Goal: Transaction & Acquisition: Purchase product/service

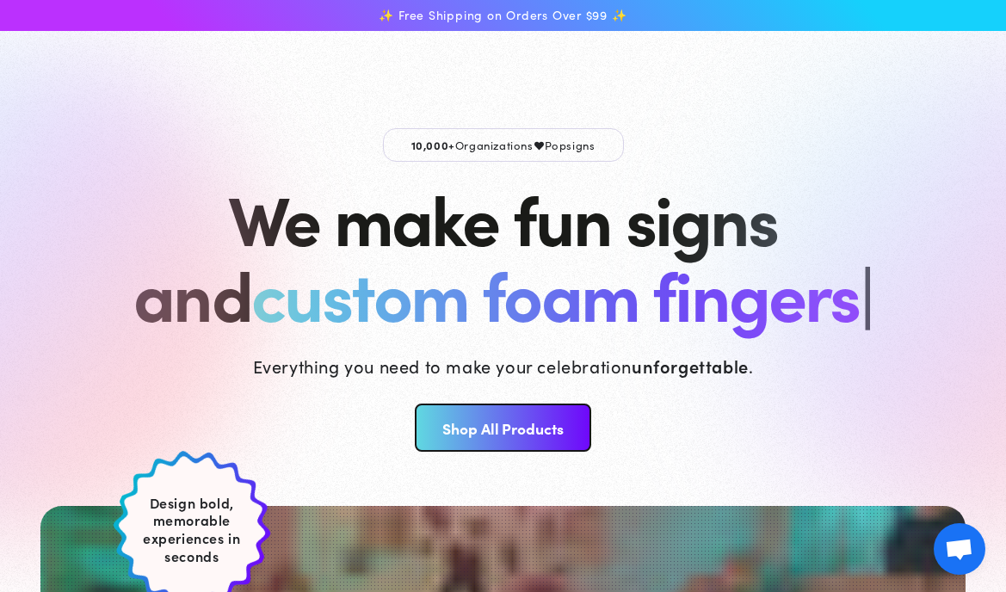
scroll to position [634, 0]
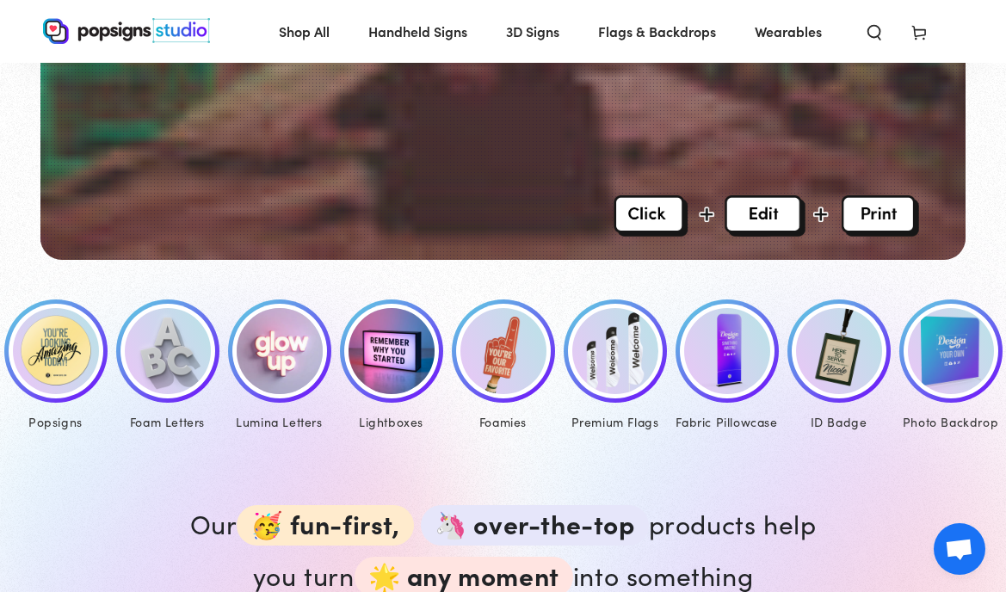
click at [80, 353] on img at bounding box center [56, 351] width 86 height 86
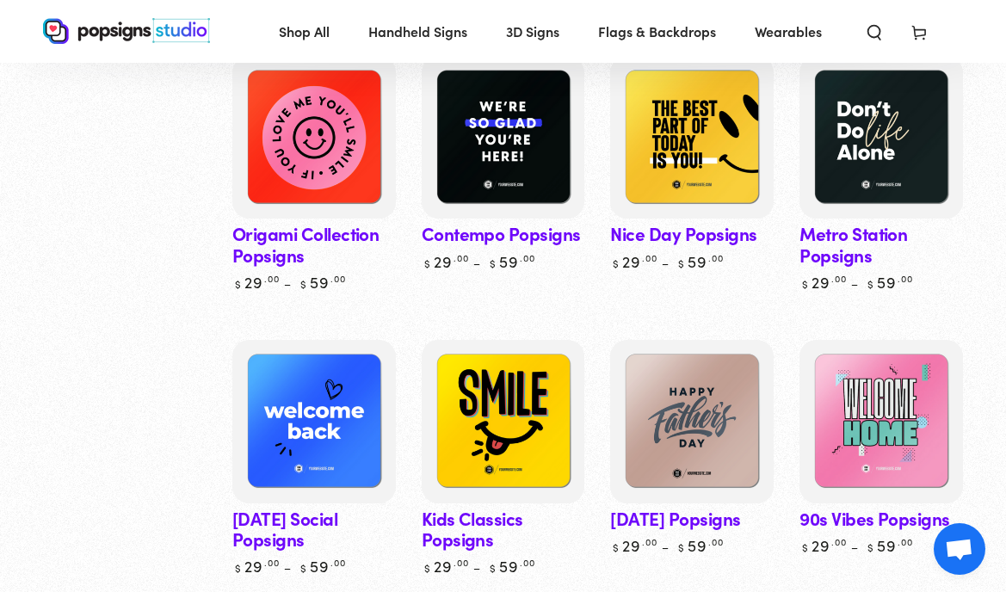
scroll to position [523, 0]
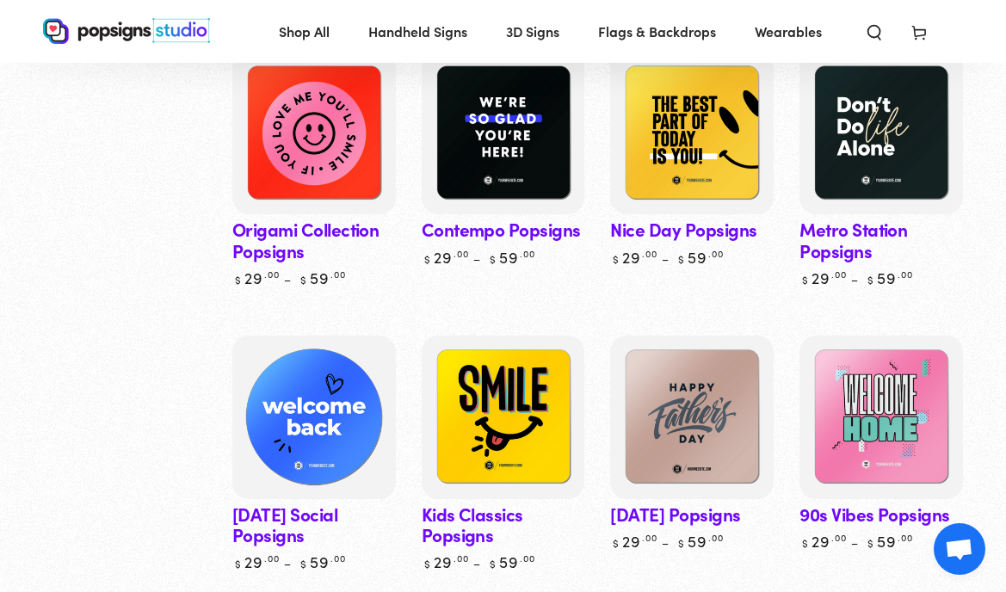
click at [336, 442] on img at bounding box center [314, 417] width 168 height 168
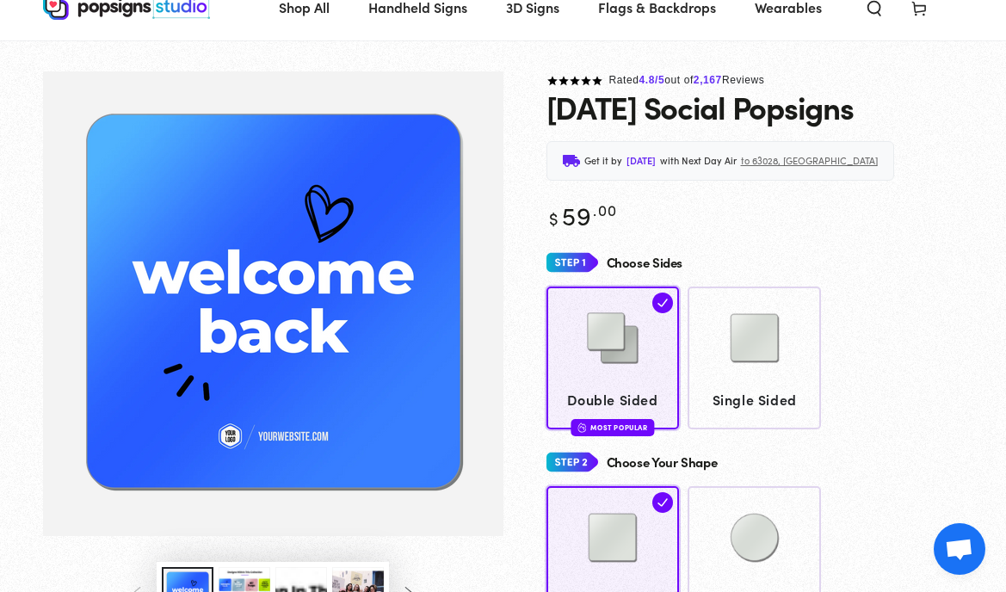
scroll to position [58, 0]
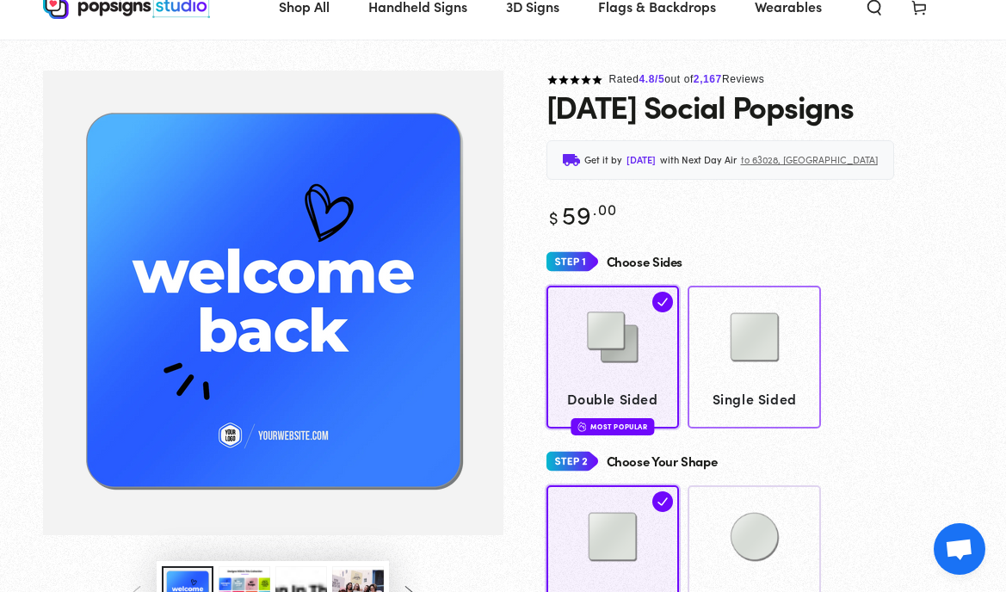
click at [761, 355] on img at bounding box center [755, 337] width 86 height 86
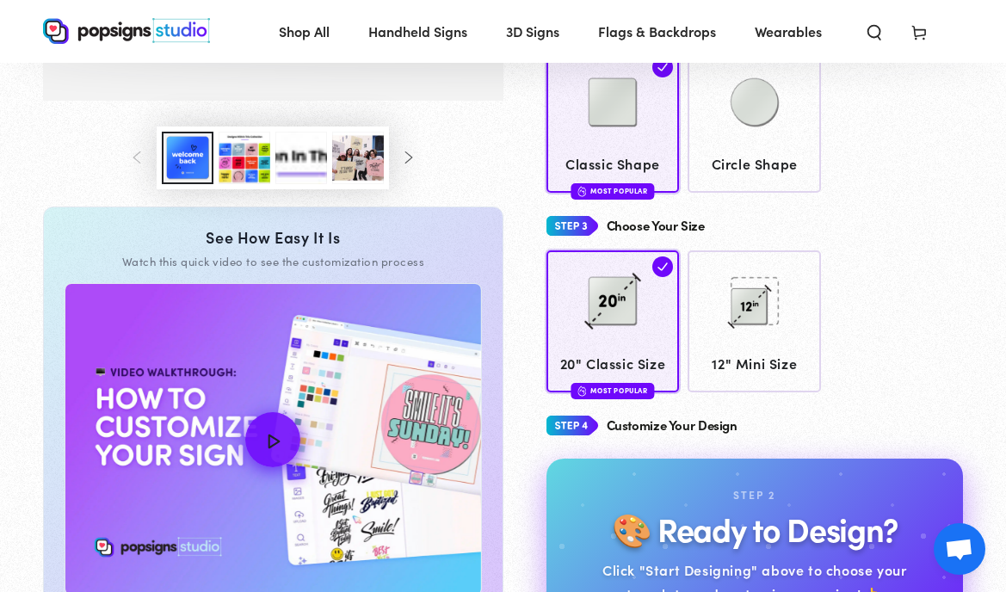
scroll to position [537, 0]
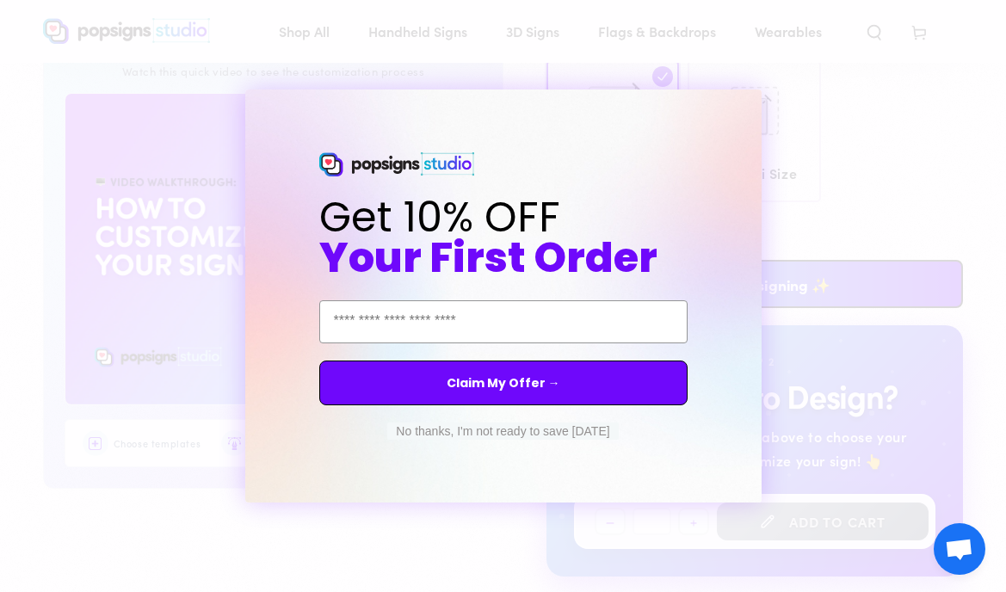
scroll to position [502, 0]
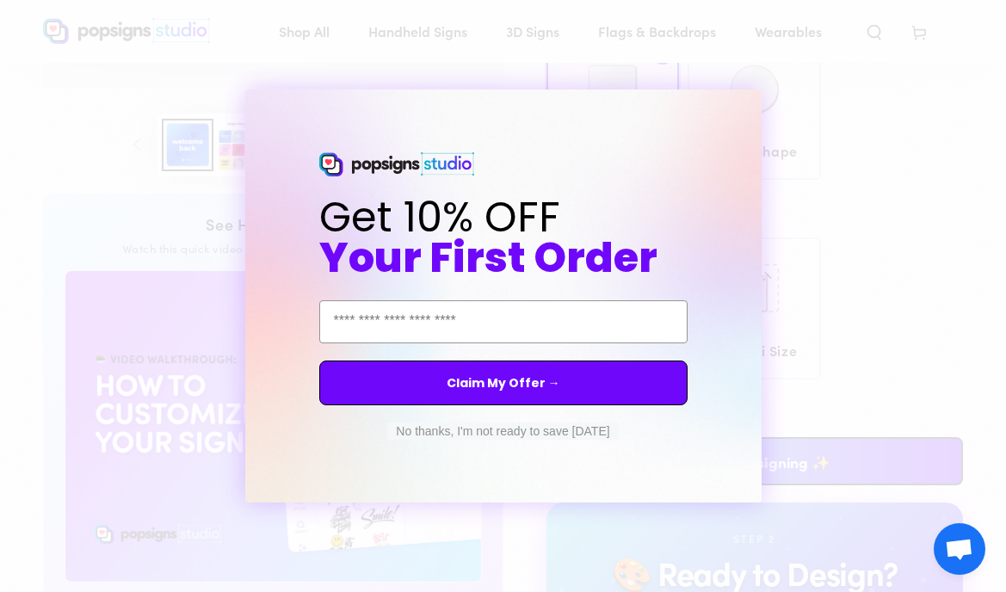
click at [504, 435] on button "No thanks, I'm not ready to save today" at bounding box center [502, 431] width 231 height 17
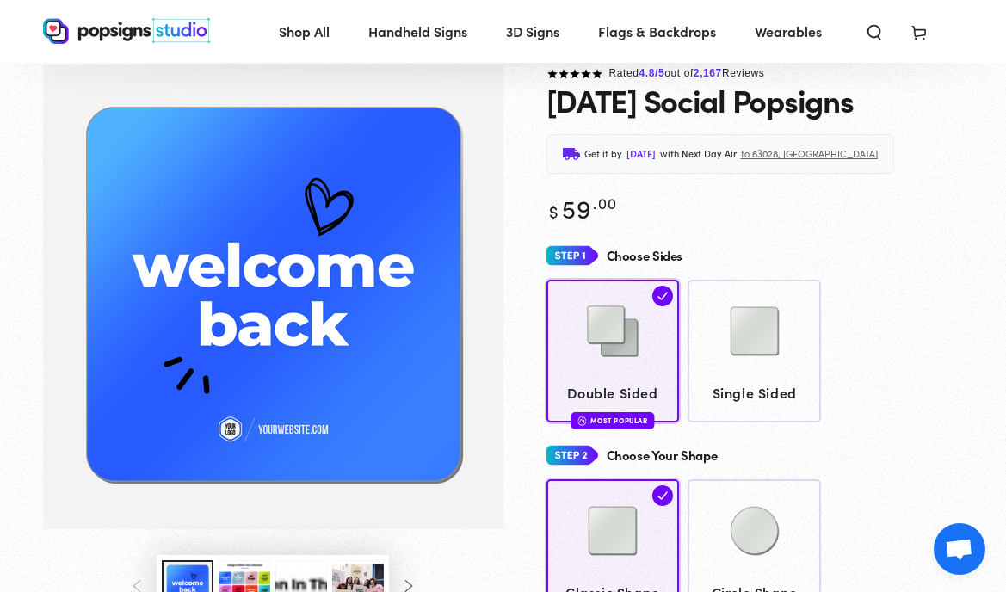
scroll to position [0, 0]
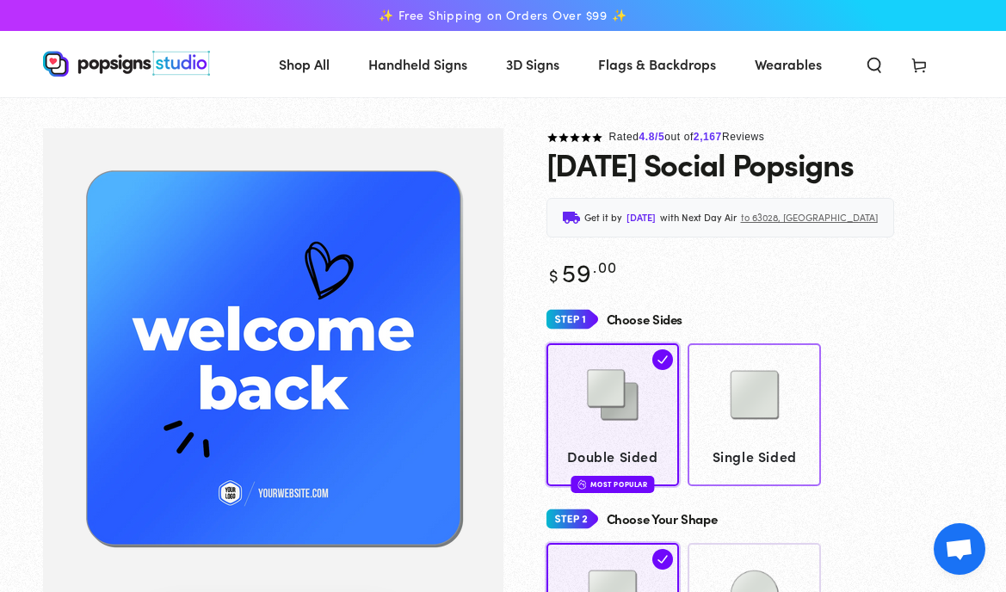
click at [751, 399] on img at bounding box center [755, 395] width 86 height 86
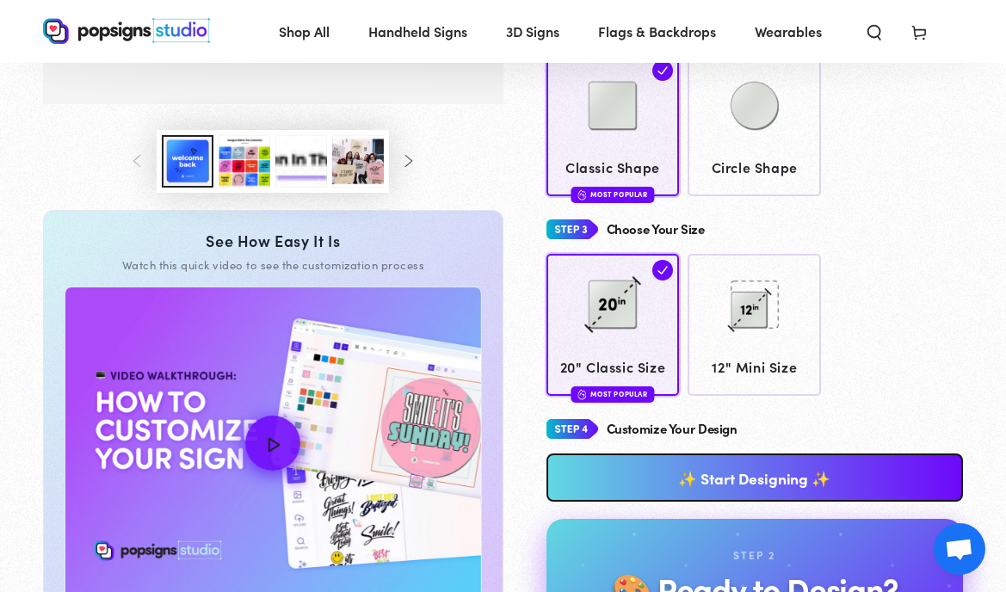
scroll to position [532, 0]
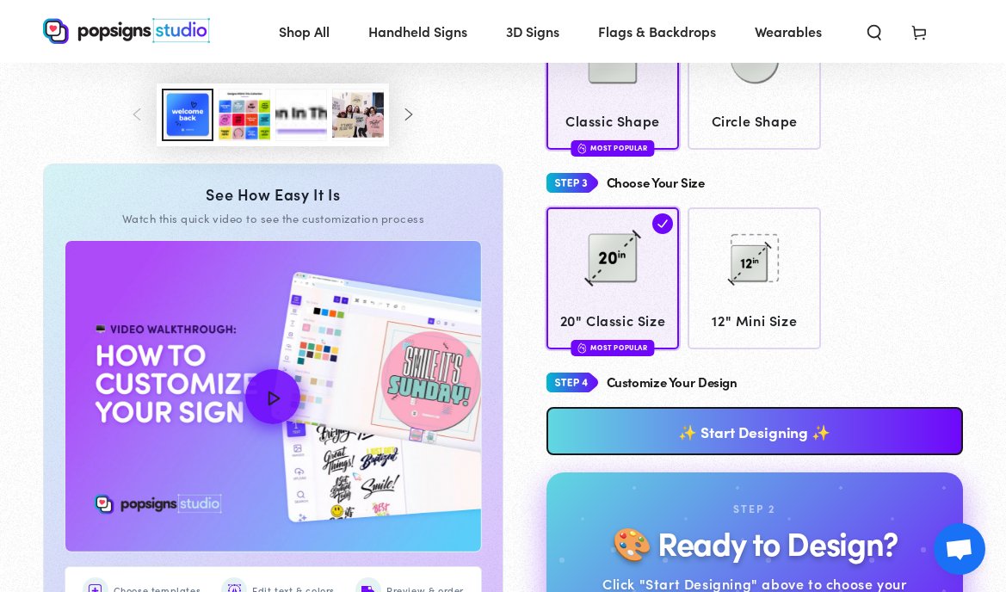
click at [745, 434] on link "✨ Start Designing ✨" at bounding box center [755, 431] width 417 height 48
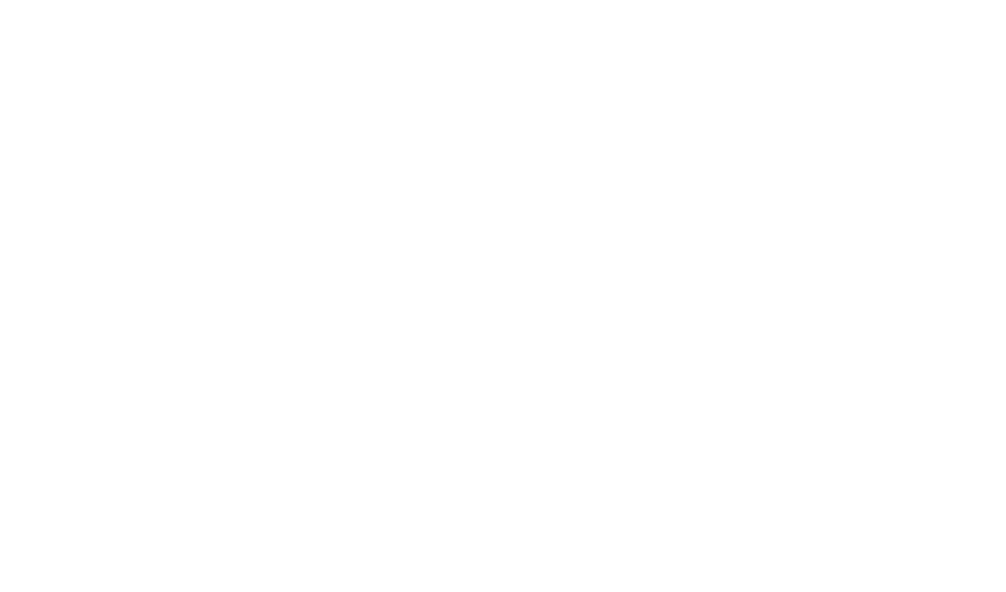
scroll to position [0, 0]
type textarea "An ancient tree with a door leading to a magical world"
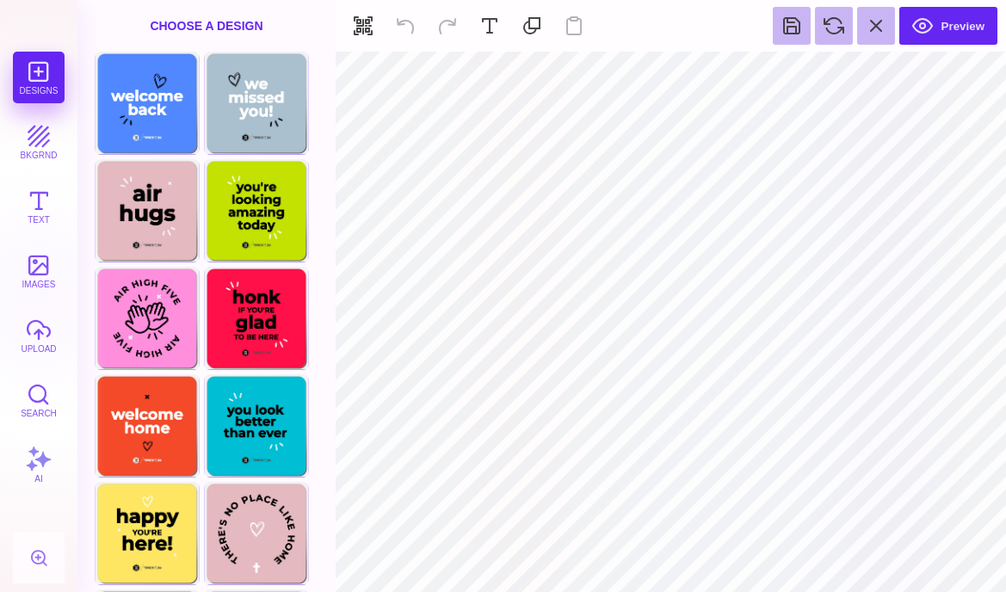
type input "#FFFFFF"
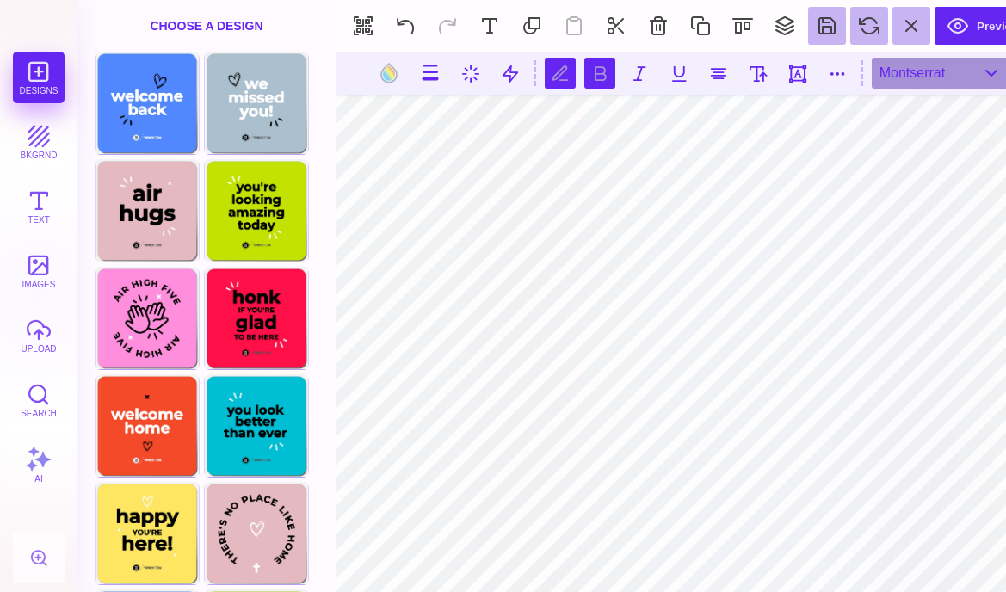
scroll to position [0, 3]
type textarea "**********"
click at [493, 24] on button at bounding box center [490, 26] width 38 height 38
click at [763, 72] on button at bounding box center [758, 73] width 31 height 31
type input "***"
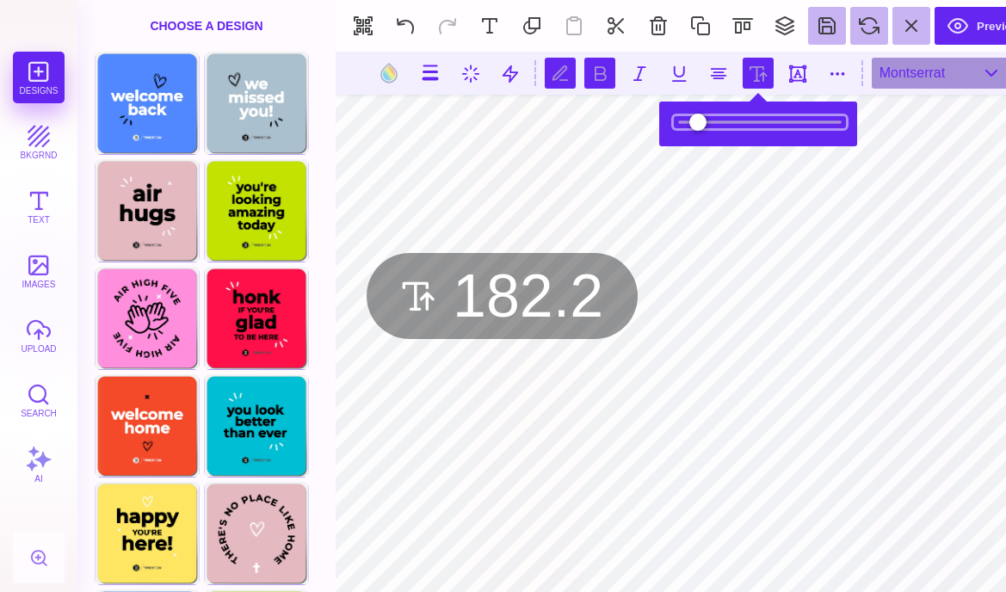
drag, startPoint x: 708, startPoint y: 123, endPoint x: 727, endPoint y: 127, distance: 18.6
type input "*****"
click at [727, 127] on input "range" at bounding box center [760, 122] width 172 height 12
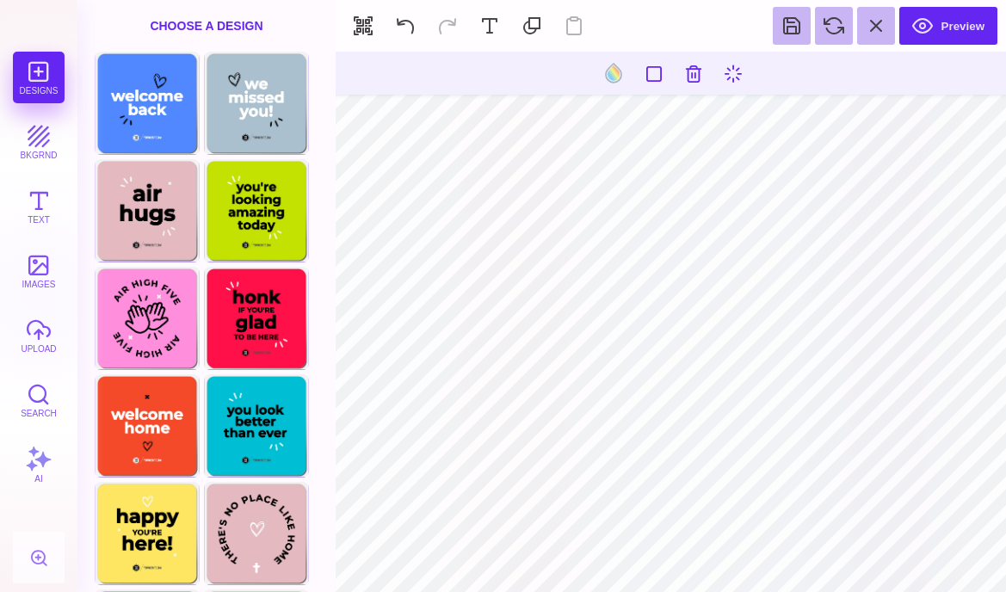
type input "#FFFFFF"
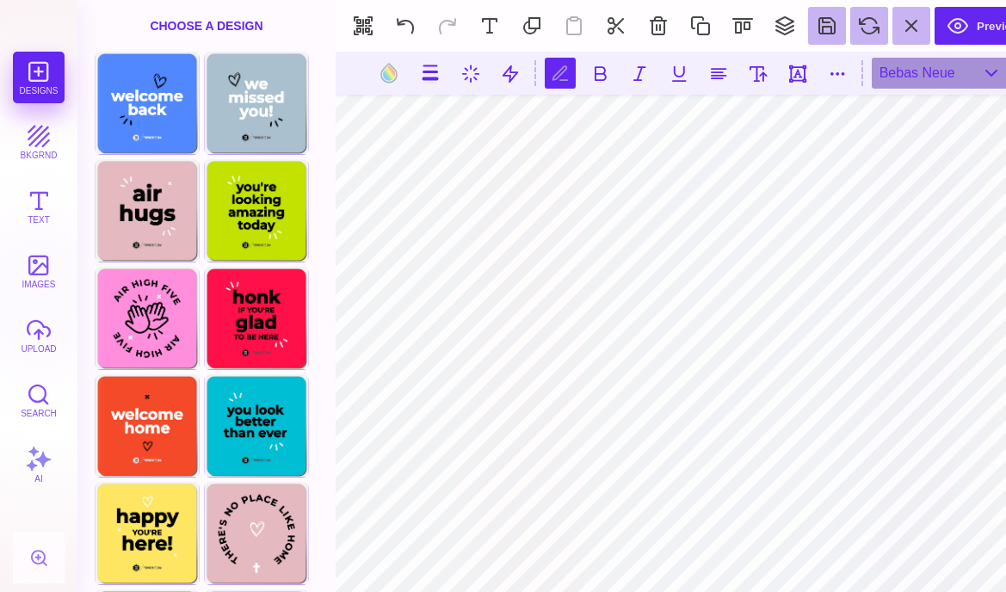
scroll to position [0, 2]
type textarea "*"
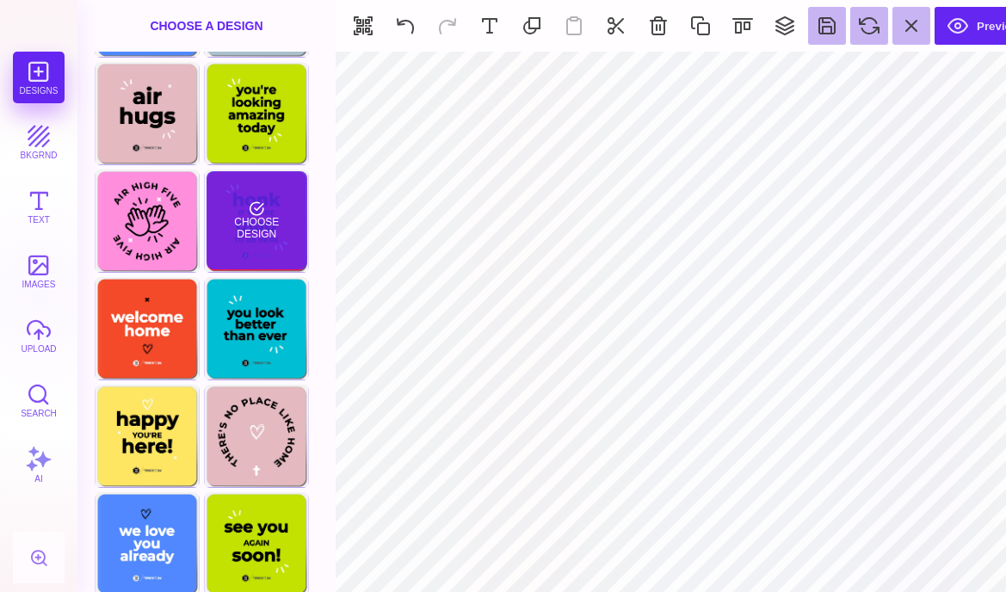
scroll to position [105, 0]
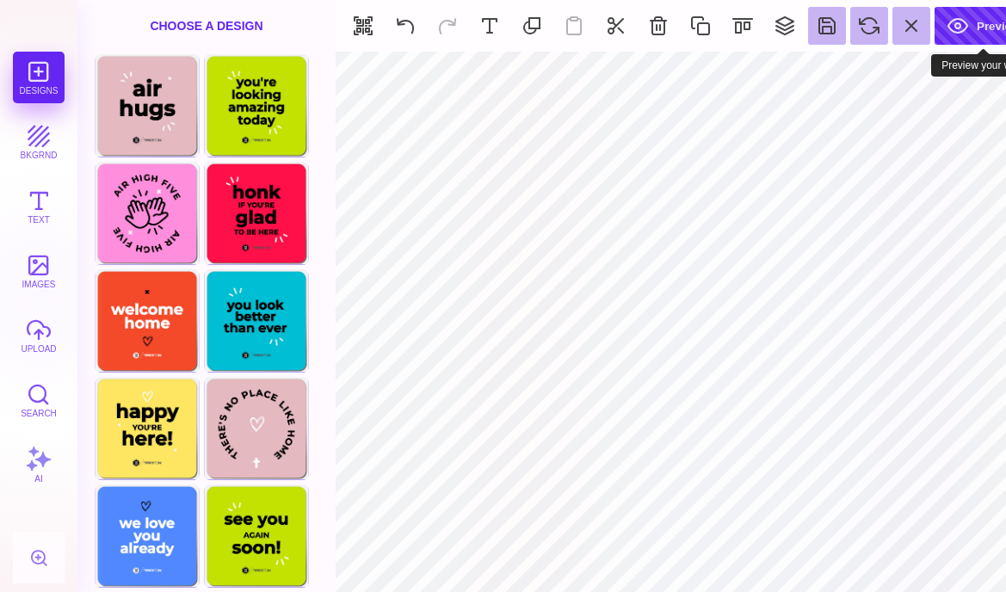
click at [952, 29] on button "Preview" at bounding box center [984, 26] width 98 height 38
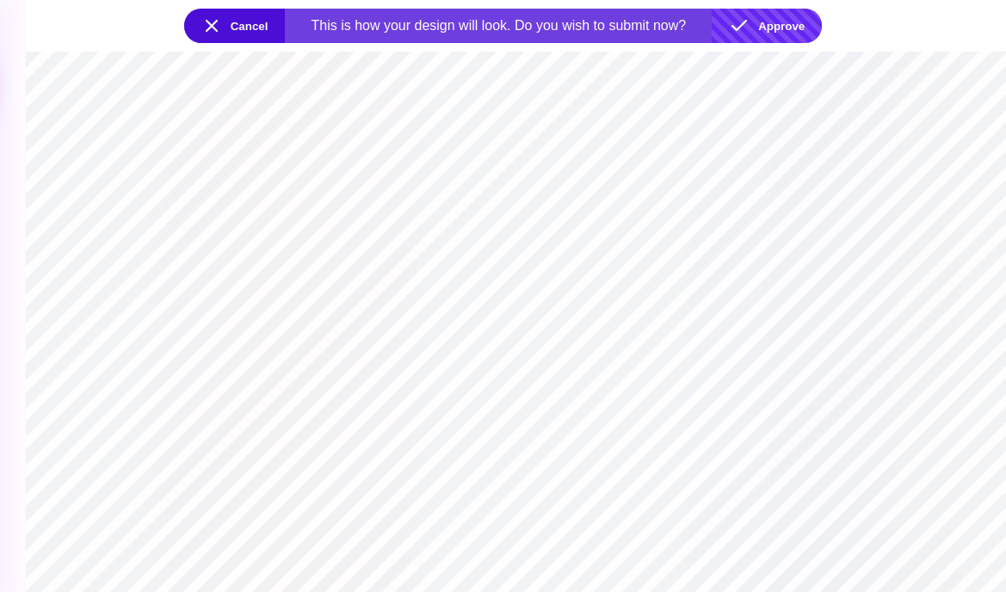
click at [784, 25] on button "Approve" at bounding box center [767, 26] width 110 height 34
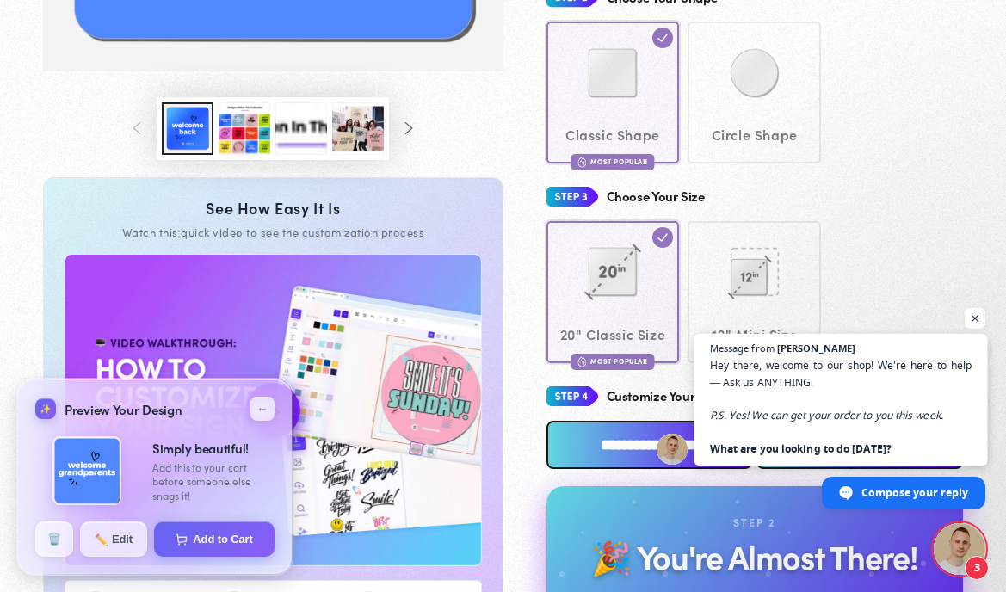
scroll to position [569, 0]
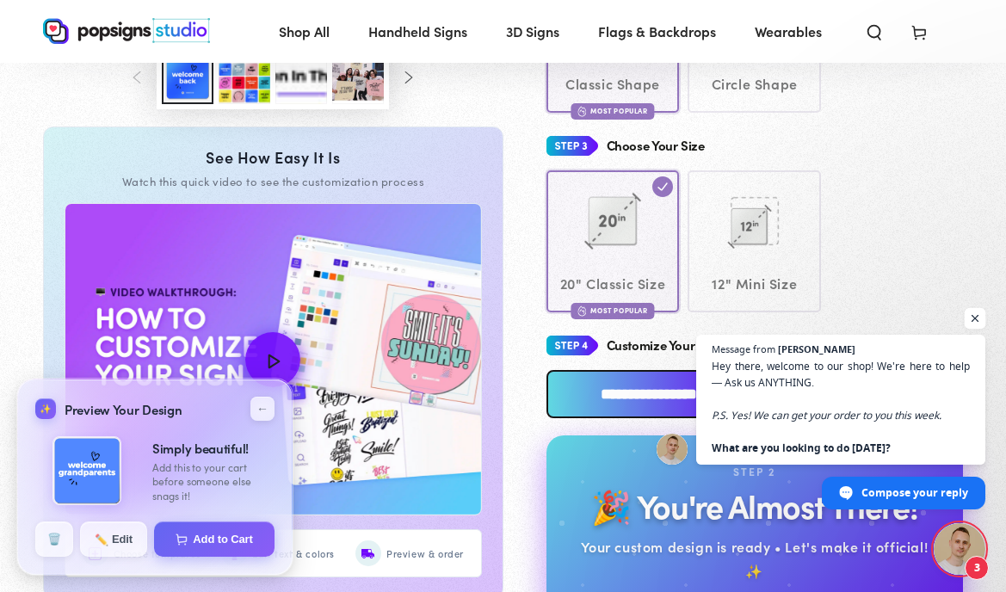
click at [977, 315] on span "Open chat" at bounding box center [976, 319] width 22 height 22
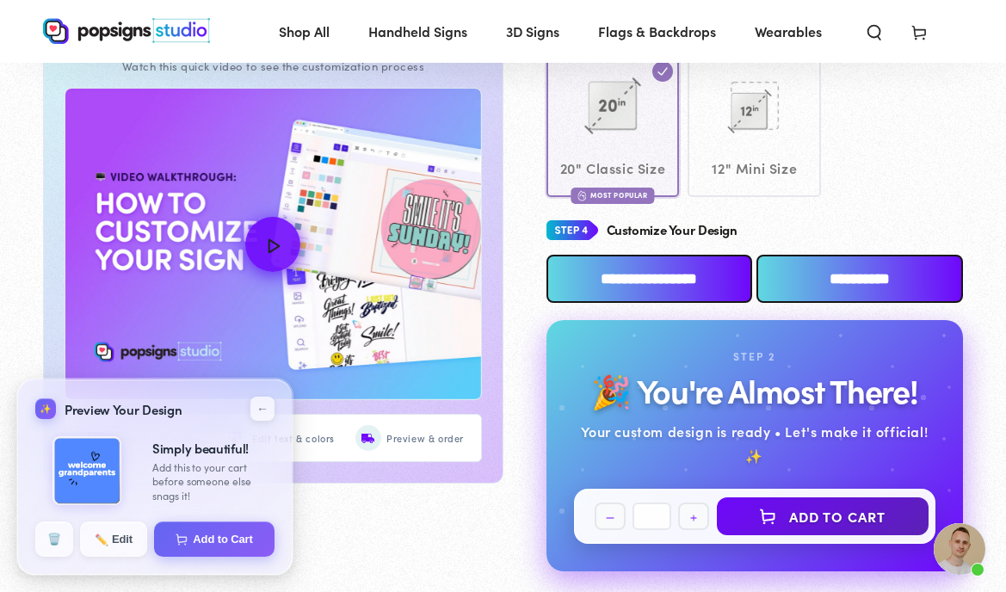
scroll to position [894, 0]
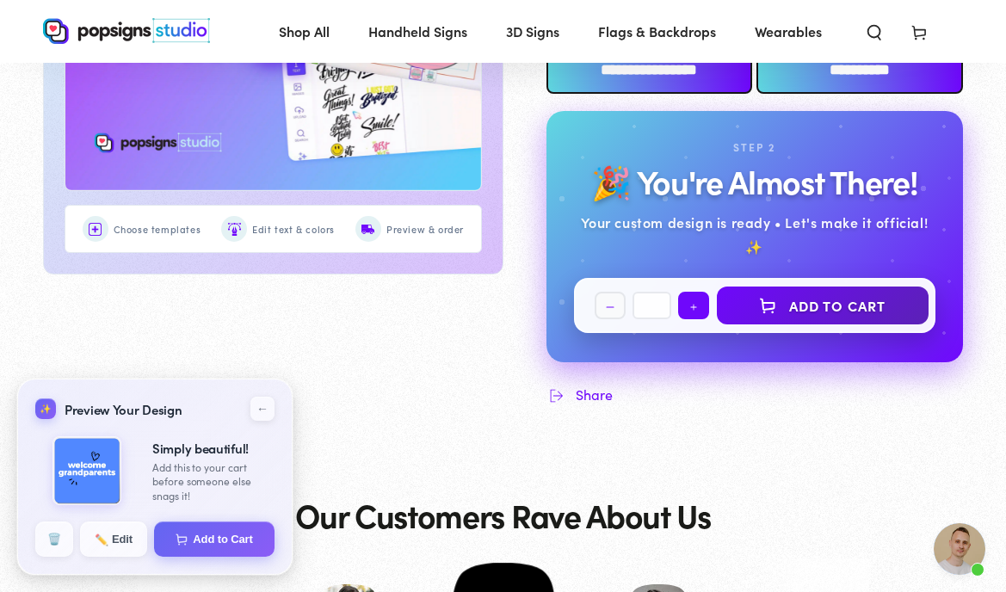
click at [697, 303] on button "Increase quantity for Sunday Social Popsigns" at bounding box center [693, 306] width 31 height 28
click at [698, 303] on button "Increase quantity for Sunday Social Popsigns" at bounding box center [693, 306] width 31 height 28
type input "*"
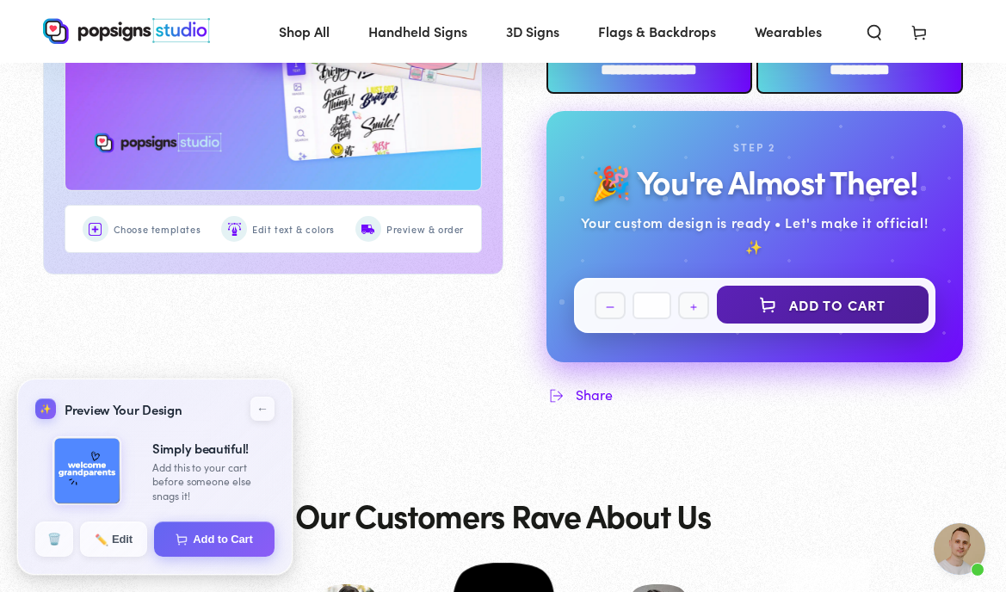
click at [791, 306] on button "Add to Cart" at bounding box center [823, 305] width 213 height 38
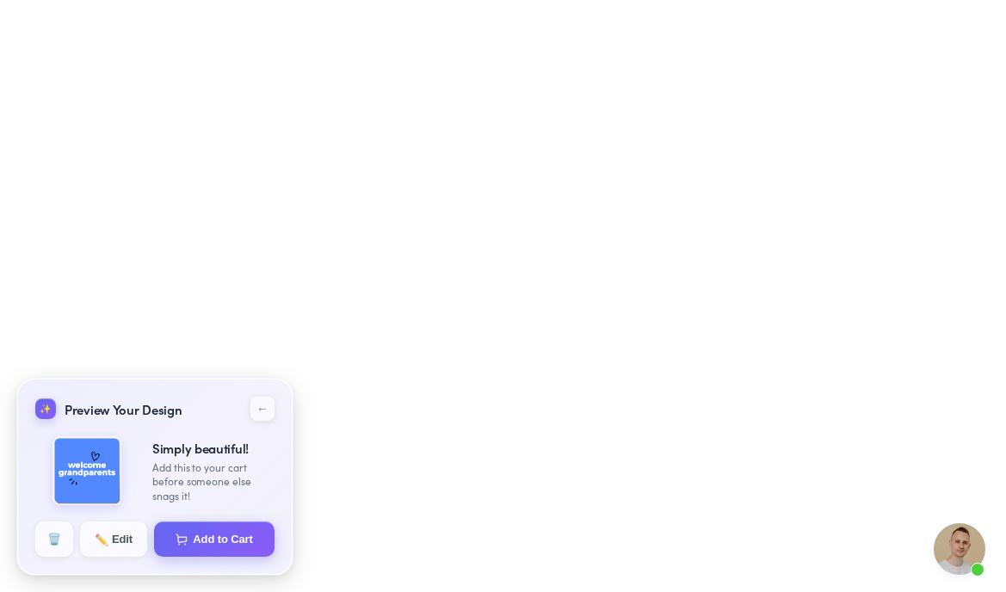
select select "**********"
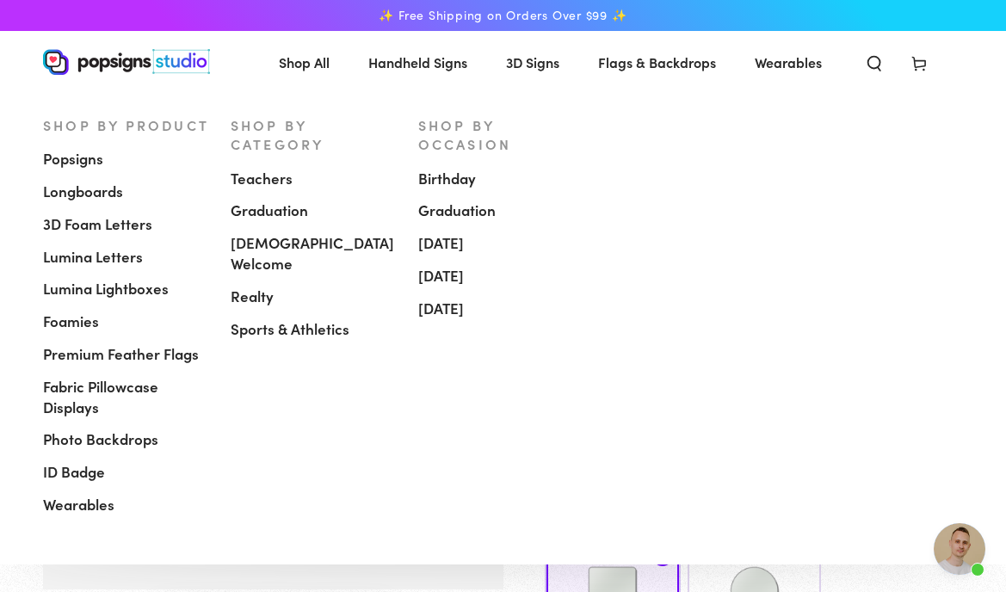
click at [102, 156] on span "Popsigns" at bounding box center [73, 159] width 60 height 21
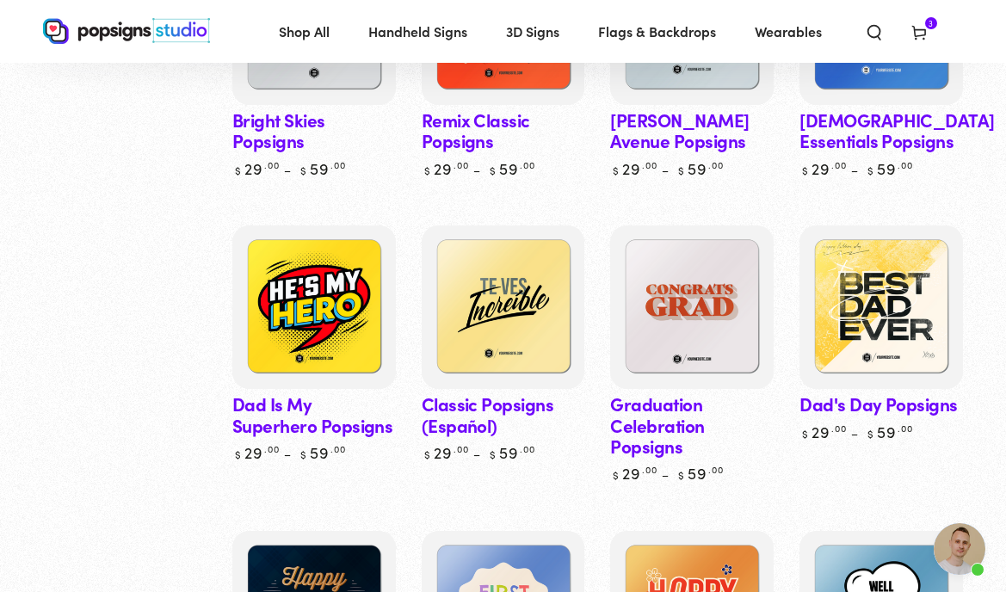
scroll to position [1228, 0]
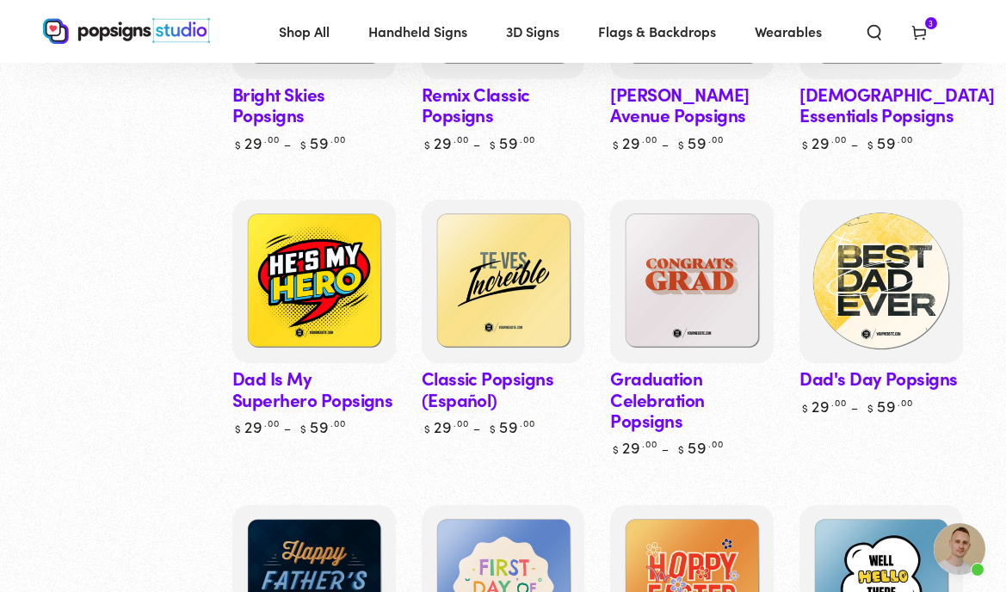
click at [906, 285] on img at bounding box center [881, 282] width 168 height 168
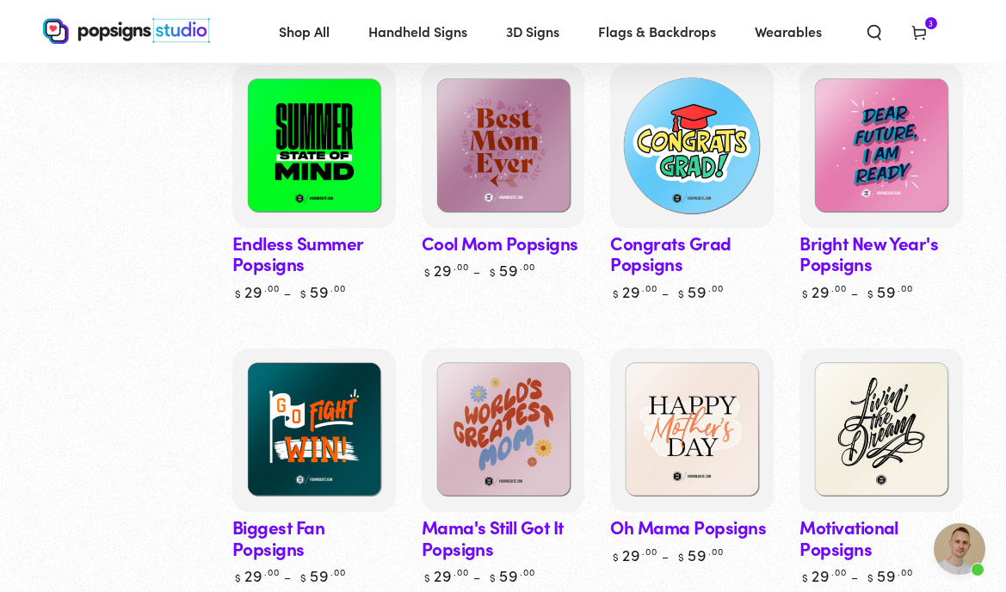
scroll to position [2808, 0]
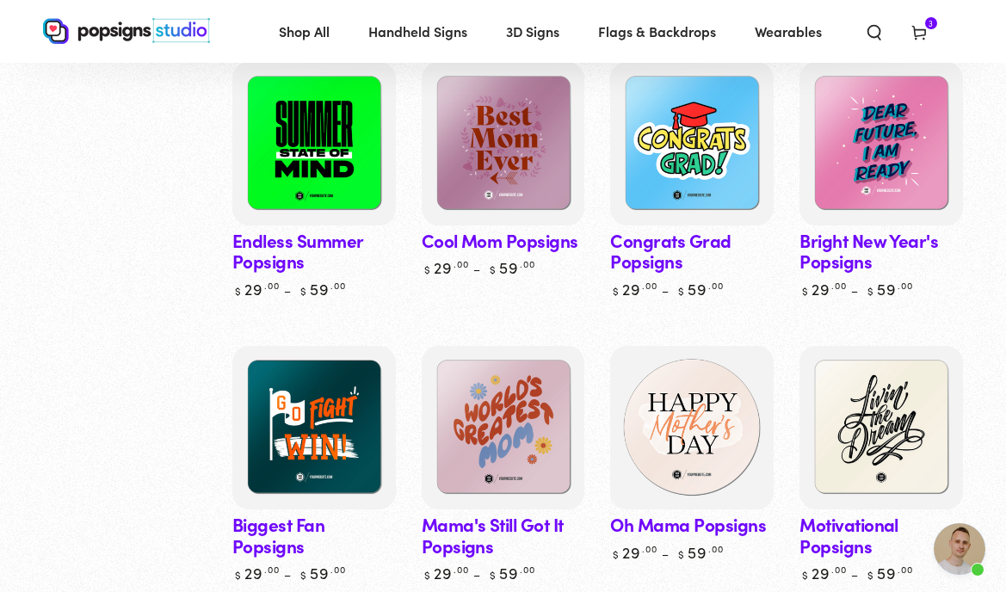
click at [713, 428] on img at bounding box center [693, 428] width 168 height 168
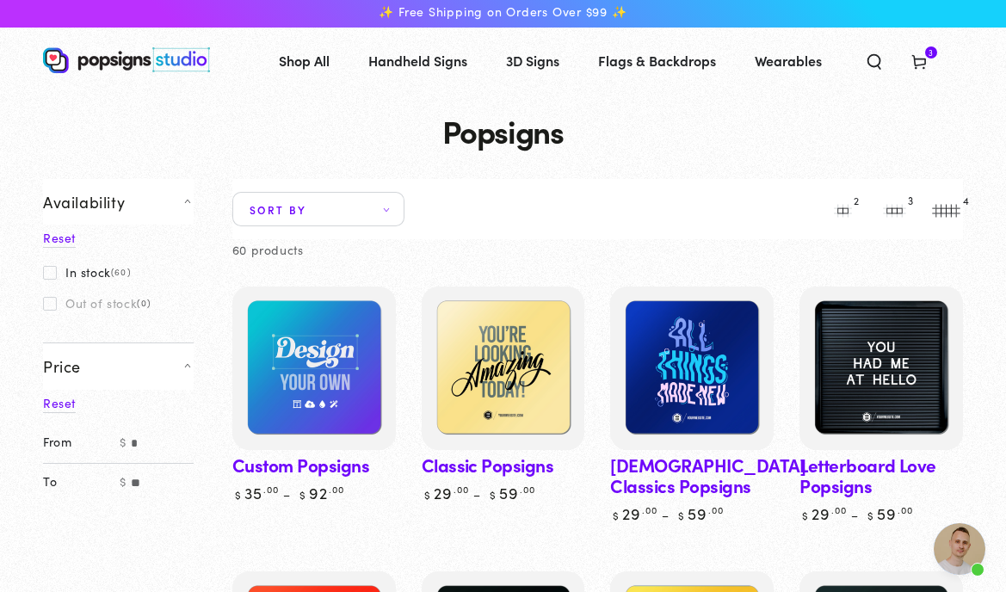
scroll to position [0, 0]
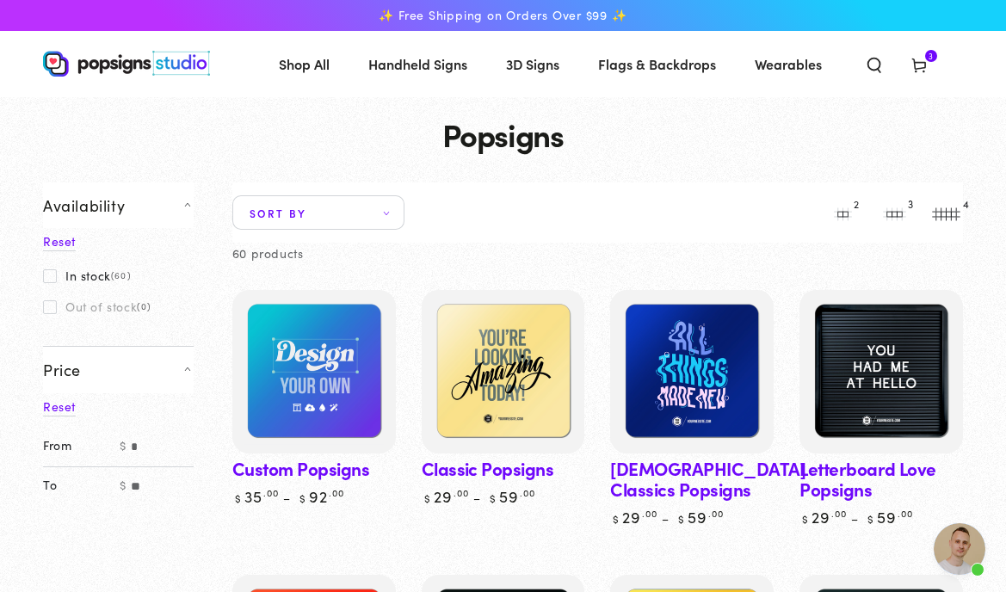
click at [925, 66] on icon at bounding box center [919, 64] width 17 height 17
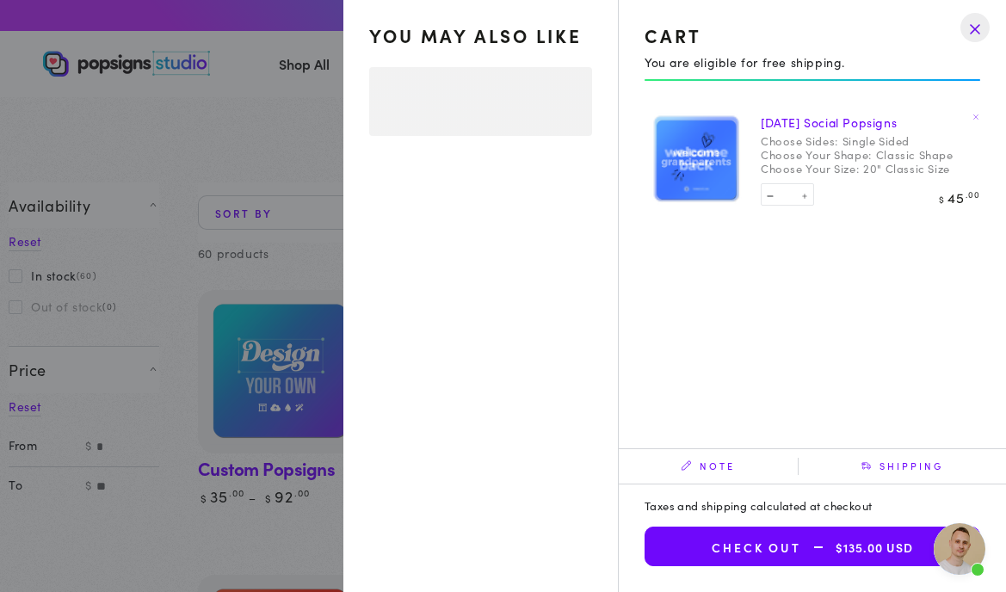
select select "**********"
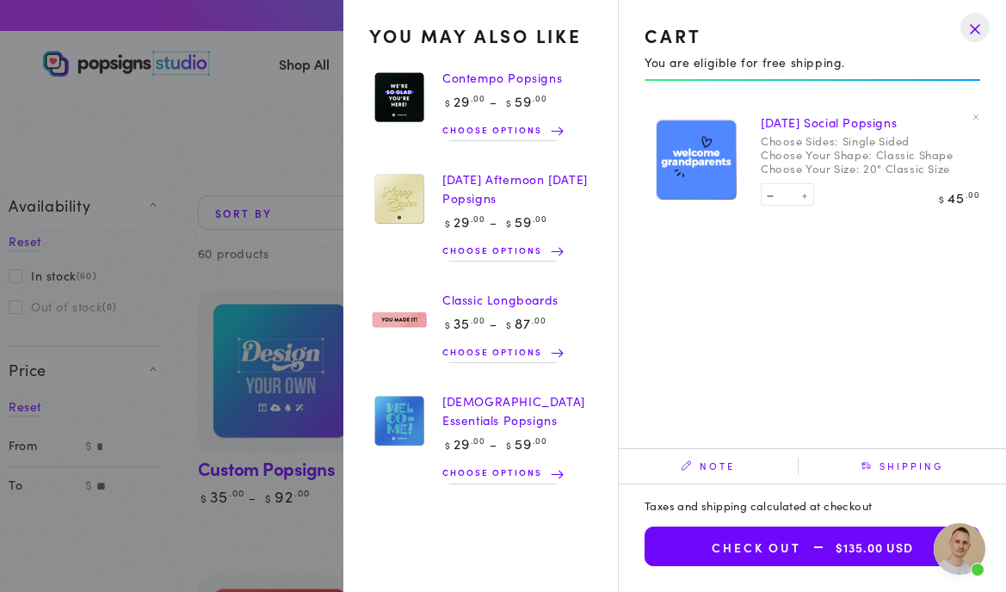
click at [897, 53] on summary "Cart 3 3 items" at bounding box center [919, 64] width 45 height 38
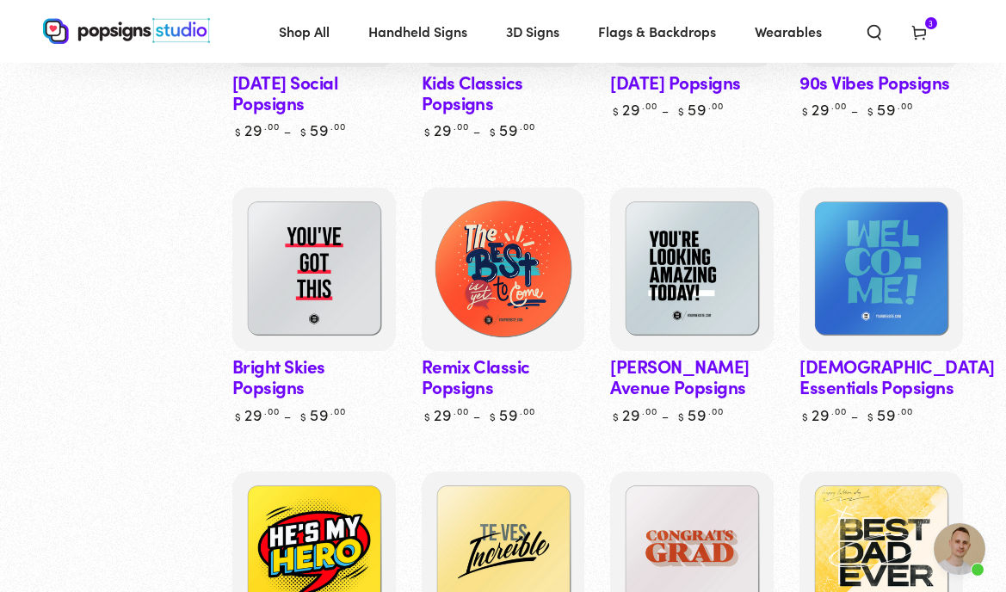
scroll to position [961, 0]
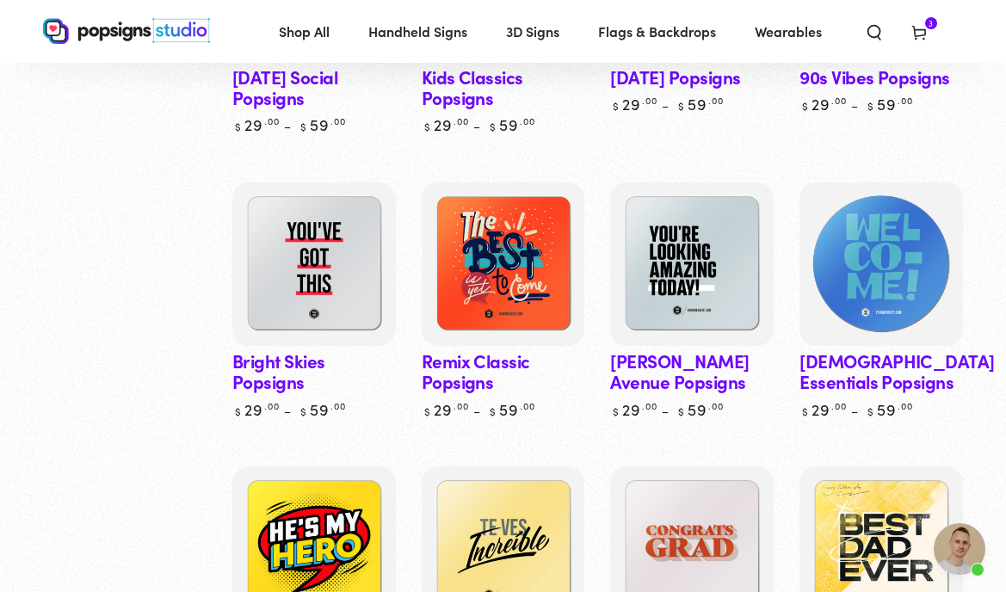
click at [918, 289] on img at bounding box center [881, 264] width 168 height 168
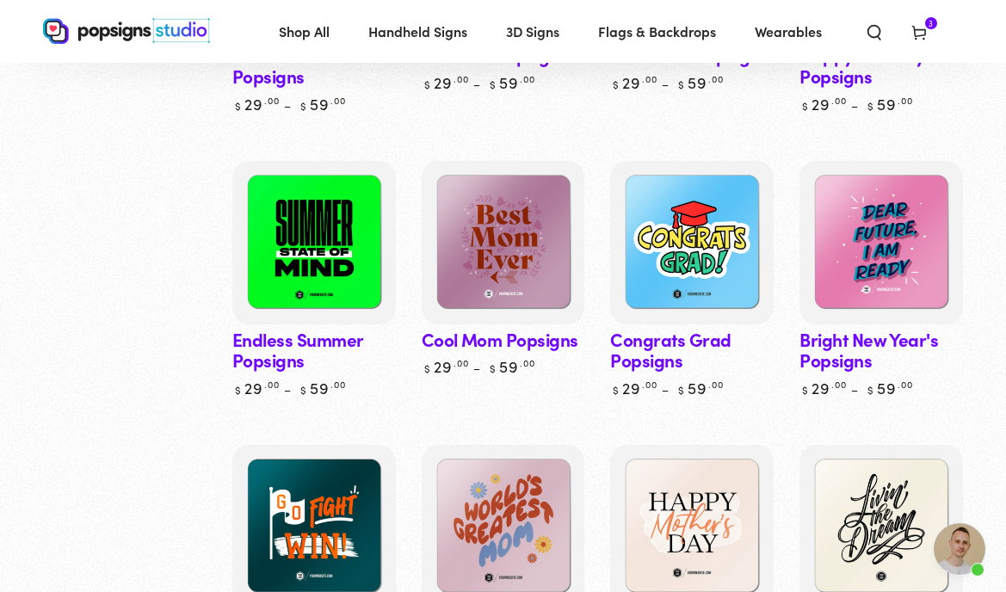
scroll to position [2762, 0]
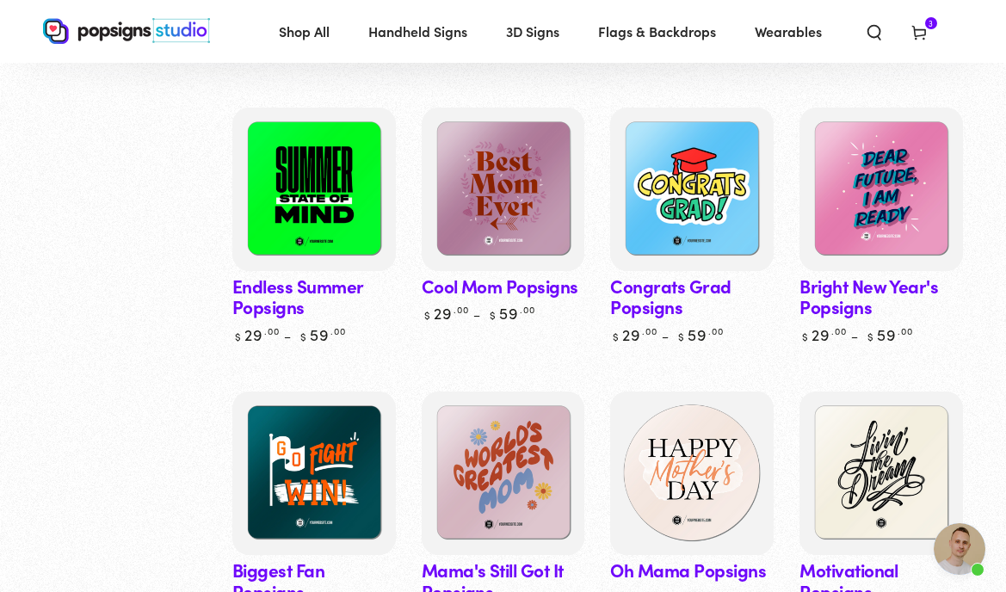
click at [720, 493] on img at bounding box center [693, 474] width 168 height 168
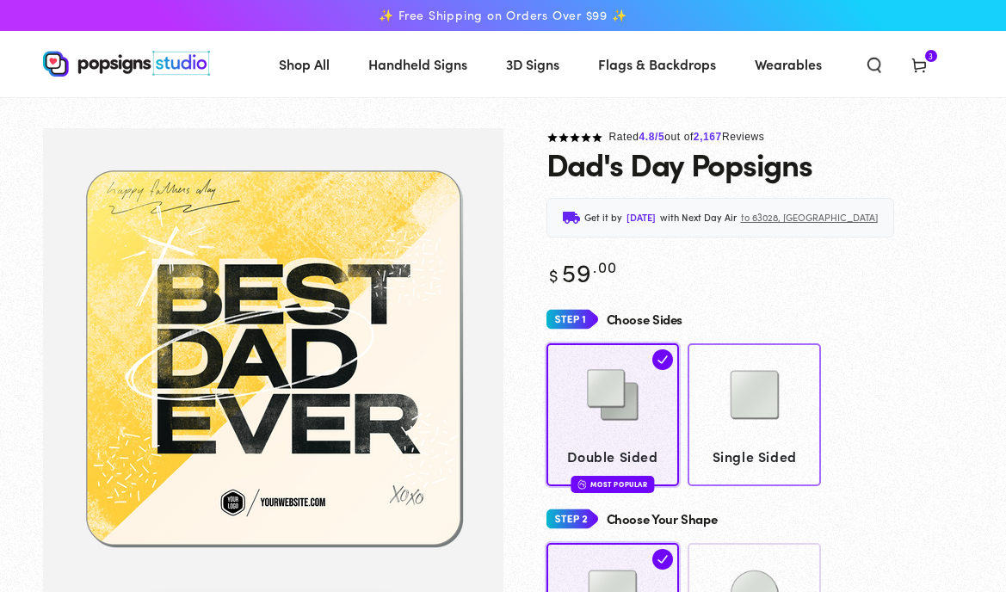
click at [753, 413] on img at bounding box center [755, 395] width 86 height 86
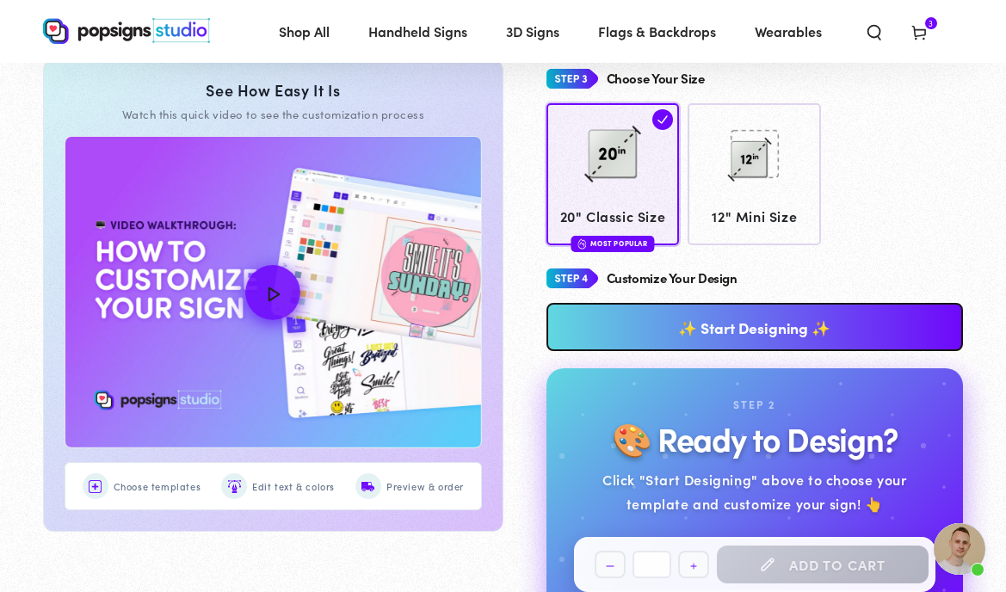
scroll to position [694, 0]
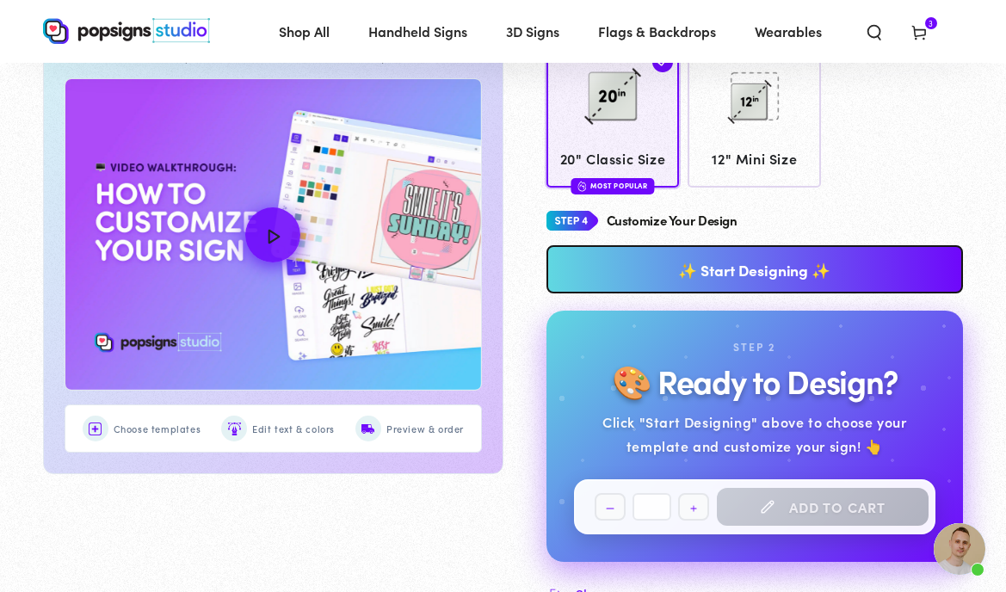
click at [802, 269] on link "✨ Start Designing ✨" at bounding box center [755, 269] width 417 height 48
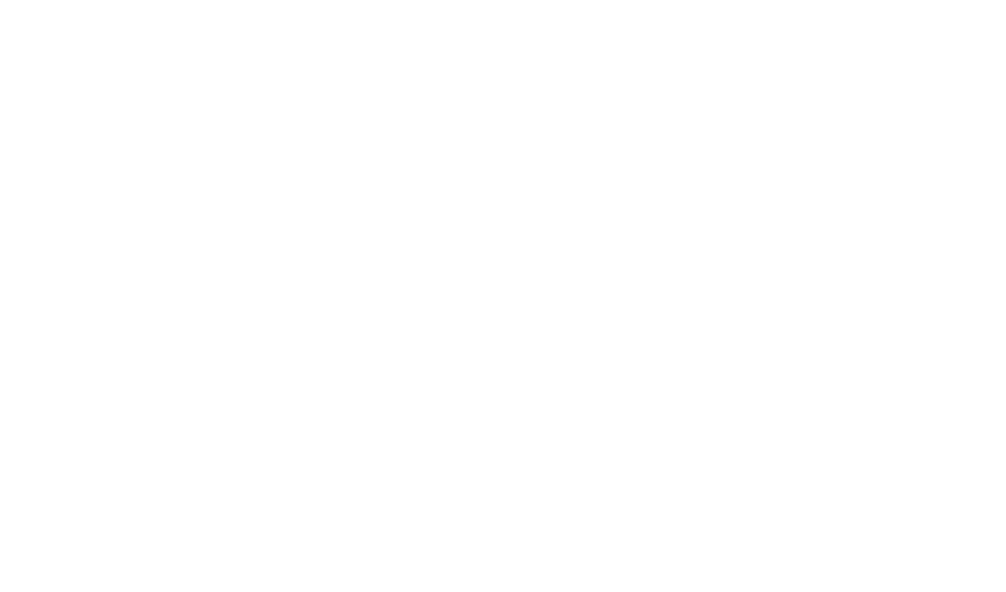
scroll to position [0, 0]
type textarea "An ancient tree with a door leading to a magical world"
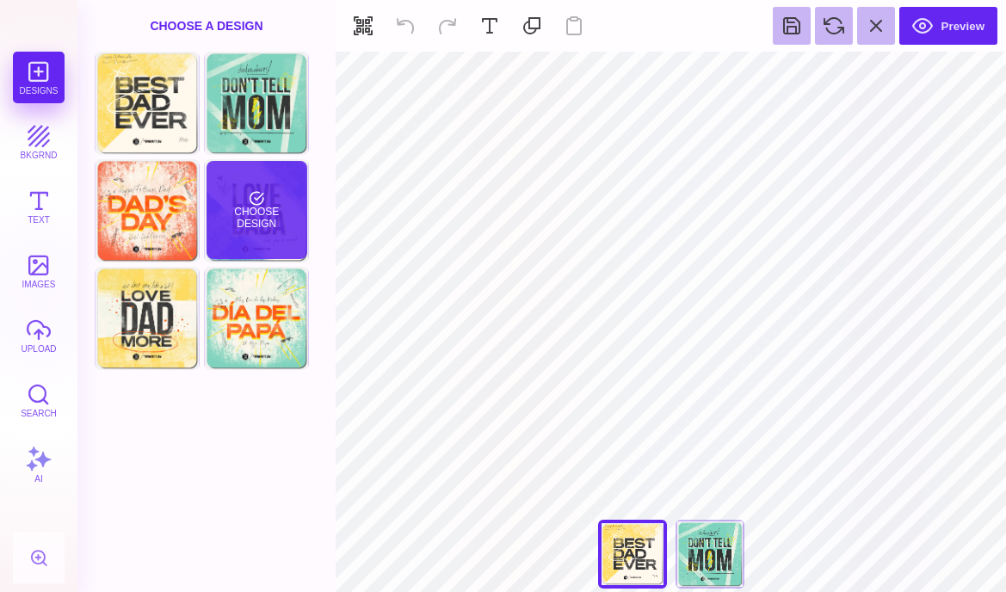
click at [266, 218] on div "Choose Design" at bounding box center [257, 210] width 101 height 98
type input "#000000"
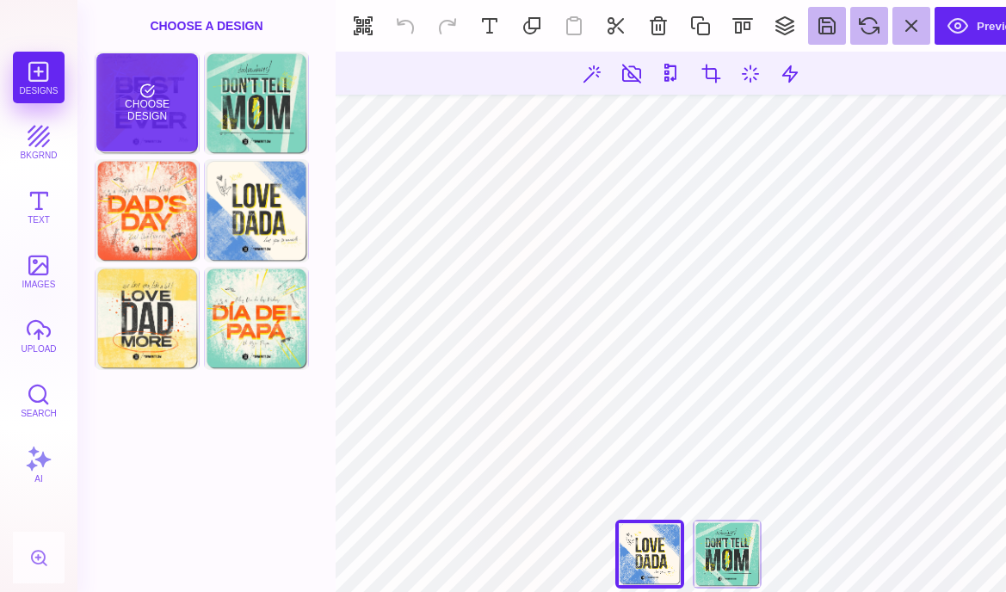
click at [135, 104] on div "Choose Design" at bounding box center [146, 102] width 101 height 98
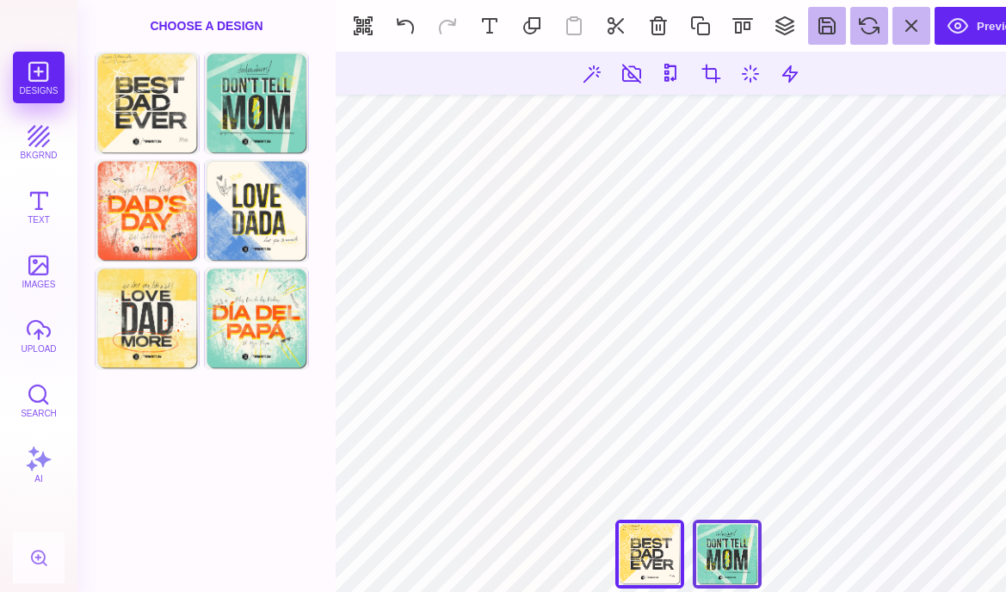
click at [741, 563] on div "Don't Tell Mom" at bounding box center [727, 554] width 69 height 69
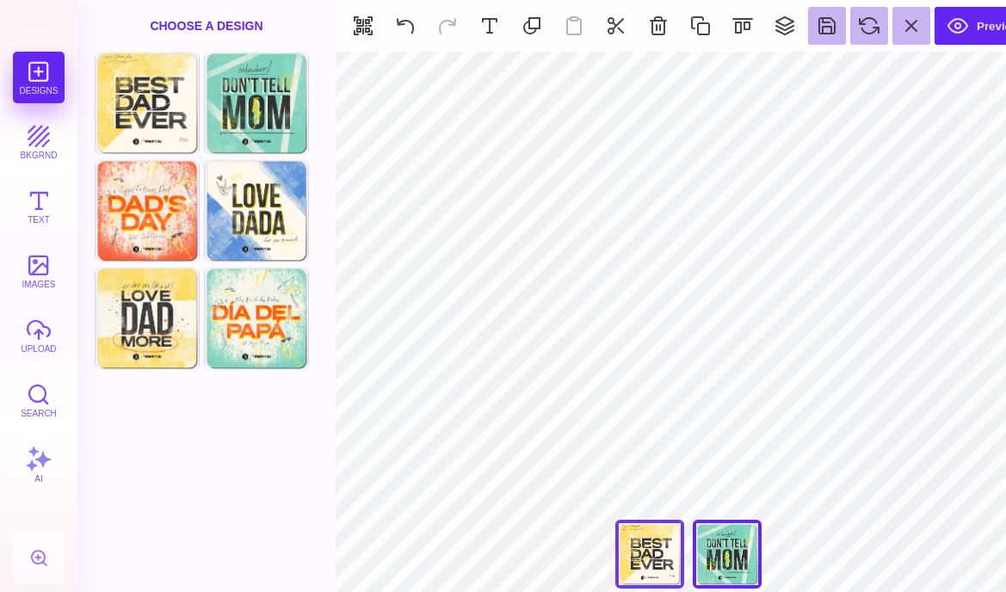
click at [640, 554] on div "Best Dad Ever" at bounding box center [649, 554] width 69 height 69
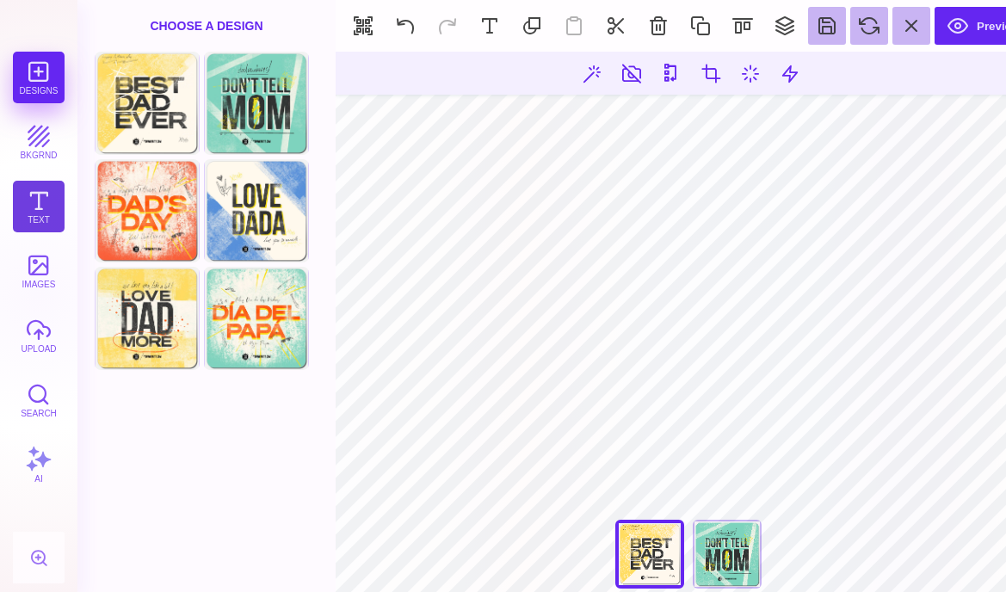
click at [53, 203] on button "Text" at bounding box center [39, 207] width 52 height 52
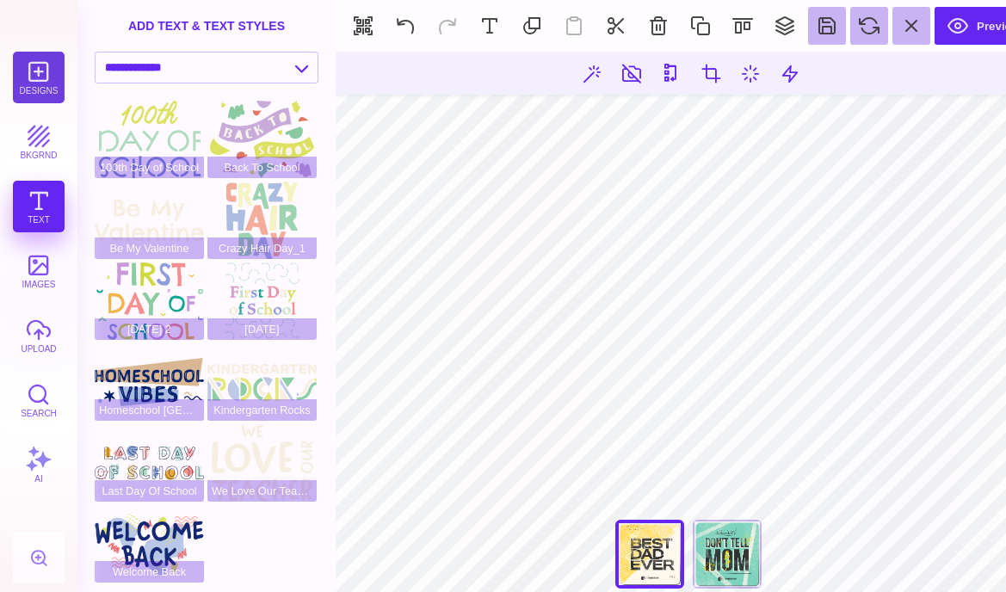
click at [38, 83] on button "Designs" at bounding box center [39, 78] width 52 height 52
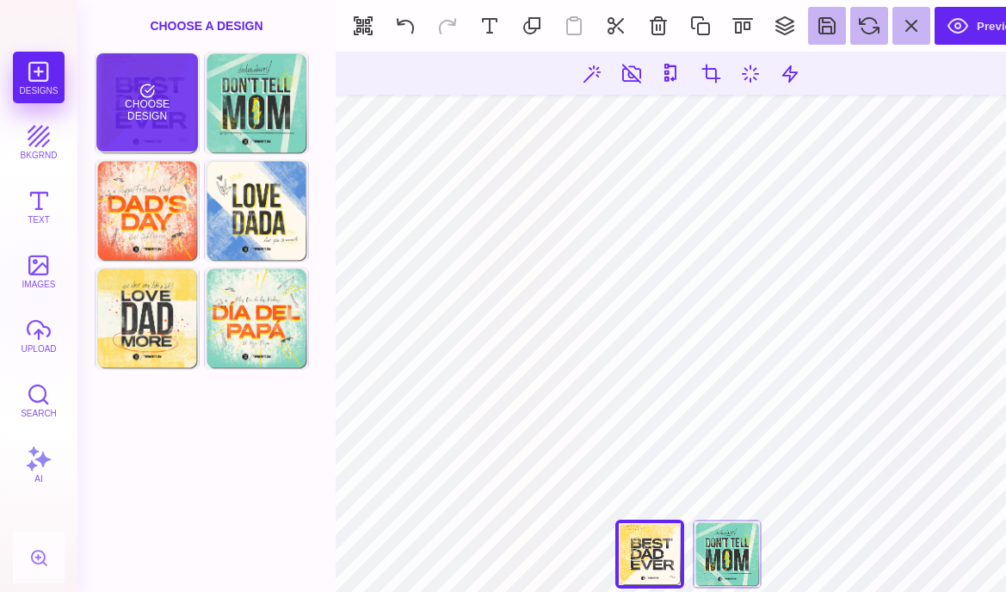
click at [139, 103] on div "Choose Design" at bounding box center [146, 102] width 101 height 98
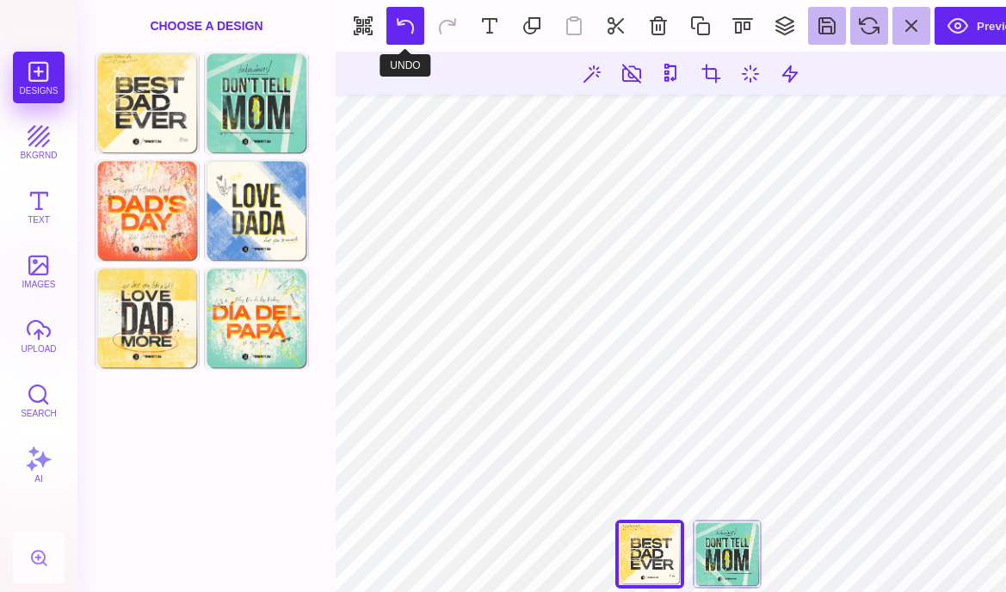
click at [411, 27] on button at bounding box center [406, 26] width 38 height 38
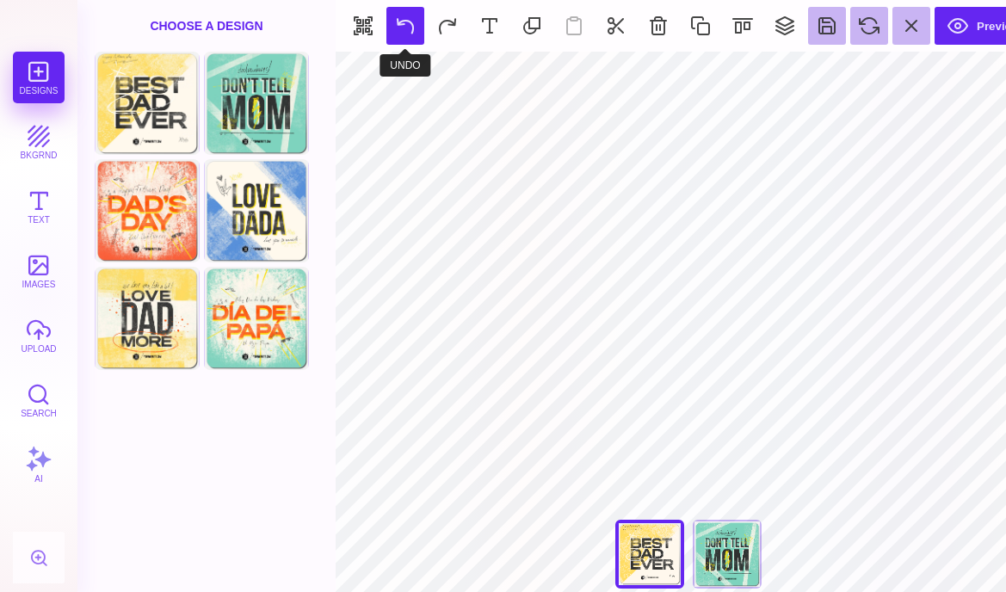
click at [417, 34] on button at bounding box center [406, 26] width 38 height 38
click at [417, 34] on section "Preview" at bounding box center [689, 26] width 706 height 52
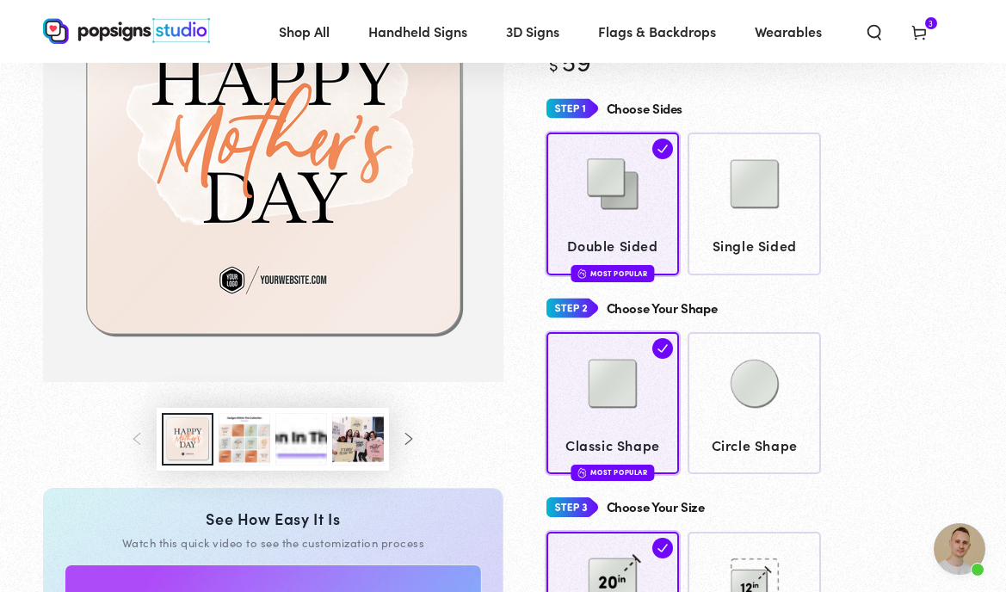
click at [237, 442] on button "Load image 3 in gallery view" at bounding box center [245, 439] width 52 height 53
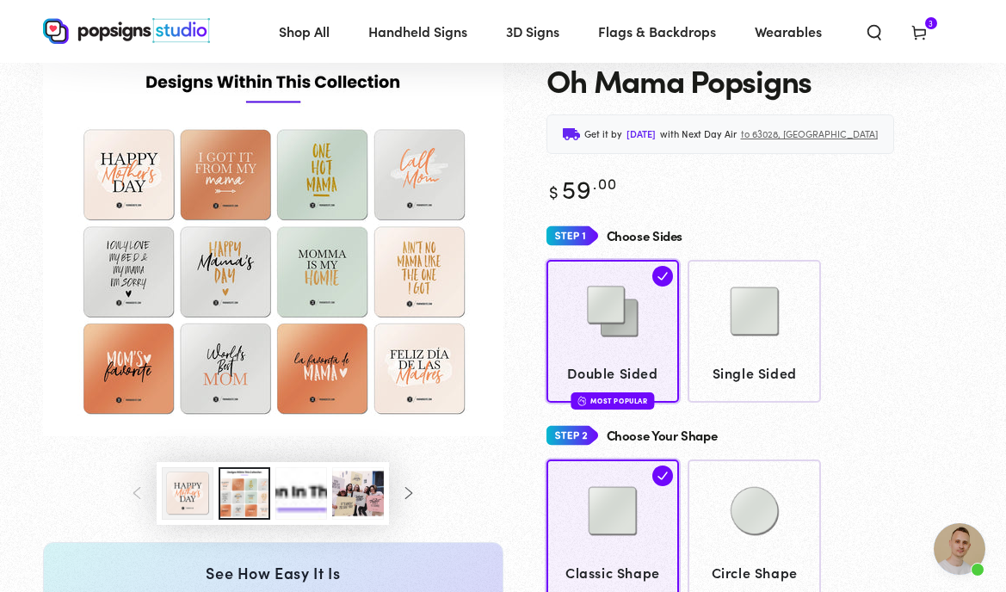
scroll to position [71, 0]
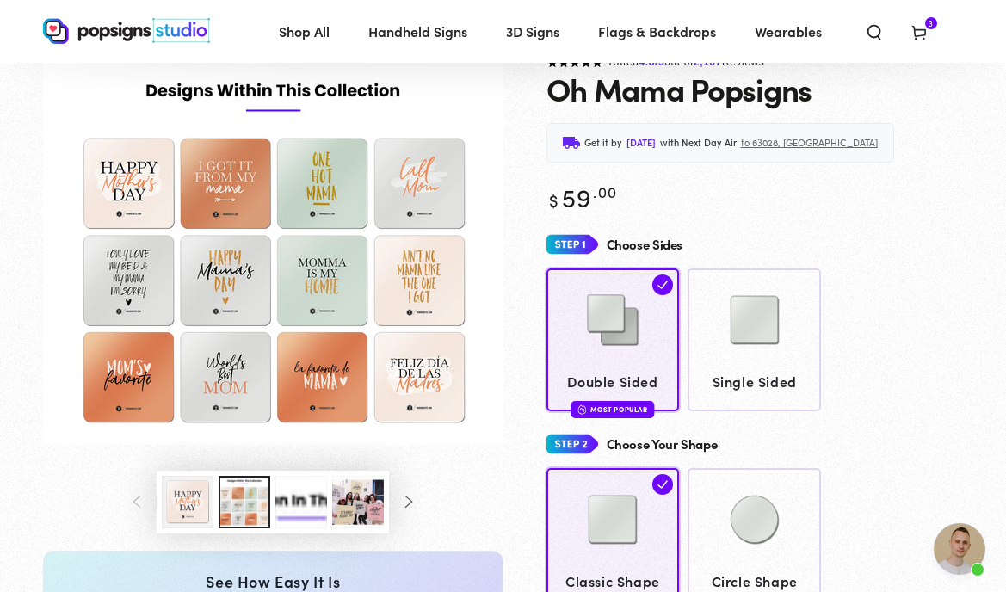
click at [339, 380] on img "Gallery Viewer" at bounding box center [273, 249] width 461 height 393
click at [338, 380] on img "Gallery Viewer" at bounding box center [273, 249] width 461 height 393
click at [344, 368] on img "Gallery Viewer" at bounding box center [273, 249] width 461 height 393
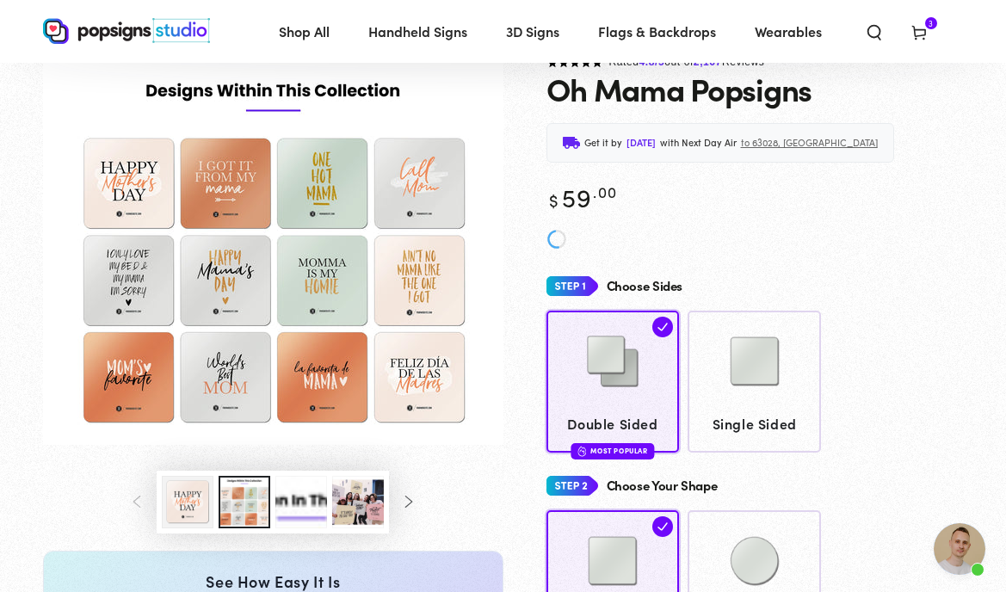
click at [344, 368] on img "Gallery Viewer" at bounding box center [273, 249] width 461 height 393
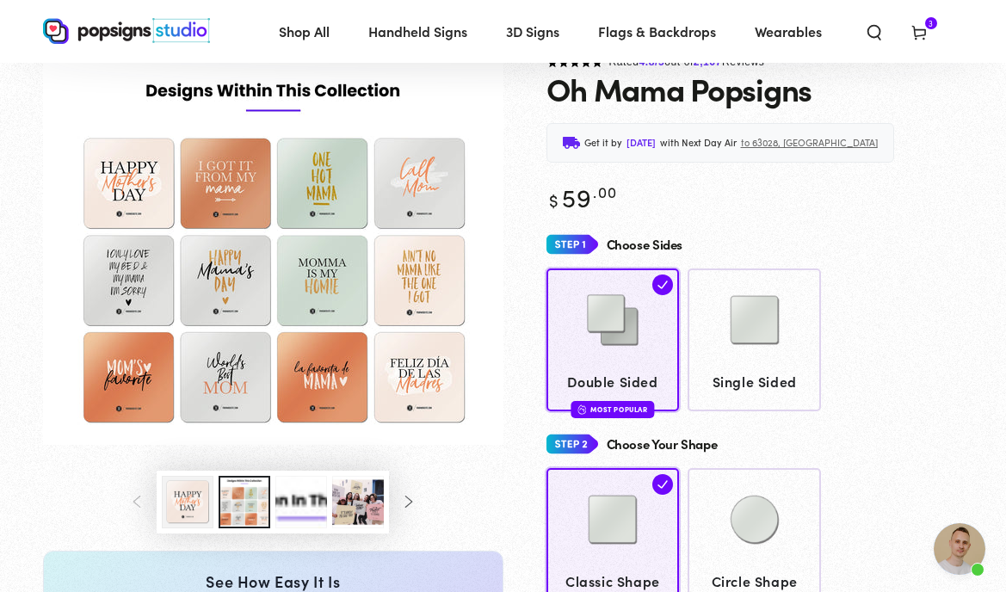
click at [344, 368] on img "Gallery Viewer" at bounding box center [273, 249] width 461 height 393
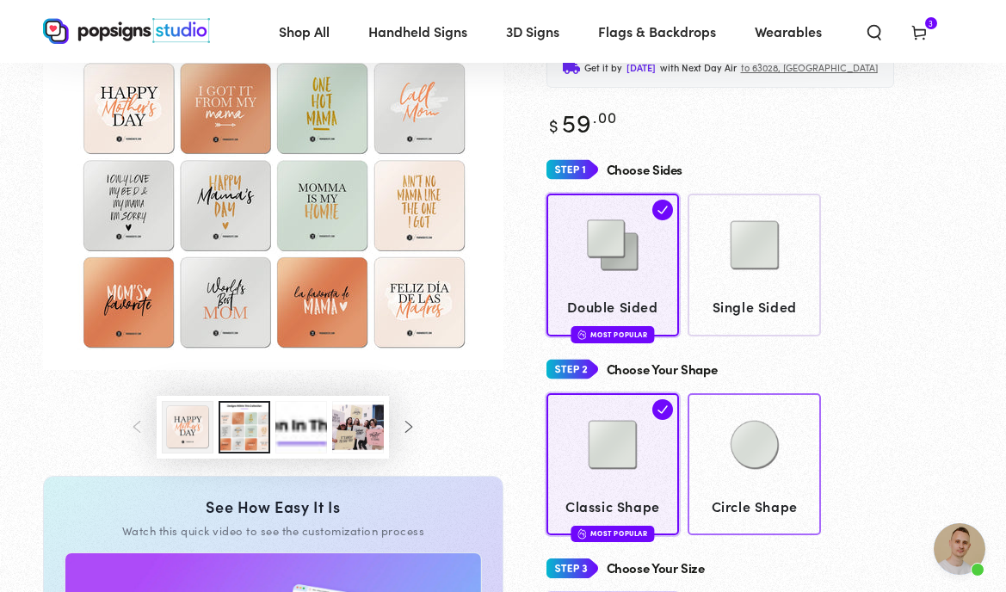
scroll to position [162, 0]
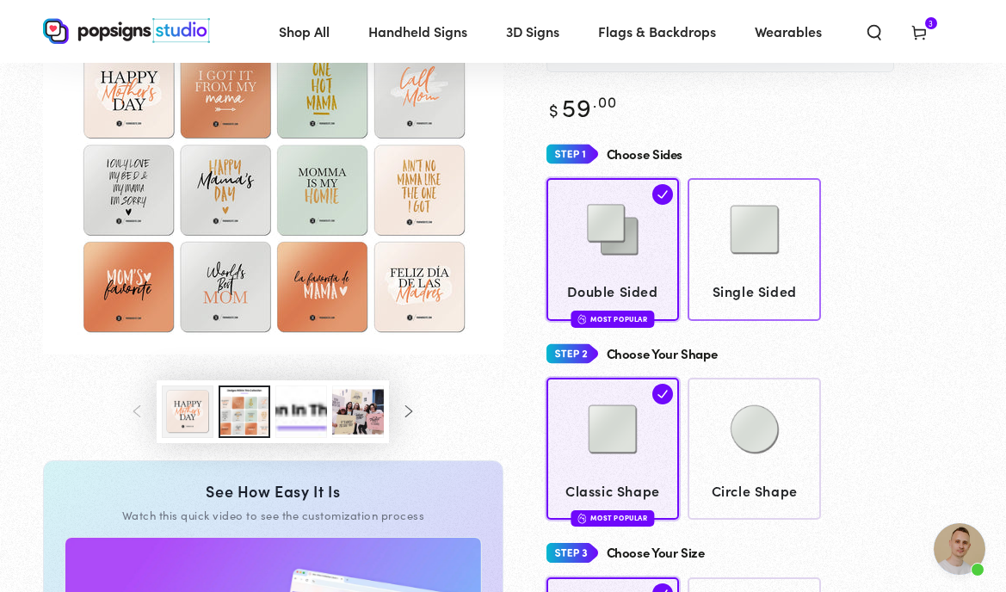
click at [774, 280] on span "Single Sided" at bounding box center [754, 291] width 117 height 25
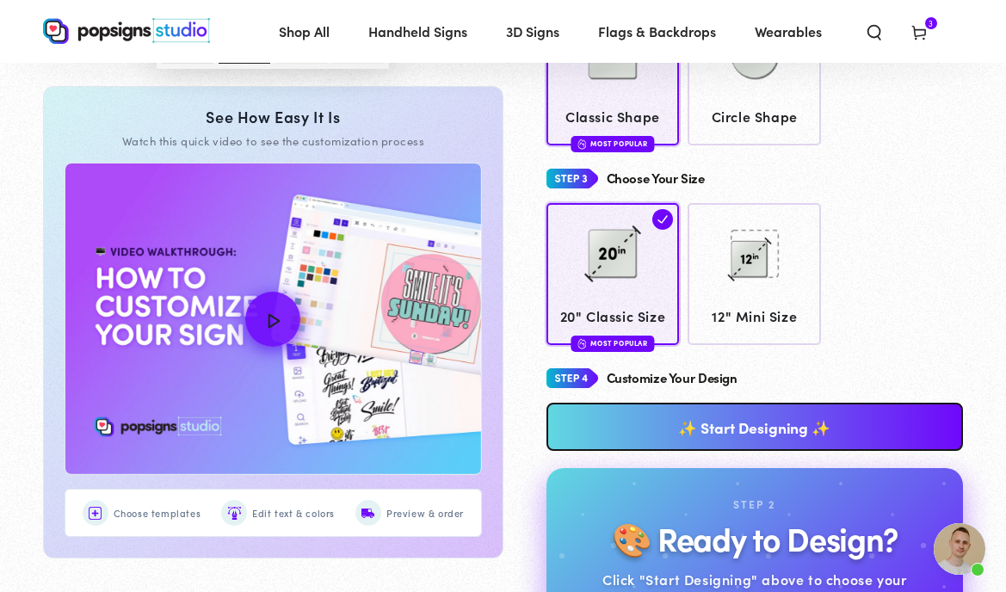
click at [777, 425] on link "✨ Start Designing ✨" at bounding box center [755, 427] width 417 height 48
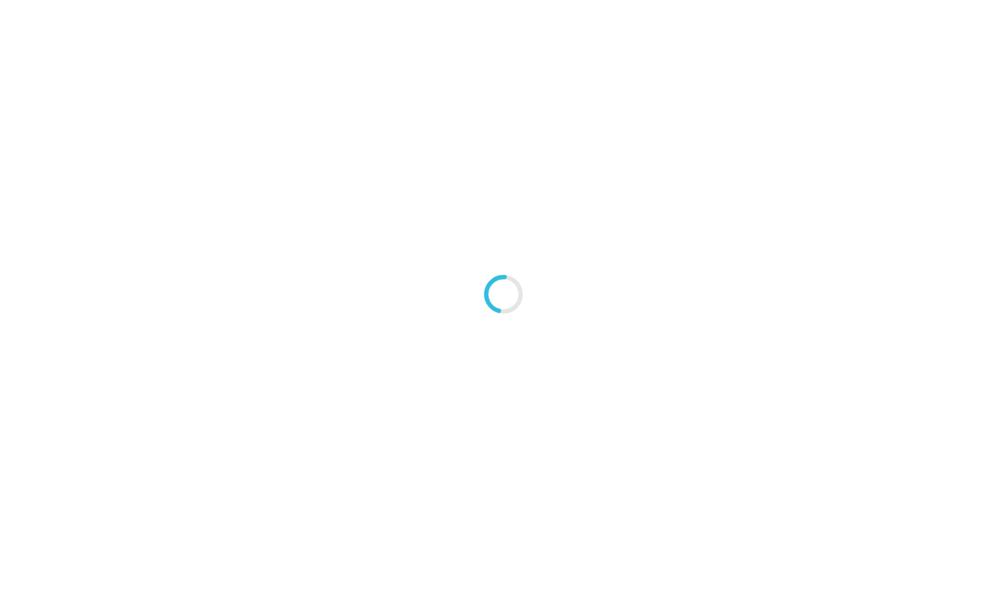
type textarea "An ancient tree with a door leading to a magical world"
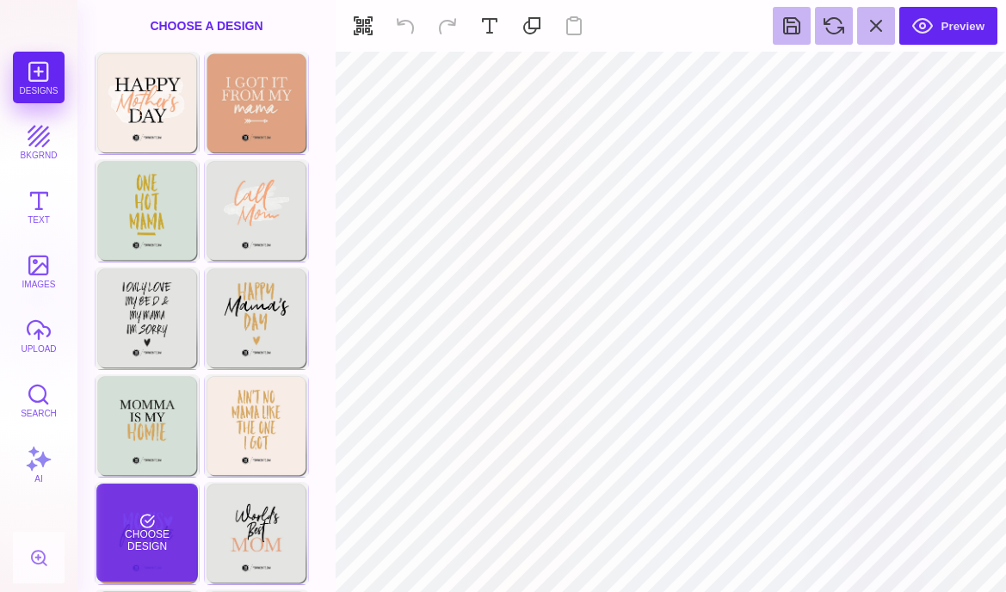
click at [161, 530] on div "Choose Design" at bounding box center [146, 533] width 101 height 98
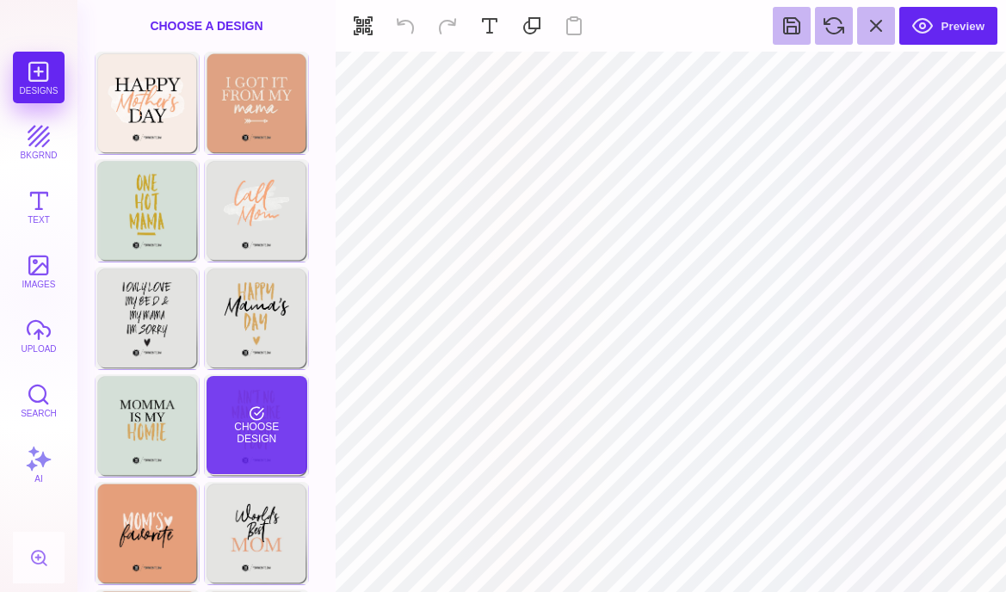
type input "#000000"
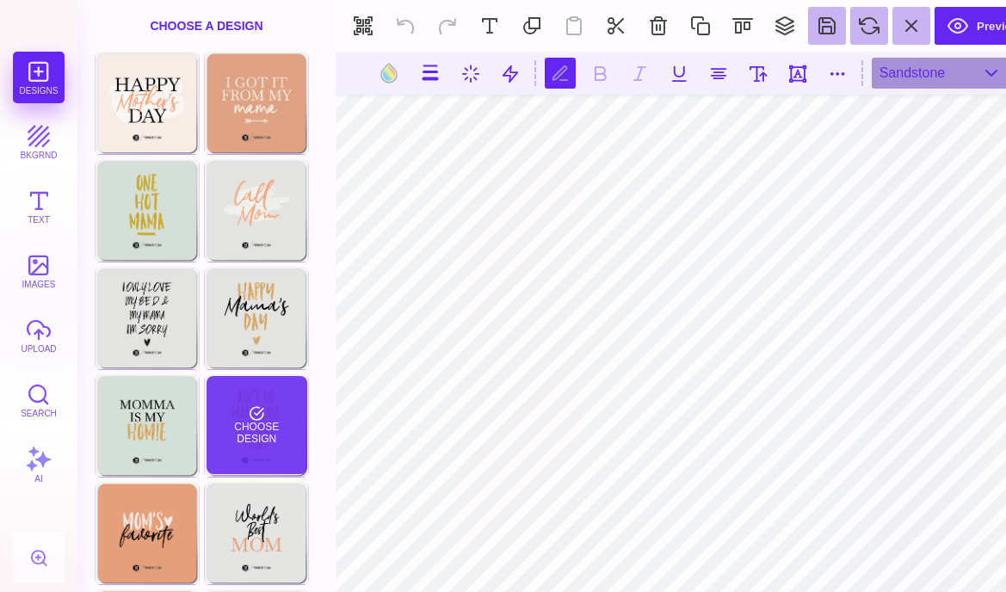
scroll to position [0, 2]
type textarea "*"
type textarea "**********"
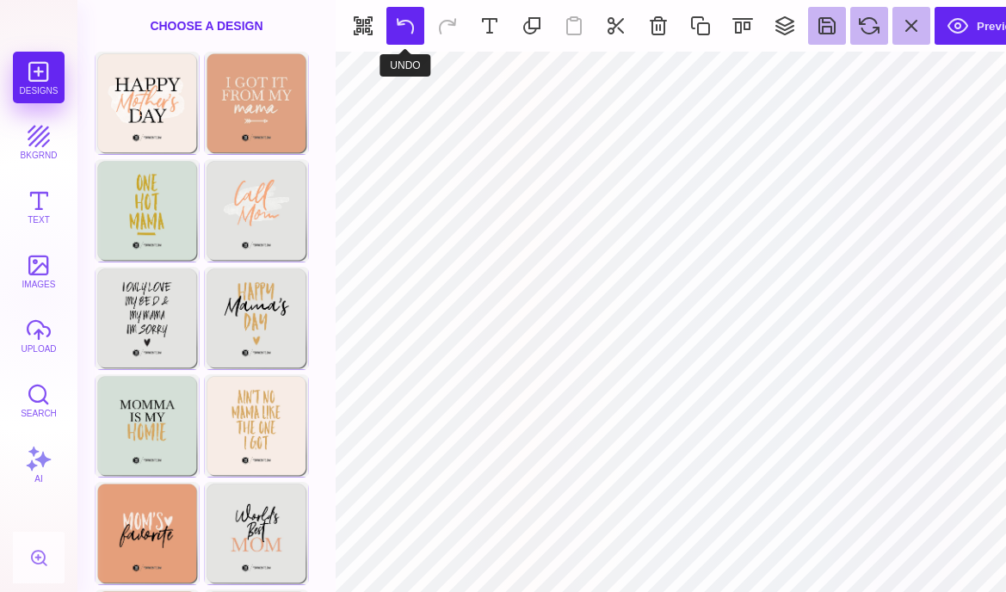
click at [394, 22] on button at bounding box center [406, 26] width 38 height 38
type input "#F7EDE6"
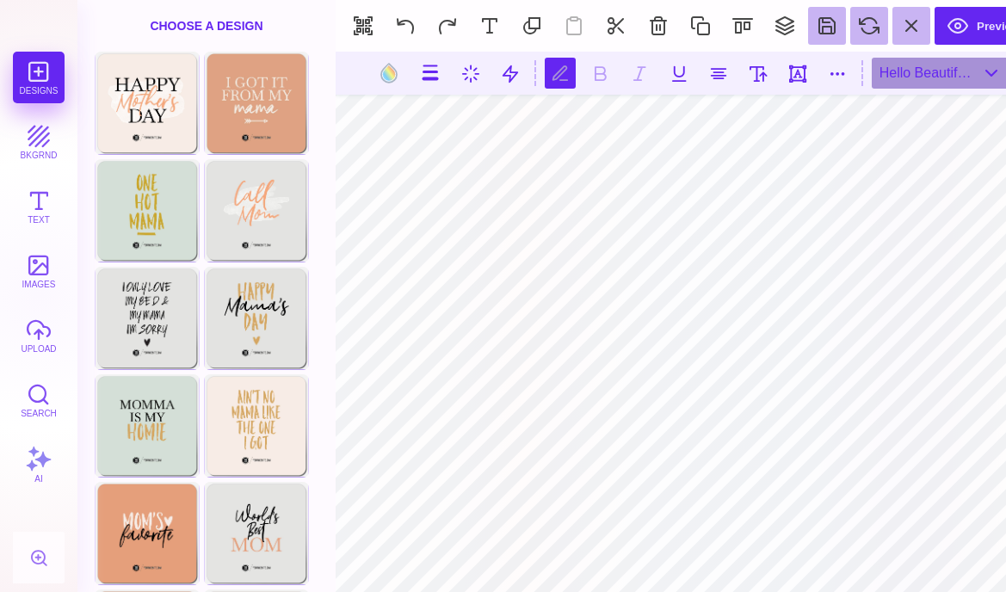
scroll to position [0, 0]
type textarea "*******"
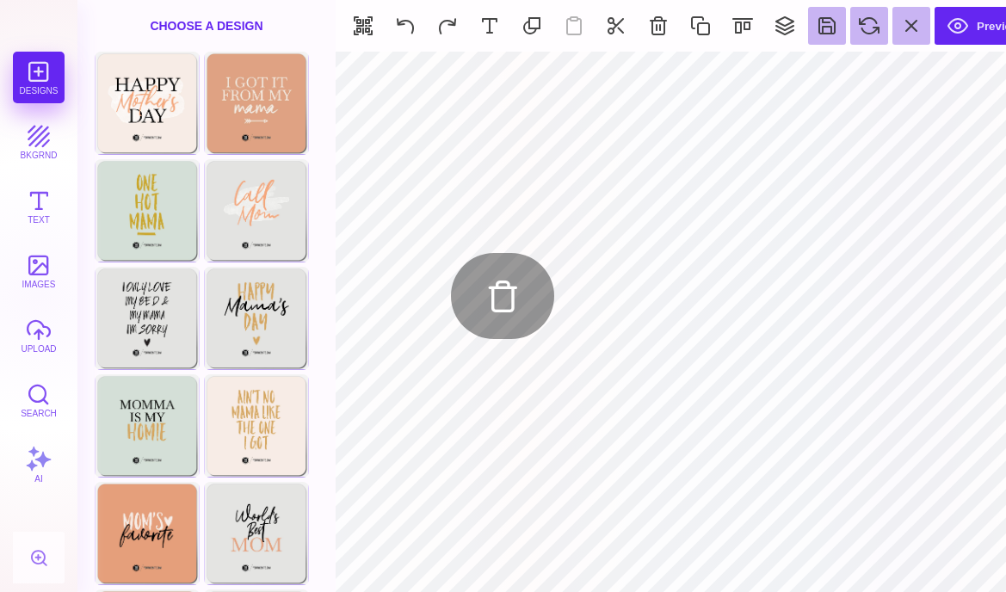
type input "#000000"
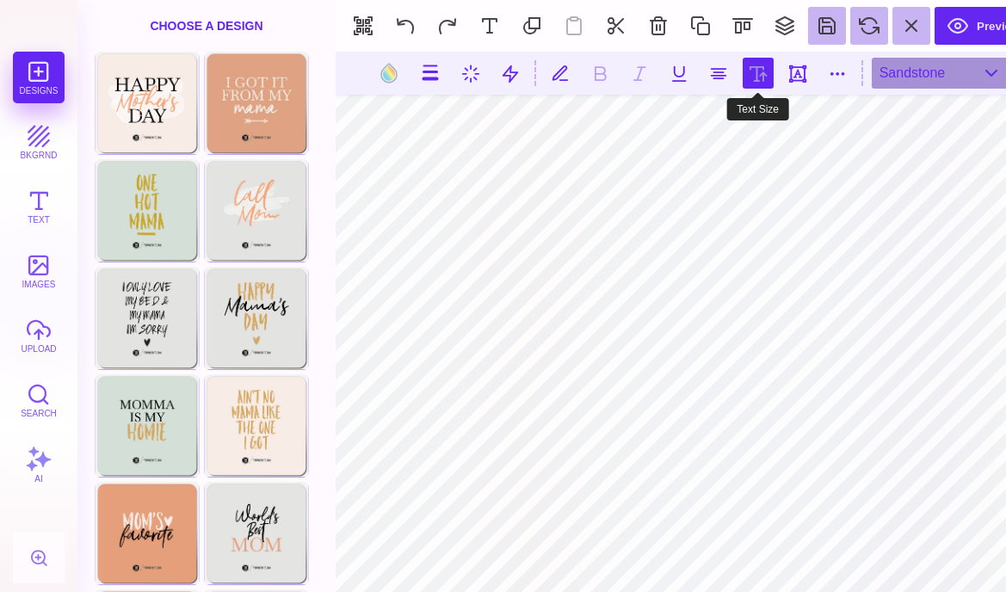
click at [756, 77] on button at bounding box center [758, 73] width 31 height 31
type input "***"
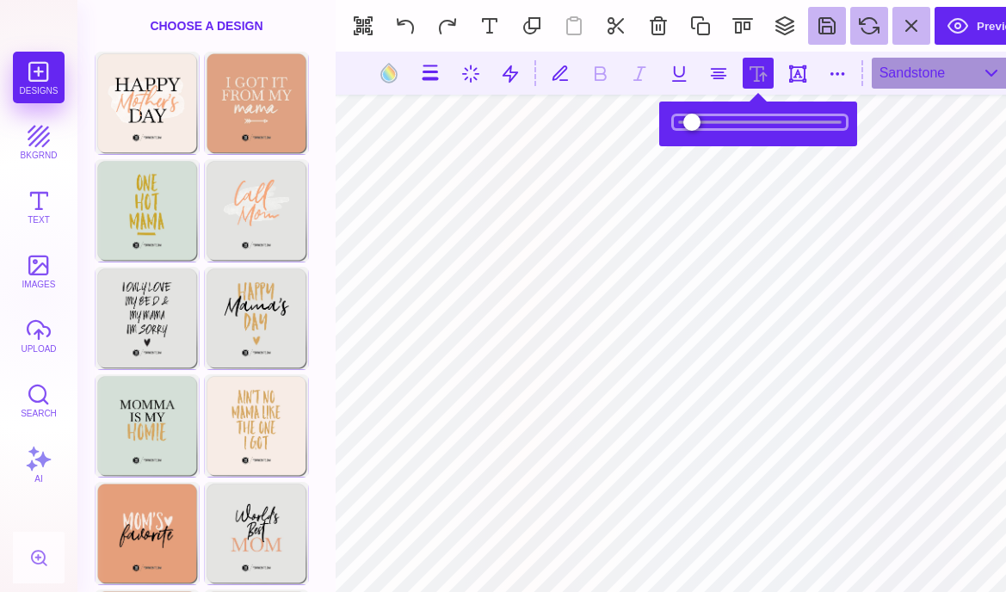
drag, startPoint x: 698, startPoint y: 126, endPoint x: 732, endPoint y: 133, distance: 34.3
type input "*****"
click at [732, 128] on input "range" at bounding box center [760, 122] width 172 height 12
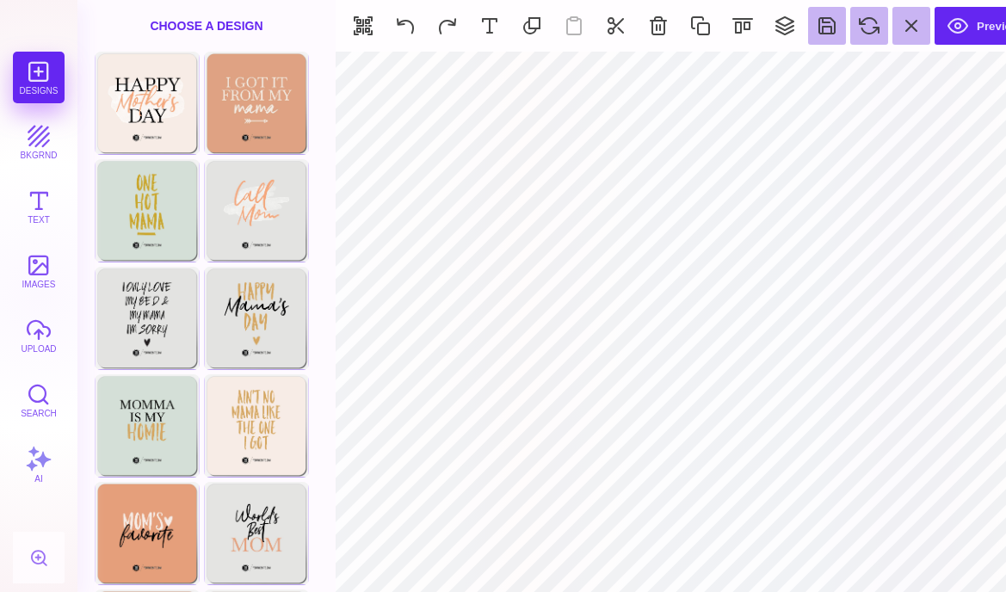
type input "#F7EDE6"
click at [967, 30] on button "Preview" at bounding box center [984, 26] width 98 height 38
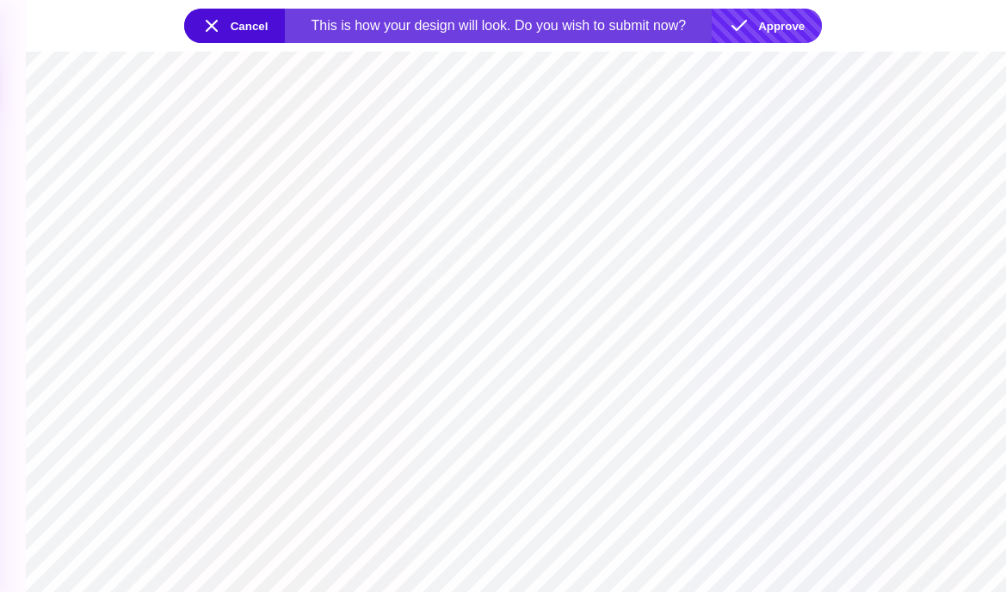
click at [784, 22] on button "Approve" at bounding box center [767, 26] width 110 height 34
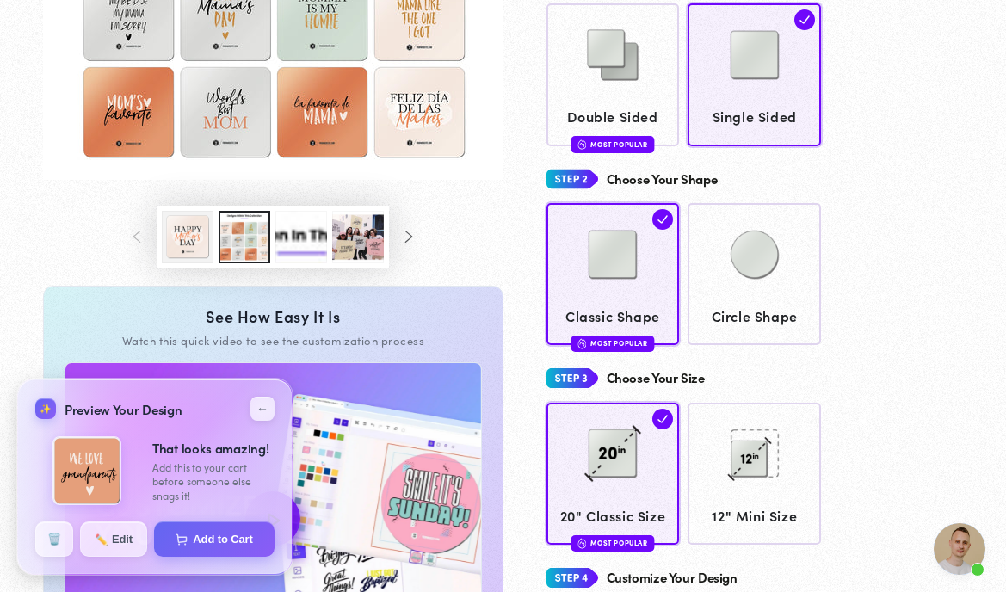
scroll to position [345, 0]
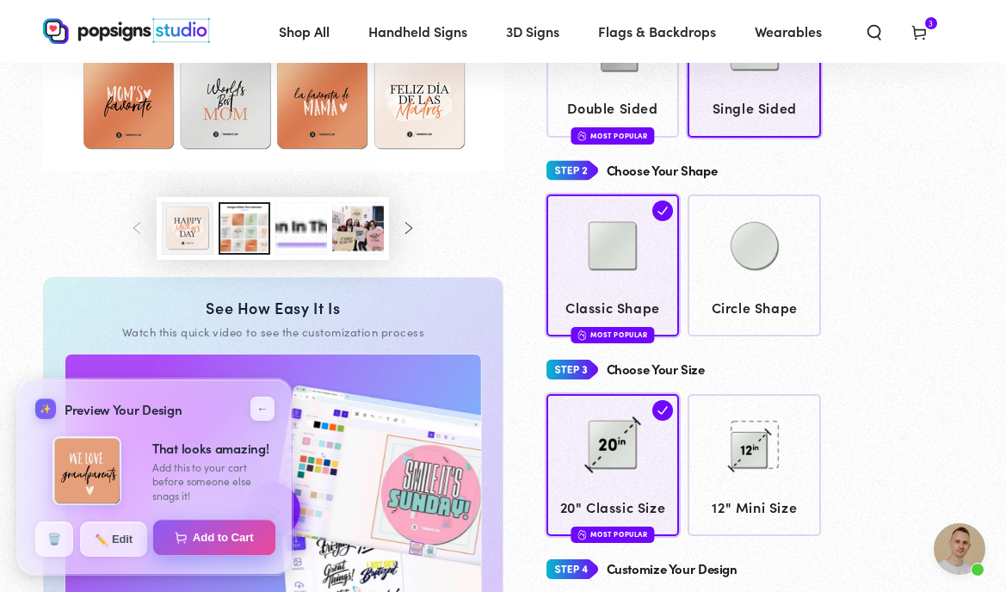
click at [233, 537] on button "Add to Cart" at bounding box center [214, 538] width 123 height 36
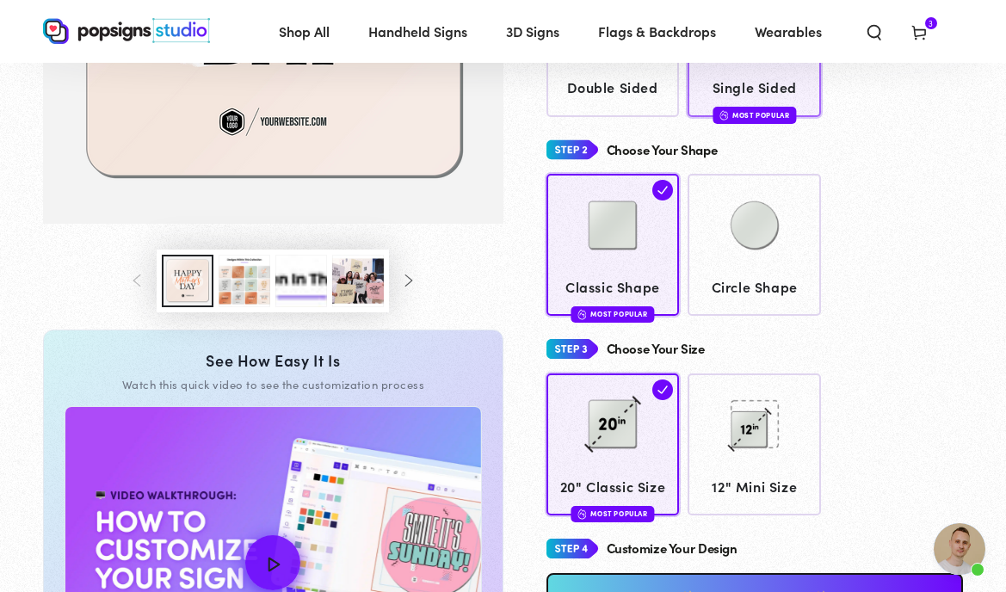
scroll to position [410, 0]
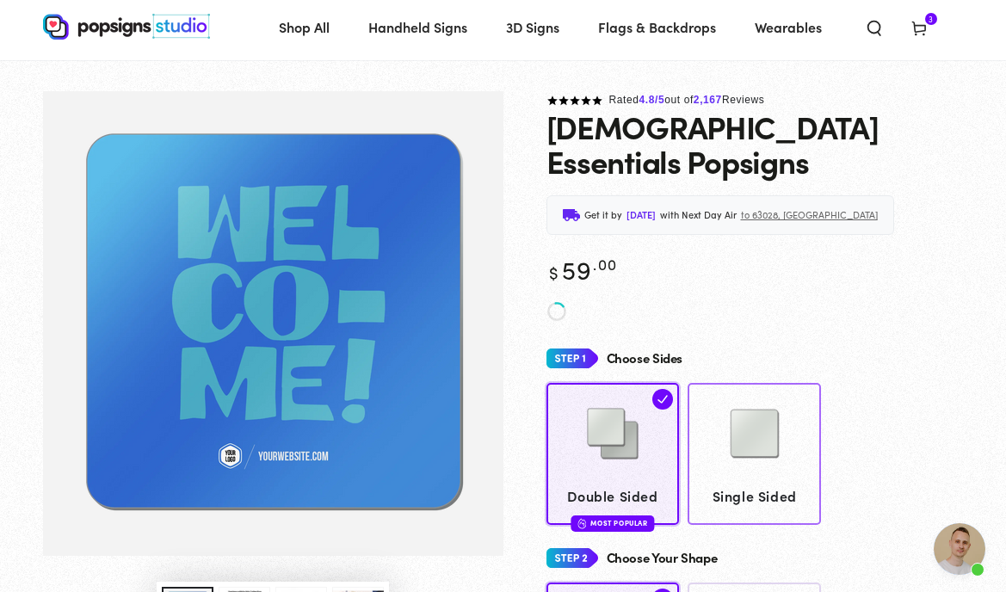
scroll to position [40, 0]
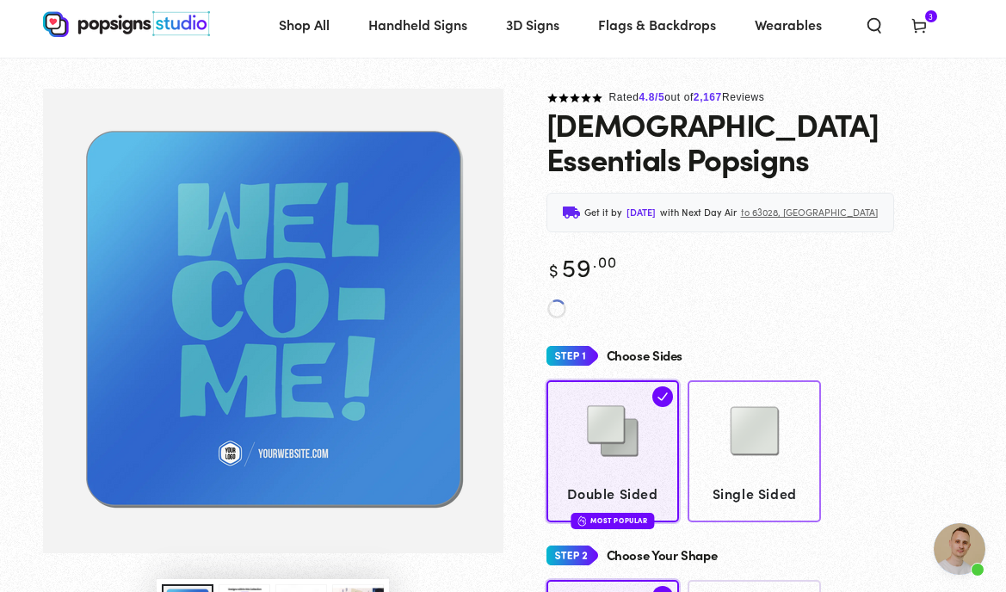
click at [779, 406] on img at bounding box center [755, 431] width 86 height 86
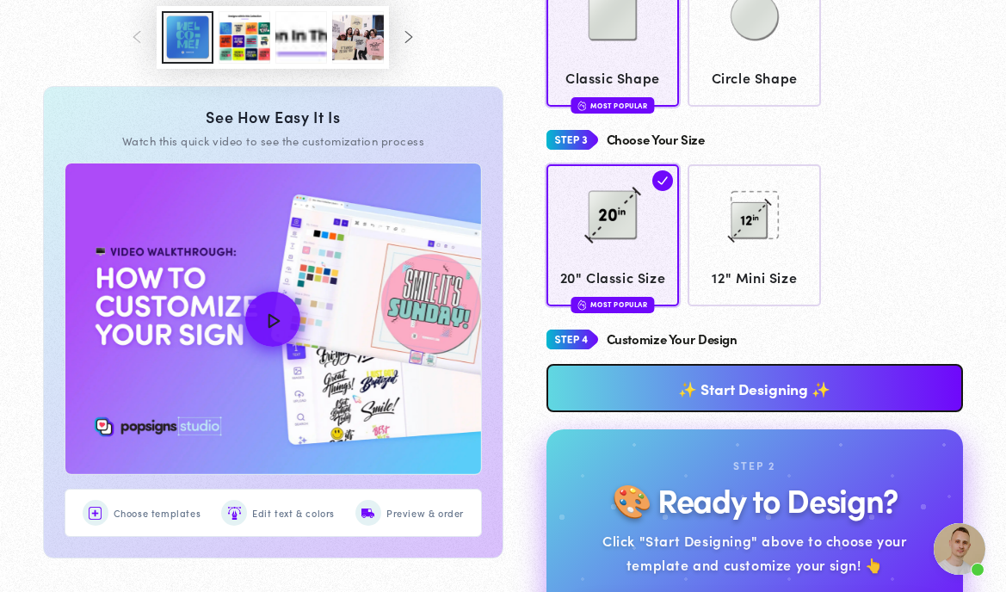
scroll to position [616, 0]
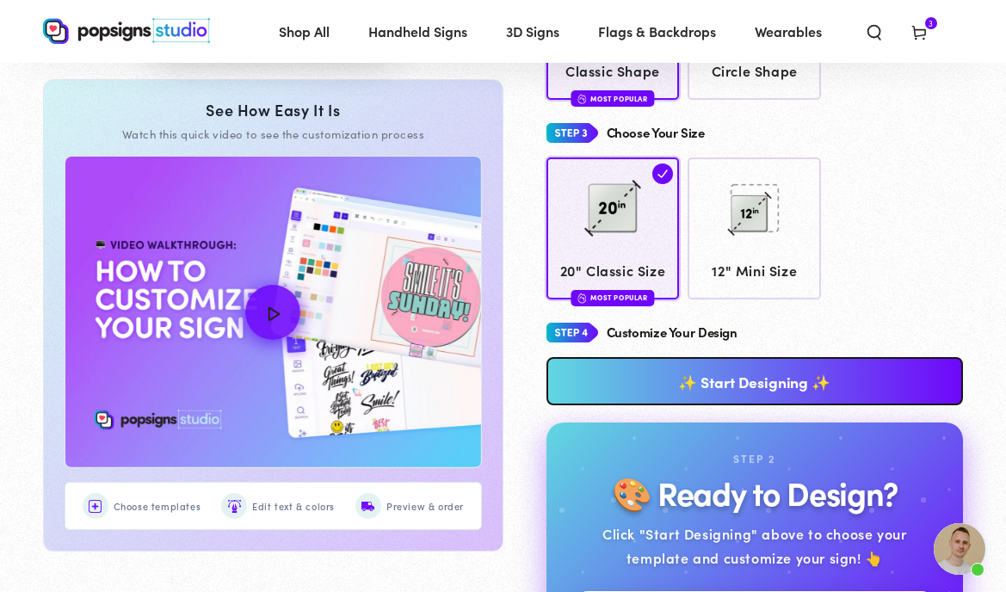
click at [751, 357] on link "✨ Start Designing ✨" at bounding box center [755, 381] width 417 height 48
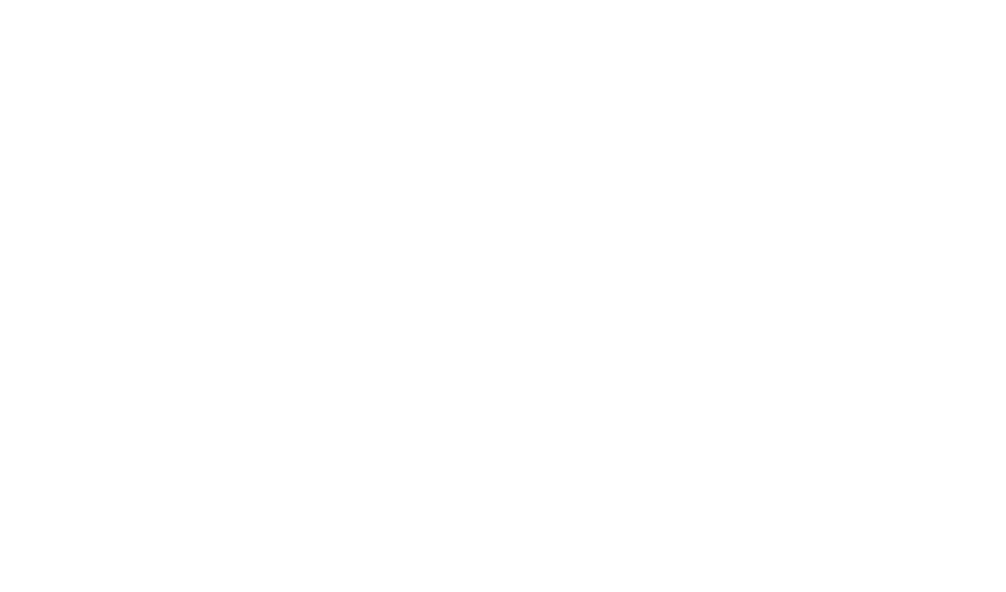
scroll to position [0, 0]
type textarea "An ancient tree with a door leading to a magical world"
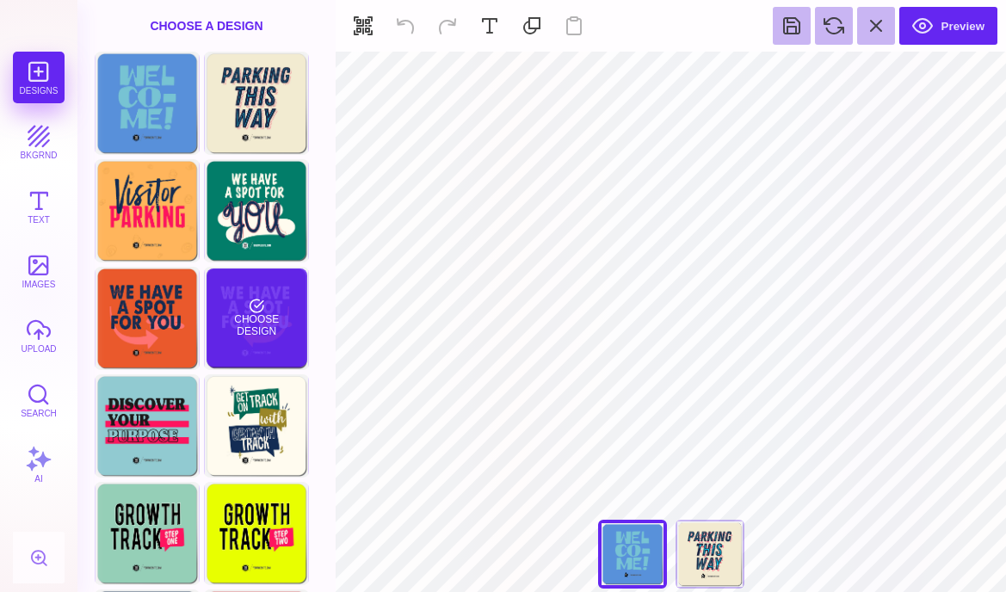
scroll to position [3, 0]
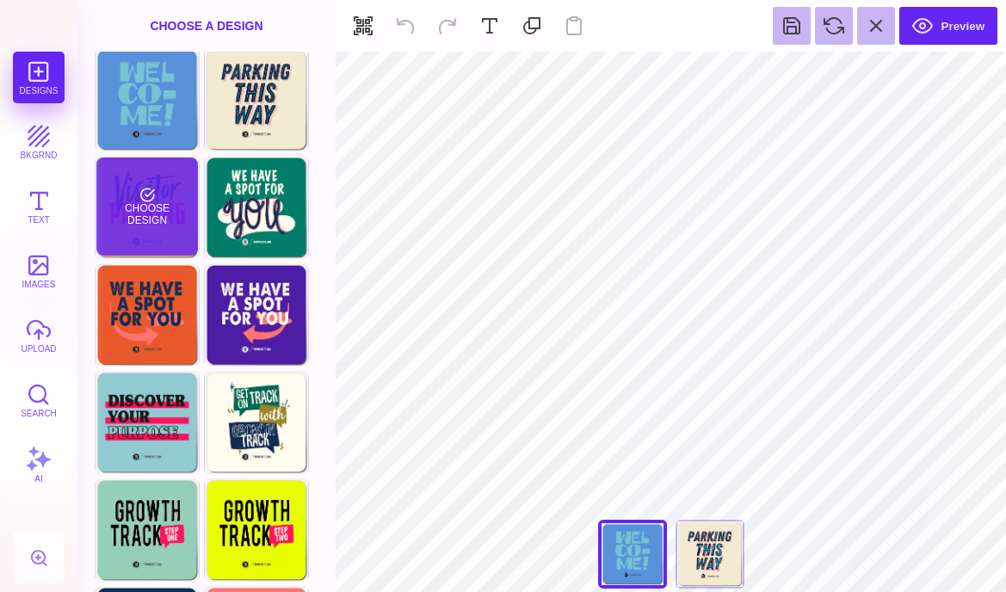
click at [181, 242] on div "Choose Design" at bounding box center [146, 207] width 101 height 98
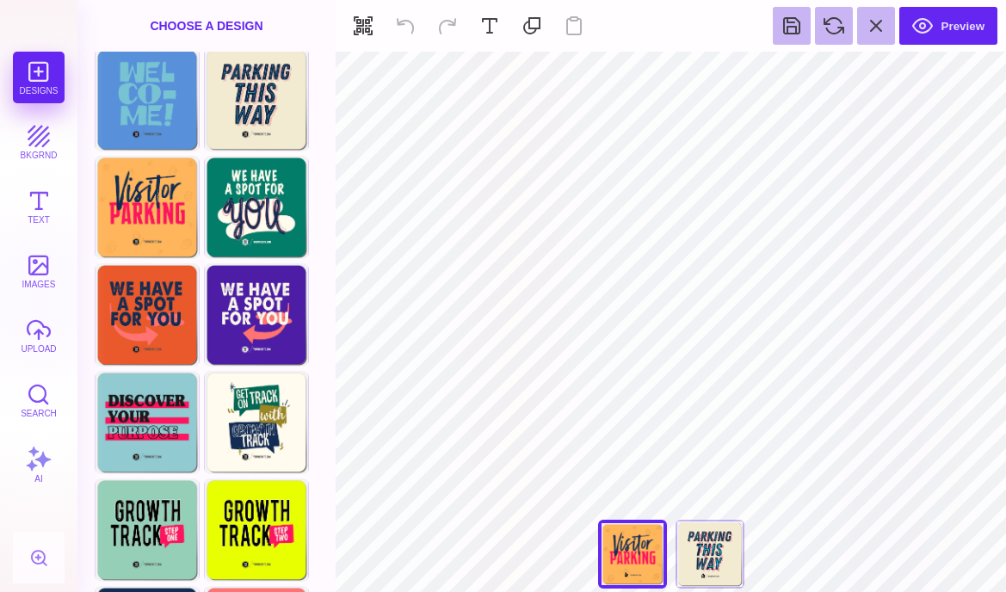
type input "#FF155D"
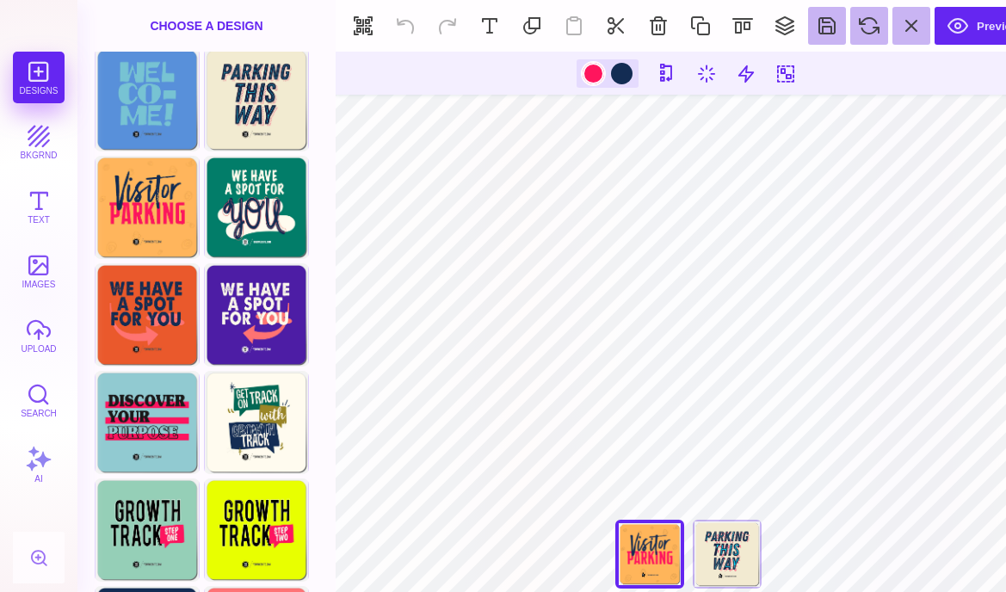
click at [592, 77] on div at bounding box center [594, 74] width 22 height 22
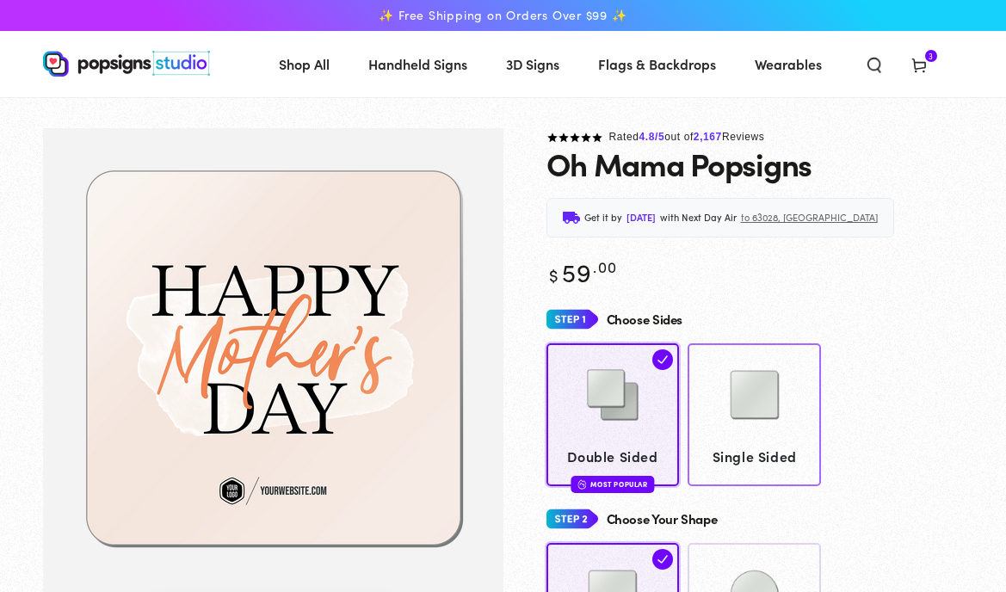
click at [764, 421] on img at bounding box center [755, 395] width 86 height 86
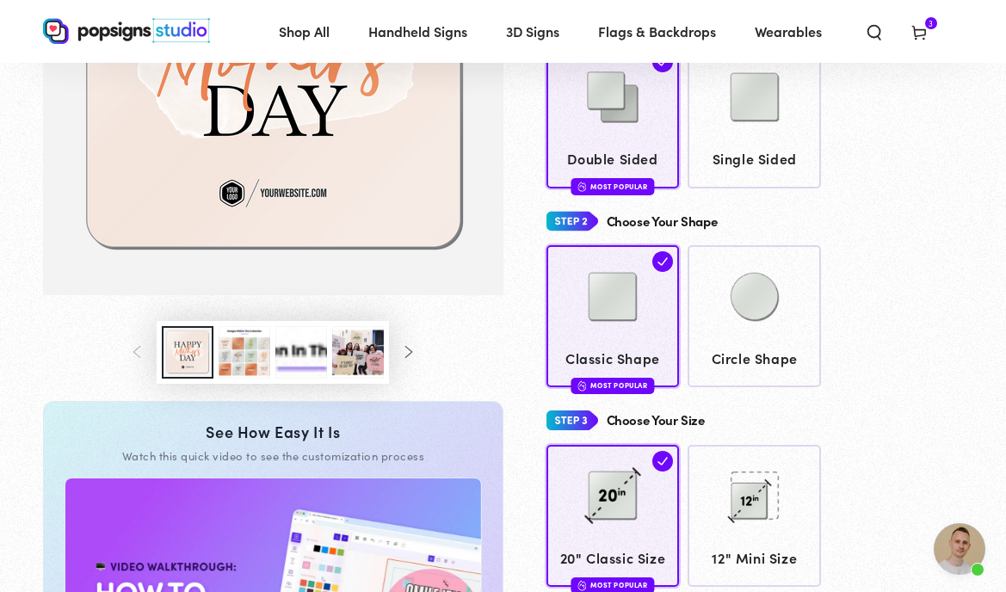
scroll to position [284, 0]
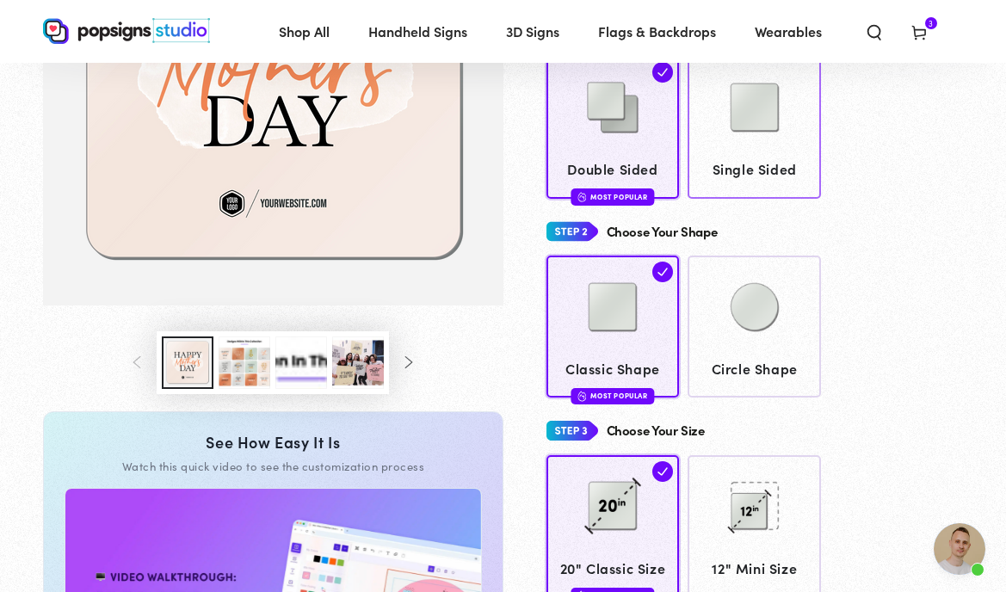
click at [766, 127] on img at bounding box center [755, 108] width 86 height 86
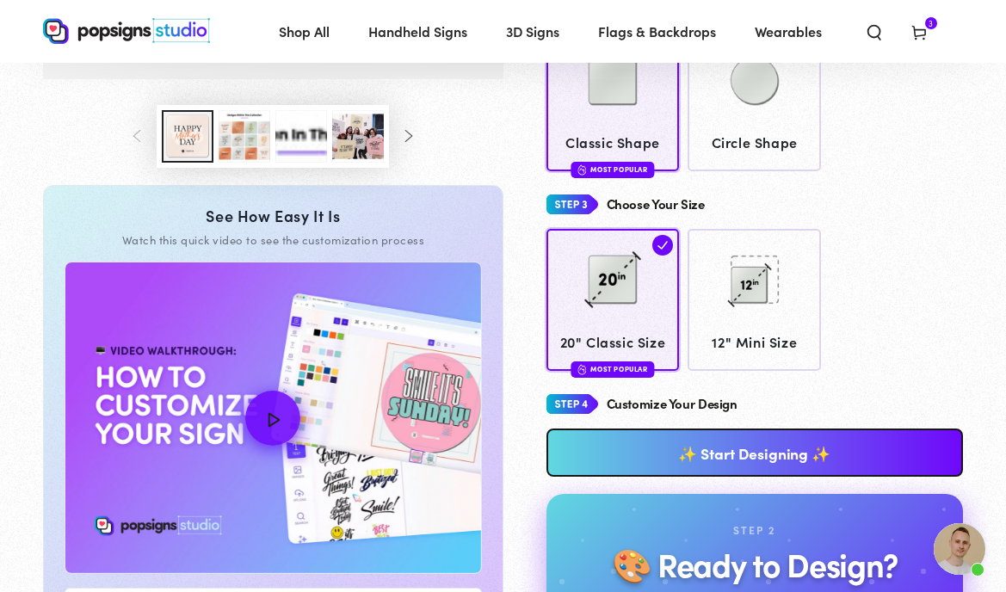
scroll to position [571, 0]
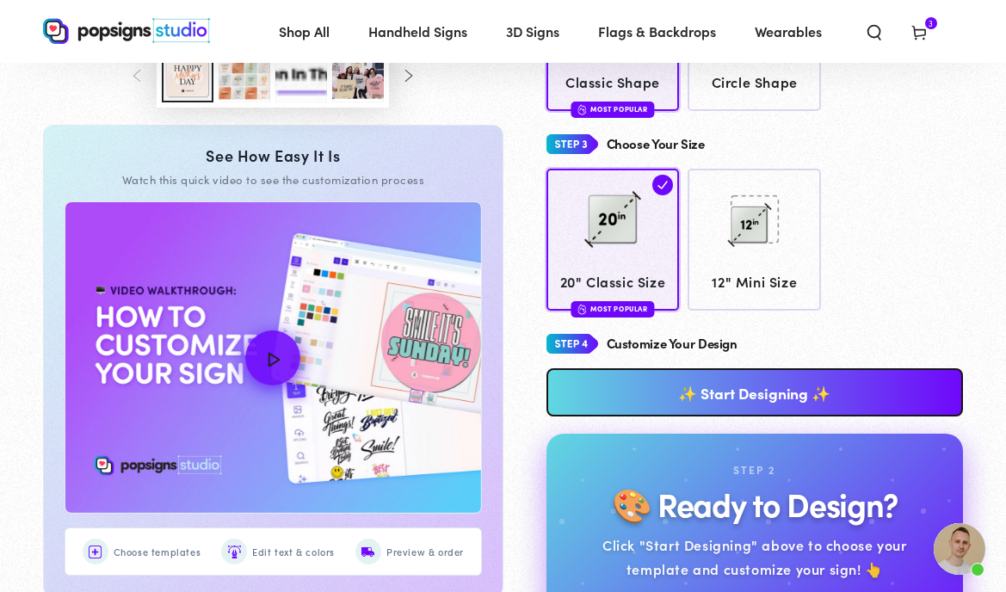
click at [801, 388] on link "✨ Start Designing ✨" at bounding box center [755, 392] width 417 height 48
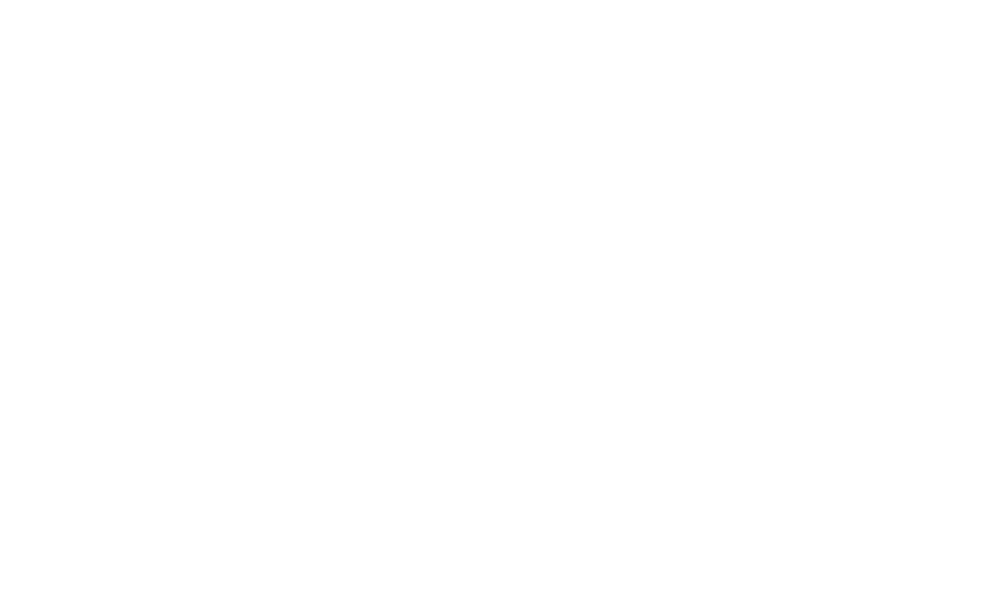
scroll to position [0, 0]
type textarea "An ancient tree with a door leading to a magical world"
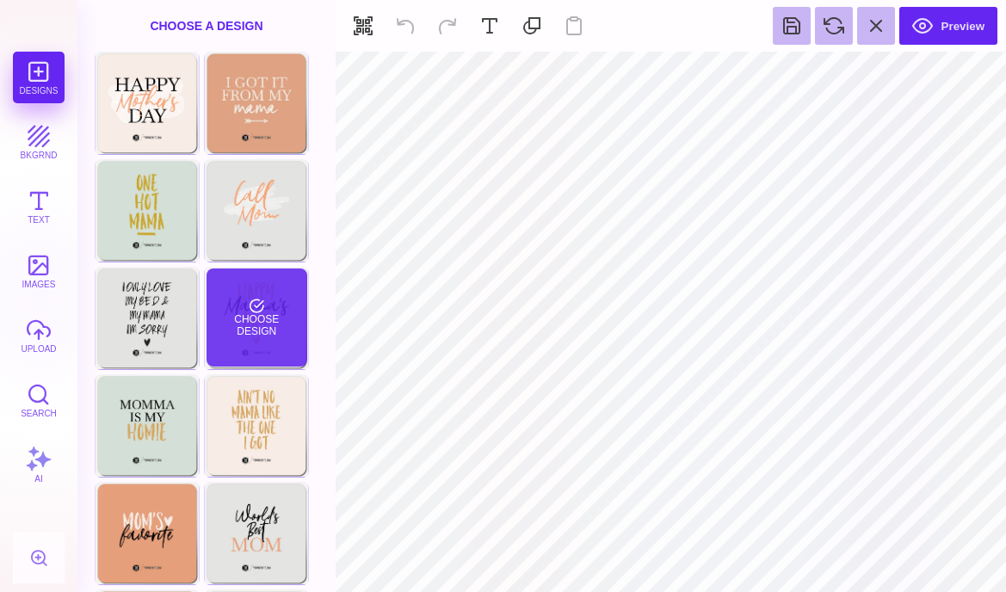
click at [284, 323] on div "Choose Design" at bounding box center [257, 318] width 101 height 98
type input "#000000"
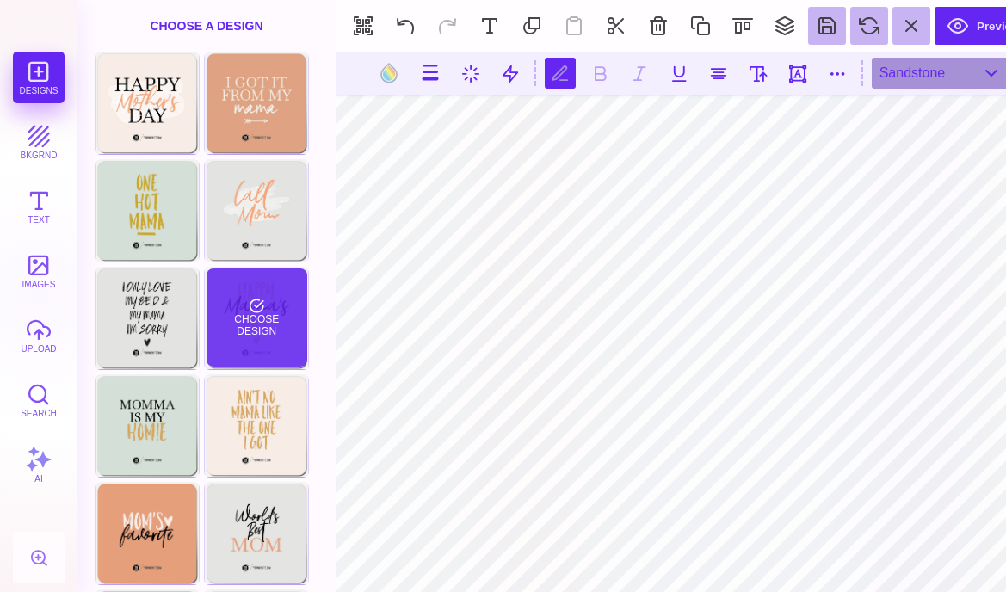
type textarea "*"
type textarea "**********"
type textarea "*"
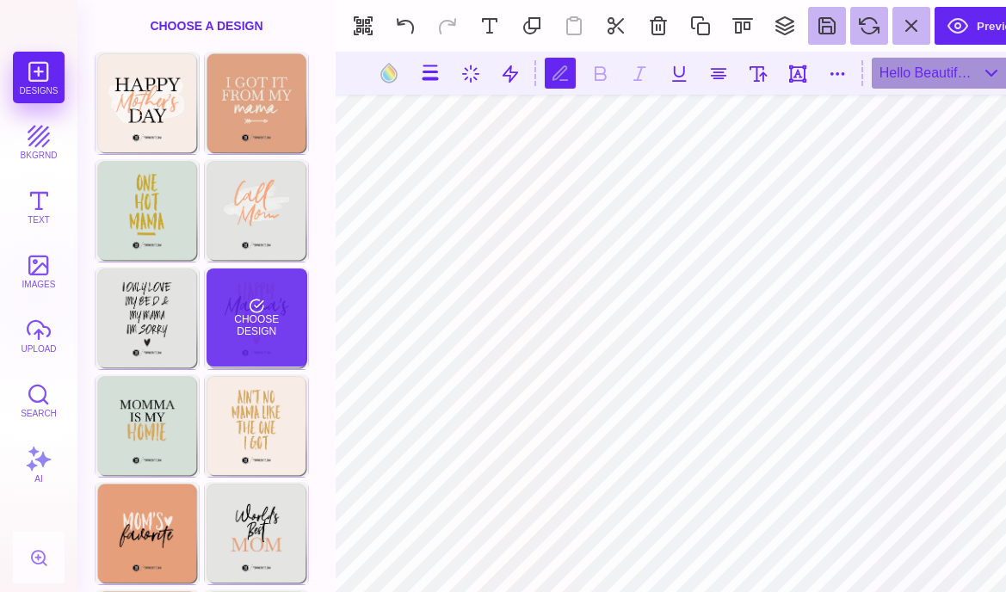
type textarea "*******"
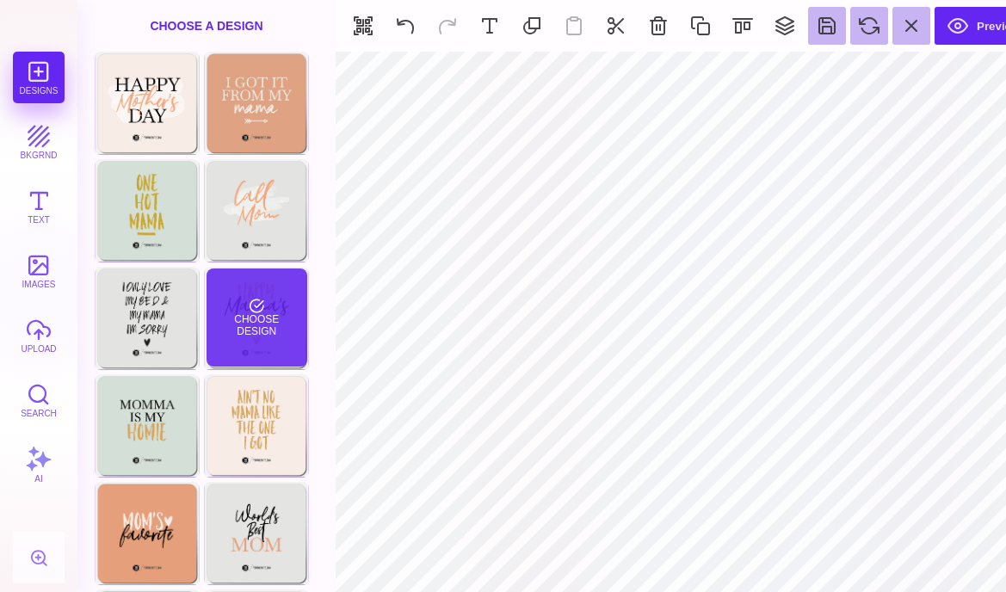
type input "#E3E3E1"
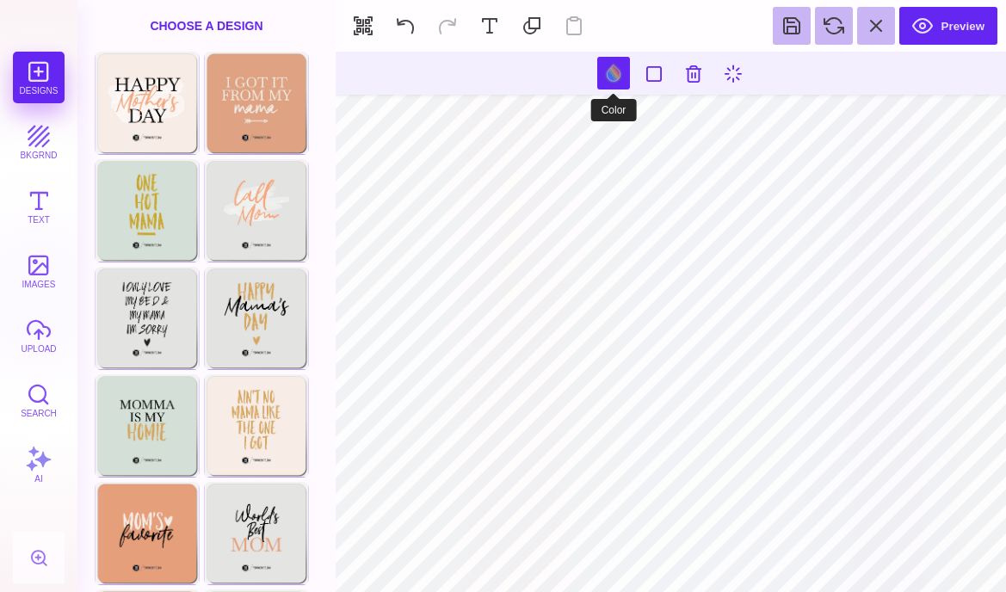
click at [622, 78] on button at bounding box center [613, 73] width 33 height 33
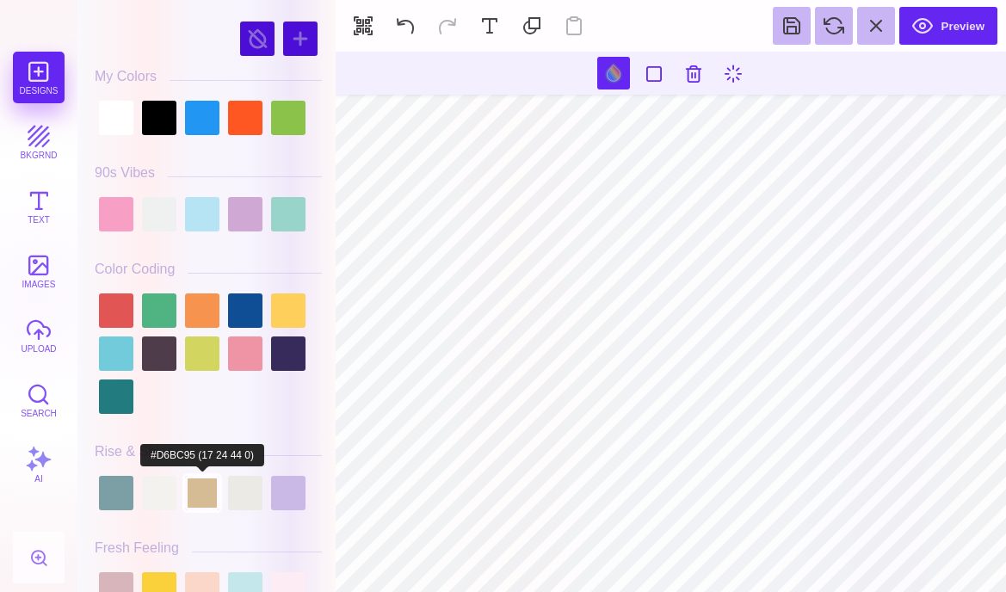
click at [198, 497] on div at bounding box center [202, 493] width 34 height 34
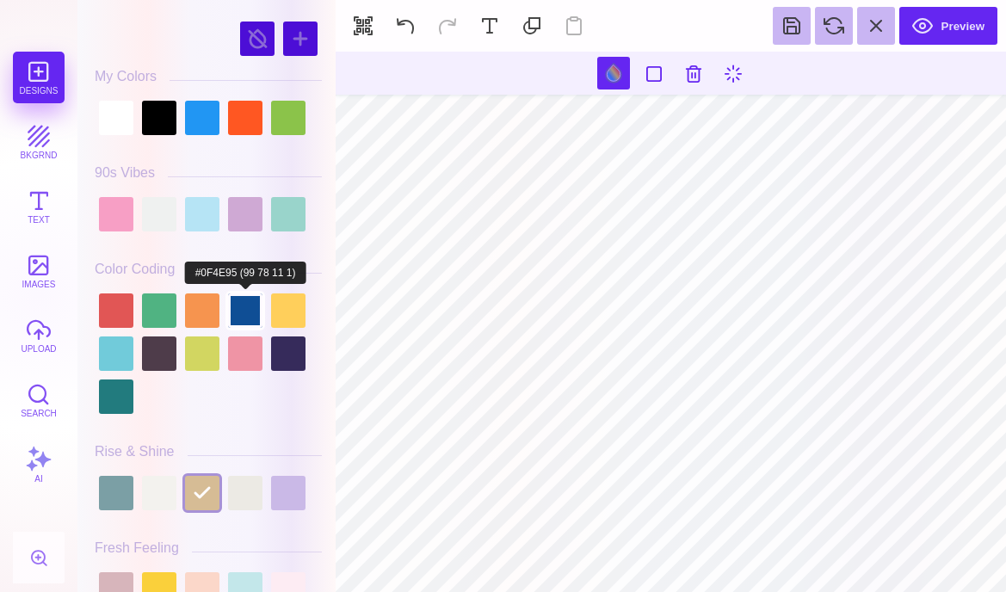
click at [249, 306] on div at bounding box center [245, 311] width 34 height 34
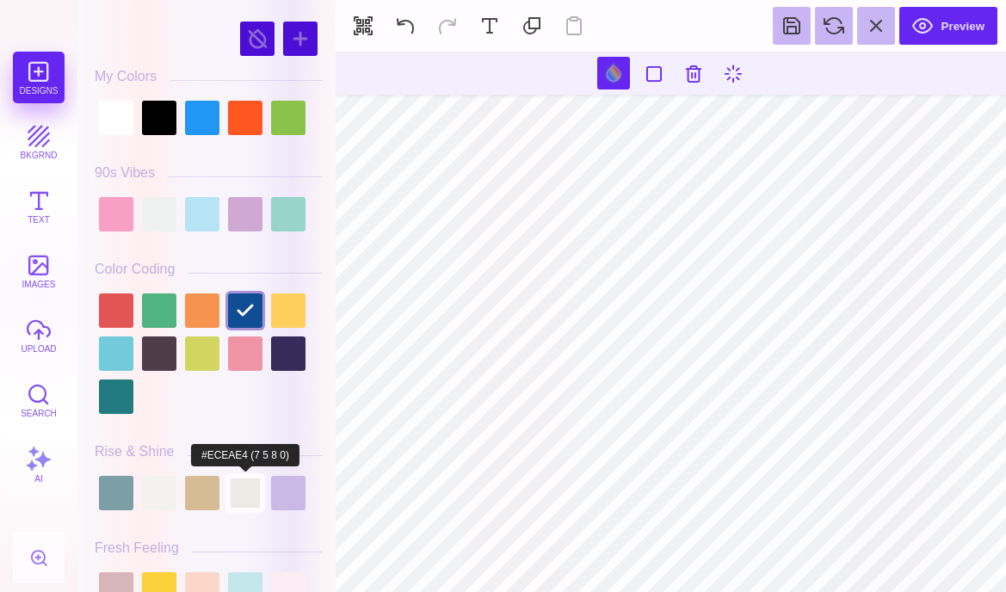
click at [245, 494] on div at bounding box center [245, 493] width 34 height 34
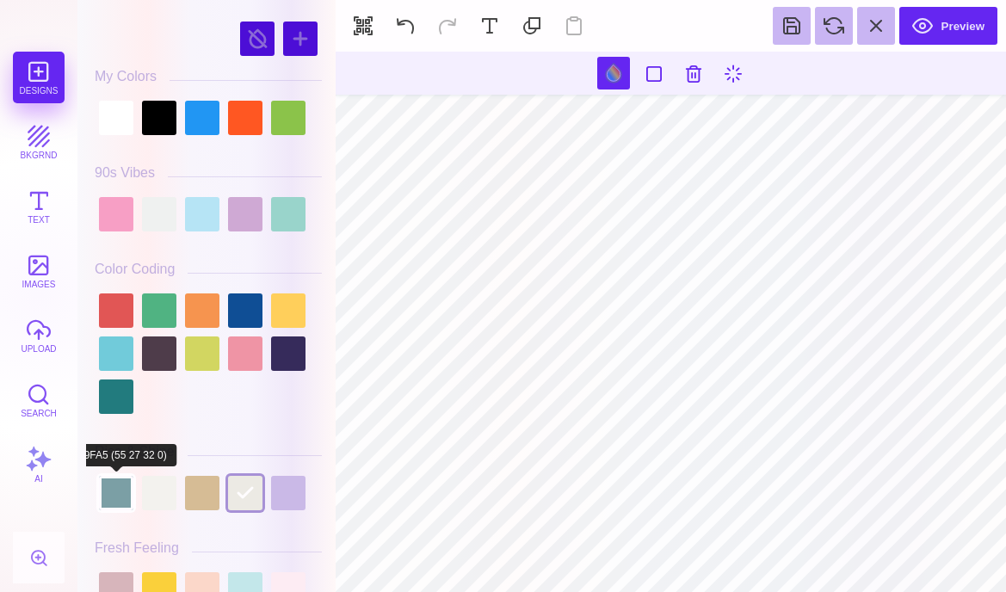
click at [129, 494] on div at bounding box center [116, 493] width 34 height 34
click at [163, 499] on div at bounding box center [159, 493] width 34 height 34
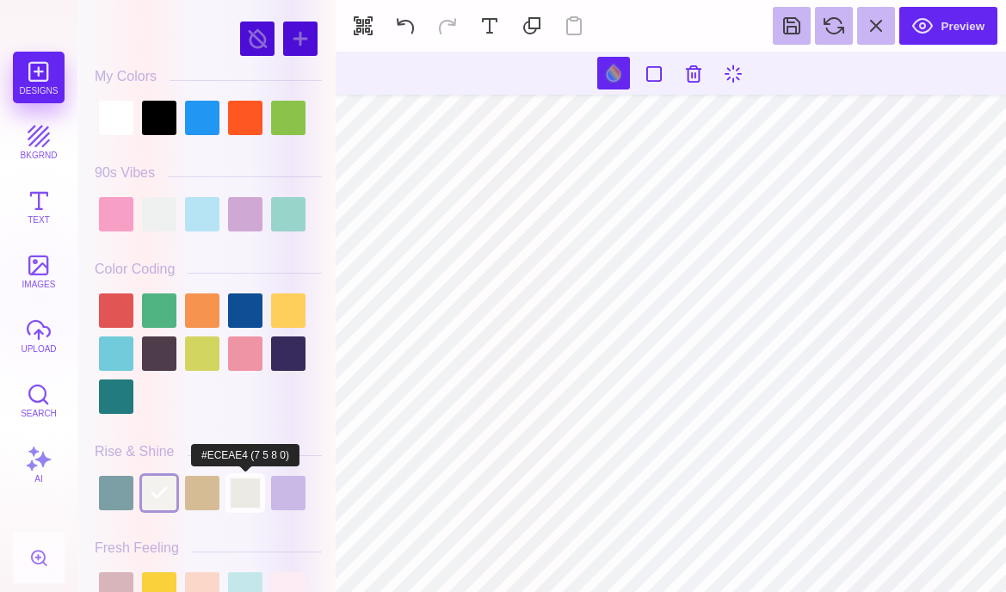
click at [248, 496] on div at bounding box center [245, 493] width 34 height 34
type input "#ECEAE4"
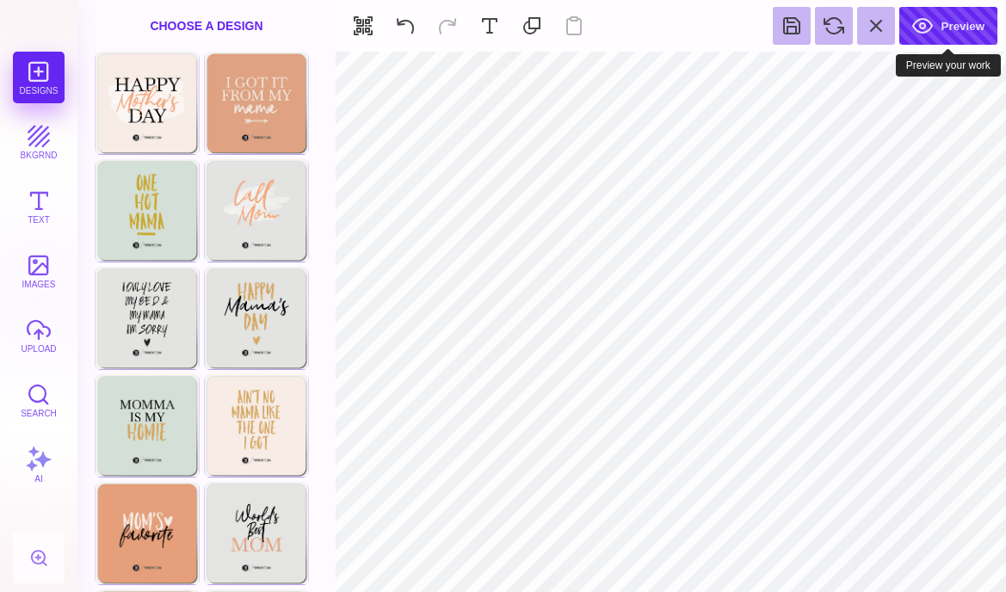
type input "#000000"
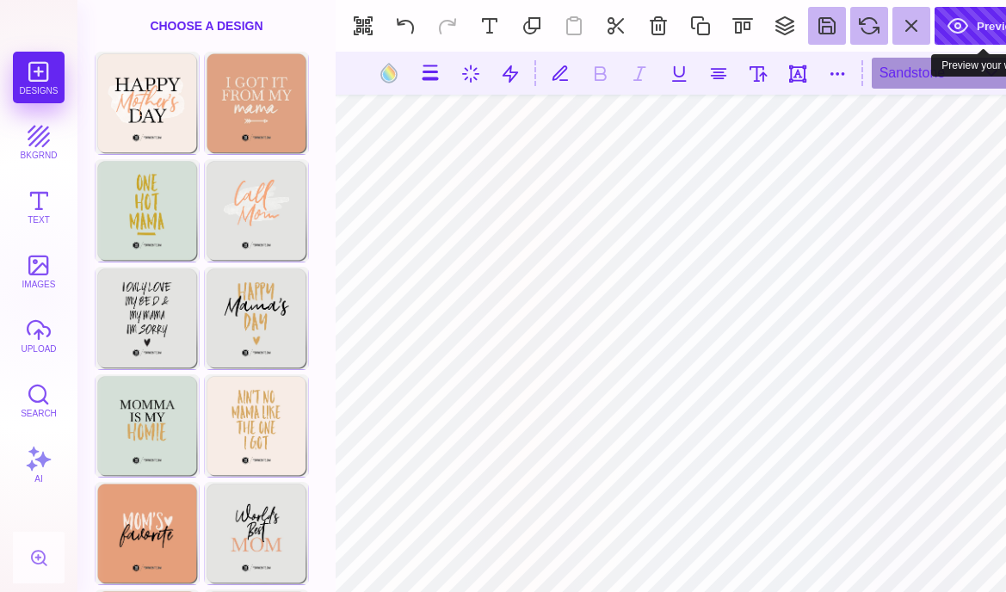
click at [973, 40] on button "Preview" at bounding box center [984, 26] width 98 height 38
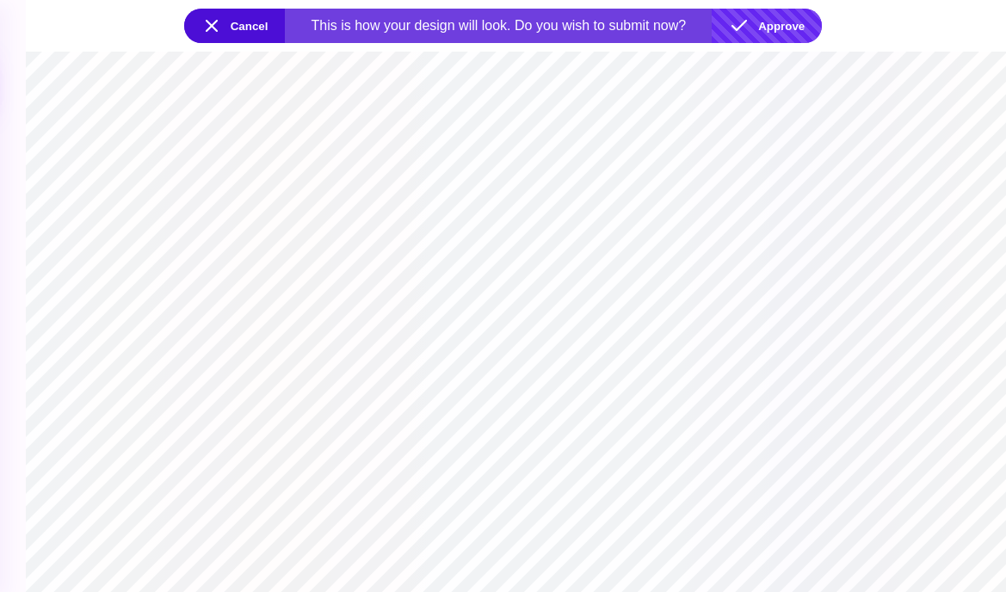
click at [794, 29] on button "Approve" at bounding box center [767, 26] width 110 height 34
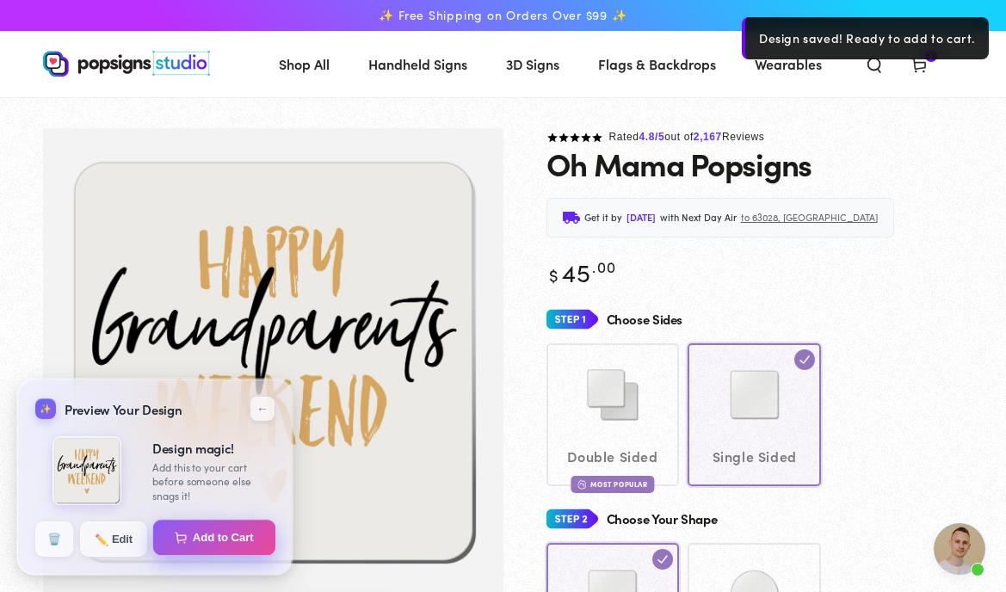
click at [225, 535] on button "Add to Cart" at bounding box center [214, 538] width 123 height 36
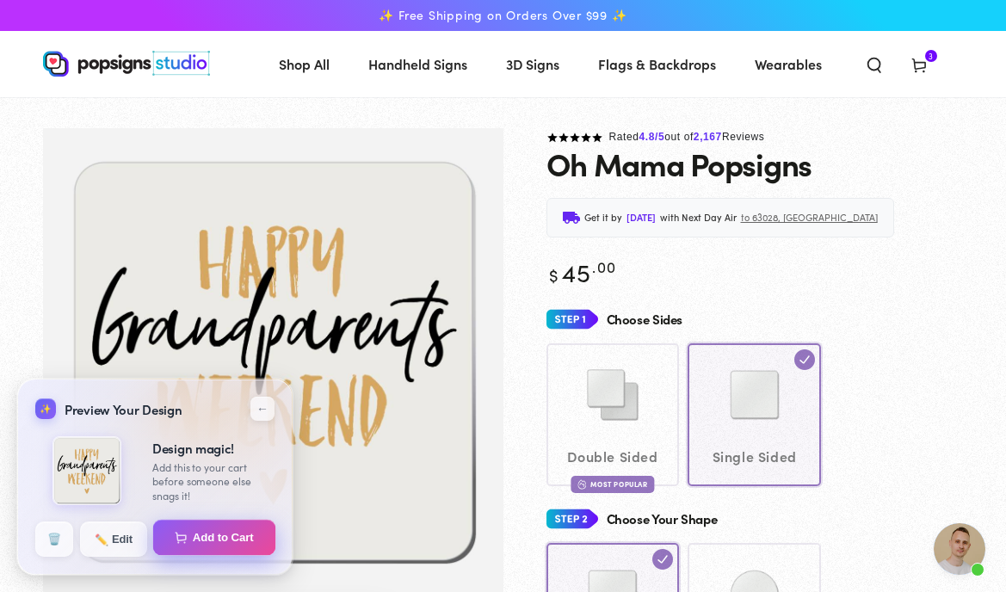
select select "**********"
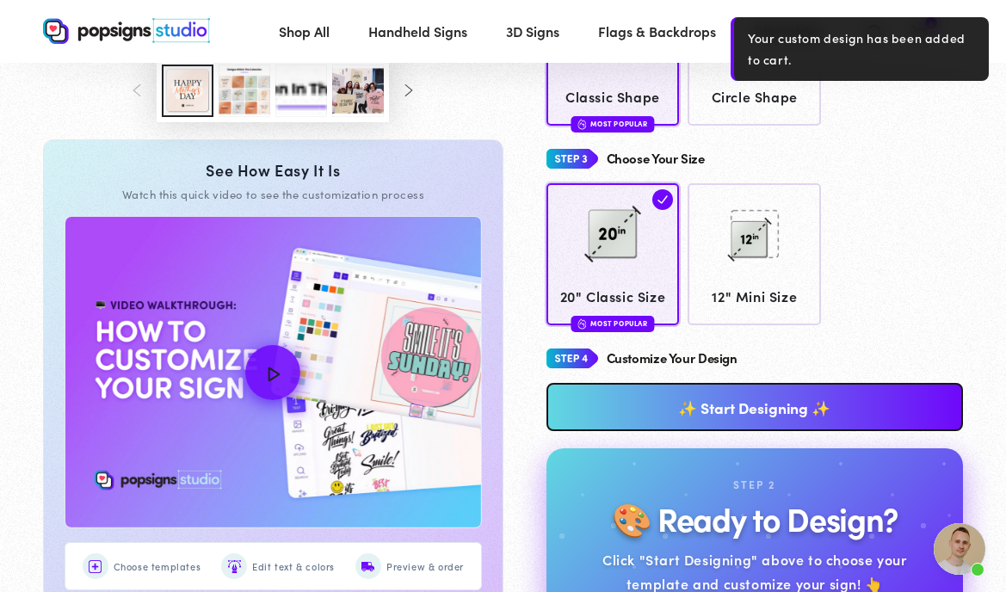
scroll to position [574, 0]
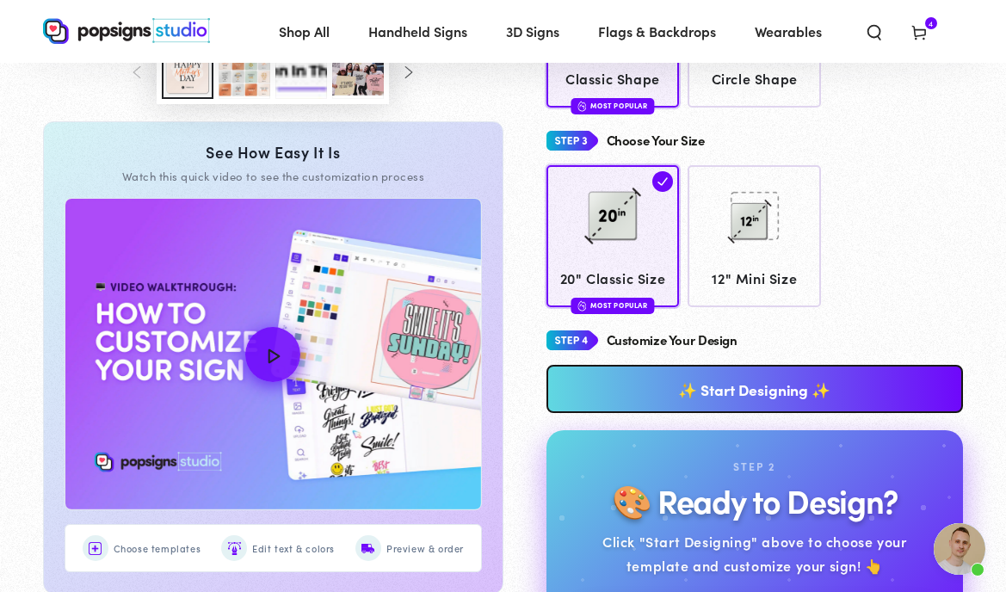
click at [744, 397] on link "✨ Start Designing ✨" at bounding box center [755, 389] width 417 height 48
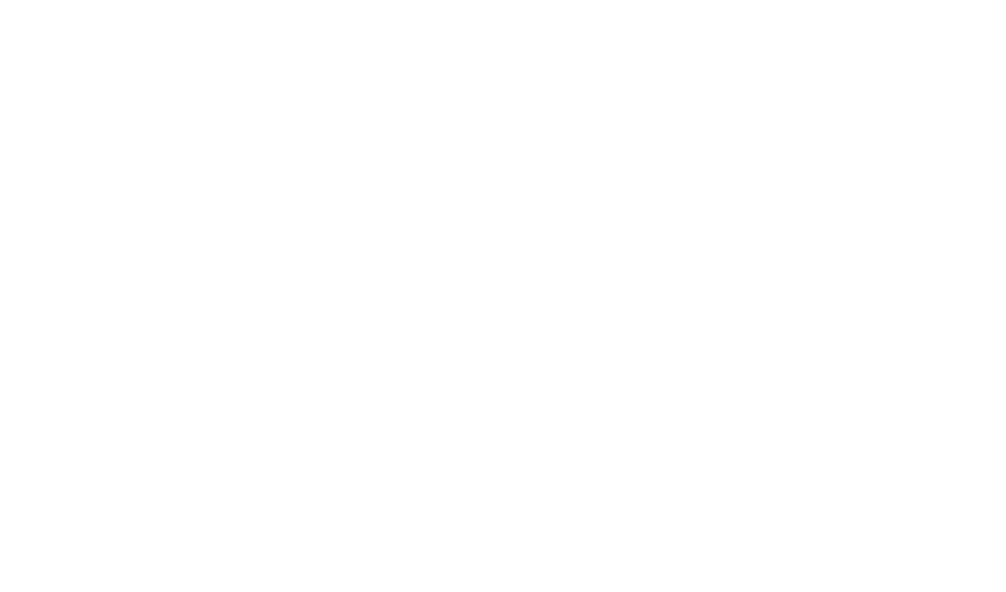
scroll to position [0, 0]
type textarea "An ancient tree with a door leading to a magical world"
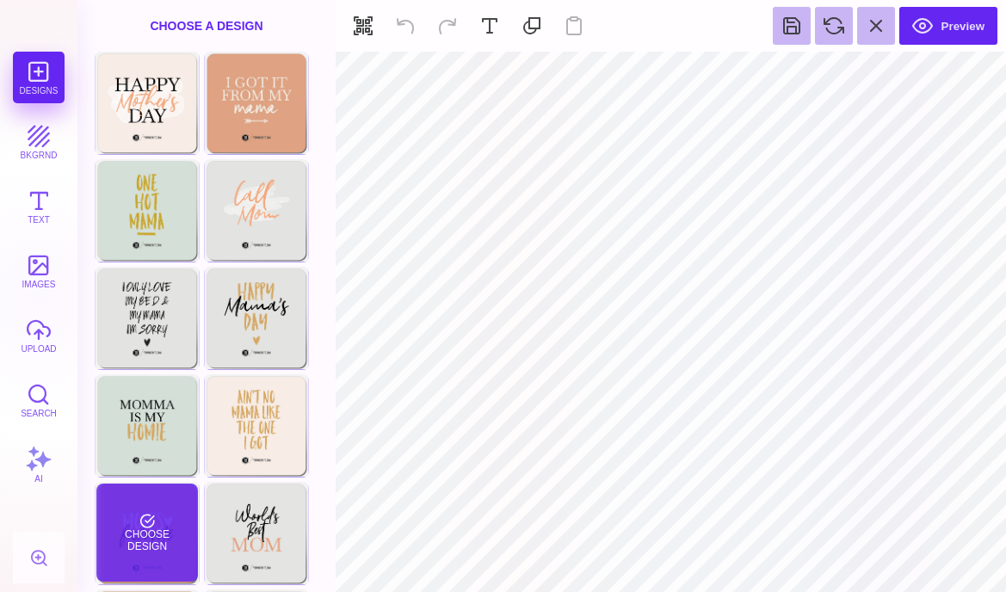
click at [172, 528] on div "Choose Design" at bounding box center [146, 533] width 101 height 98
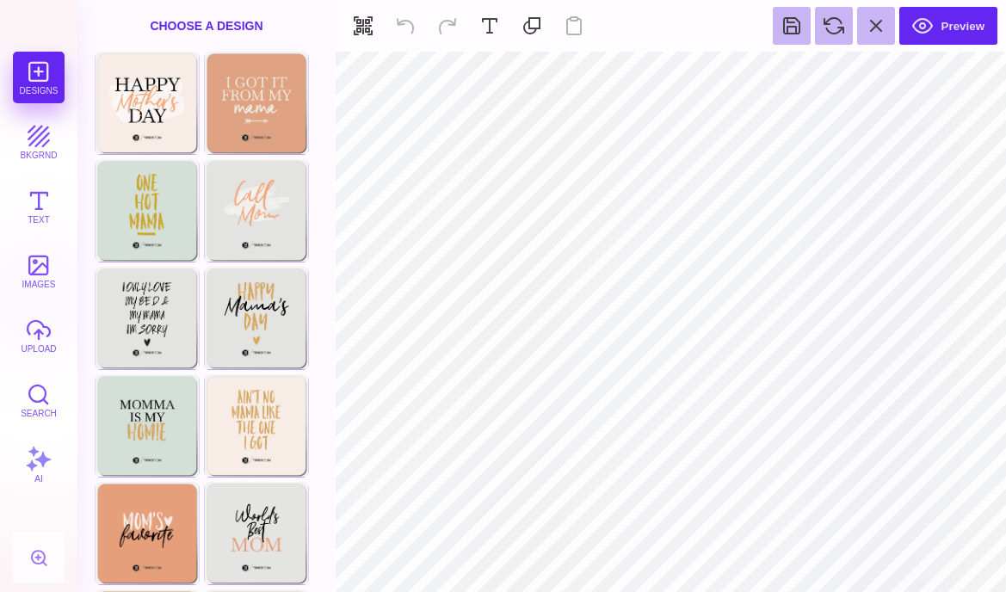
type input "#000000"
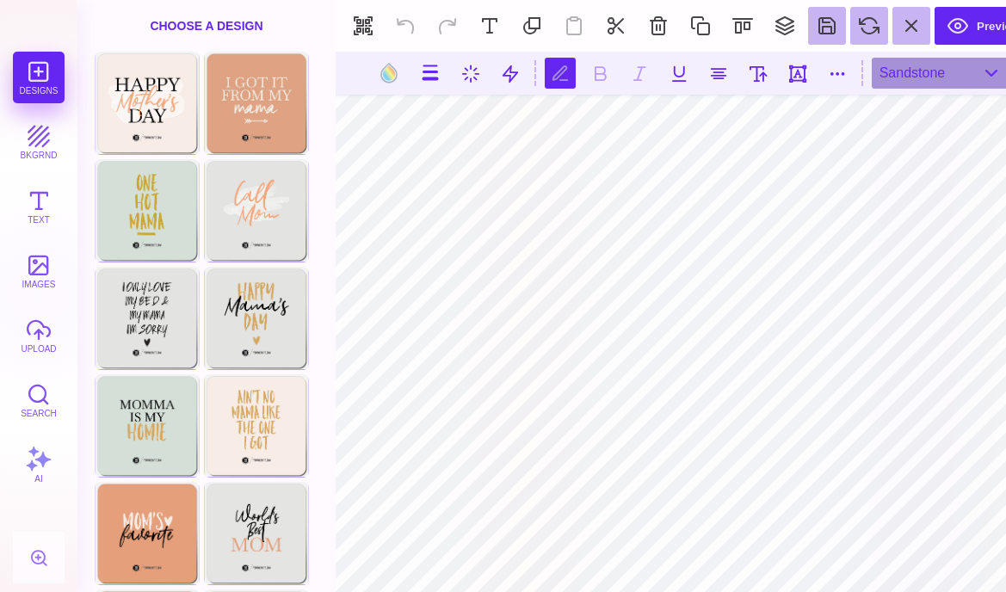
scroll to position [0, 2]
type textarea "*"
type textarea "**********"
click at [758, 71] on button at bounding box center [758, 73] width 31 height 31
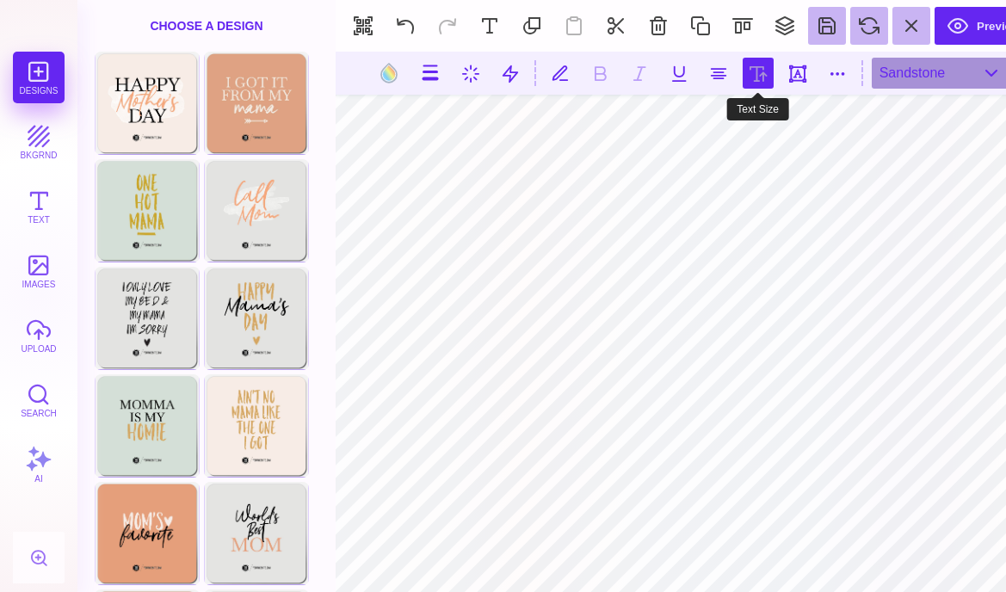
type input "***"
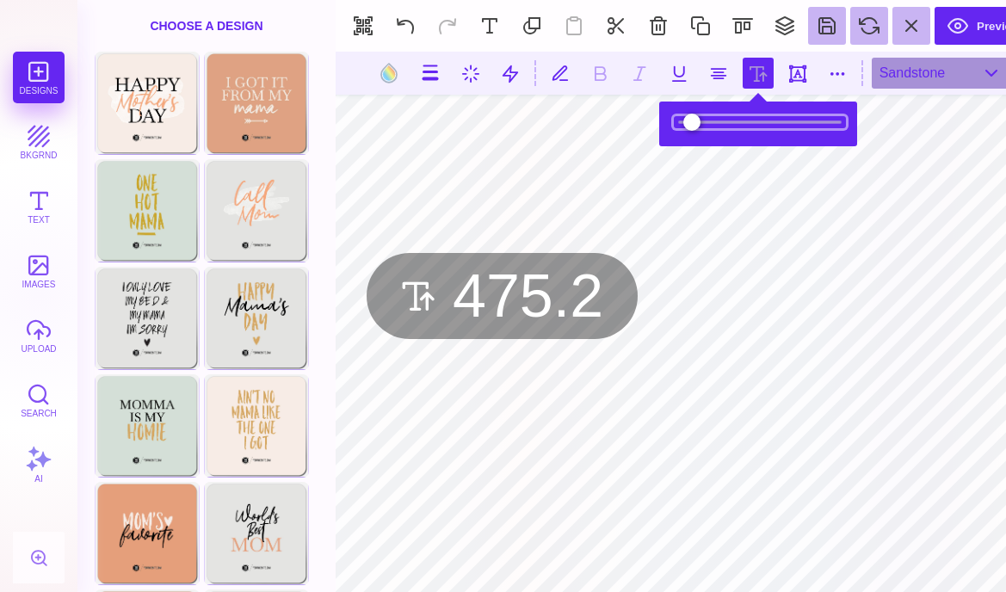
drag, startPoint x: 701, startPoint y: 117, endPoint x: 733, endPoint y: 133, distance: 36.6
type input "*****"
click at [733, 128] on input "range" at bounding box center [760, 122] width 172 height 12
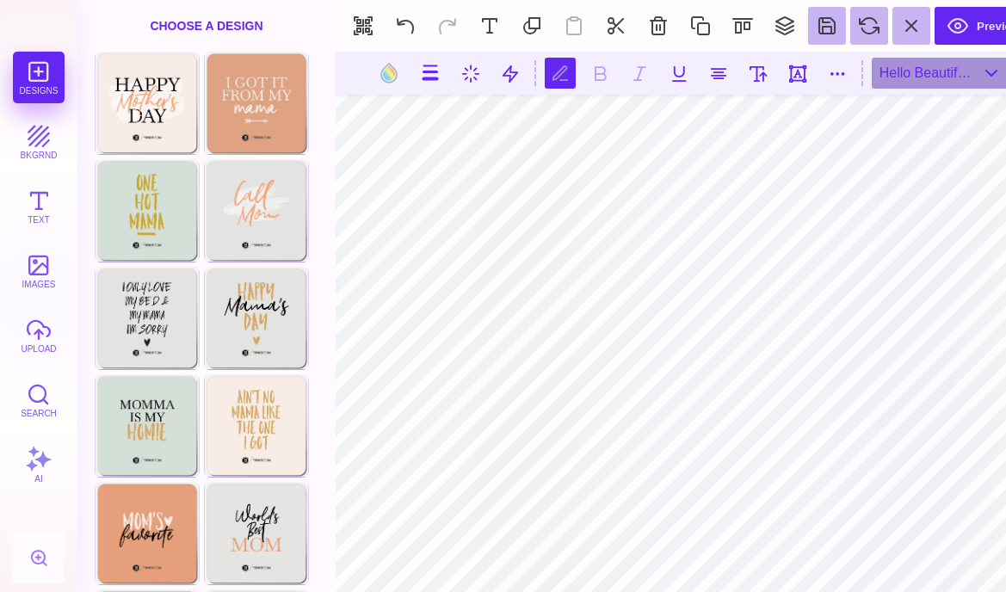
scroll to position [0, 0]
type textarea "*******"
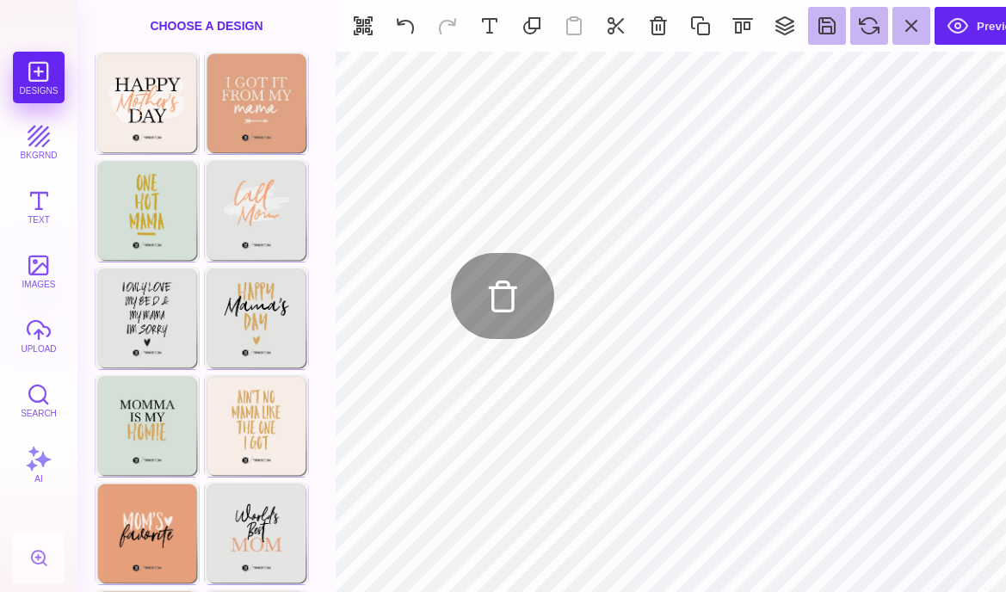
type input "#F7EDE6"
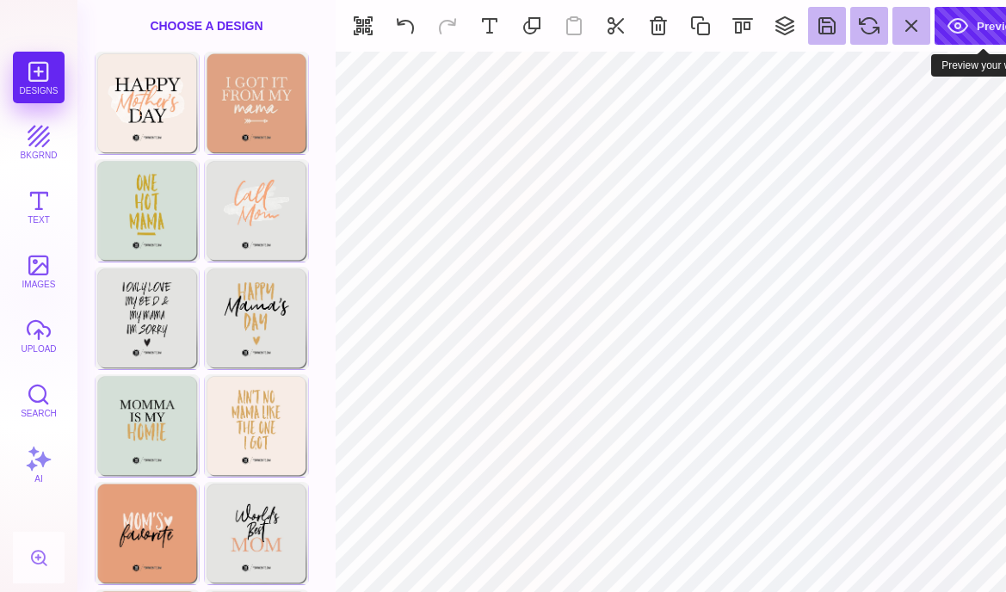
click at [974, 25] on button "Preview" at bounding box center [984, 26] width 98 height 38
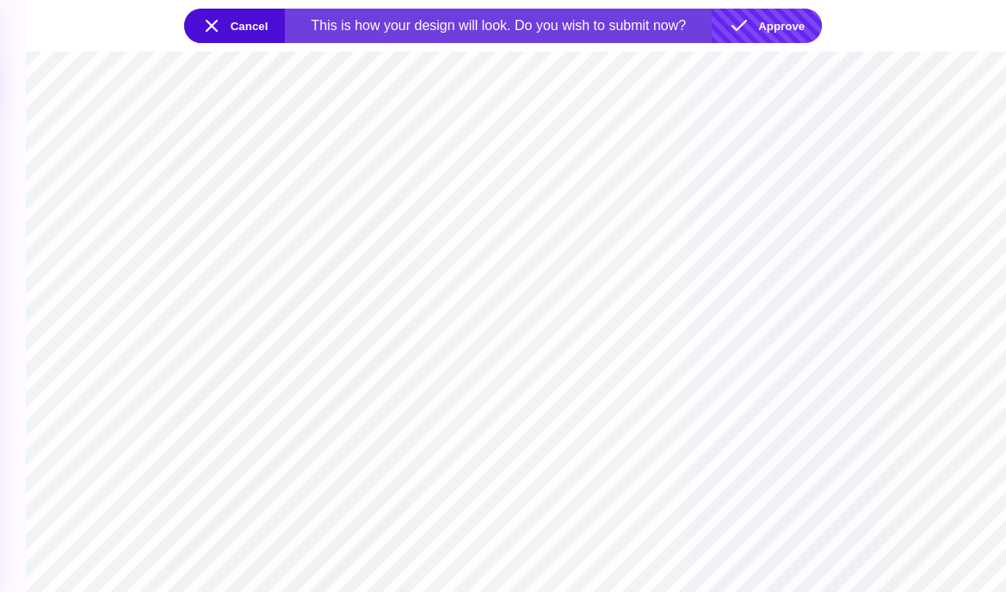
click at [794, 22] on button "Approve" at bounding box center [767, 26] width 110 height 34
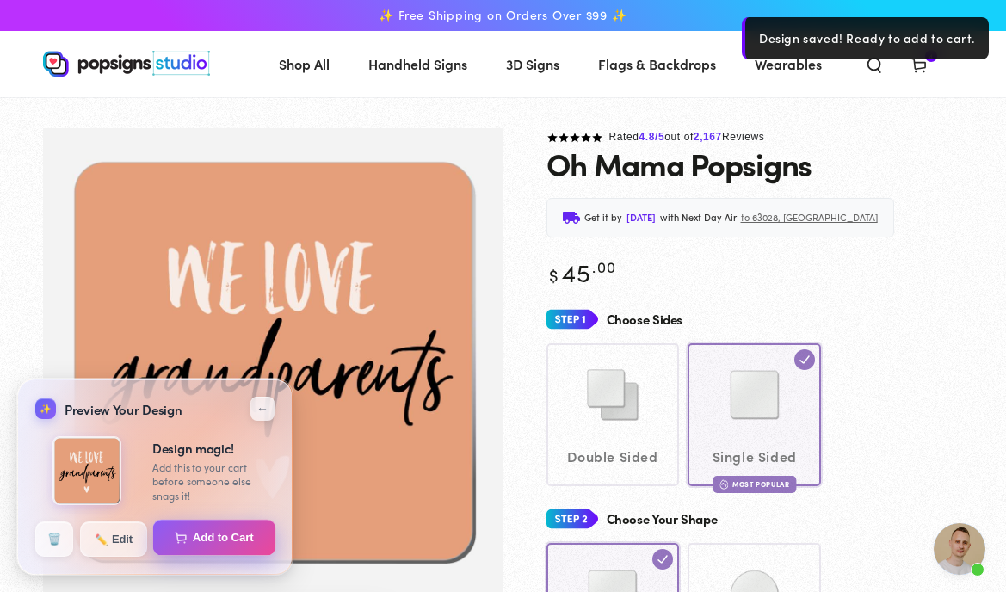
click at [230, 540] on button "Add to Cart" at bounding box center [214, 538] width 123 height 36
select select "**********"
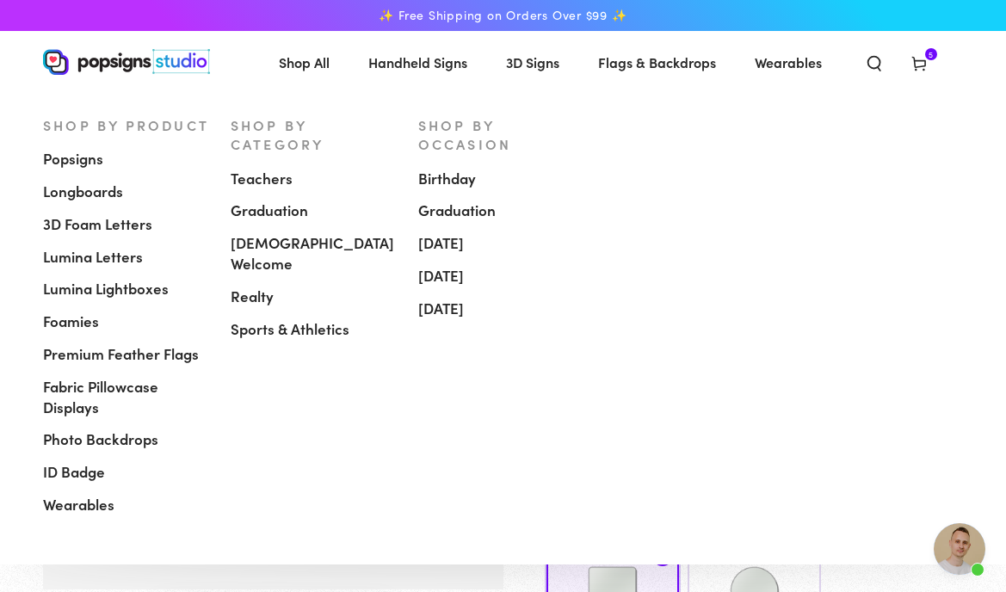
click at [93, 161] on span "Popsigns" at bounding box center [73, 159] width 60 height 21
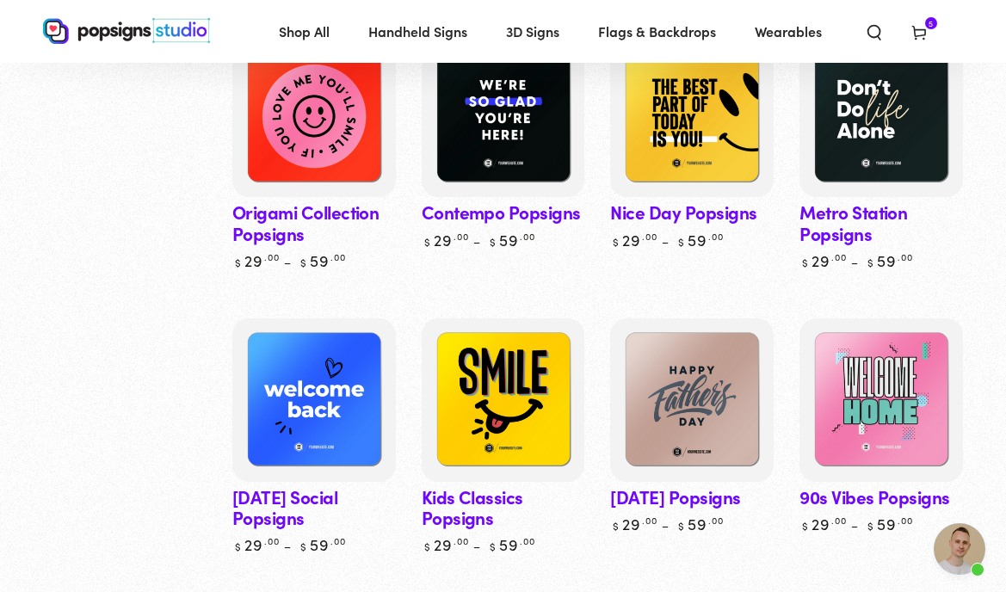
scroll to position [563, 0]
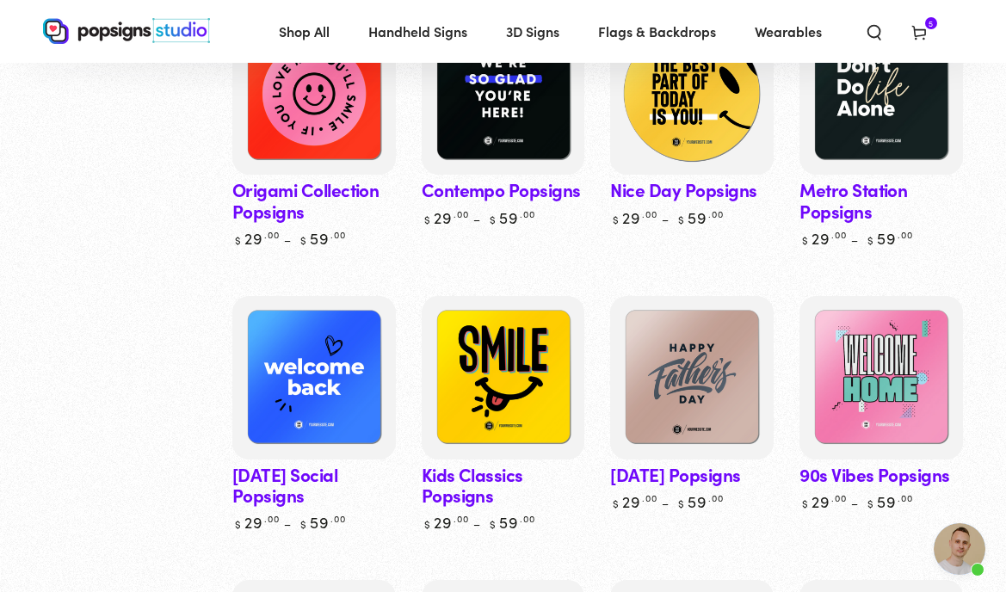
click at [691, 126] on img at bounding box center [693, 93] width 168 height 168
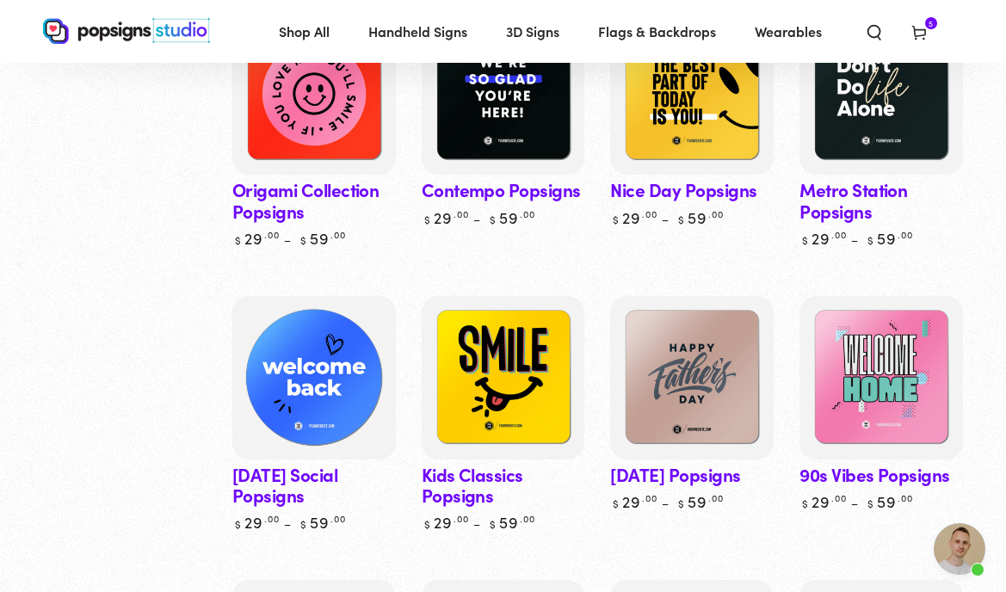
click at [327, 398] on img at bounding box center [314, 378] width 168 height 168
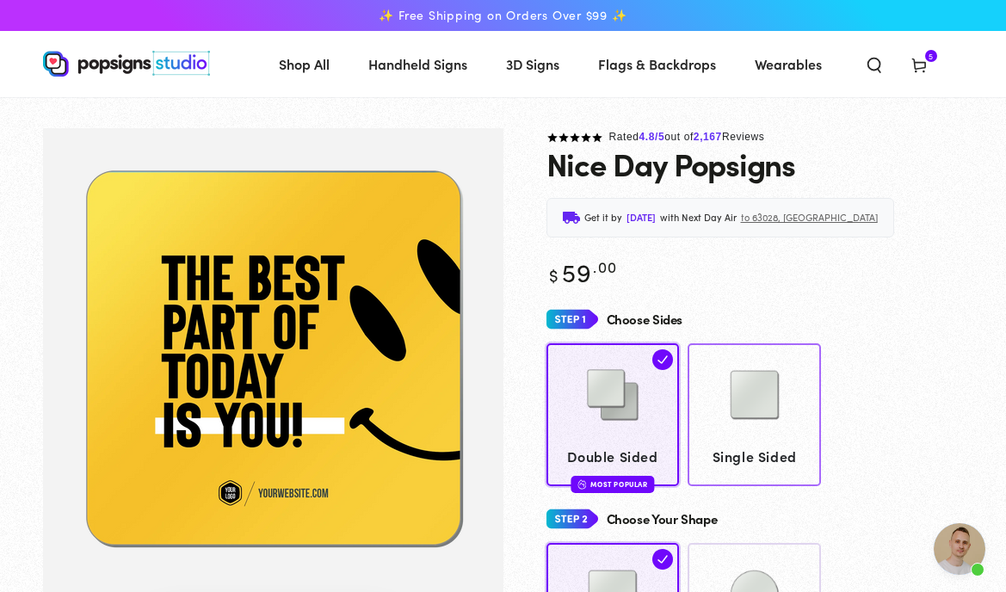
click at [777, 442] on link "Single Sided" at bounding box center [754, 414] width 133 height 142
click at [783, 395] on img at bounding box center [755, 395] width 86 height 86
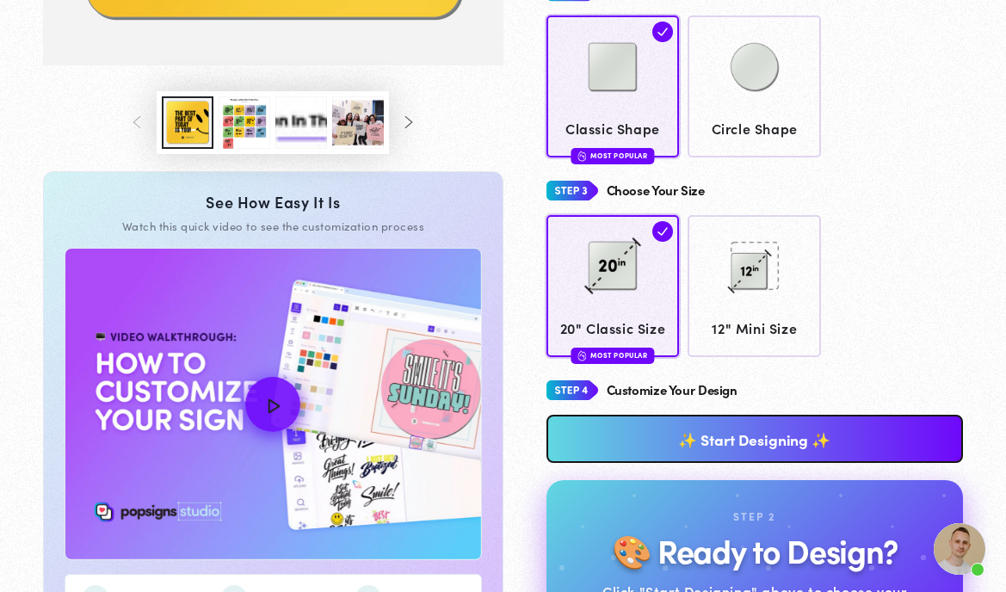
scroll to position [555, 0]
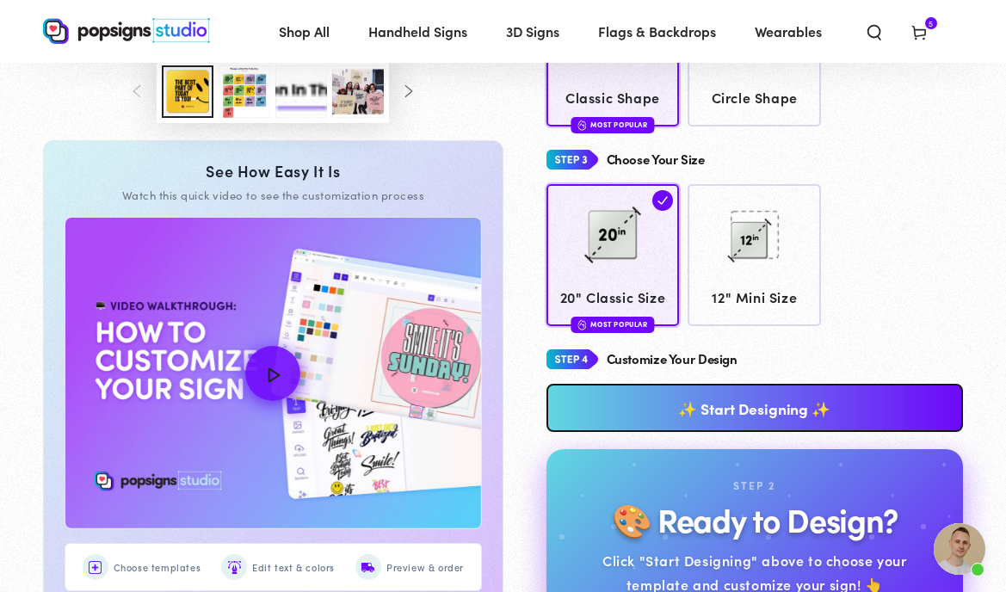
click at [798, 420] on link "✨ Start Designing ✨" at bounding box center [755, 408] width 417 height 48
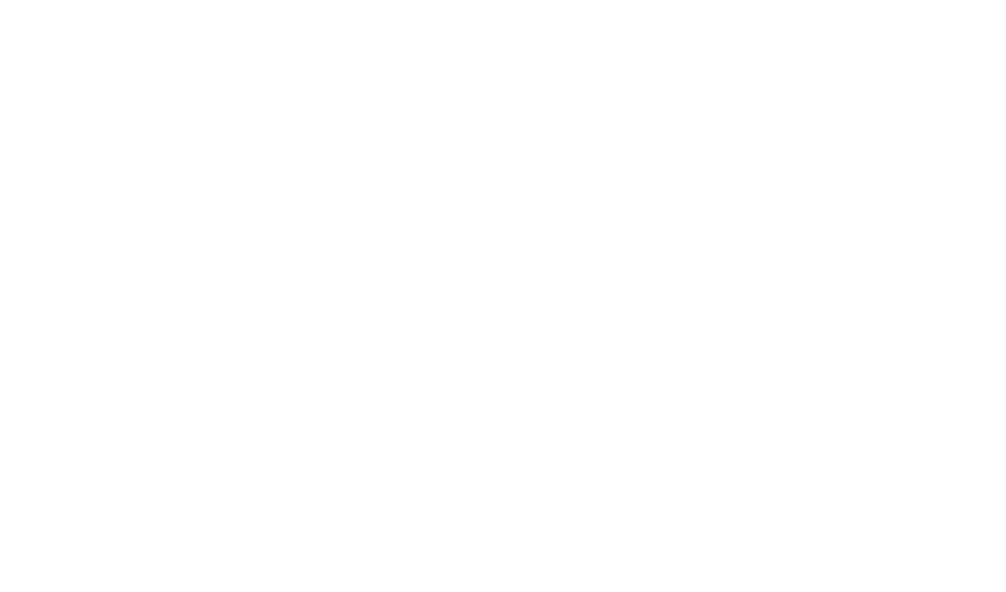
scroll to position [0, 0]
type textarea "An ancient tree with a door leading to a magical world"
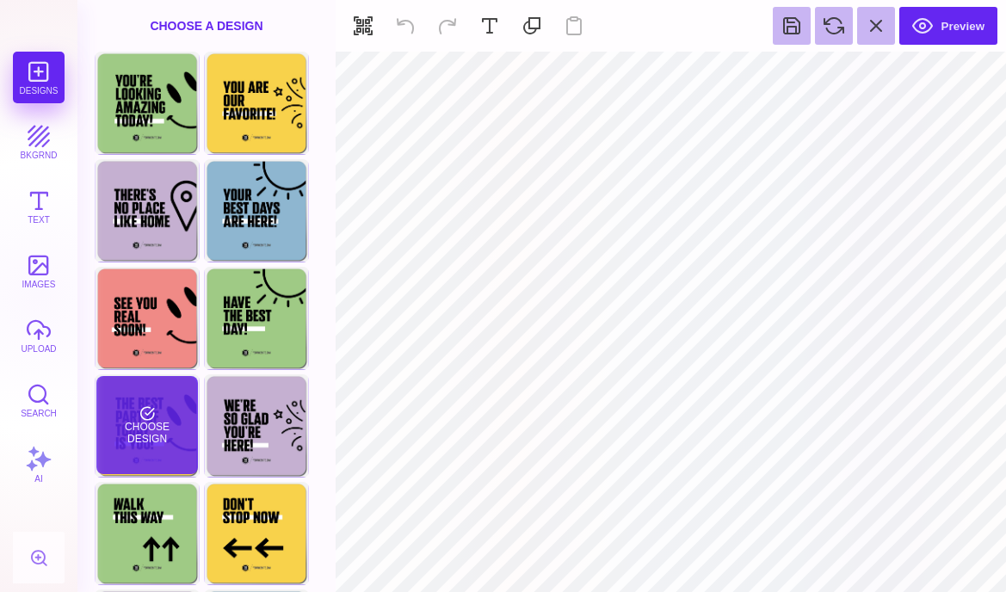
click at [154, 406] on div "Choose Design" at bounding box center [146, 425] width 101 height 98
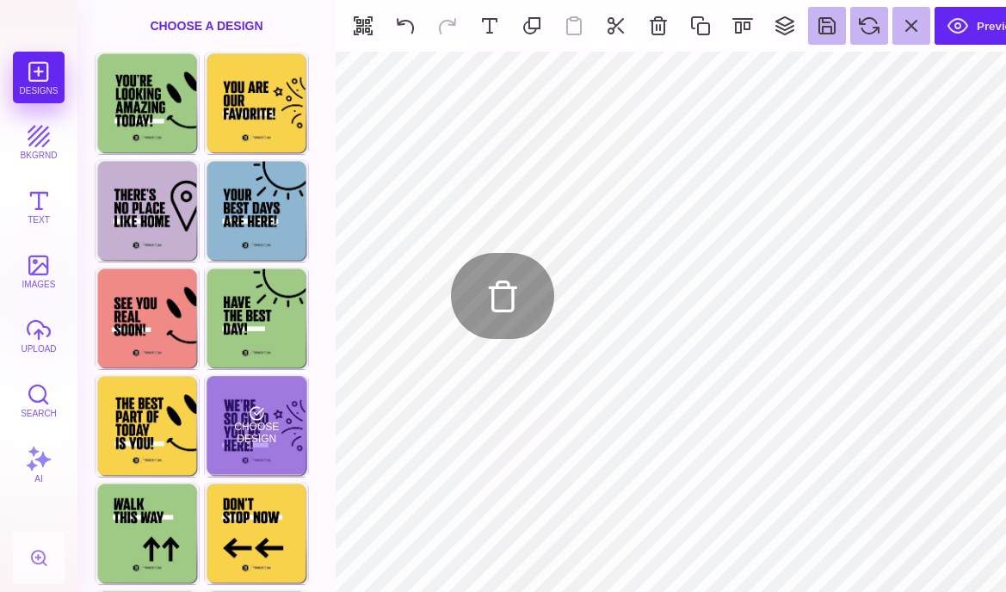
type input "#000000"
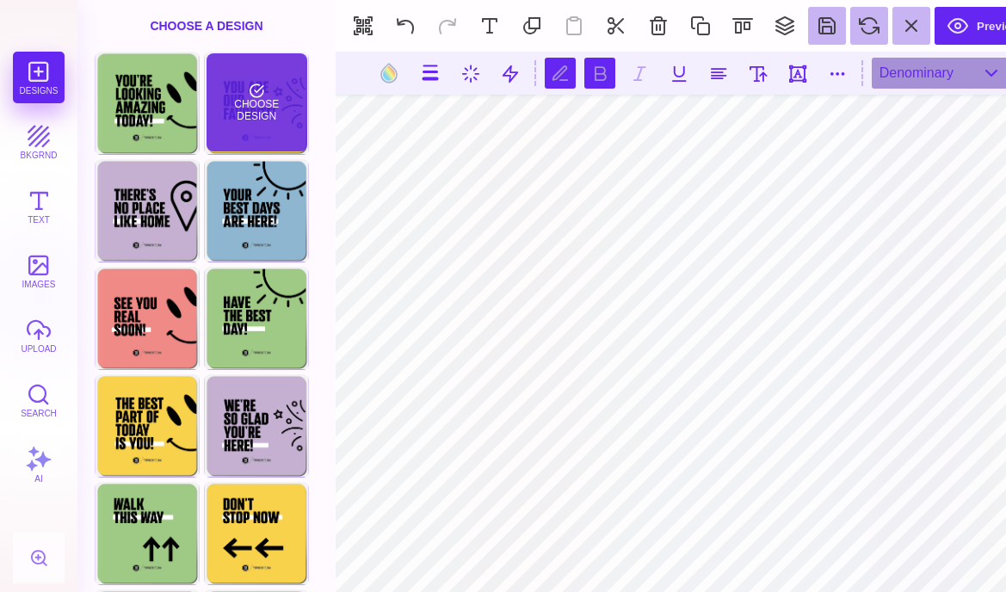
scroll to position [1, 4]
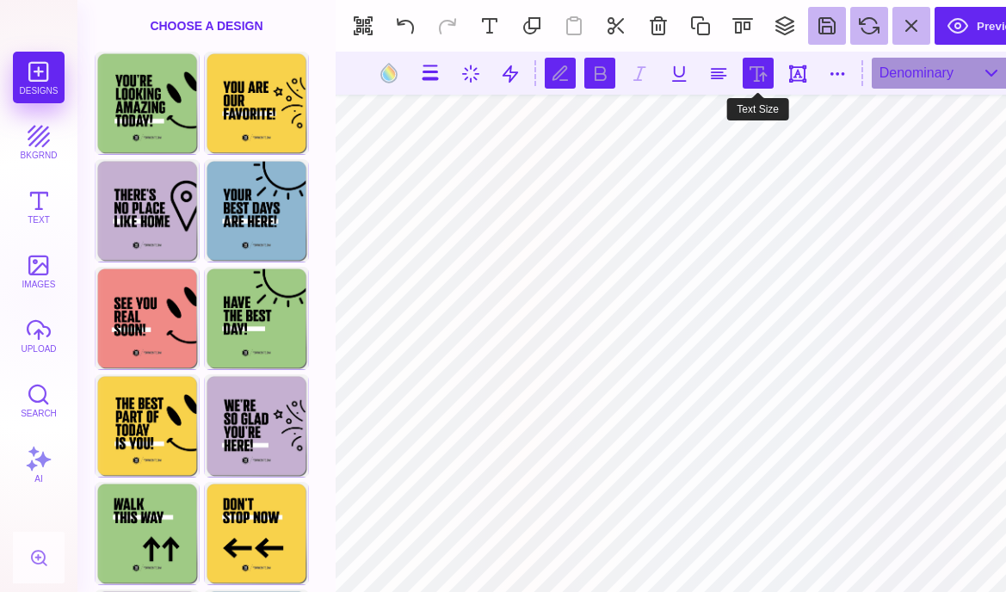
type textarea "**********"
click at [765, 84] on button at bounding box center [758, 73] width 31 height 31
type input "***"
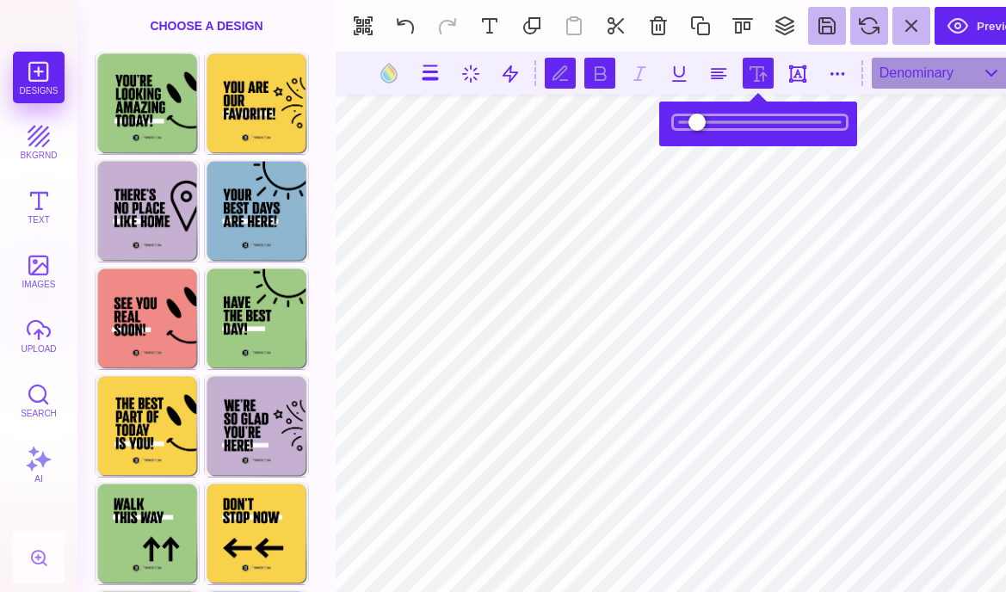
drag, startPoint x: 708, startPoint y: 121, endPoint x: 718, endPoint y: 131, distance: 13.4
type input "*****"
click at [718, 128] on input "range" at bounding box center [760, 122] width 172 height 12
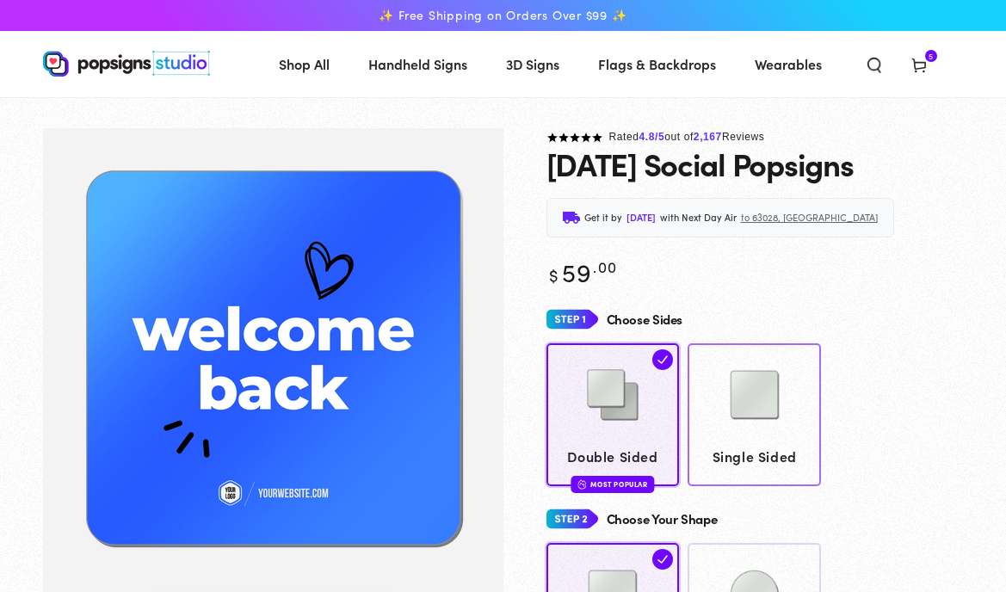
click at [729, 412] on img at bounding box center [755, 395] width 86 height 86
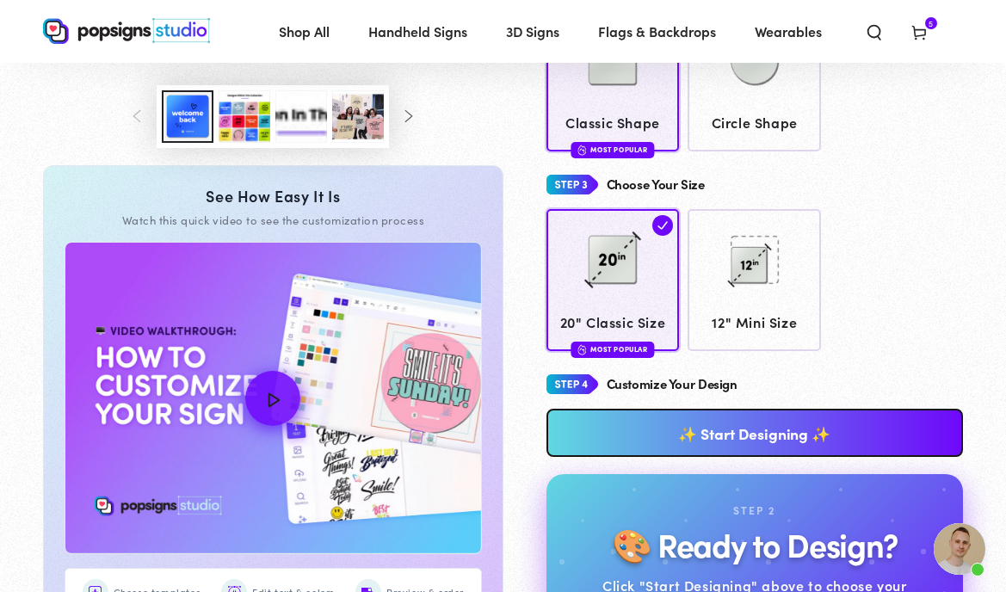
click at [717, 441] on link "✨ Start Designing ✨" at bounding box center [755, 433] width 417 height 48
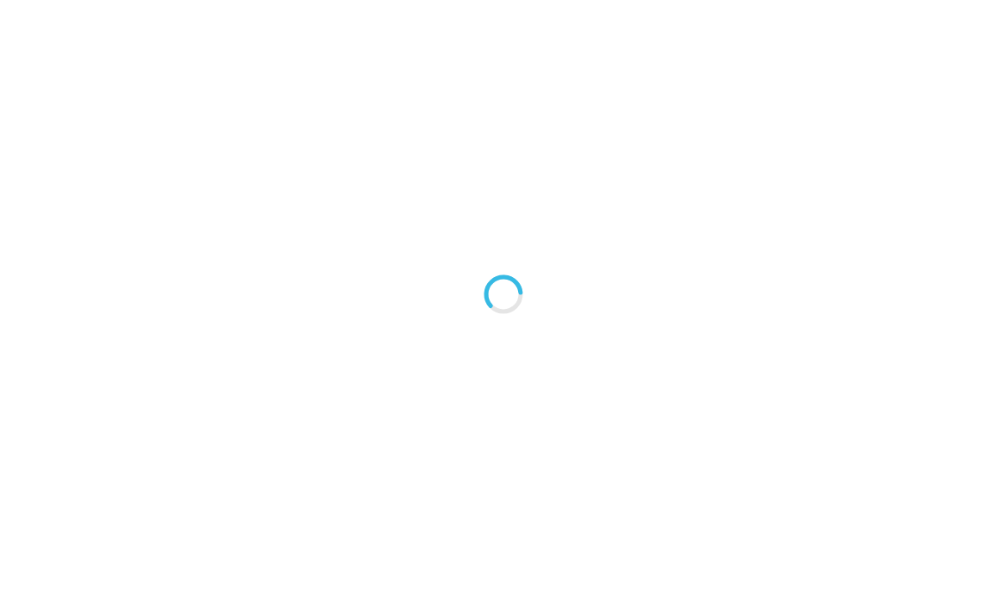
type textarea "An ancient tree with a door leading to a magical world"
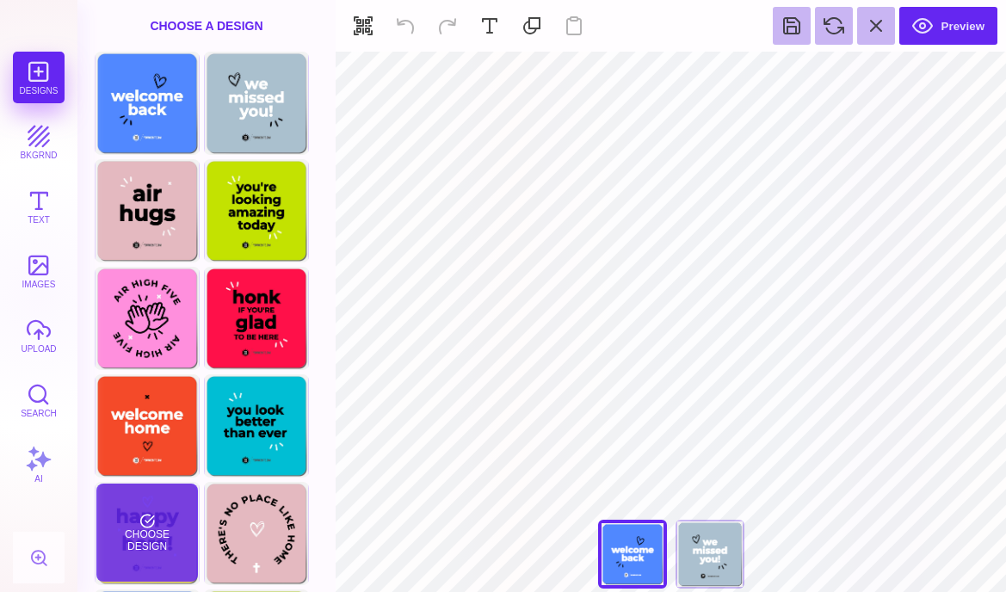
click at [157, 539] on div "Choose Design" at bounding box center [146, 533] width 101 height 98
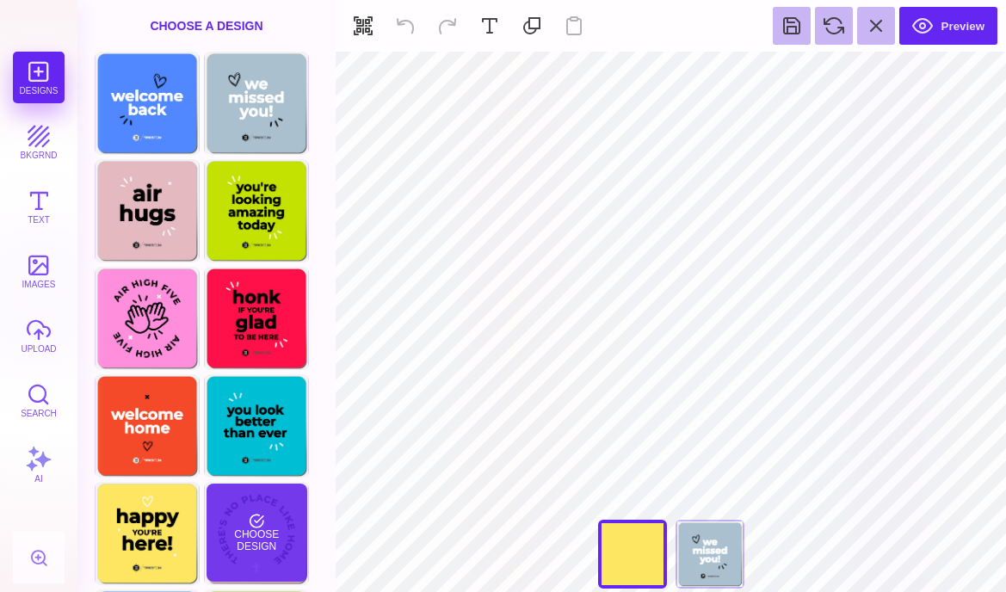
type input "#000000"
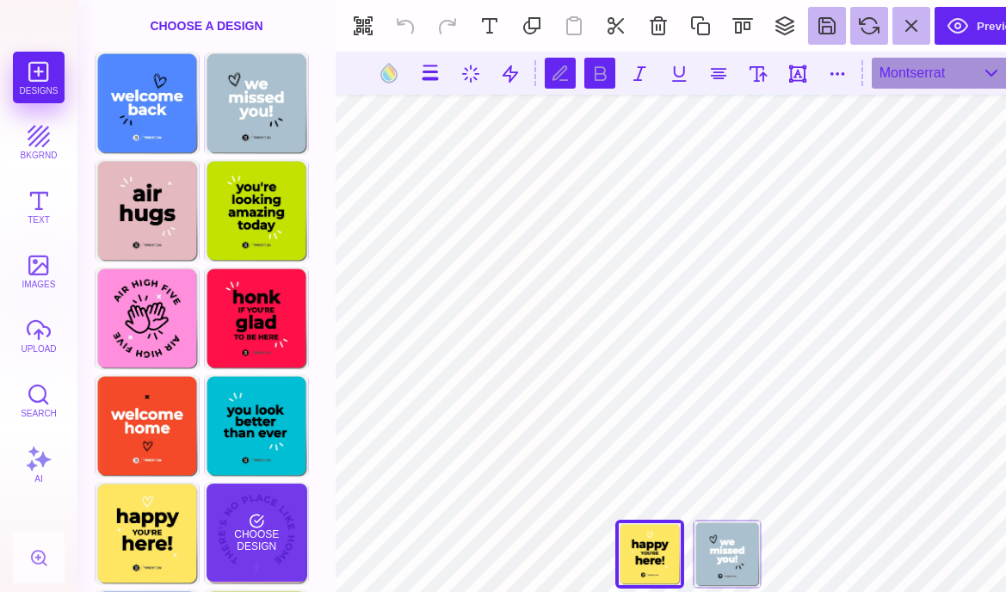
scroll to position [0, 1]
type textarea "**********"
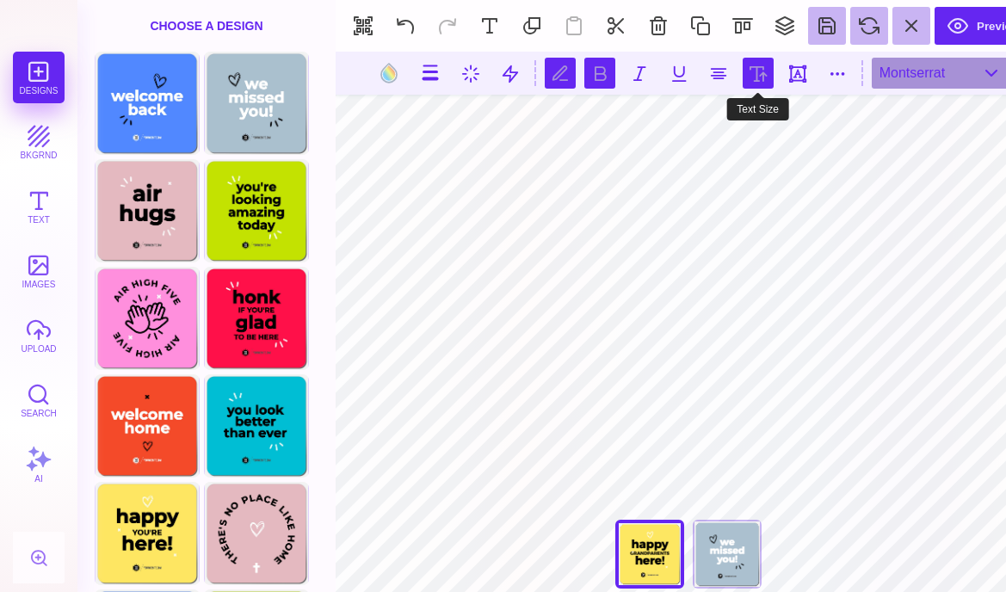
type textarea "*********"
click at [753, 81] on button at bounding box center [758, 73] width 31 height 31
type input "***"
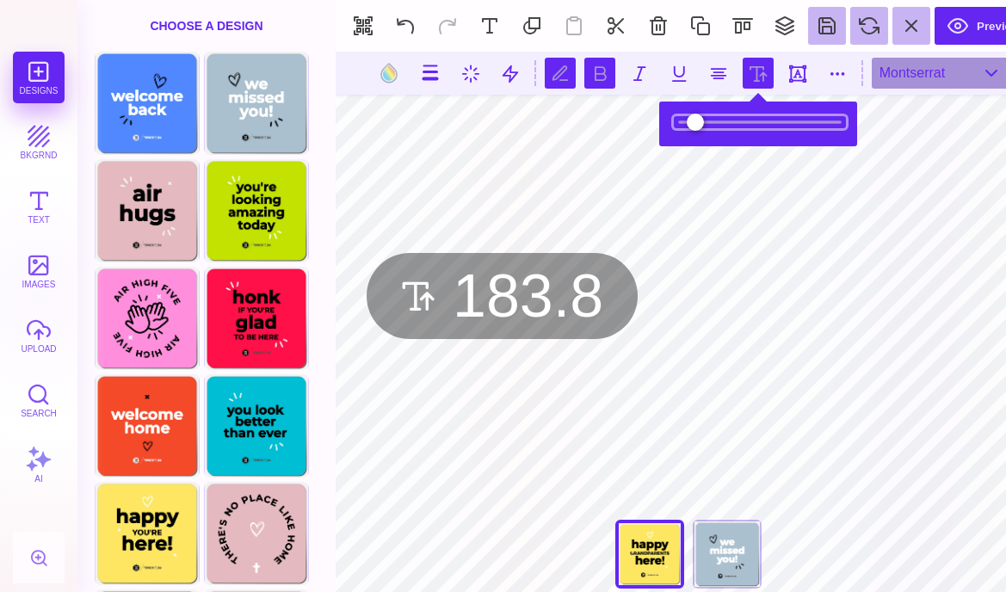
drag, startPoint x: 704, startPoint y: 118, endPoint x: 718, endPoint y: 121, distance: 14.2
type input "*****"
click at [718, 121] on input "range" at bounding box center [760, 122] width 172 height 12
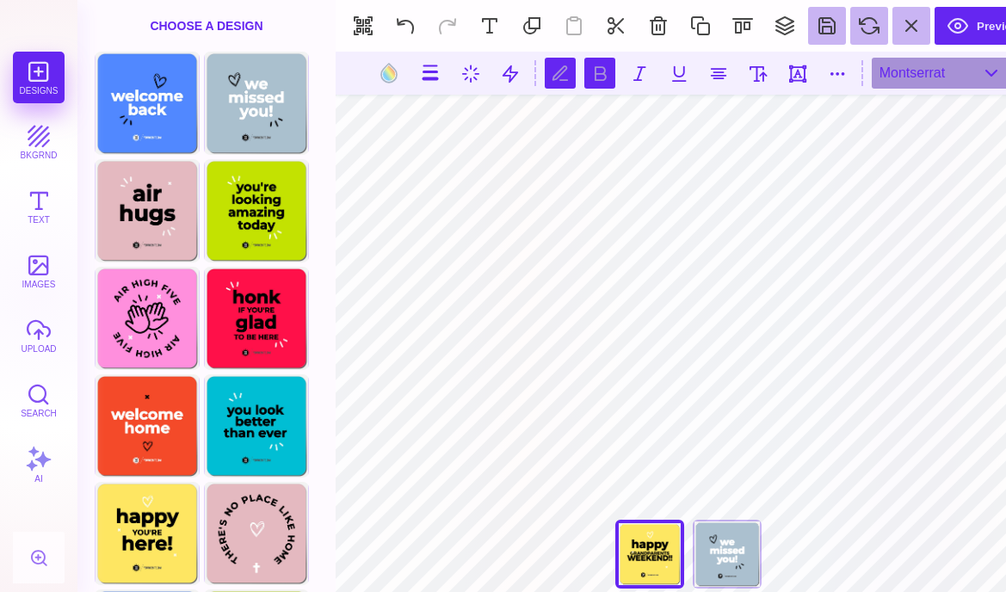
type textarea "********"
click at [758, 79] on button at bounding box center [758, 73] width 31 height 31
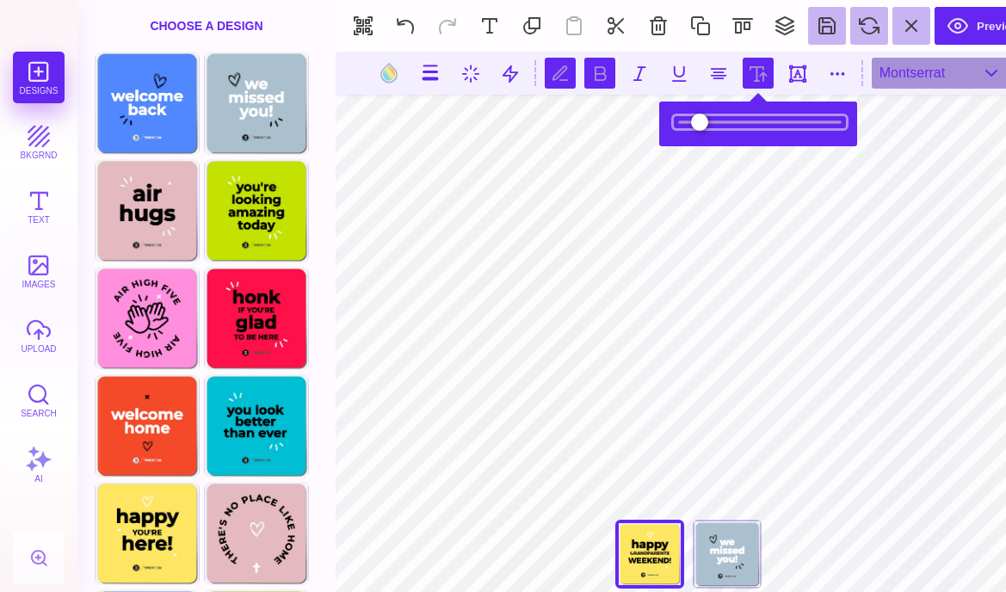
type input "***"
click at [745, 123] on input "range" at bounding box center [760, 122] width 172 height 12
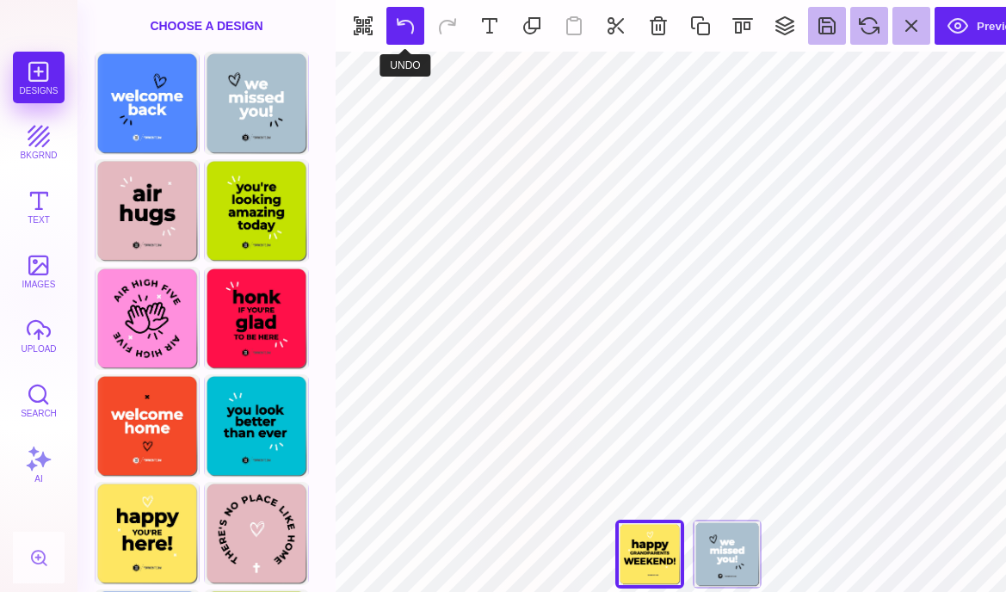
click at [404, 26] on button at bounding box center [406, 26] width 38 height 38
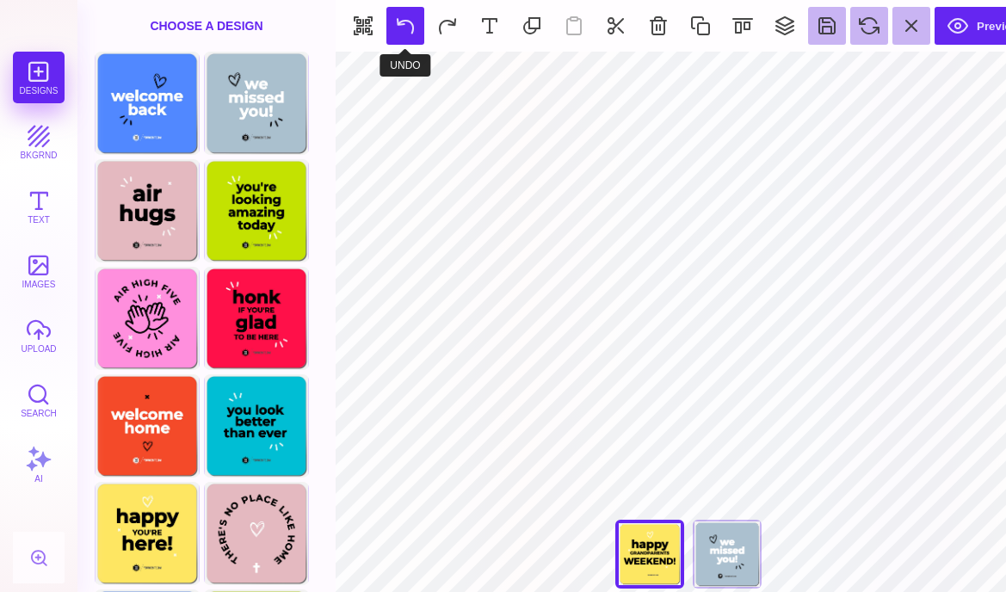
type input "#466B80"
click at [408, 30] on button at bounding box center [406, 26] width 38 height 38
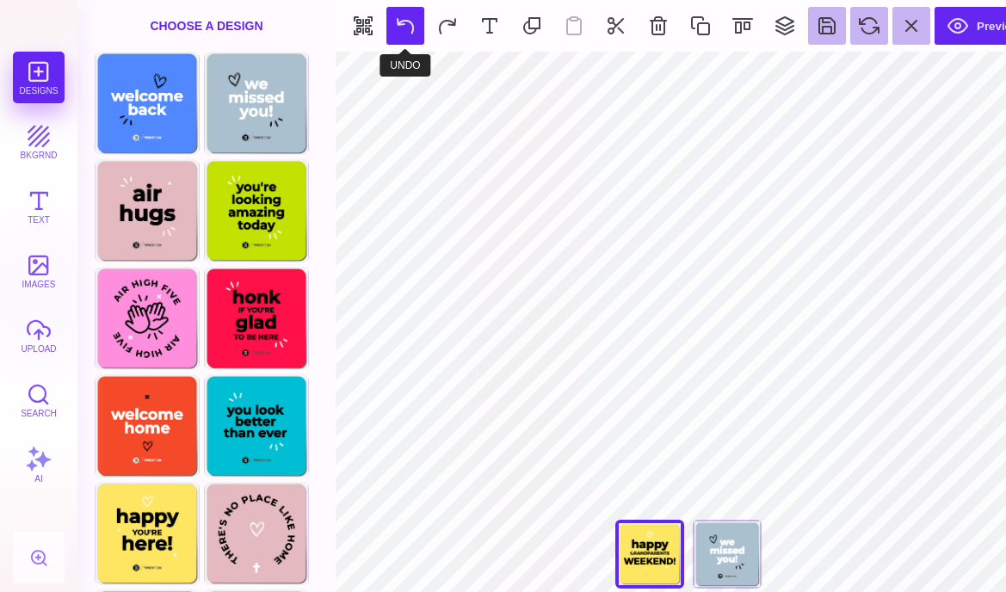
click at [408, 30] on button at bounding box center [406, 26] width 38 height 38
click at [408, 30] on section "Preview" at bounding box center [689, 26] width 706 height 52
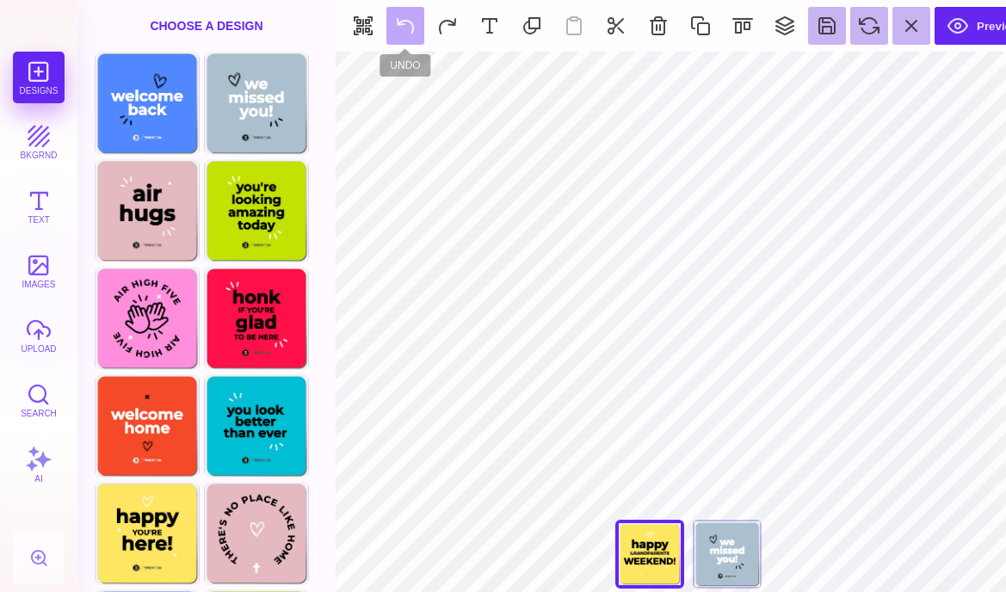
click at [408, 30] on section "Preview" at bounding box center [689, 26] width 706 height 52
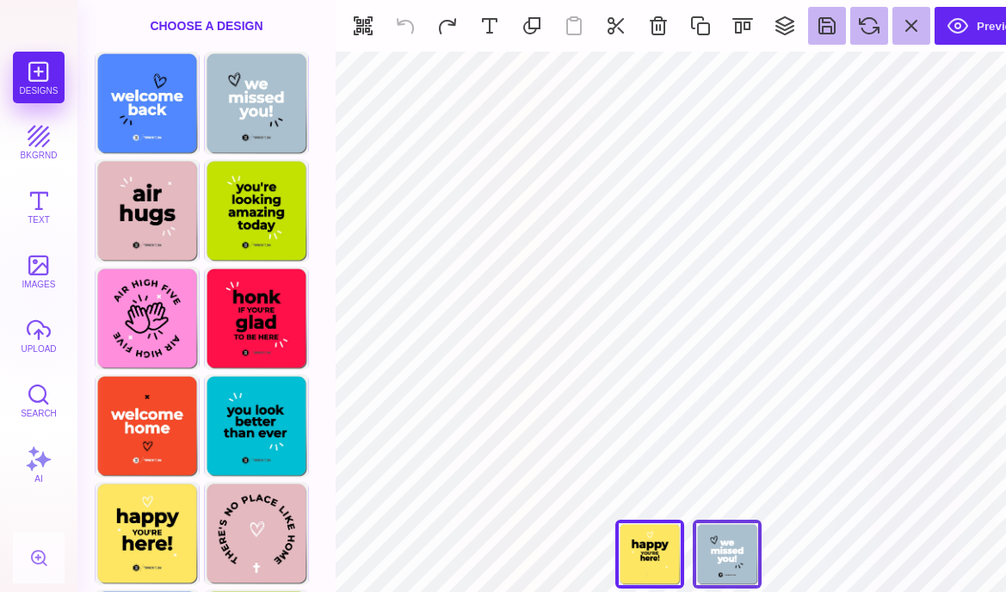
click at [714, 548] on div "We Missed You!" at bounding box center [727, 554] width 69 height 69
click at [642, 556] on div "Happy You're Here" at bounding box center [649, 554] width 69 height 69
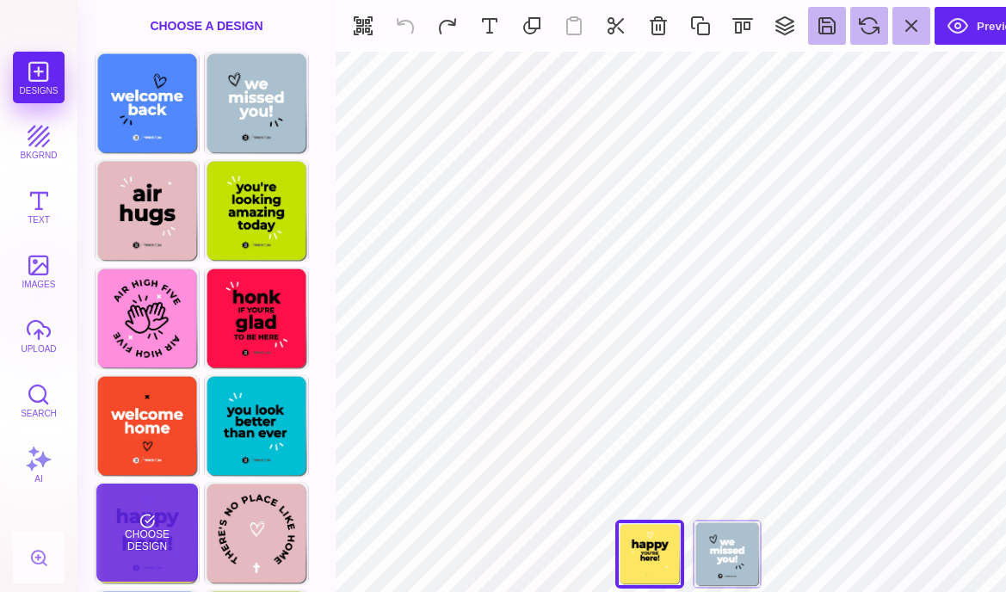
click at [160, 529] on div "Choose Design" at bounding box center [146, 533] width 101 height 98
type input "****"
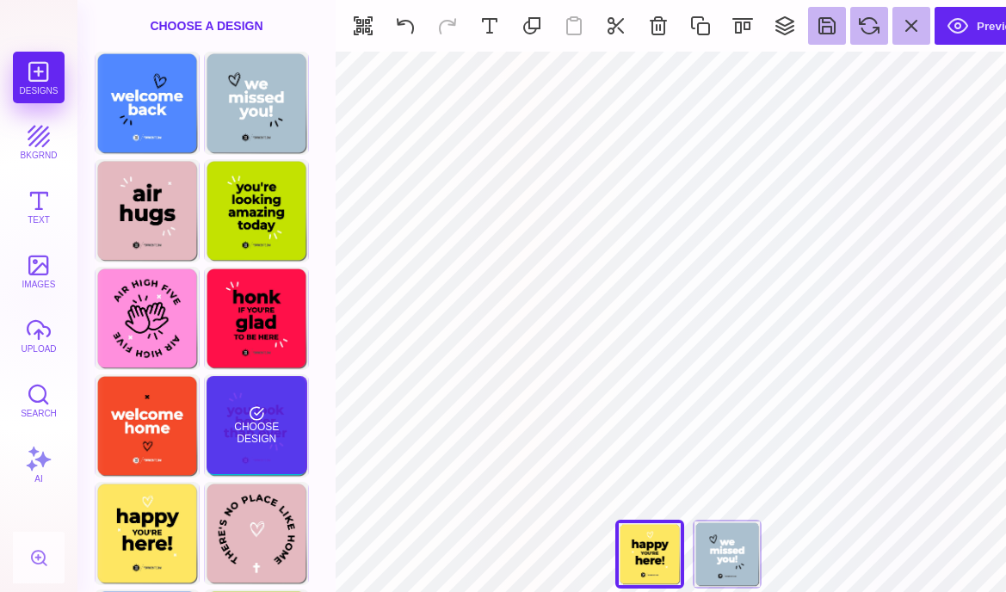
type input "#FFFFFF"
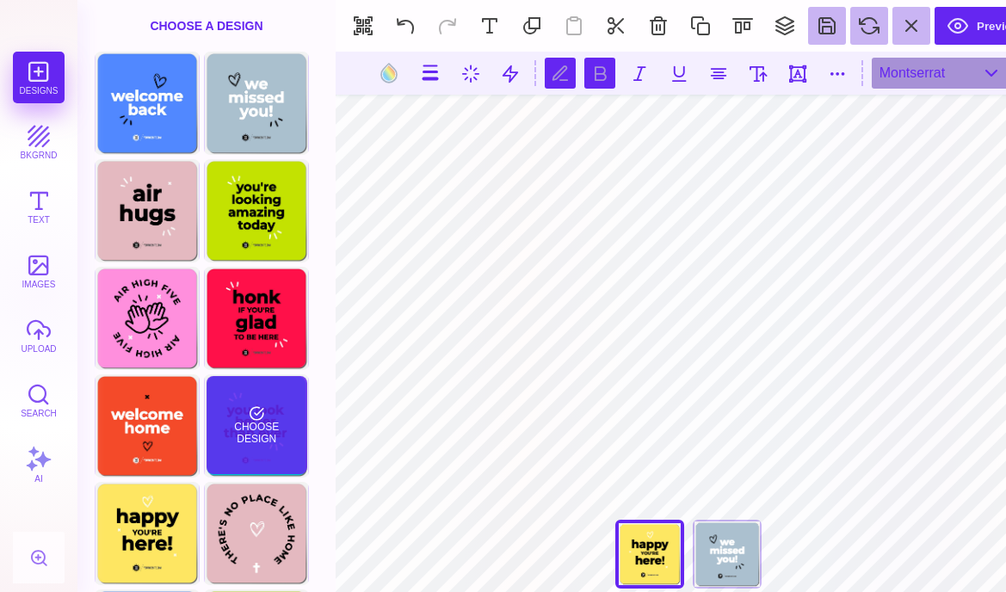
type textarea "**********"
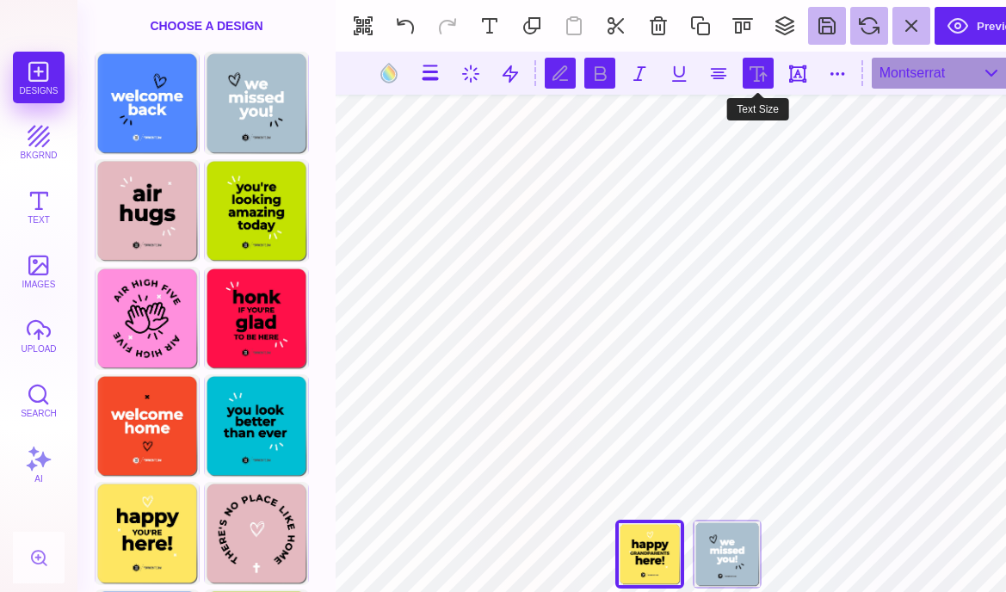
type textarea "********"
click at [764, 77] on button at bounding box center [758, 73] width 31 height 31
type input "***"
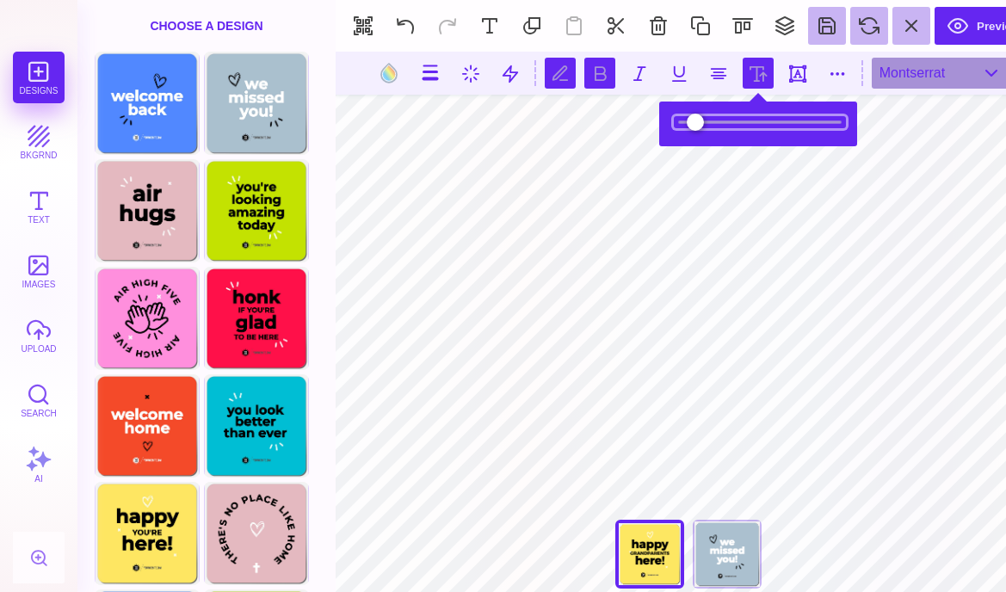
type input "*****"
click at [725, 126] on input "range" at bounding box center [760, 122] width 172 height 12
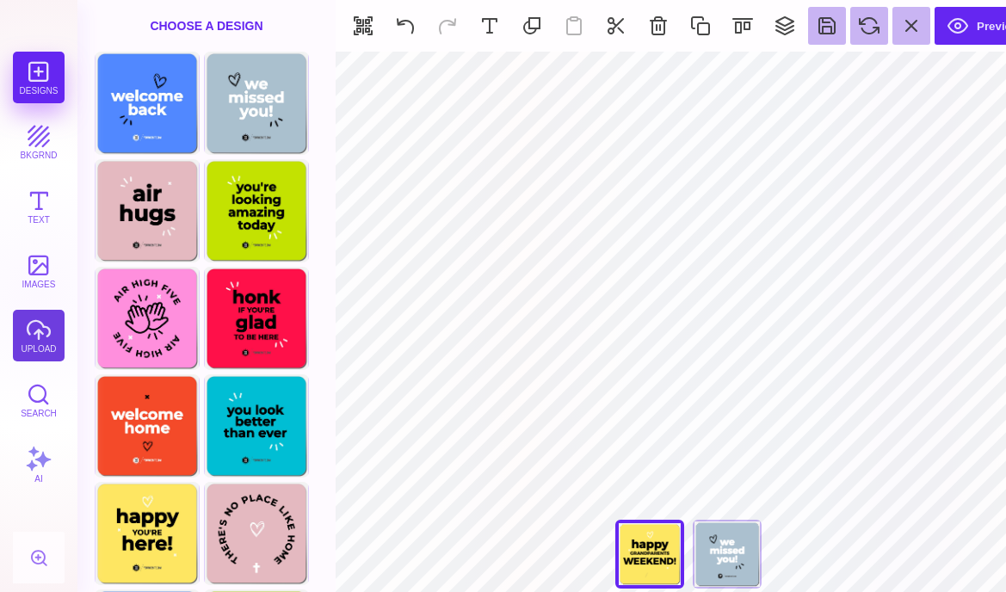
click at [50, 336] on button "upload" at bounding box center [39, 336] width 52 height 52
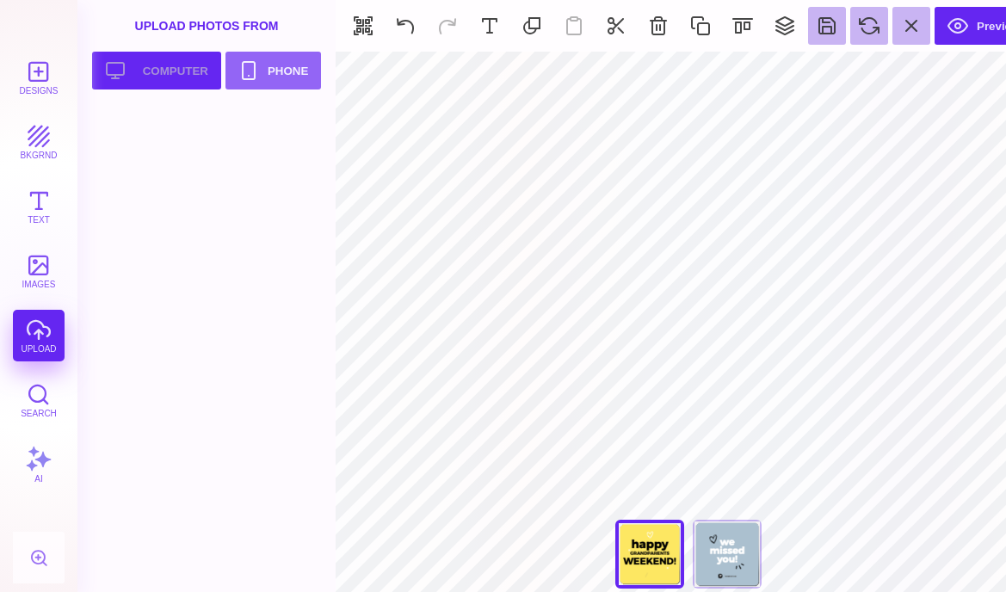
click at [170, 78] on button "Upload your artwork Computer" at bounding box center [156, 71] width 129 height 38
click at [142, 154] on div at bounding box center [149, 145] width 109 height 77
type input "#FFFFFF"
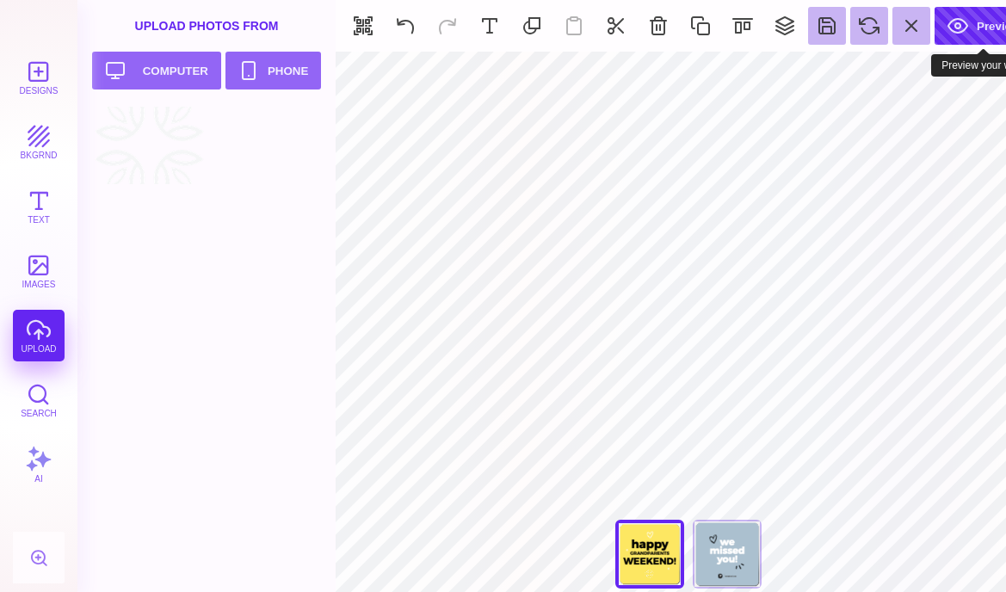
click at [982, 30] on button "Preview" at bounding box center [984, 26] width 98 height 38
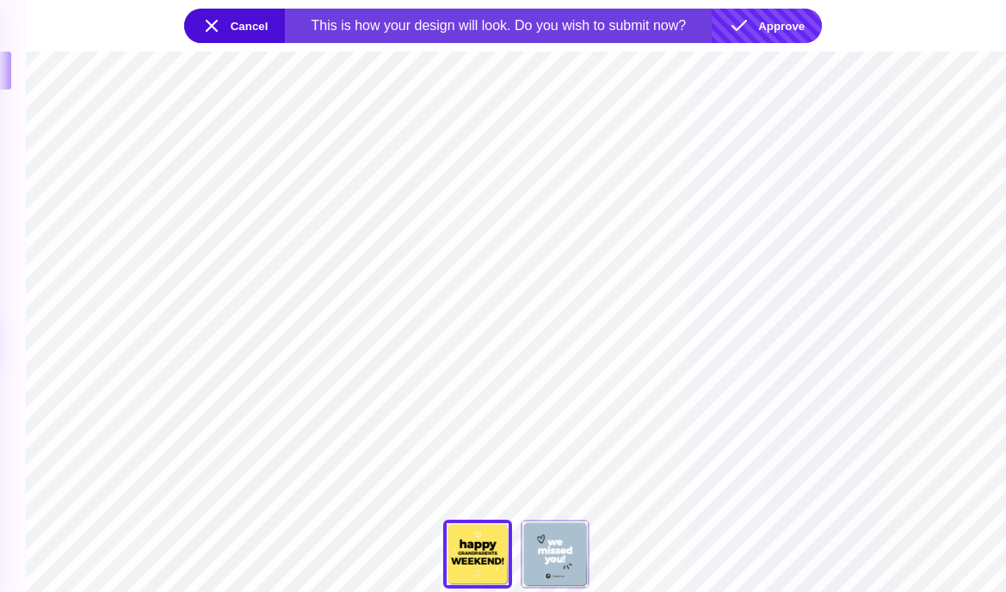
click at [792, 28] on button "Approve" at bounding box center [767, 26] width 110 height 34
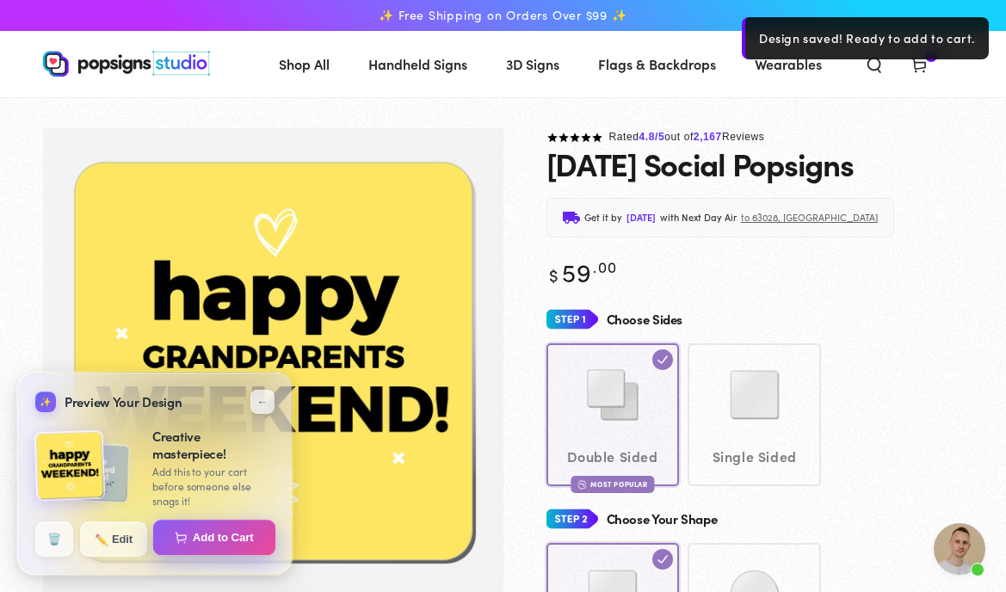
click at [232, 535] on button "Add to Cart" at bounding box center [214, 538] width 123 height 36
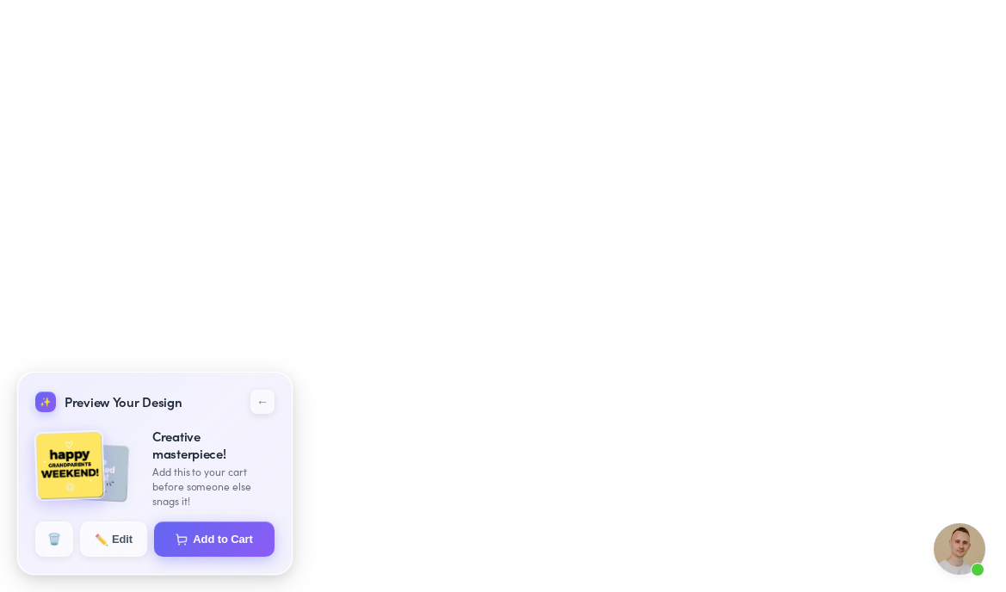
select select "**********"
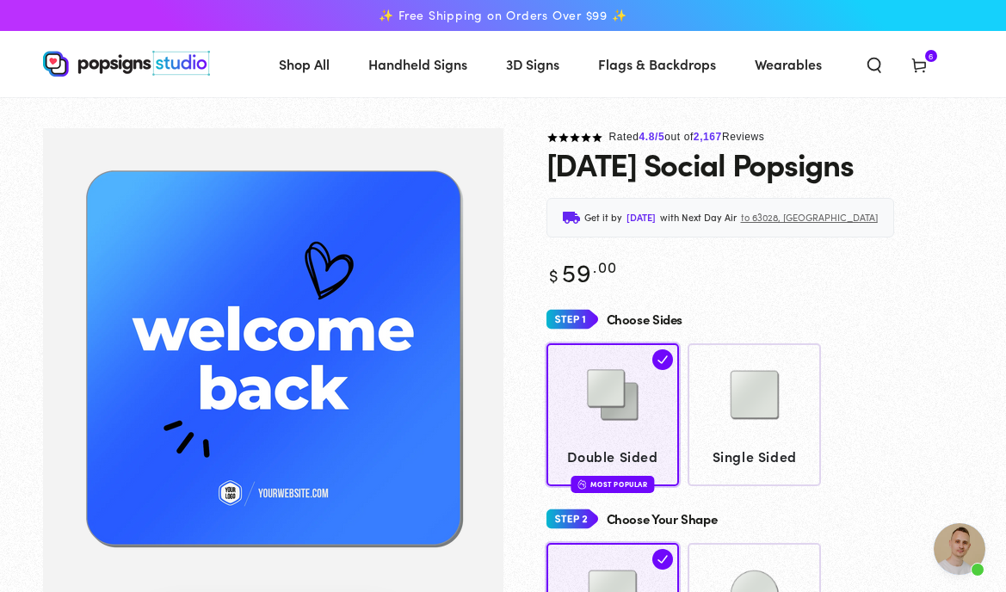
click at [915, 65] on use at bounding box center [918, 66] width 13 height 14
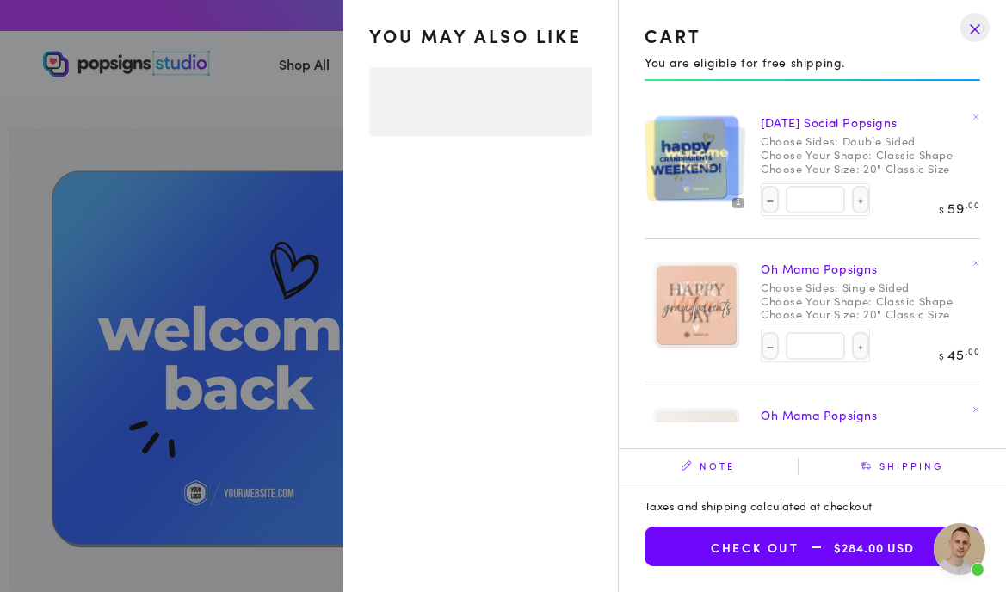
select select "**********"
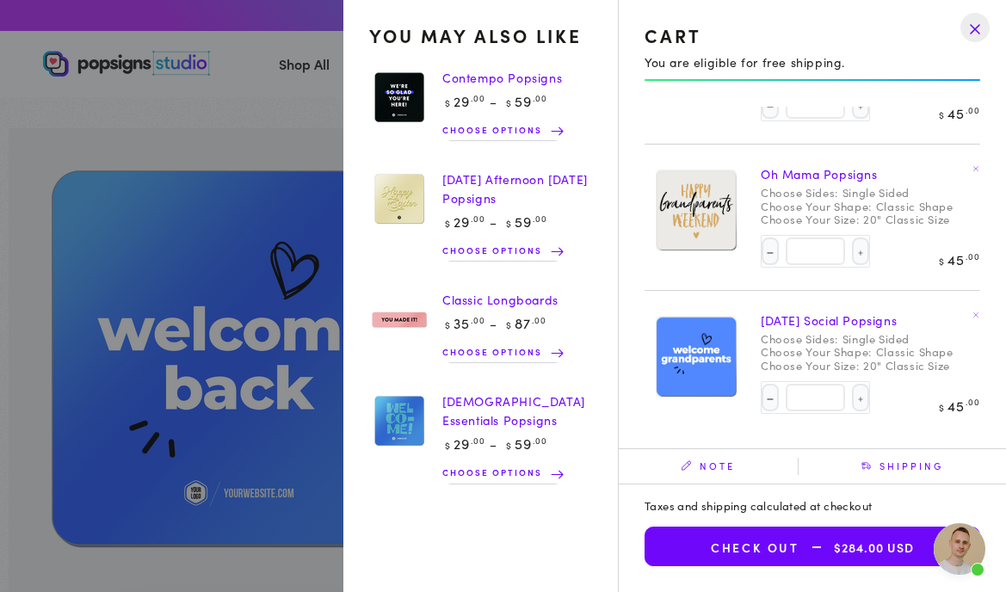
scroll to position [219, 0]
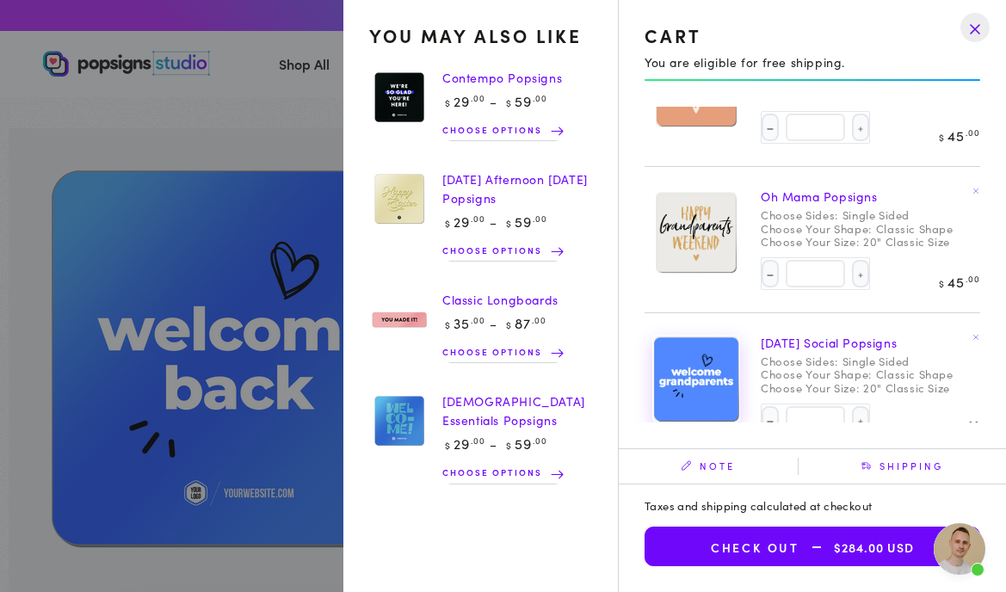
click at [707, 387] on img at bounding box center [696, 379] width 86 height 87
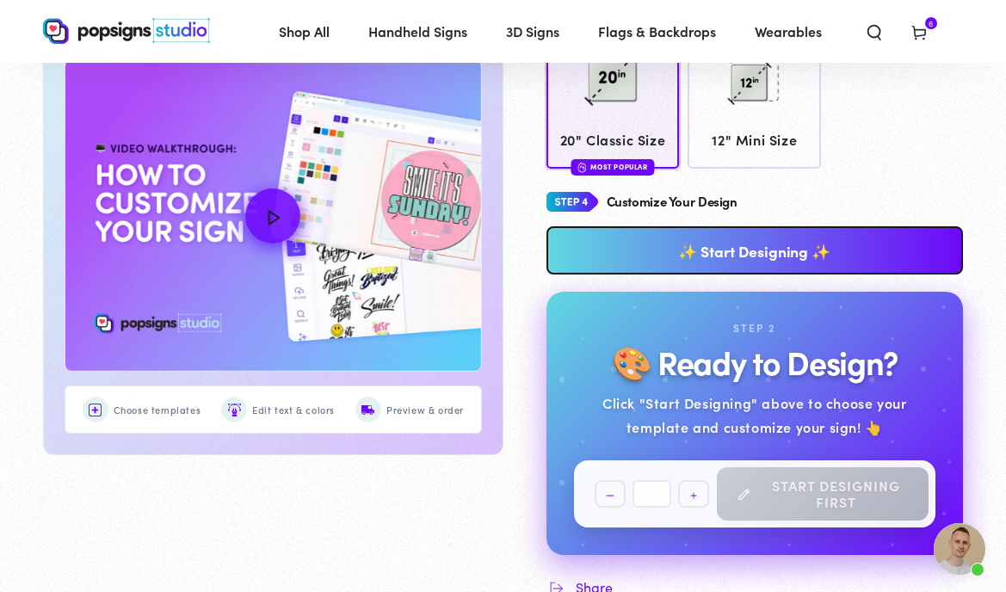
scroll to position [581, 0]
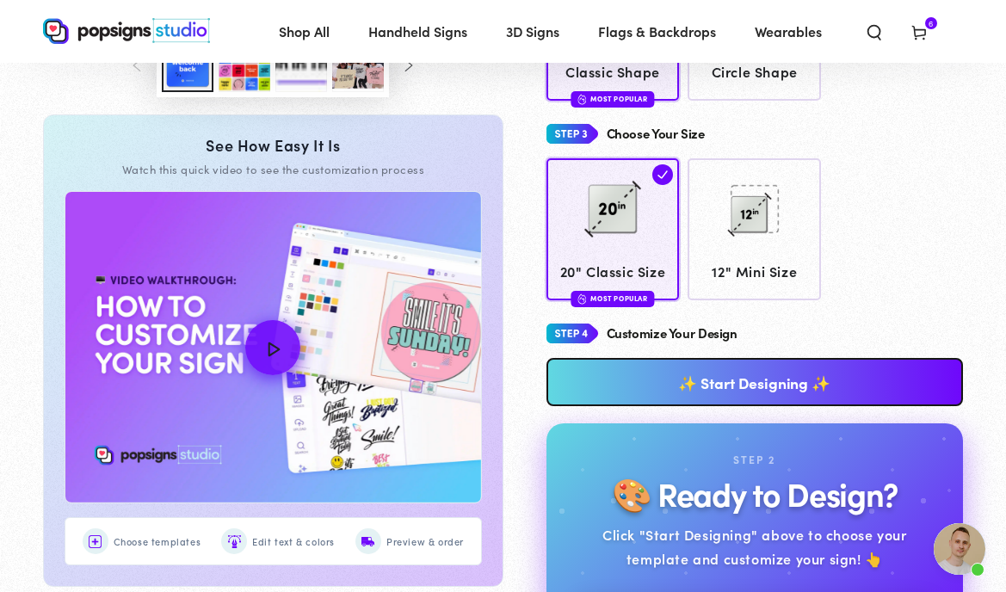
click at [916, 20] on span "Cart 6 6 items" at bounding box center [919, 31] width 45 height 38
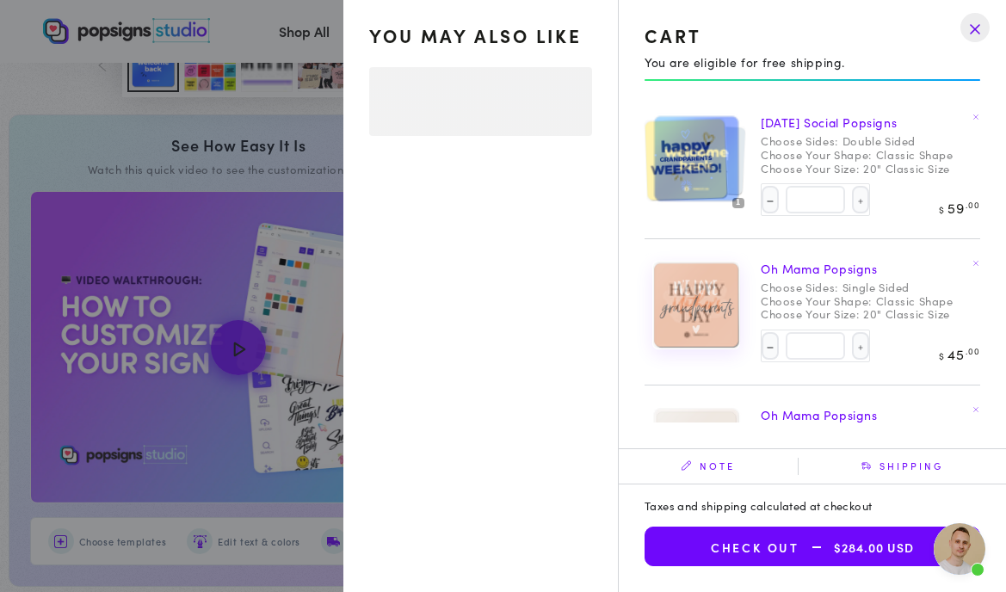
select select "**********"
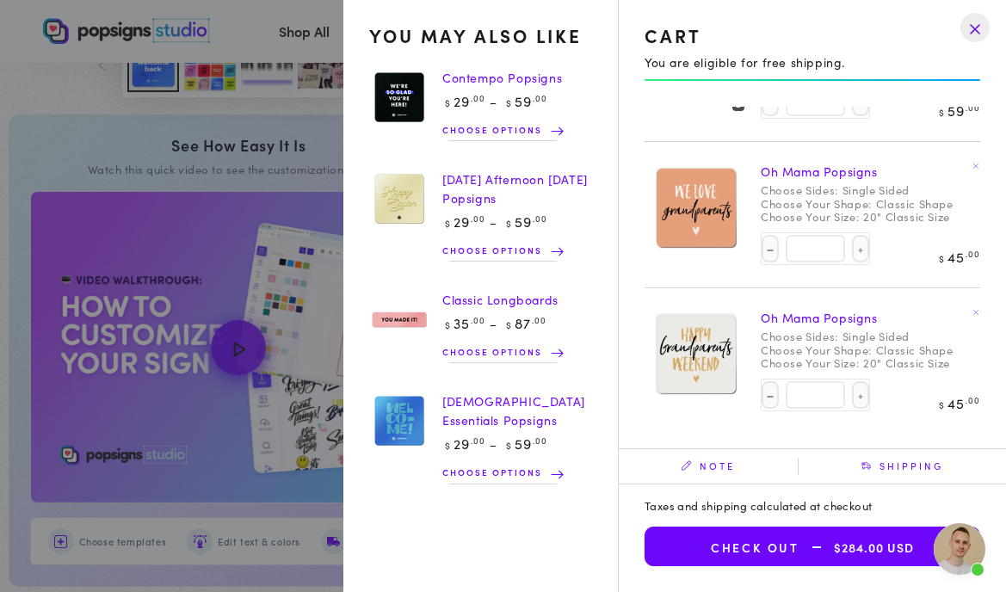
scroll to position [0, 0]
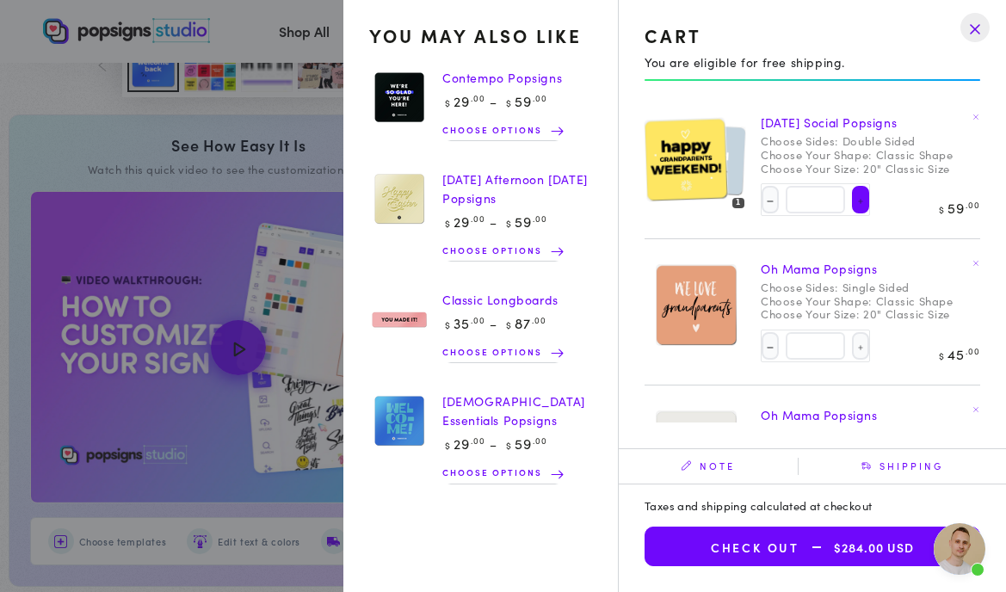
click at [852, 205] on button "Increase quantity for [DATE] Social Popsigns" at bounding box center [860, 200] width 17 height 28
type input "*"
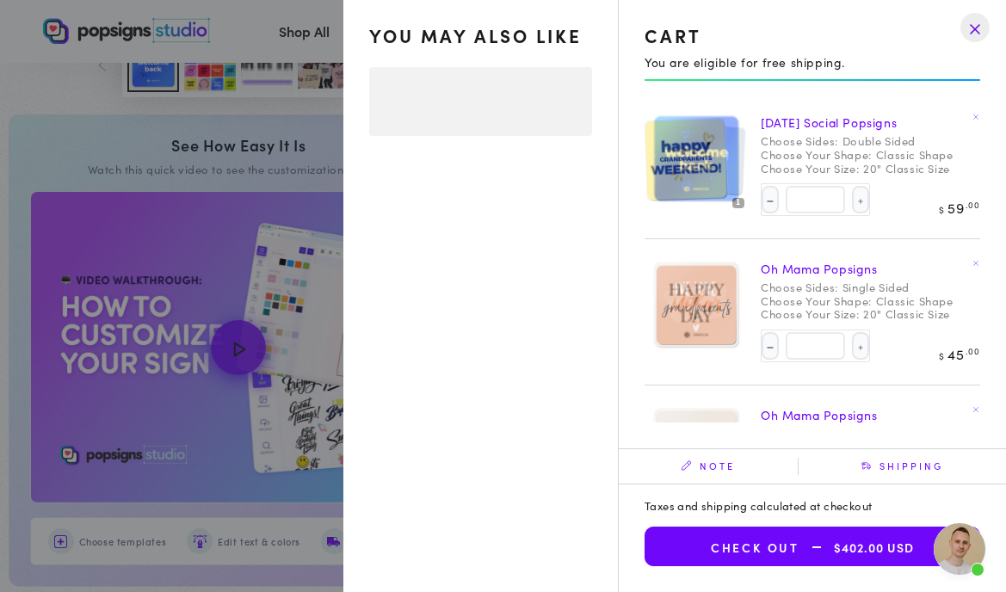
select select "**********"
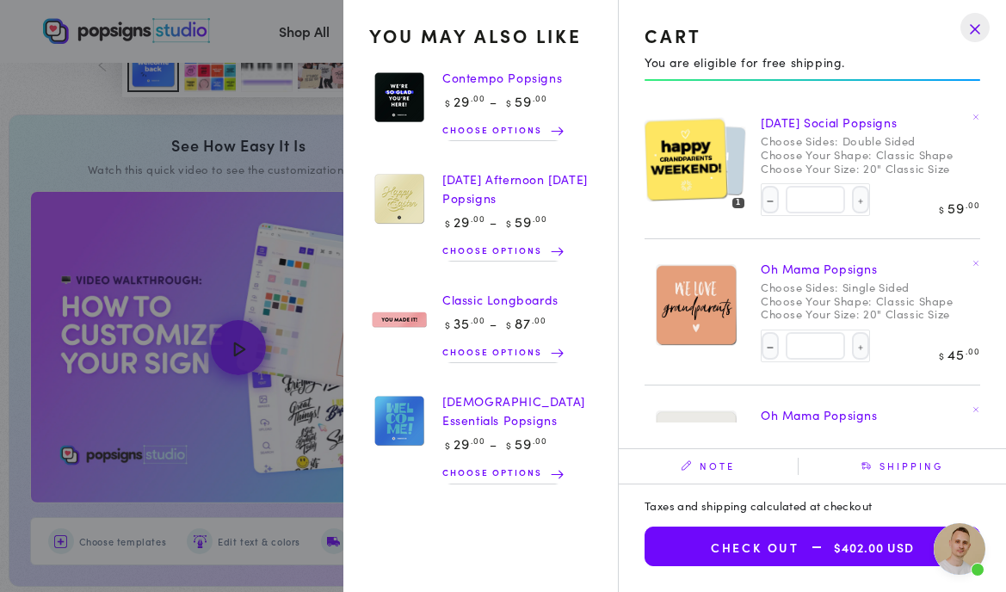
scroll to position [92, 0]
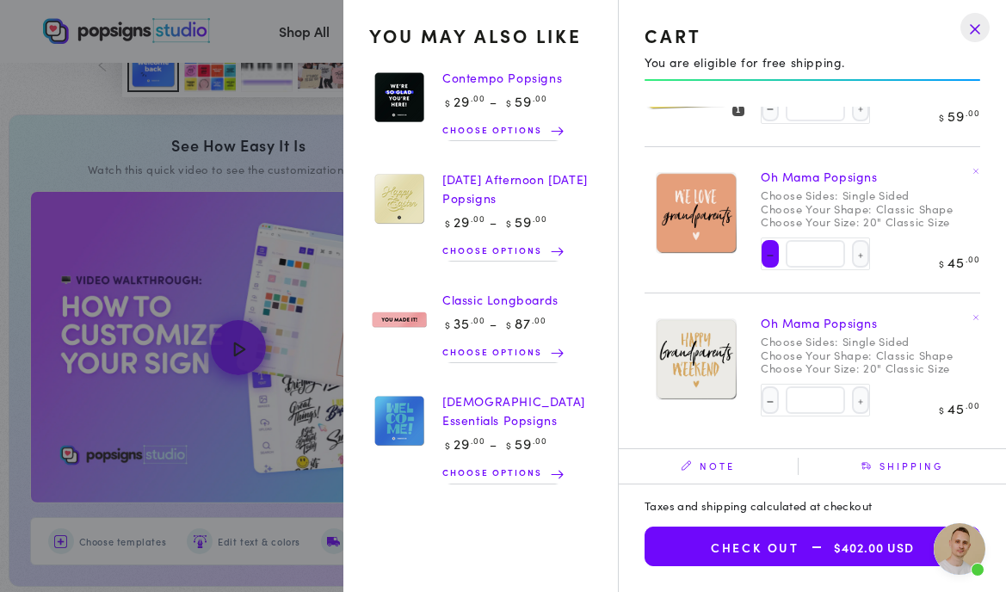
click at [770, 257] on button "Decrease quantity for Oh Mama Popsigns" at bounding box center [770, 254] width 17 height 28
type input "*"
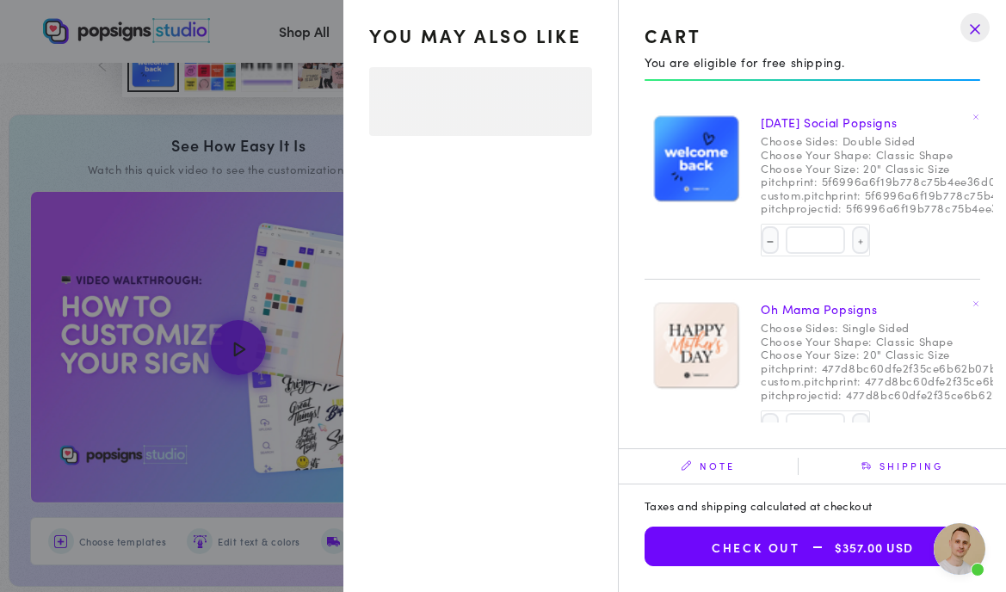
click at [773, 409] on div "Oh Mama Popsigns Choose Sides: Single Sided Choose Your Shape: Classic Shape Ch…" at bounding box center [928, 373] width 334 height 158
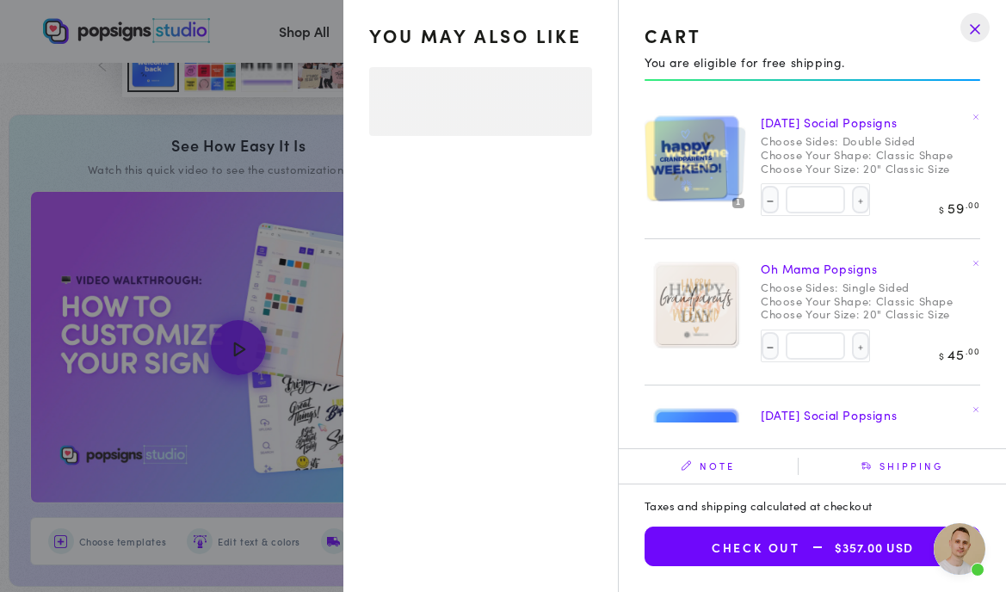
select select "**********"
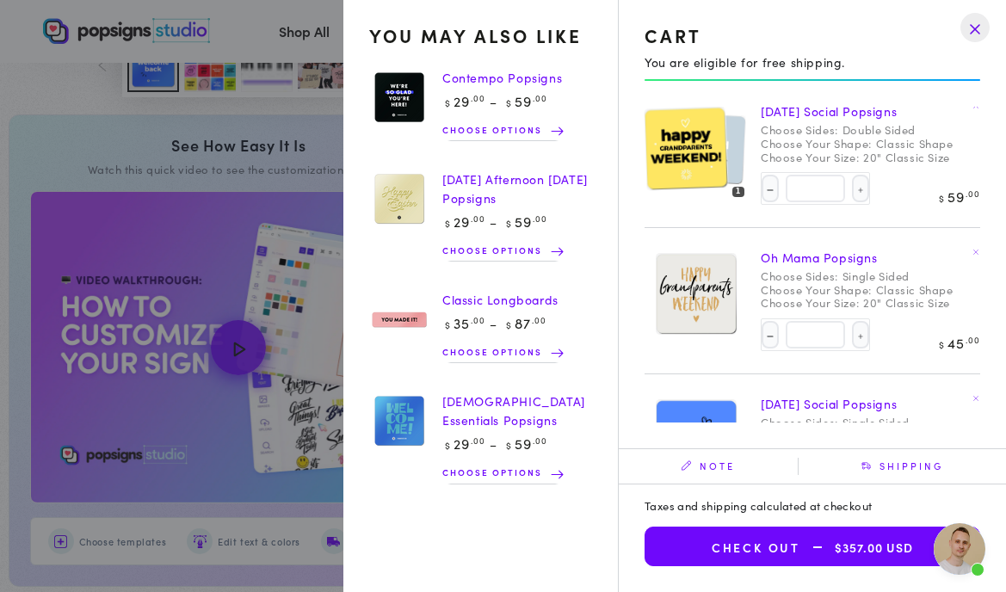
scroll to position [0, 0]
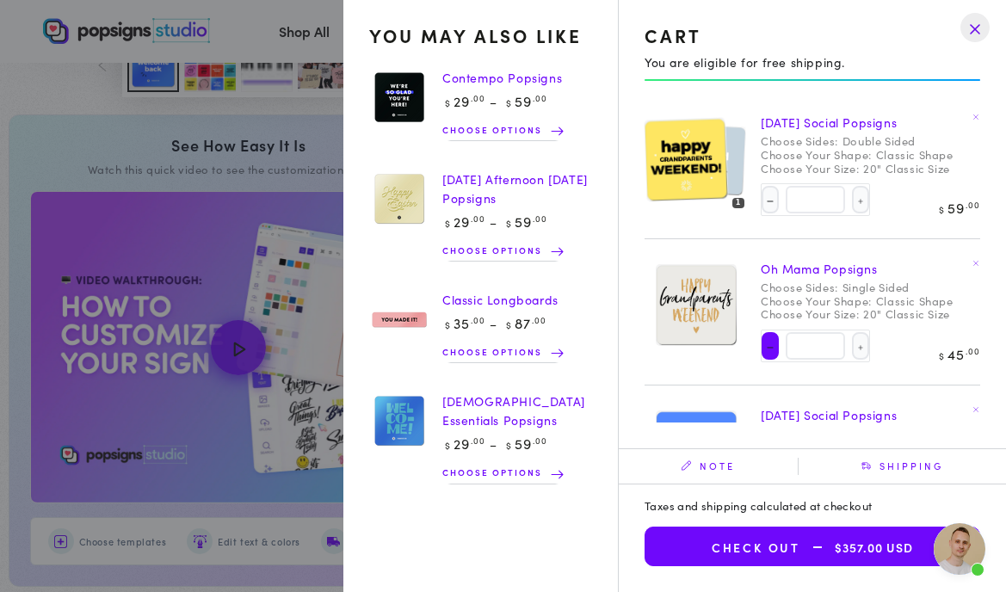
click at [774, 350] on button "Decrease quantity for Oh Mama Popsigns" at bounding box center [770, 346] width 17 height 28
type input "*"
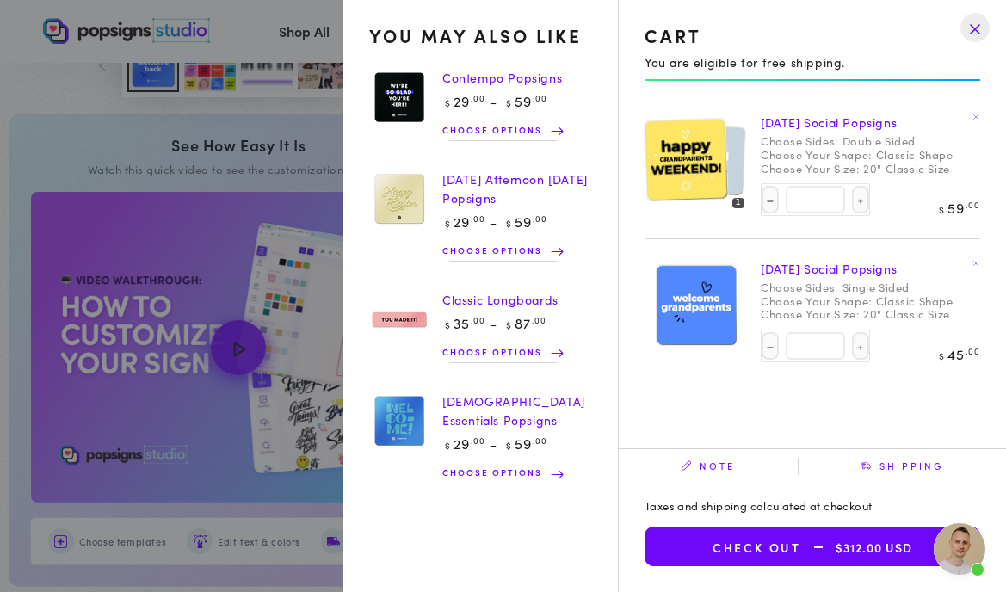
select select "**********"
click at [694, 309] on img at bounding box center [696, 306] width 86 height 87
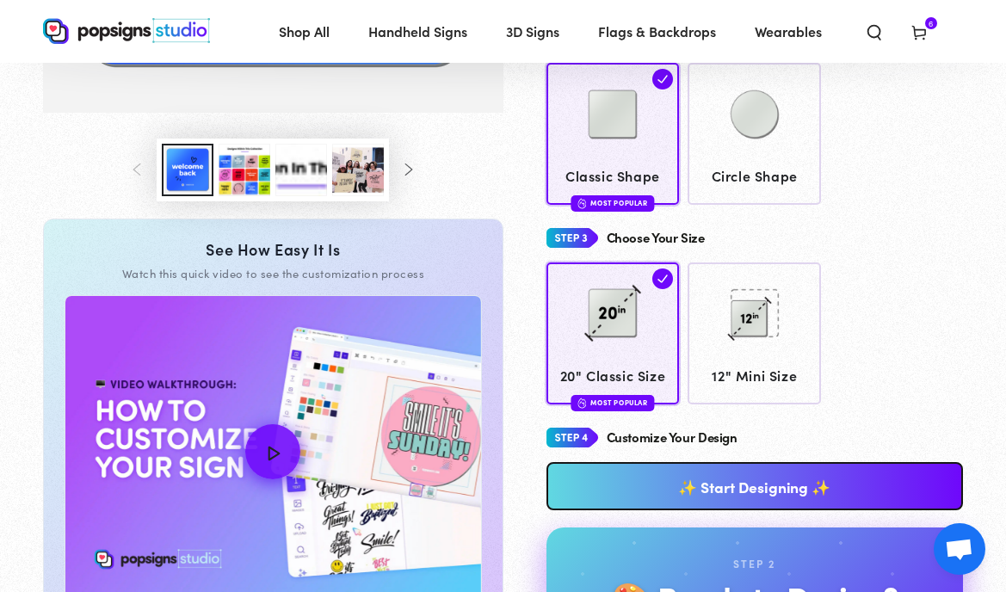
scroll to position [321, 0]
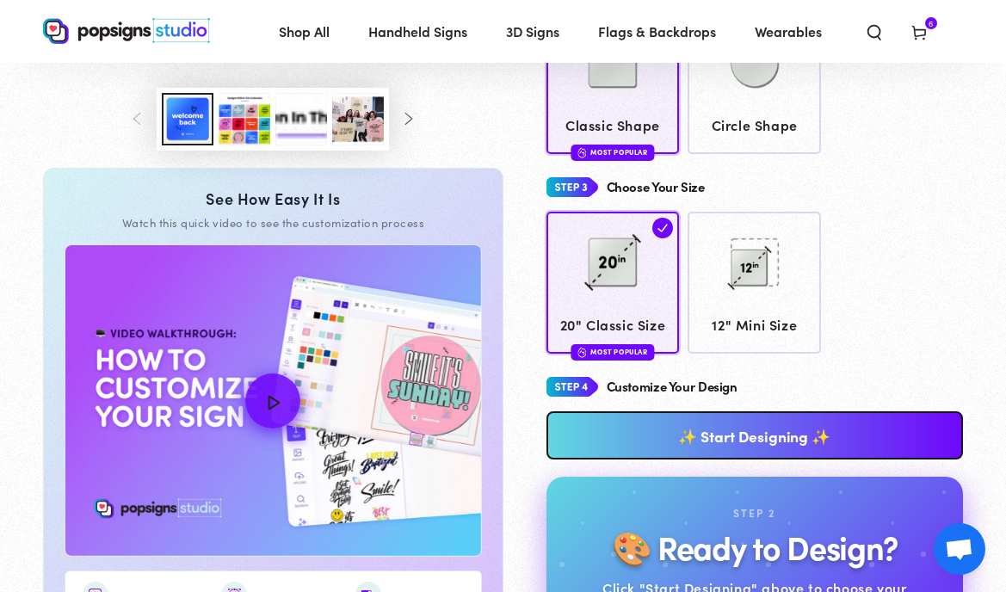
click at [764, 424] on link "✨ Start Designing ✨" at bounding box center [755, 435] width 417 height 48
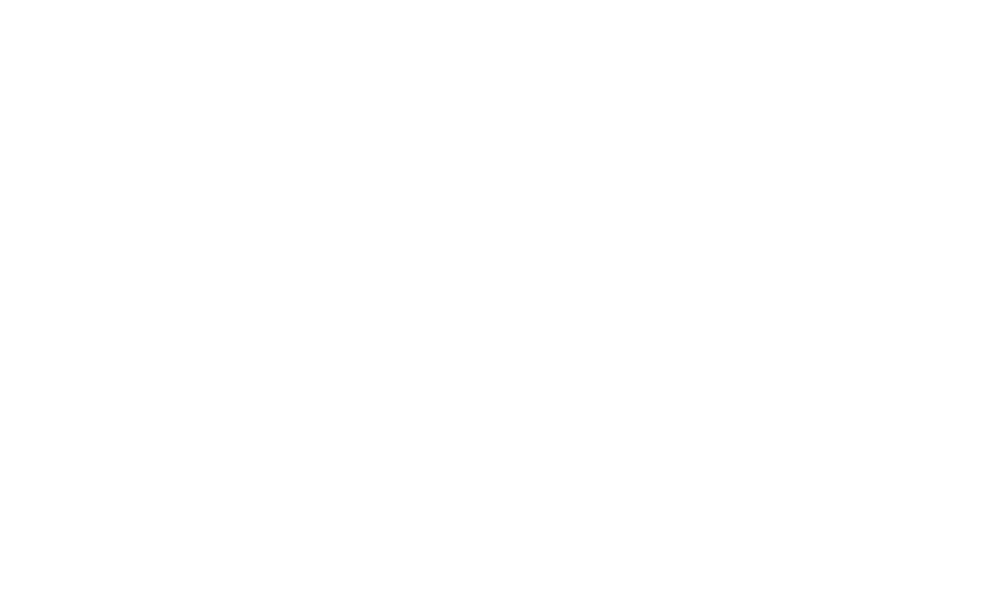
scroll to position [0, 0]
type textarea "An ancient tree with a door leading to a magical world"
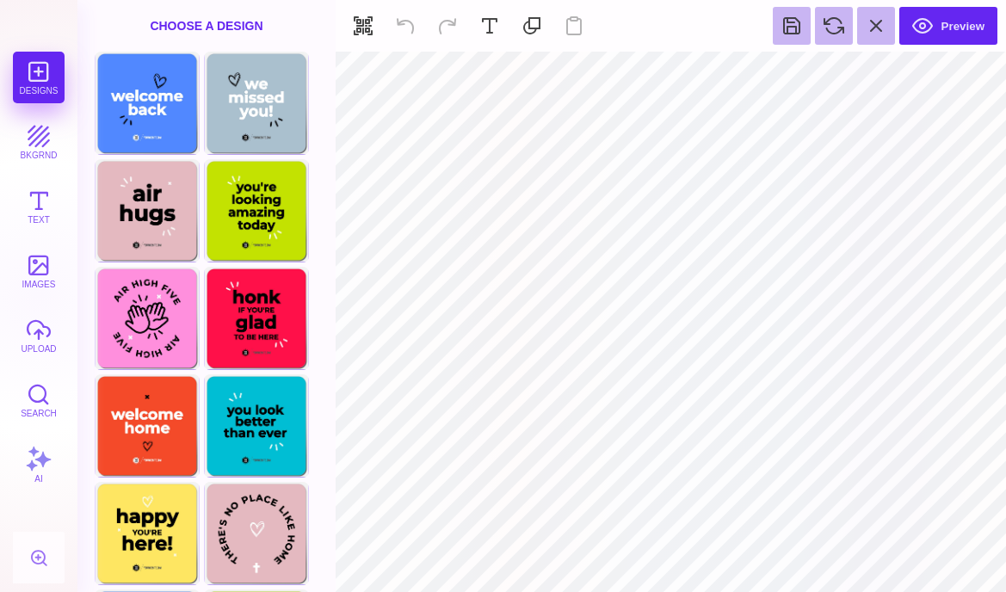
type input "#FFFFFF"
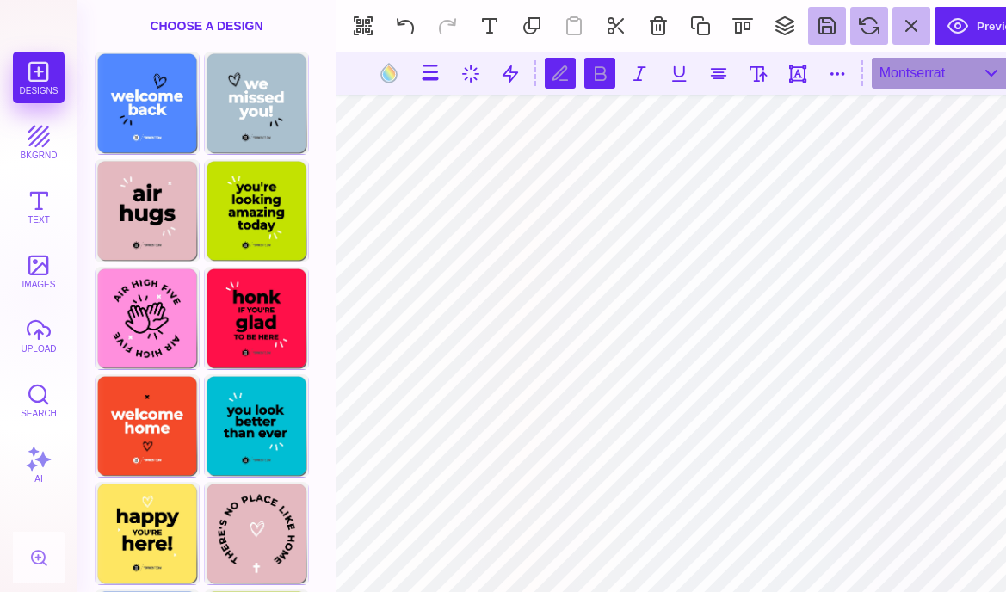
scroll to position [0, 3]
type textarea "**********"
click at [751, 65] on button at bounding box center [758, 73] width 31 height 31
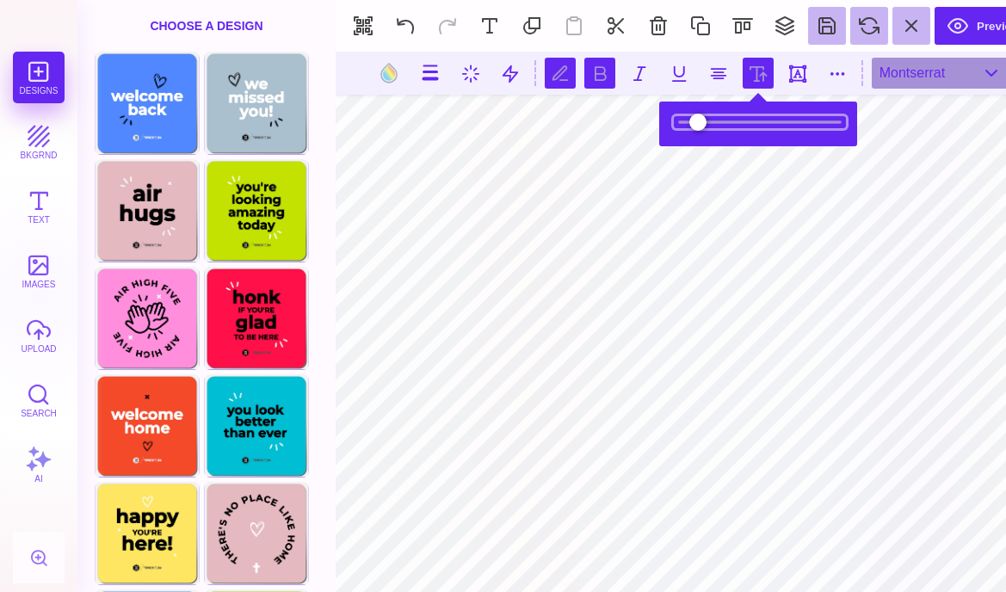
type input "*****"
click at [719, 127] on input "range" at bounding box center [760, 122] width 172 height 12
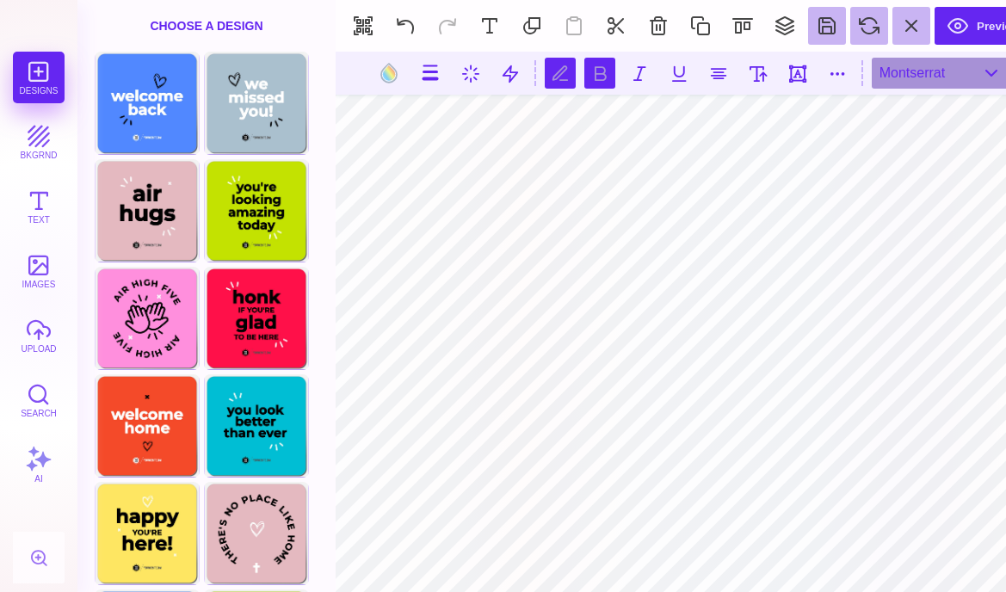
type textarea "**********"
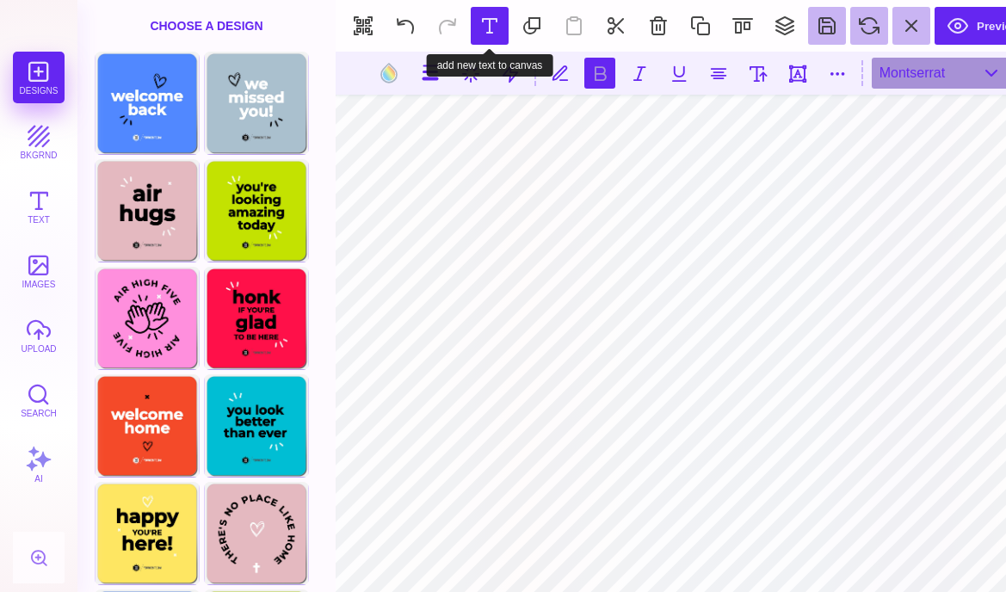
click at [488, 26] on button at bounding box center [490, 26] width 38 height 38
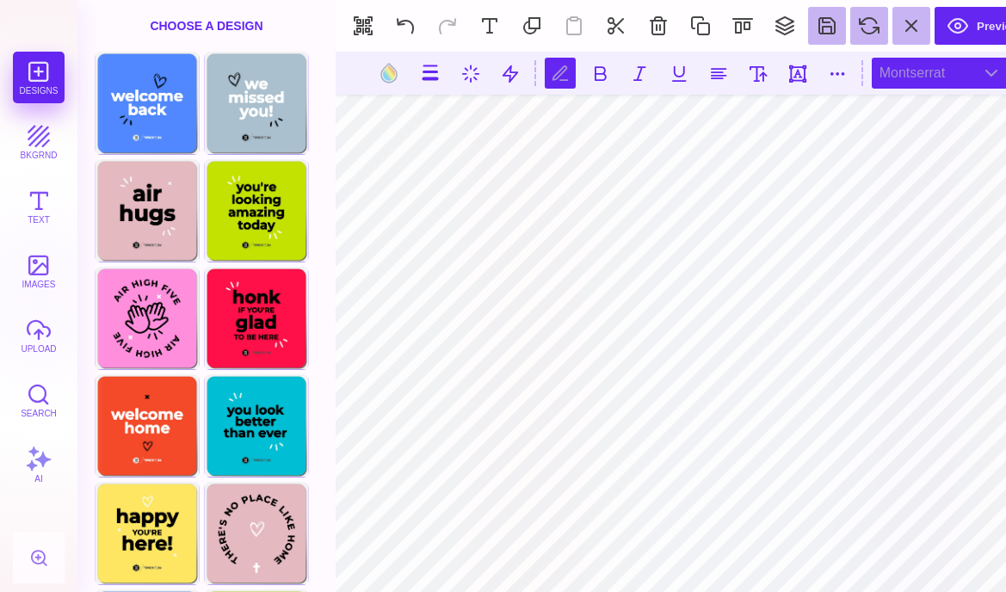
click at [919, 72] on div "Montserrat" at bounding box center [941, 73] width 138 height 31
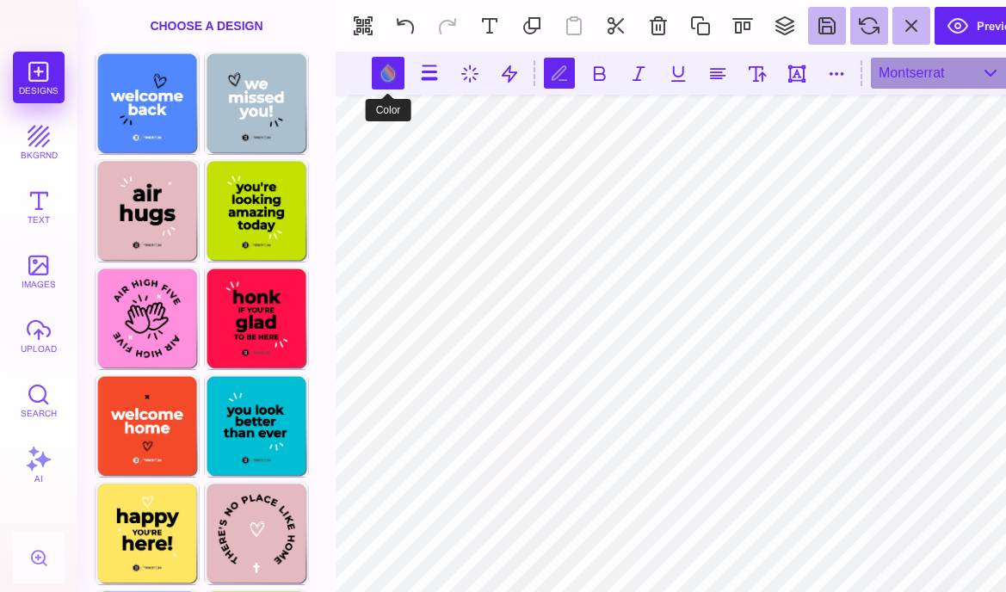
type textarea "**********"
click at [375, 75] on button at bounding box center [388, 73] width 33 height 33
type input "#000000"
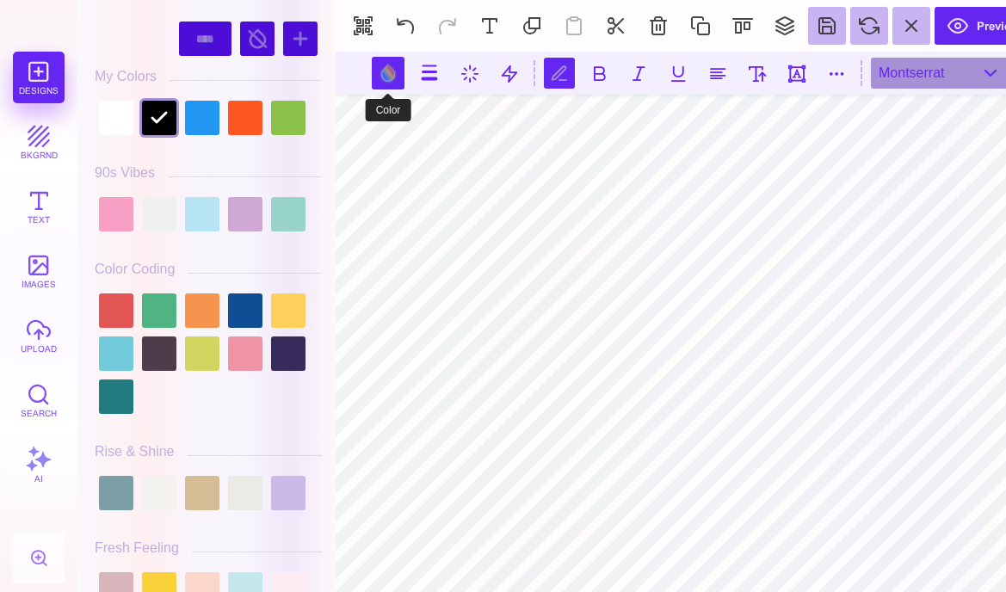
click at [392, 77] on button at bounding box center [388, 73] width 33 height 33
click at [161, 212] on div at bounding box center [159, 214] width 34 height 34
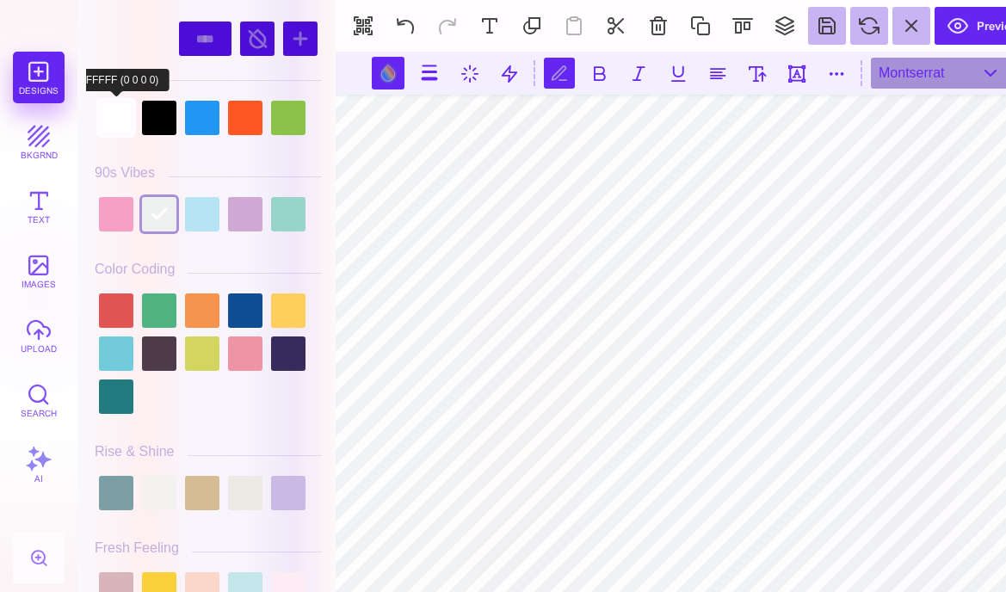
click at [122, 118] on div at bounding box center [116, 118] width 34 height 34
type input "#FFFFFF"
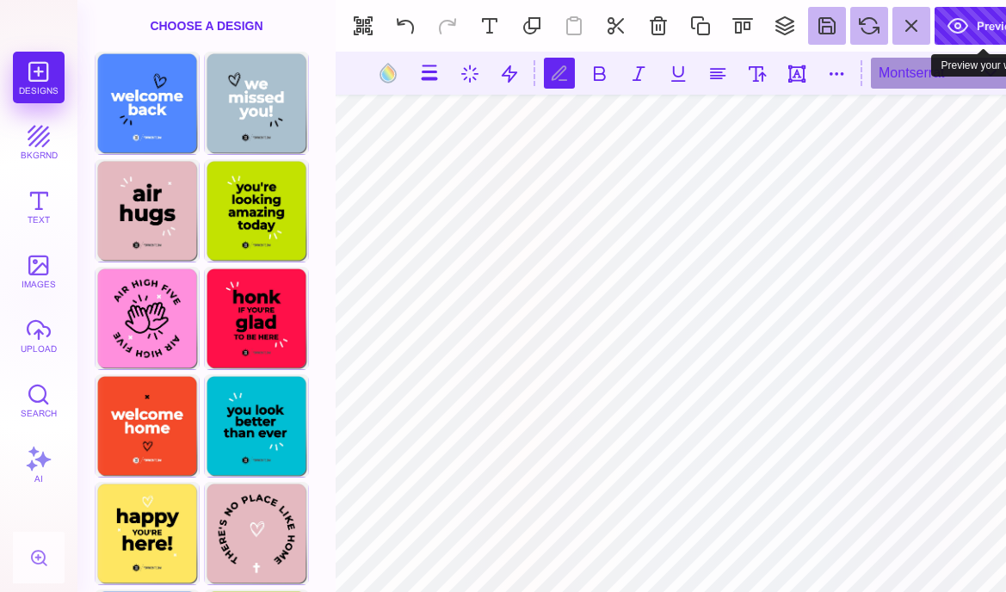
click at [957, 45] on button "Preview" at bounding box center [983, 26] width 97 height 38
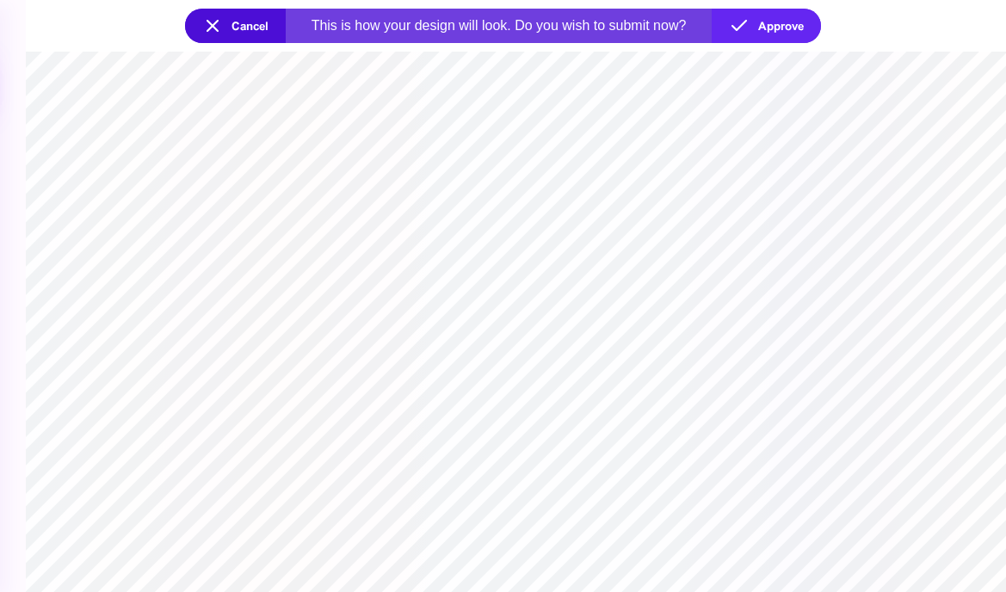
click at [604, 411] on section at bounding box center [516, 322] width 980 height 541
click at [203, 18] on button "Cancel" at bounding box center [235, 26] width 101 height 34
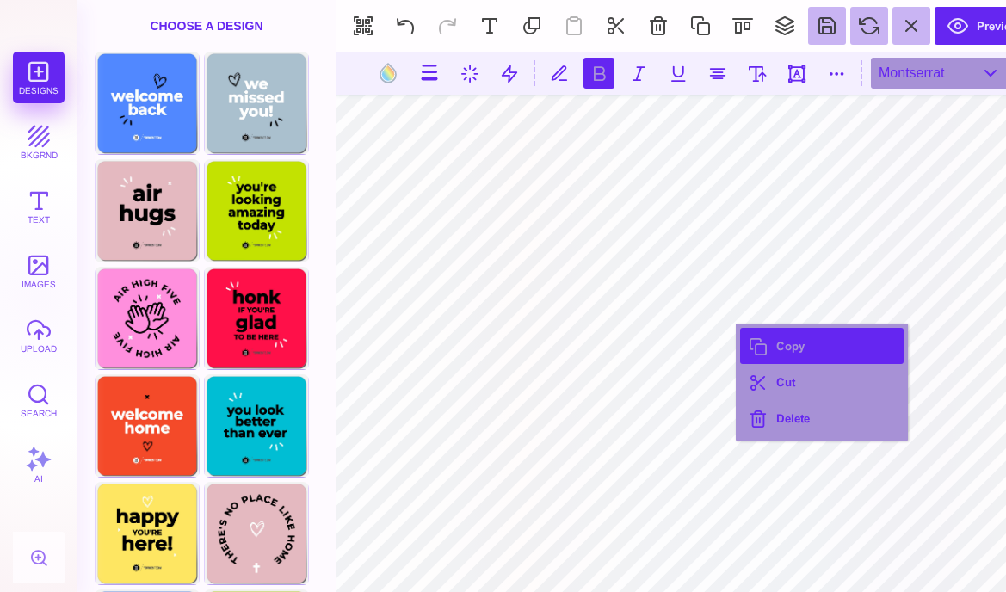
click at [775, 343] on button "Copy" at bounding box center [822, 346] width 164 height 36
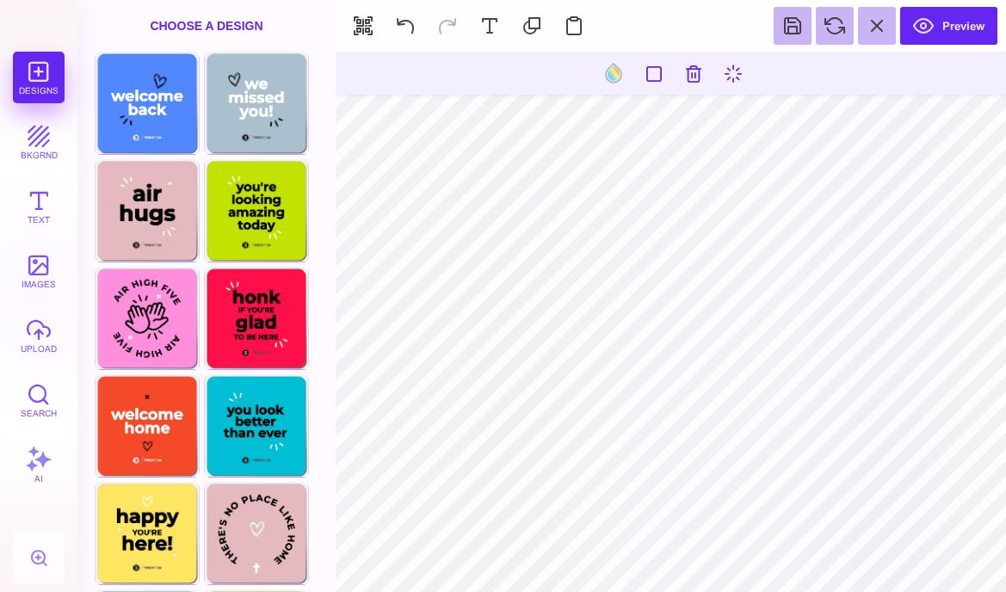
type input "#FFFFFF"
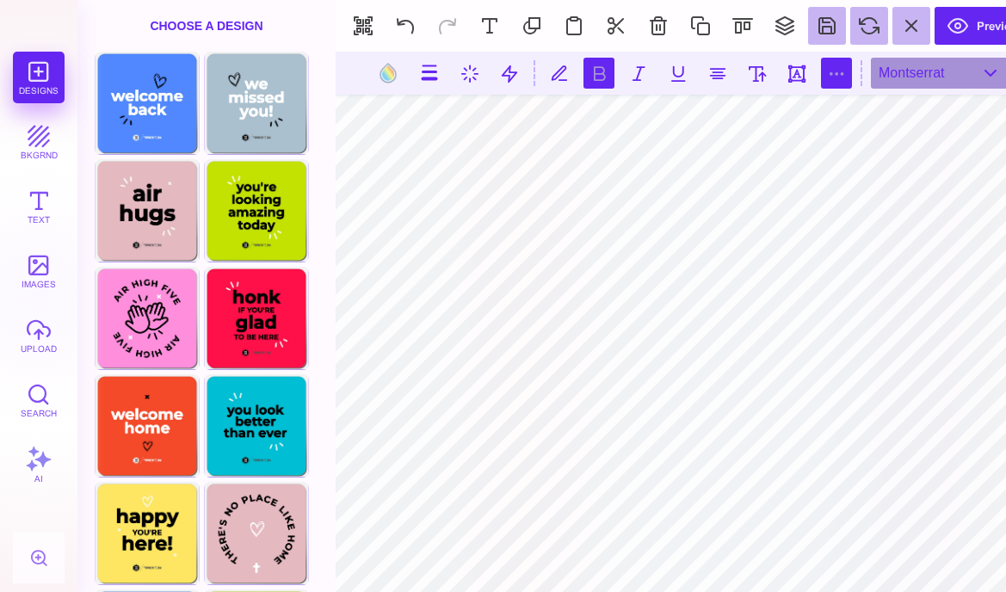
click at [832, 73] on button at bounding box center [836, 73] width 31 height 31
type input "*"
click at [837, 79] on button at bounding box center [836, 73] width 31 height 31
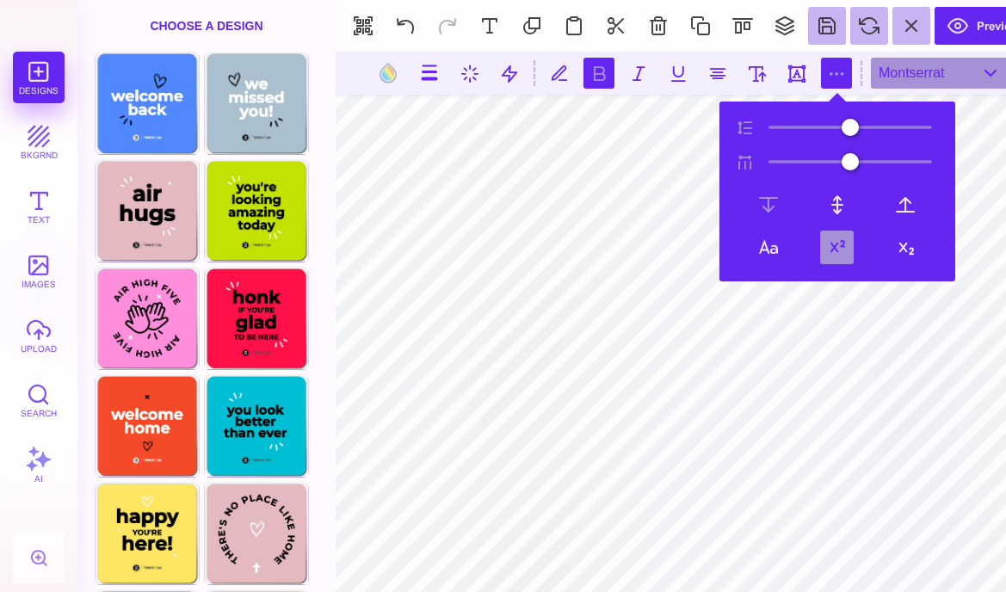
click at [840, 249] on button at bounding box center [837, 248] width 34 height 34
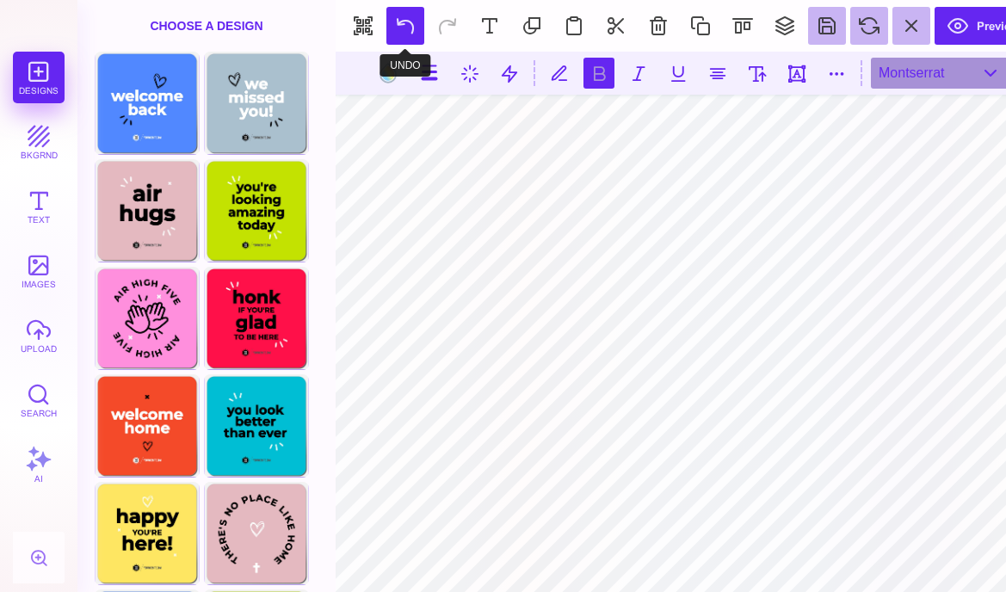
click at [411, 41] on button at bounding box center [406, 26] width 38 height 38
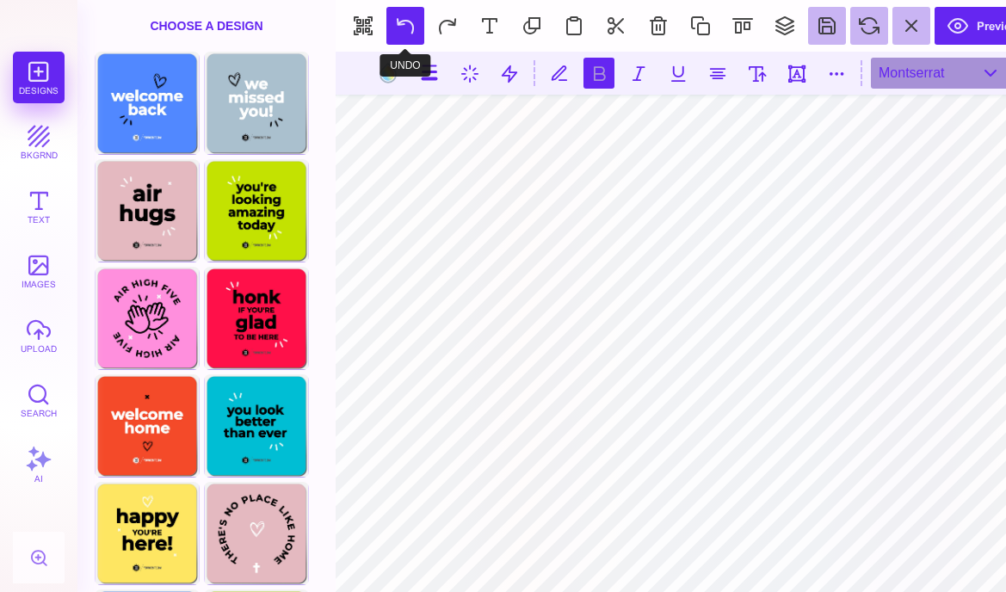
click at [411, 41] on button at bounding box center [406, 26] width 38 height 38
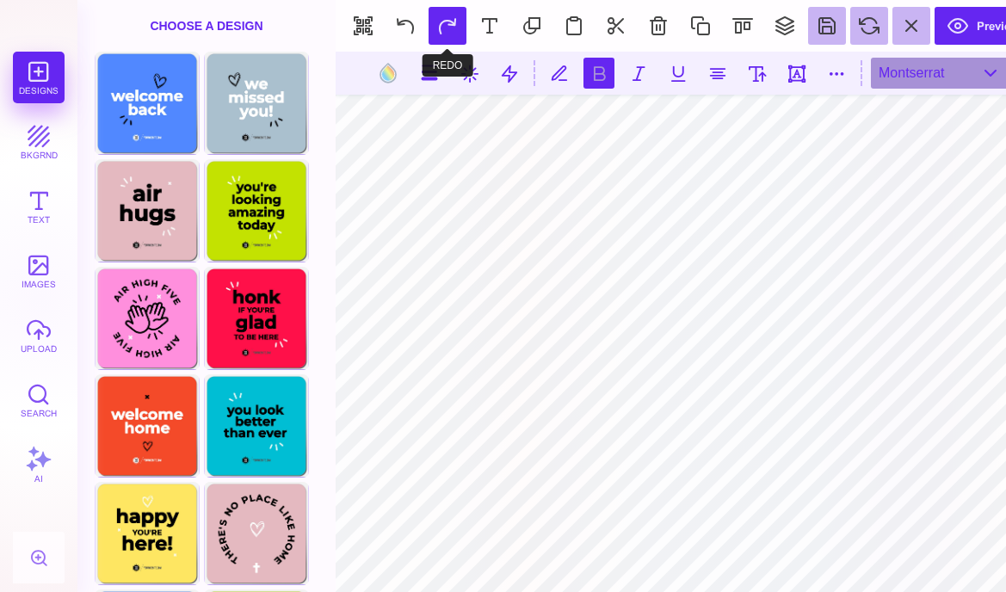
click at [464, 22] on button at bounding box center [448, 26] width 38 height 38
type textarea "**********"
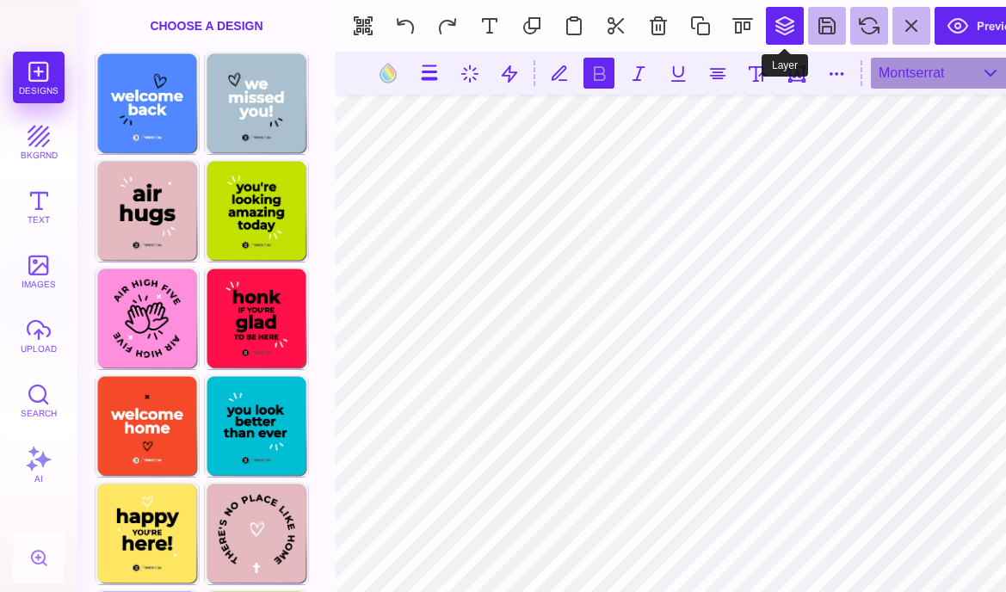
click at [784, 40] on button at bounding box center [785, 26] width 38 height 38
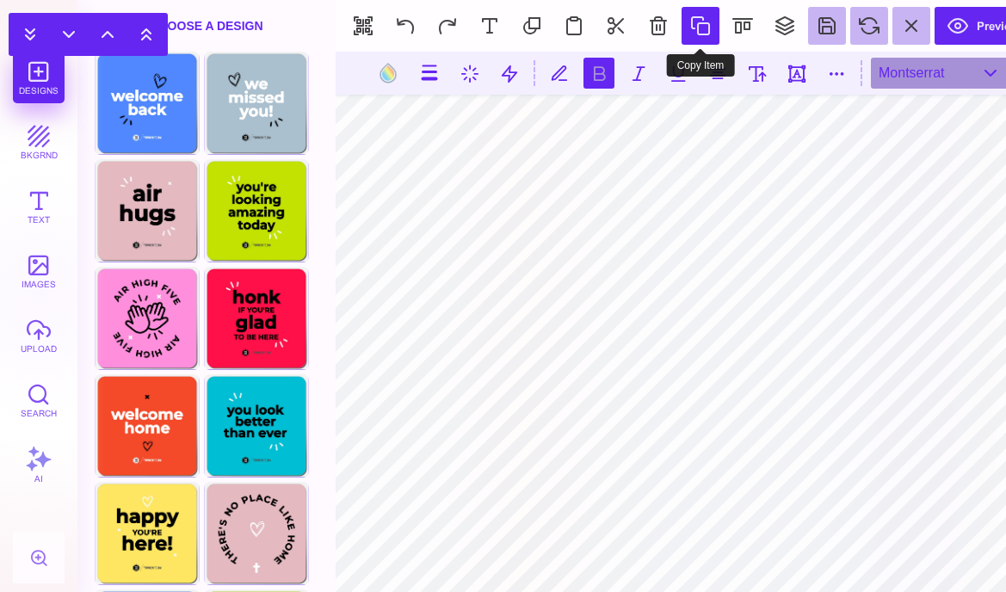
click at [699, 28] on button at bounding box center [701, 26] width 38 height 38
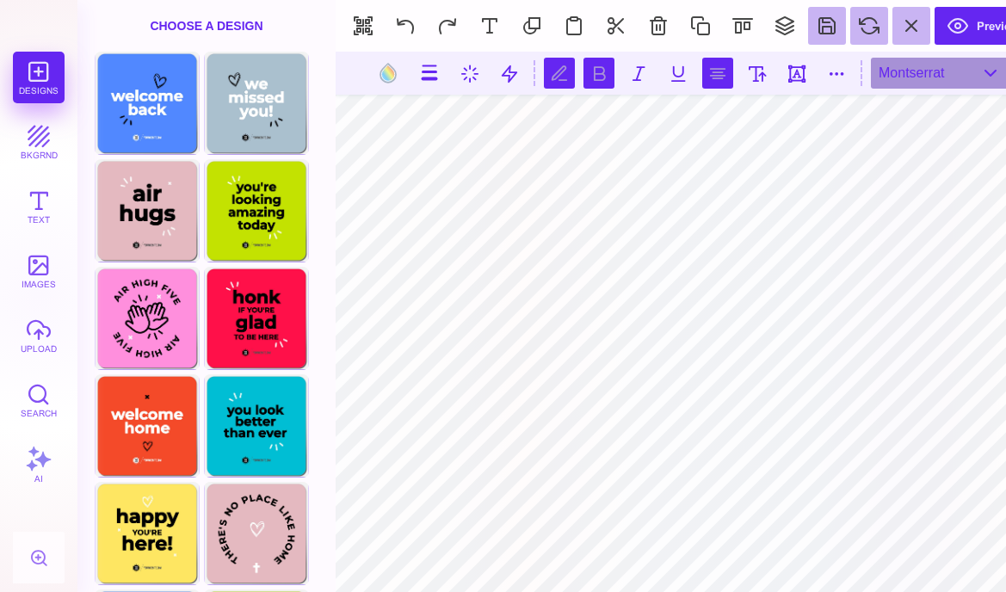
scroll to position [0, 2]
type textarea "*"
type textarea "**********"
click at [759, 62] on button at bounding box center [757, 73] width 31 height 31
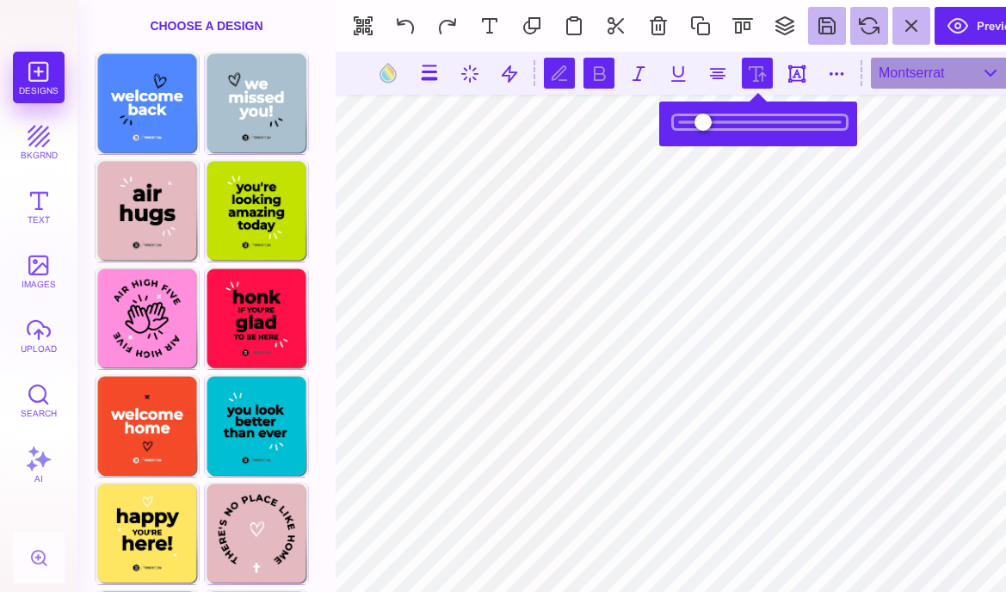
drag, startPoint x: 739, startPoint y: 122, endPoint x: 698, endPoint y: 126, distance: 40.6
type input "****"
click at [698, 126] on input "range" at bounding box center [760, 122] width 172 height 12
click at [908, 45] on button at bounding box center [912, 26] width 38 height 38
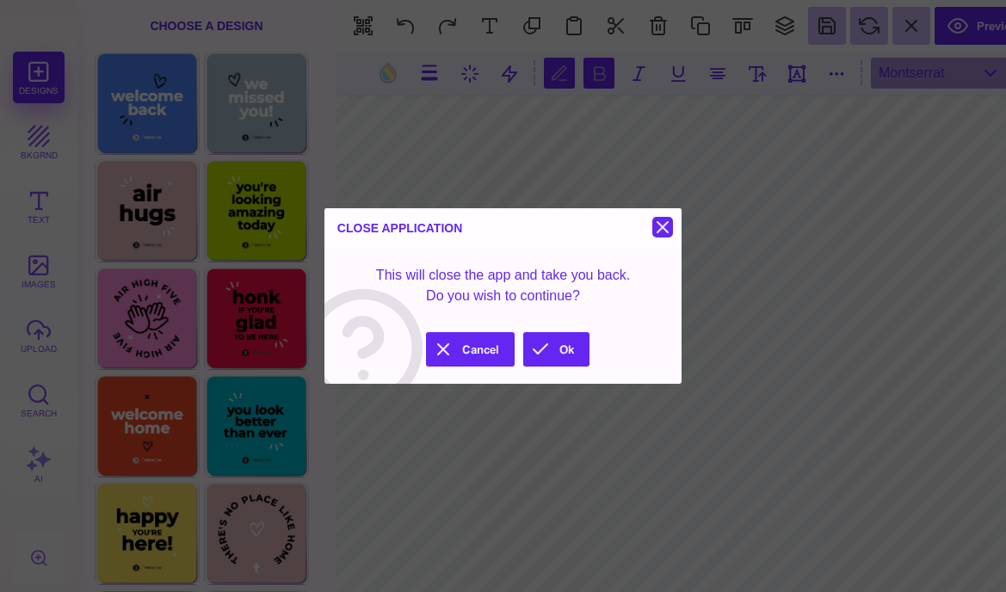
click at [665, 221] on button at bounding box center [663, 227] width 21 height 21
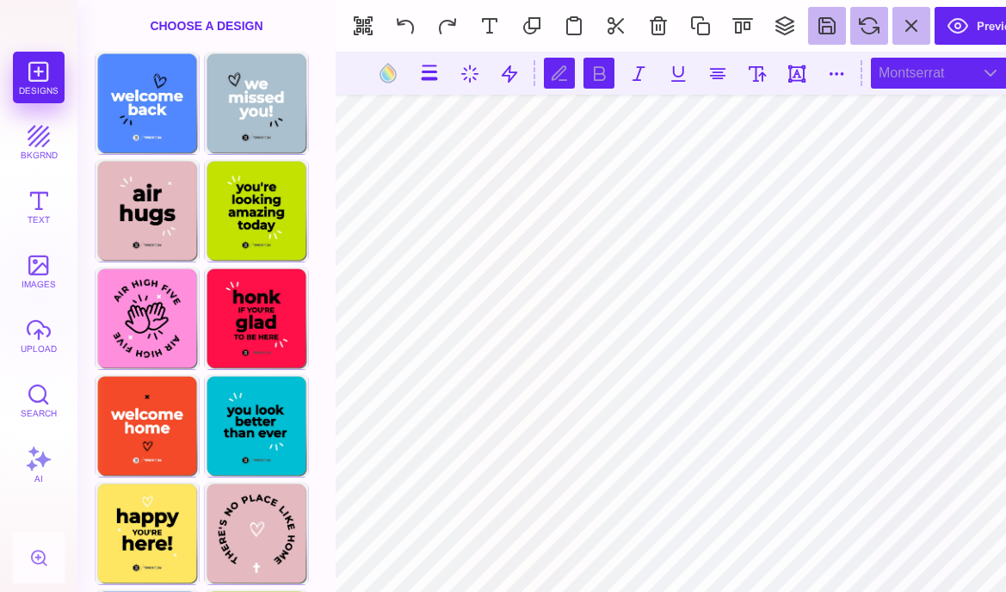
click at [891, 88] on div "Montserrat" at bounding box center [940, 73] width 138 height 31
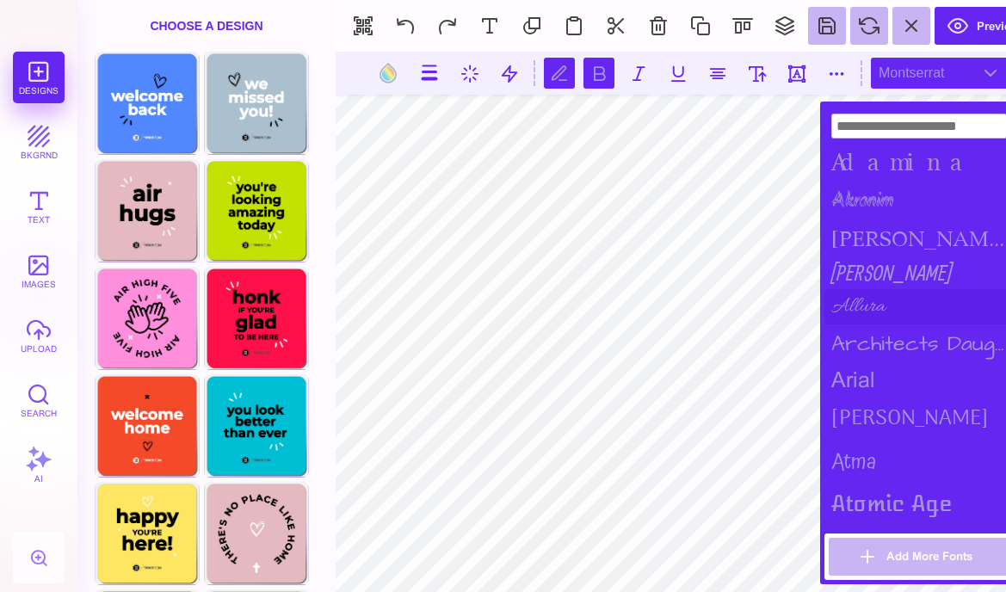
click at [885, 295] on div "Allura" at bounding box center [919, 306] width 189 height 35
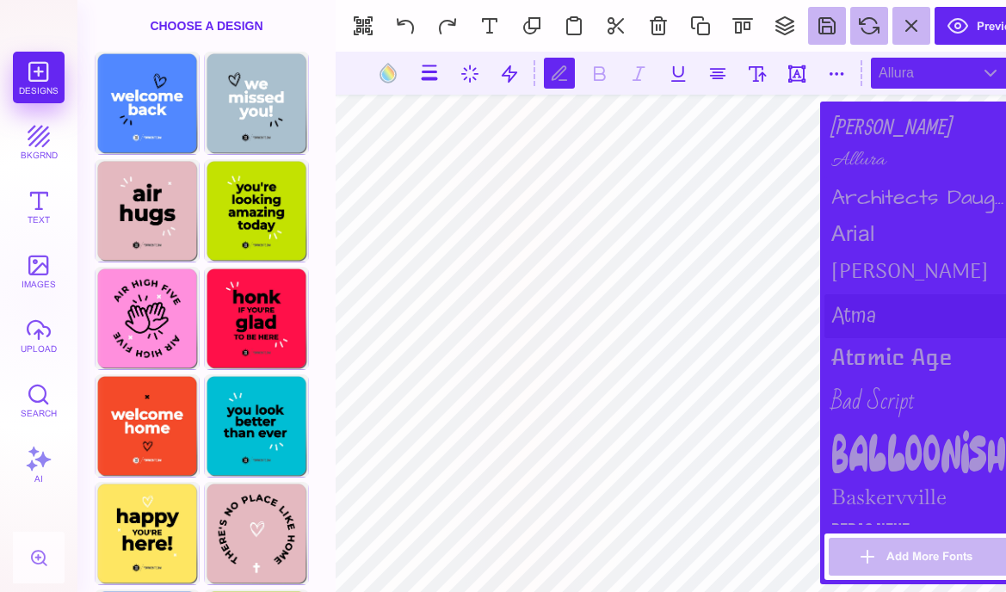
scroll to position [152, 0]
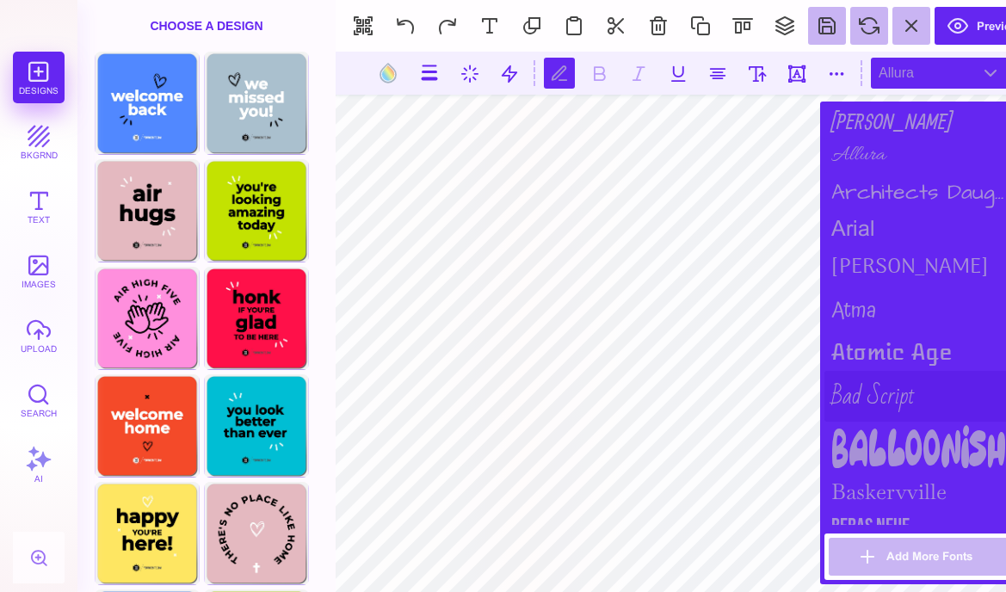
click at [902, 397] on div "Bad Script" at bounding box center [919, 396] width 189 height 51
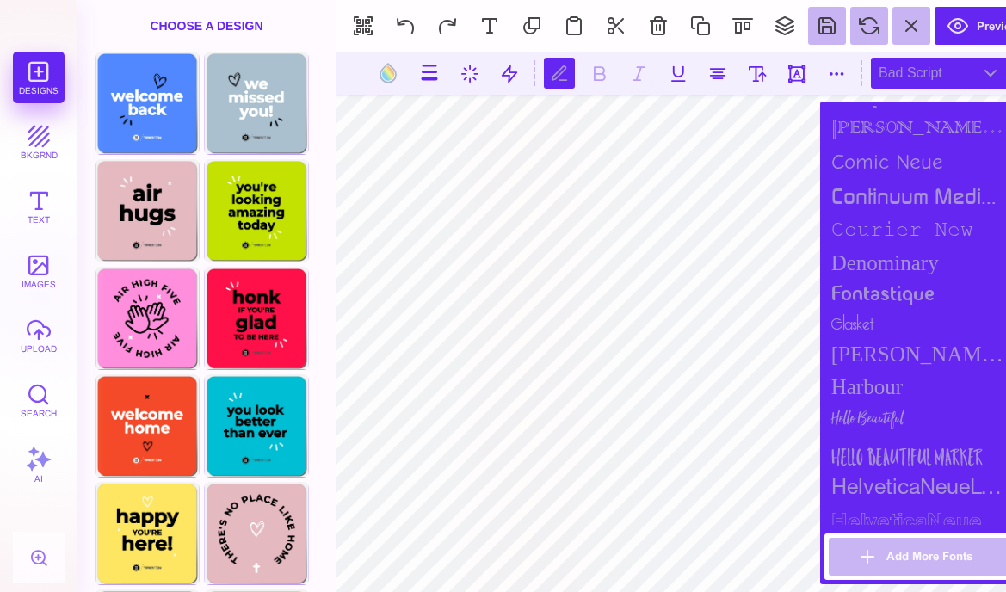
scroll to position [868, 0]
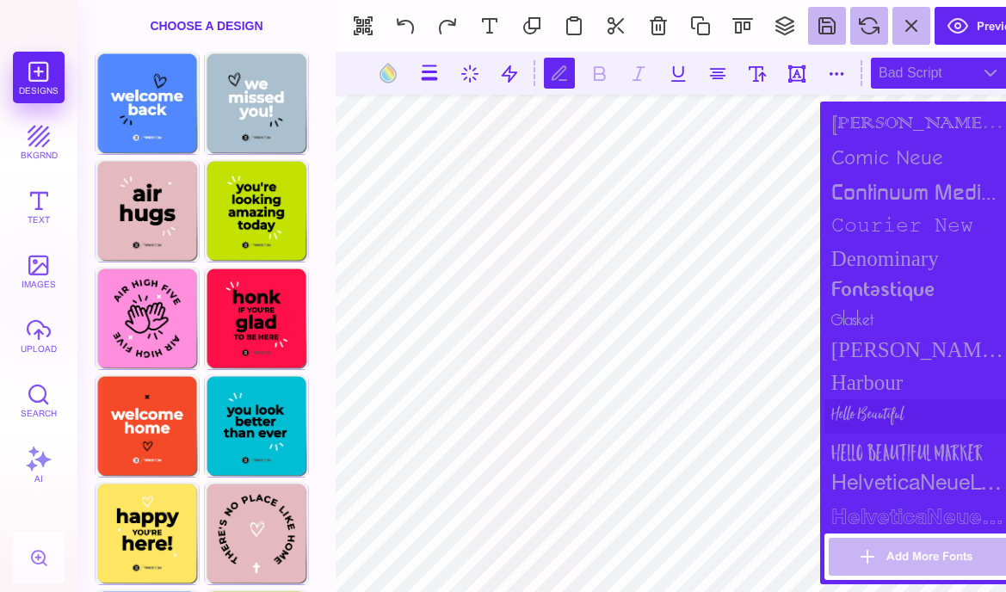
click at [935, 419] on div "Hello Beautiful" at bounding box center [919, 416] width 189 height 34
click at [765, 73] on button at bounding box center [757, 73] width 31 height 31
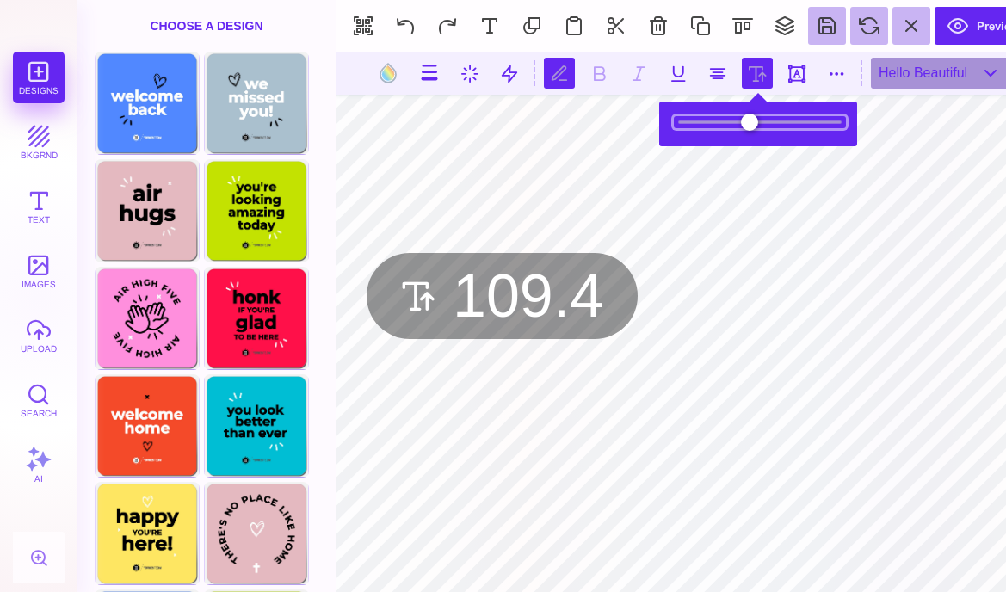
drag, startPoint x: 738, startPoint y: 125, endPoint x: 827, endPoint y: 151, distance: 93.2
type input "*****"
click at [827, 128] on input "range" at bounding box center [760, 122] width 172 height 12
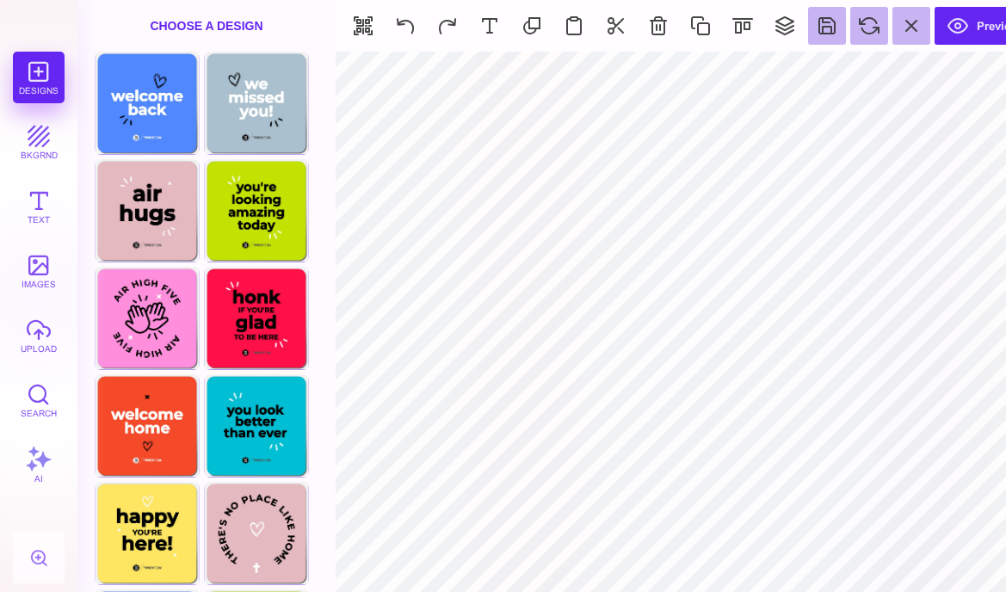
click at [31, 83] on div "Designs bkgrnd Text images upload Search AI" at bounding box center [38, 322] width 77 height 541
click at [46, 261] on button "images" at bounding box center [39, 271] width 52 height 52
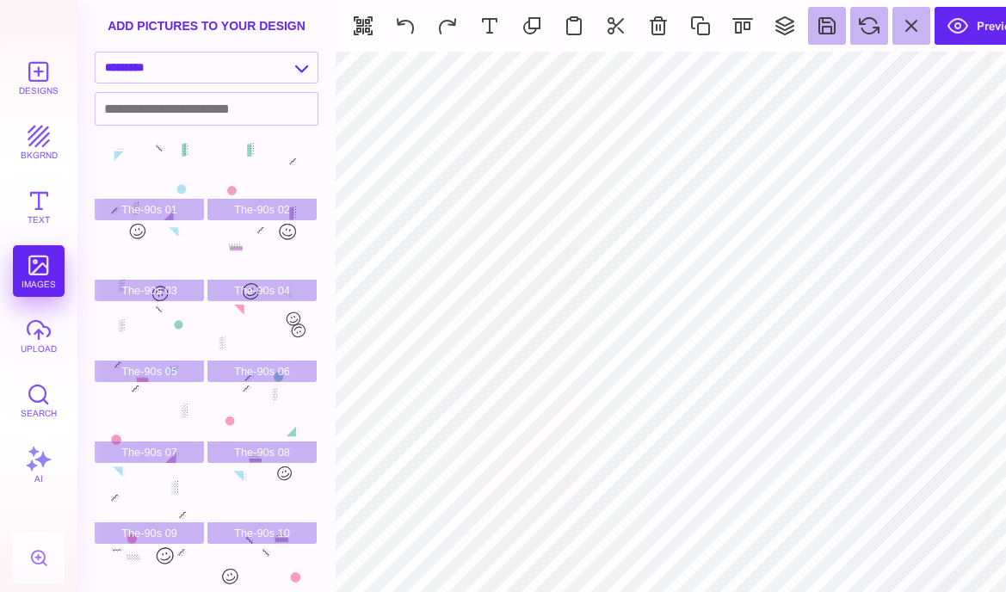
scroll to position [39, 0]
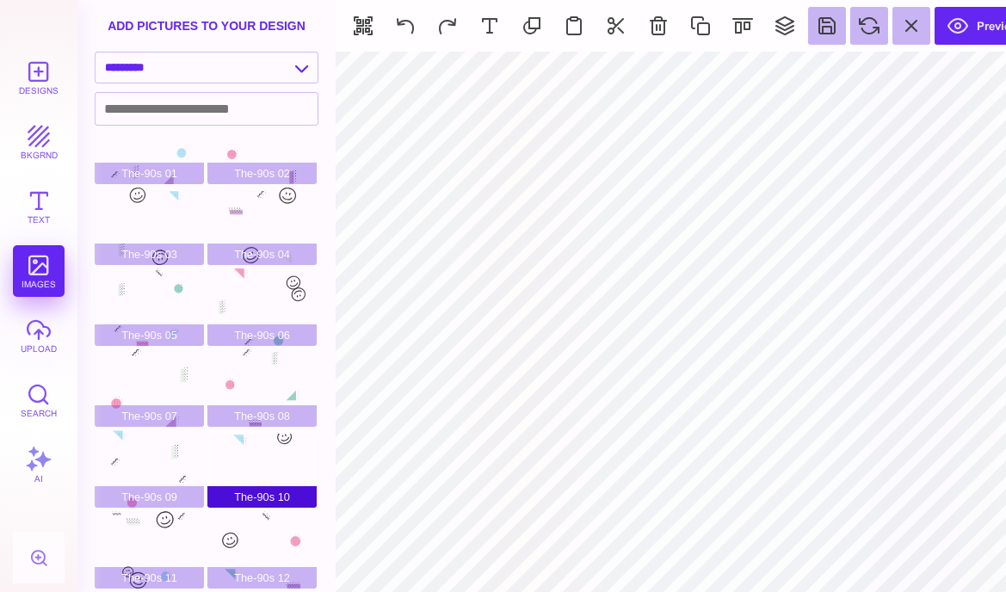
click at [288, 456] on div "The-90s 10" at bounding box center [261, 468] width 109 height 77
type input "#211E1E"
click at [281, 74] on select "**********" at bounding box center [207, 68] width 222 height 30
select select "**********"
click at [96, 53] on select "**********" at bounding box center [207, 68] width 222 height 30
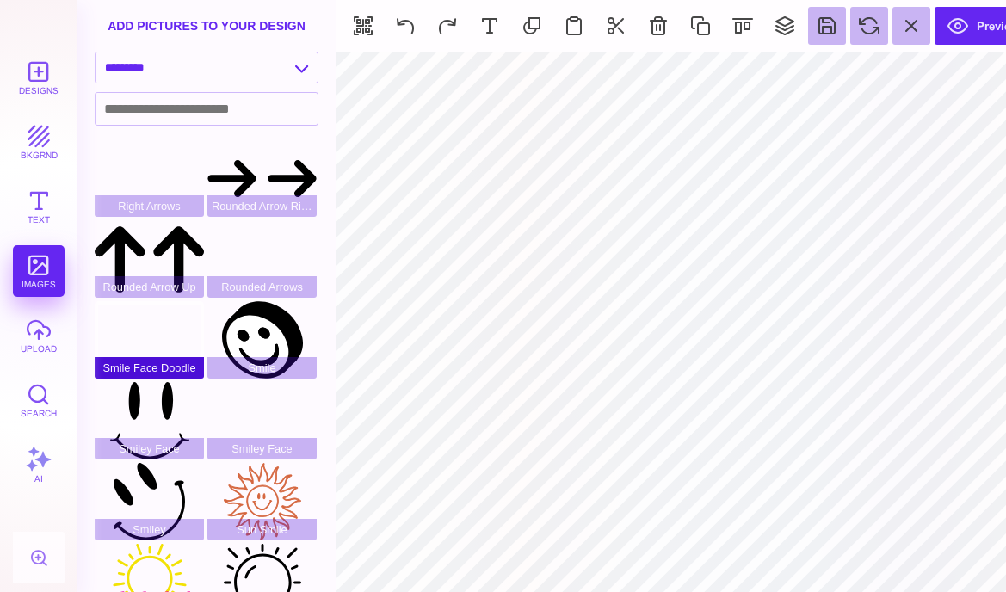
scroll to position [653, 0]
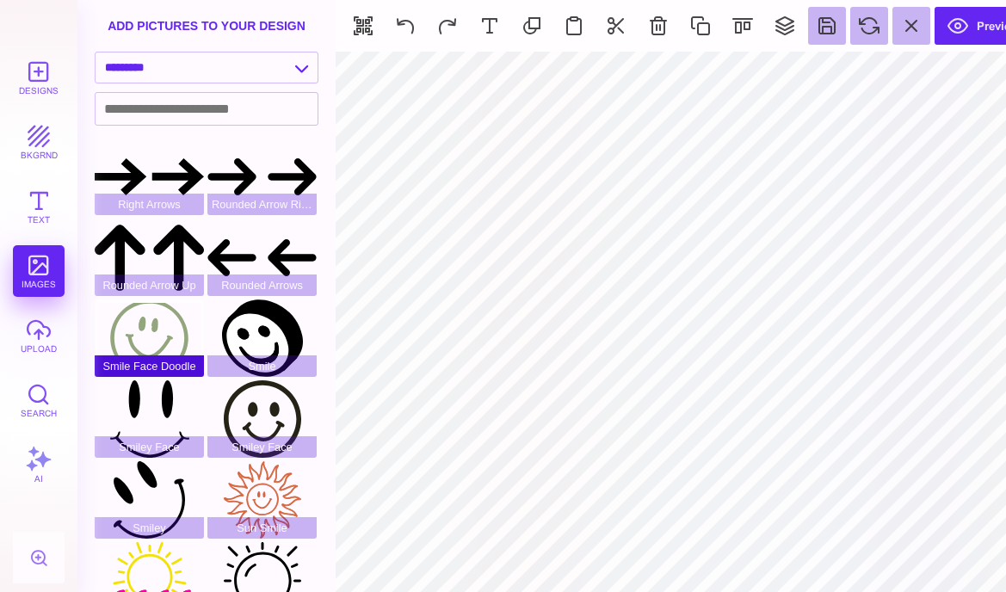
click at [164, 486] on div "Smiley" at bounding box center [149, 499] width 109 height 77
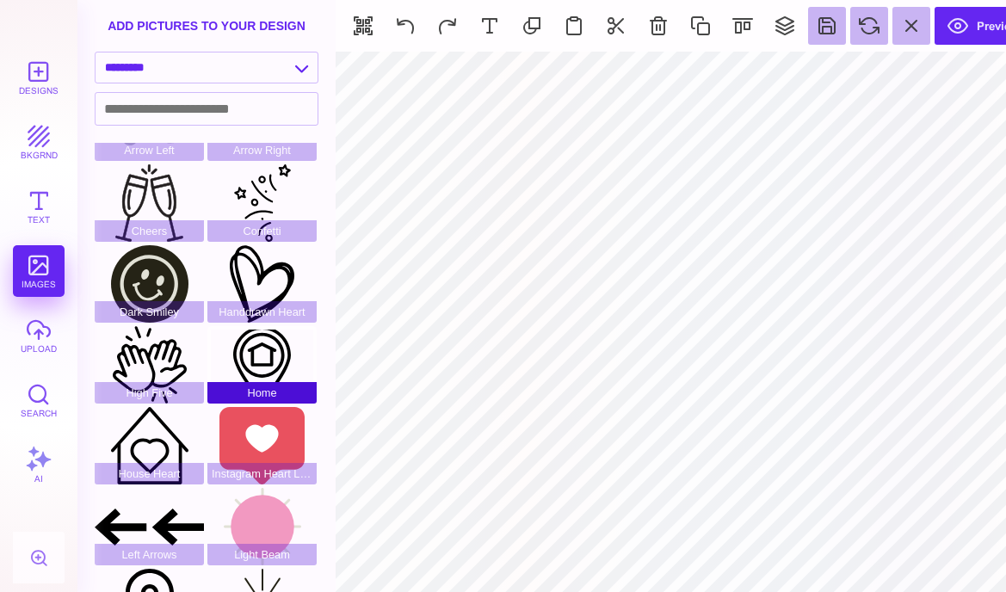
scroll to position [142, 0]
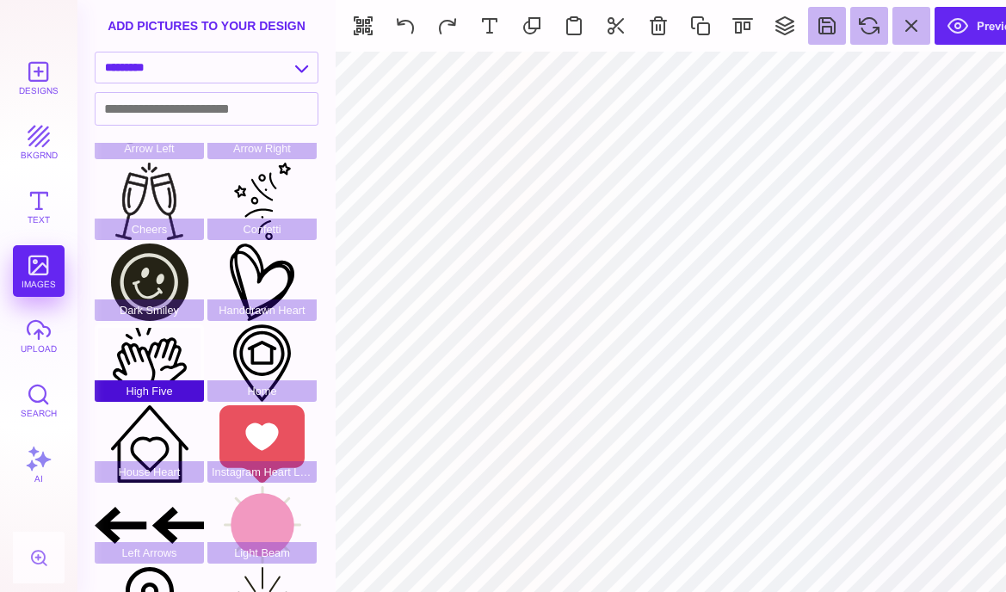
click at [134, 367] on div "High Five" at bounding box center [149, 363] width 109 height 77
click at [416, 32] on button at bounding box center [406, 26] width 38 height 38
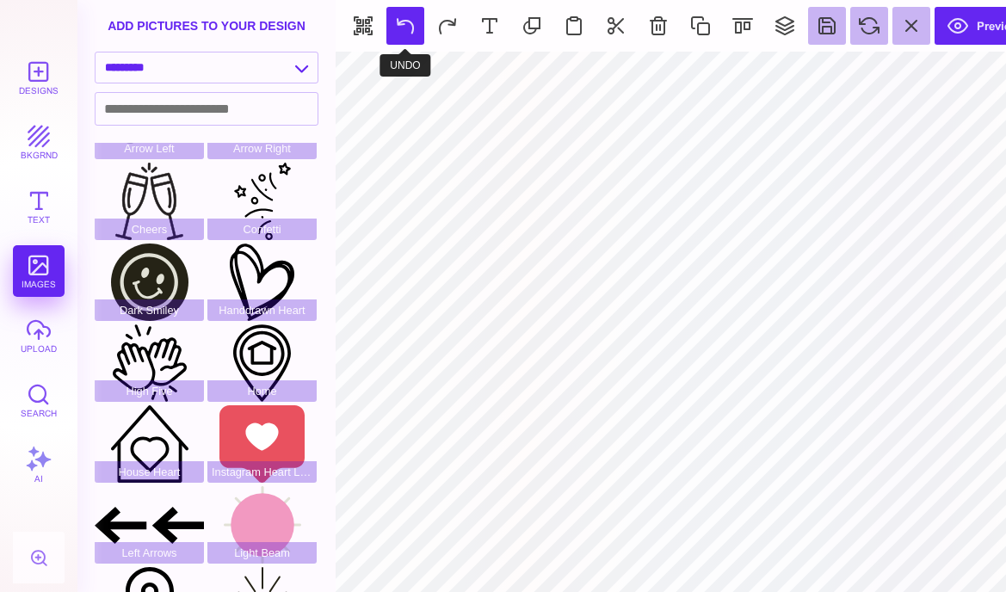
click at [416, 32] on button at bounding box center [406, 26] width 38 height 38
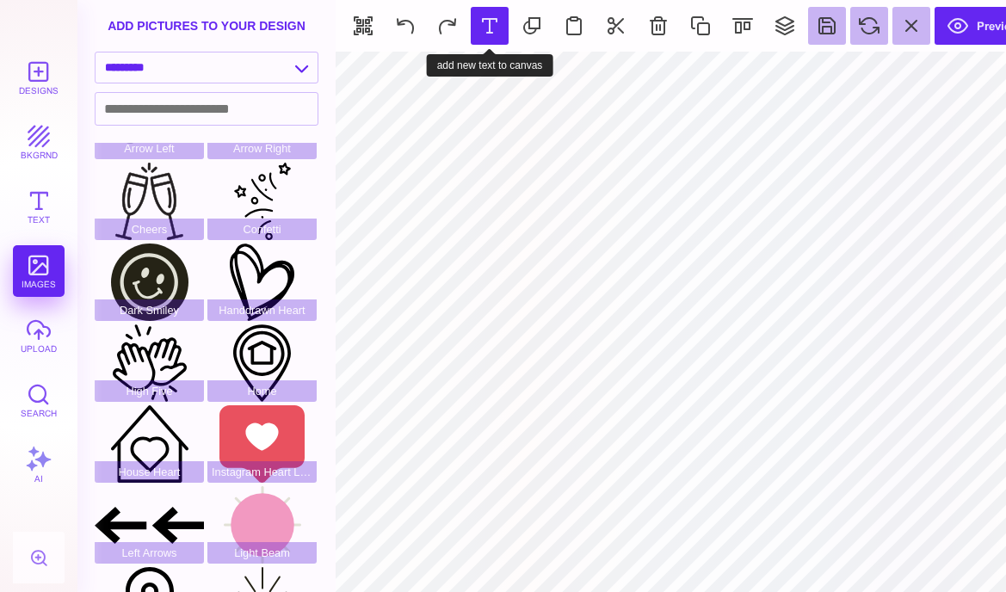
type input "#FFFFFF"
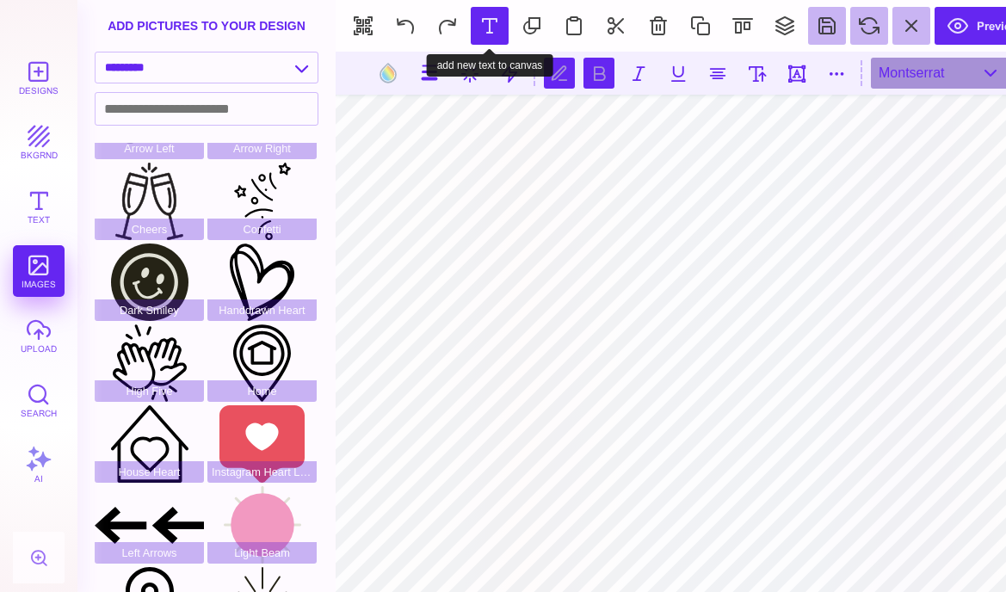
type textarea "**********"
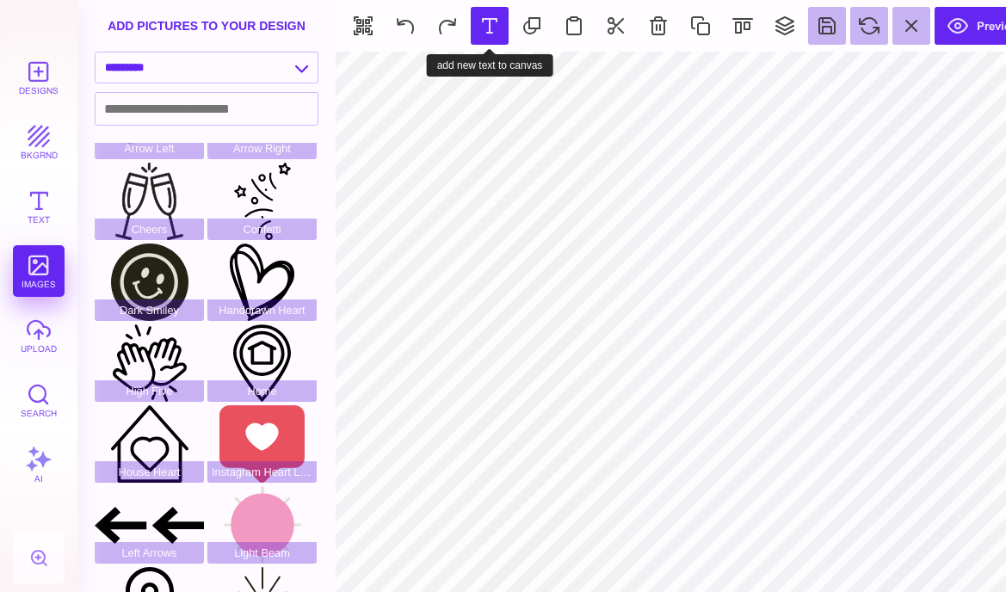
type input "#FFFFFF"
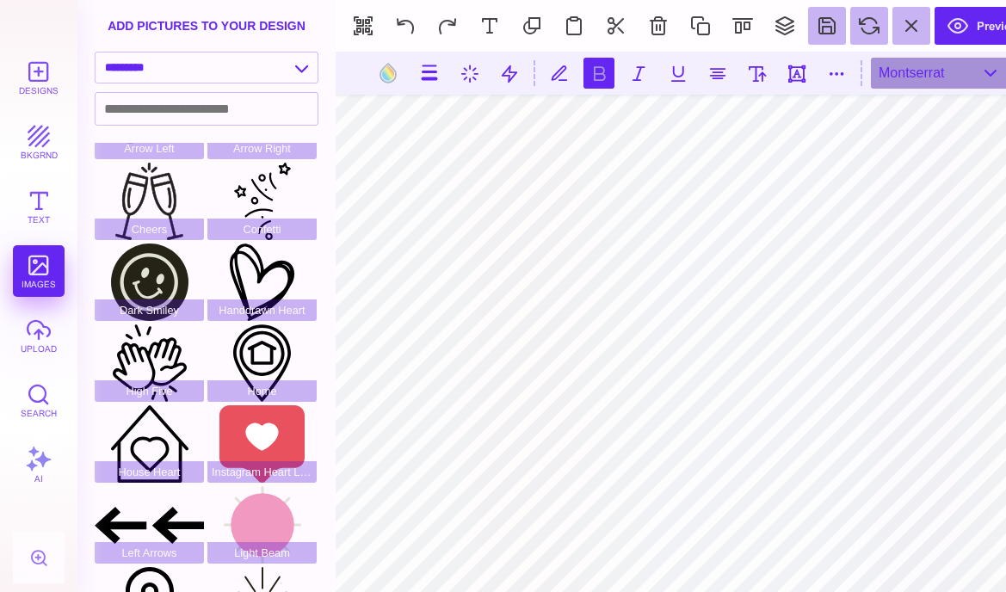
click at [764, 90] on section at bounding box center [688, 73] width 705 height 43
click at [759, 66] on button at bounding box center [757, 73] width 31 height 31
type input "*****"
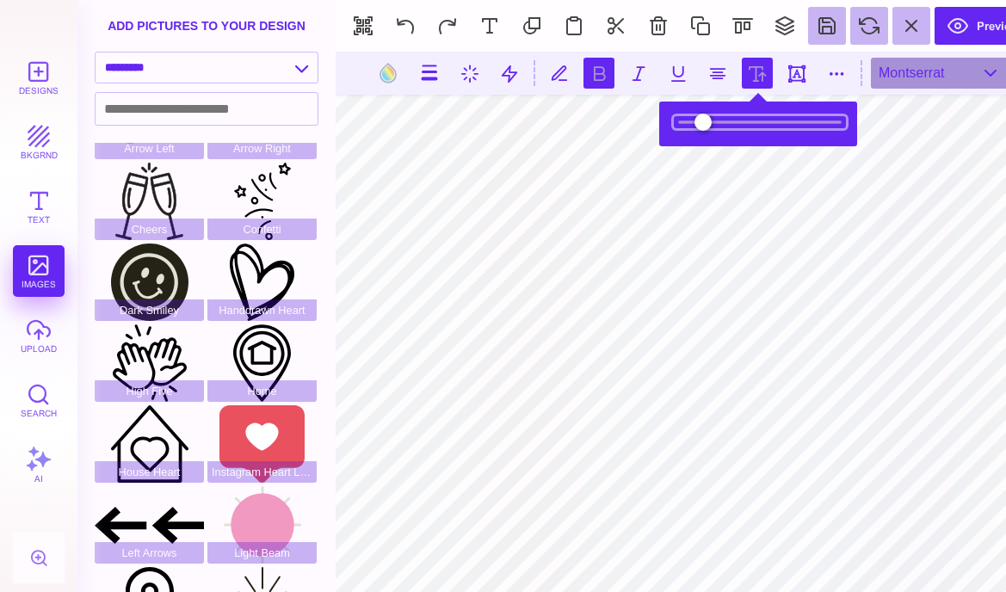
drag, startPoint x: 724, startPoint y: 121, endPoint x: 742, endPoint y: 124, distance: 18.4
type input "***"
click at [742, 124] on input "range" at bounding box center [760, 122] width 172 height 12
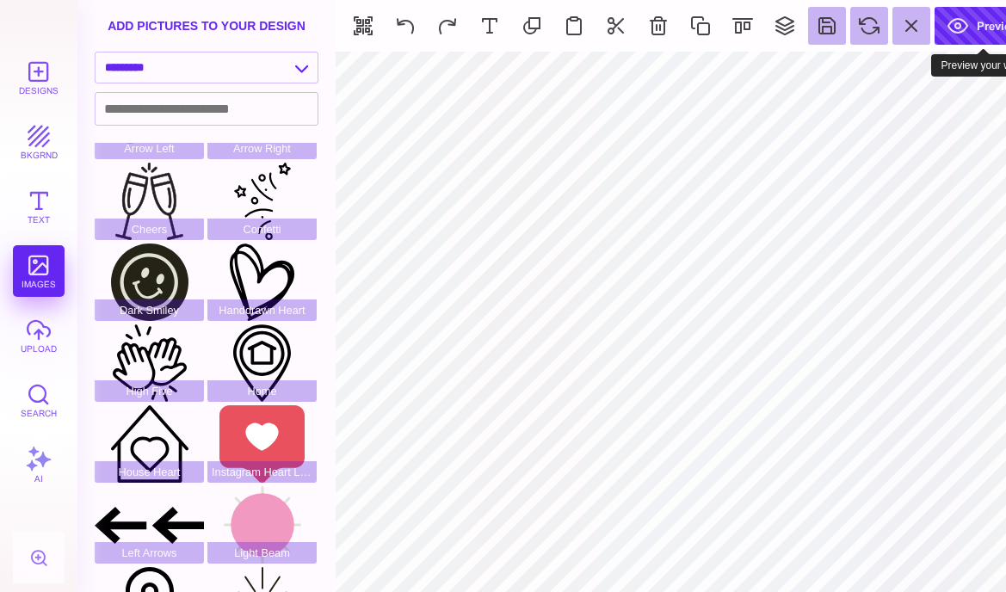
click at [980, 27] on button "Preview" at bounding box center [983, 26] width 97 height 38
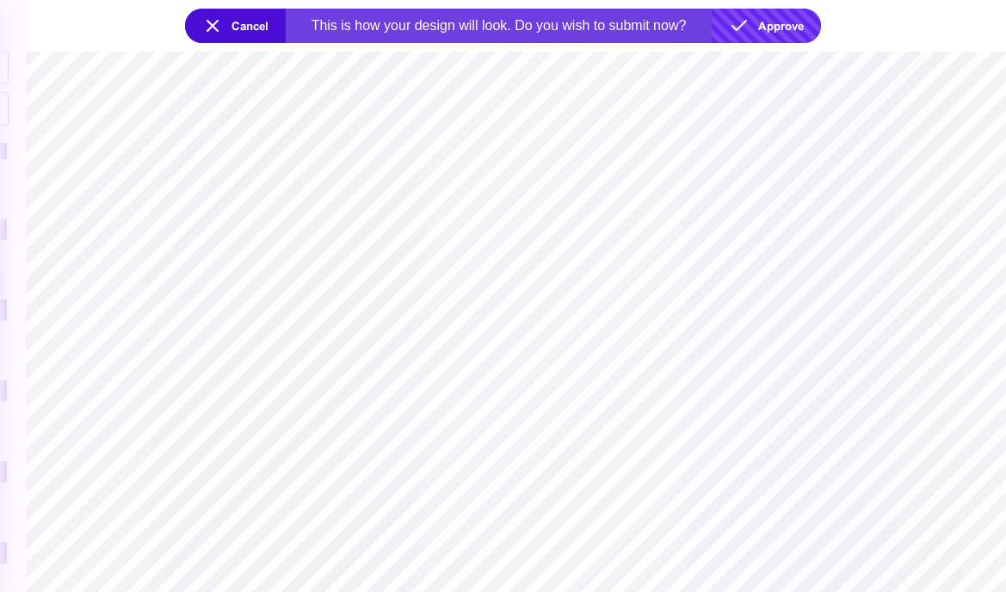
click at [768, 22] on button "Approve" at bounding box center [766, 26] width 109 height 34
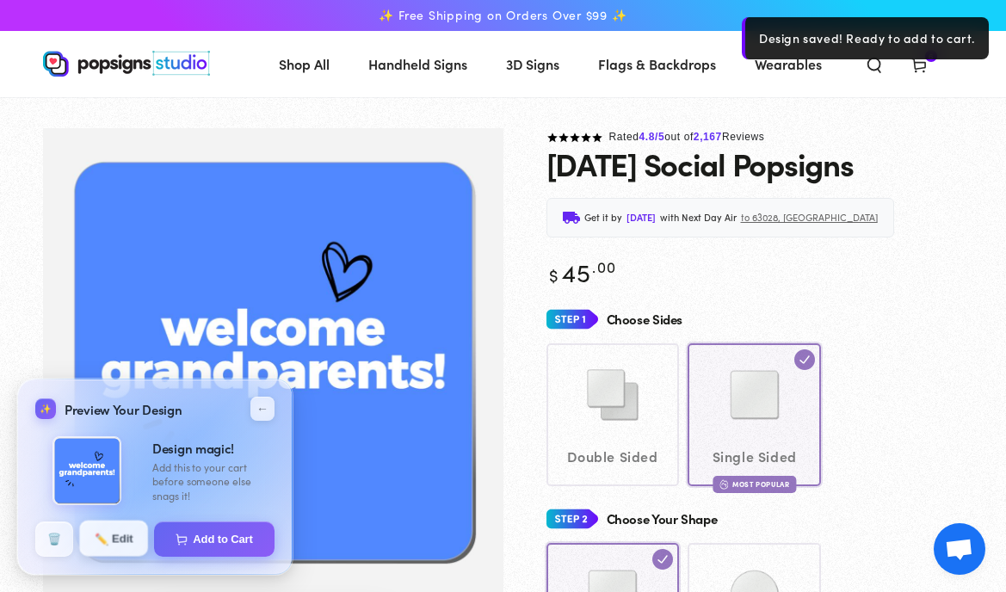
click at [112, 533] on button "✏️ Edit" at bounding box center [113, 539] width 69 height 36
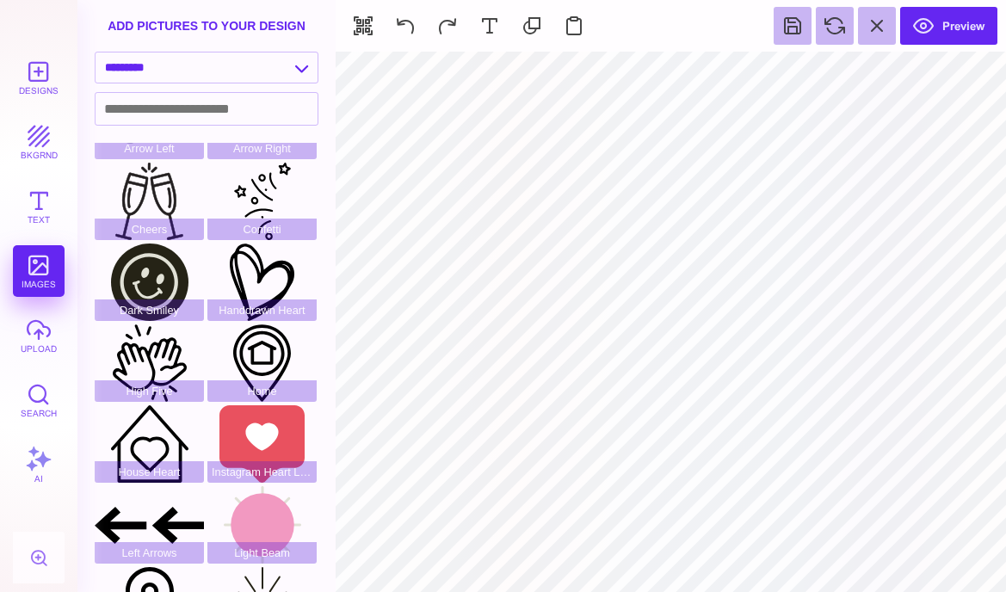
type input "#FFFFFF"
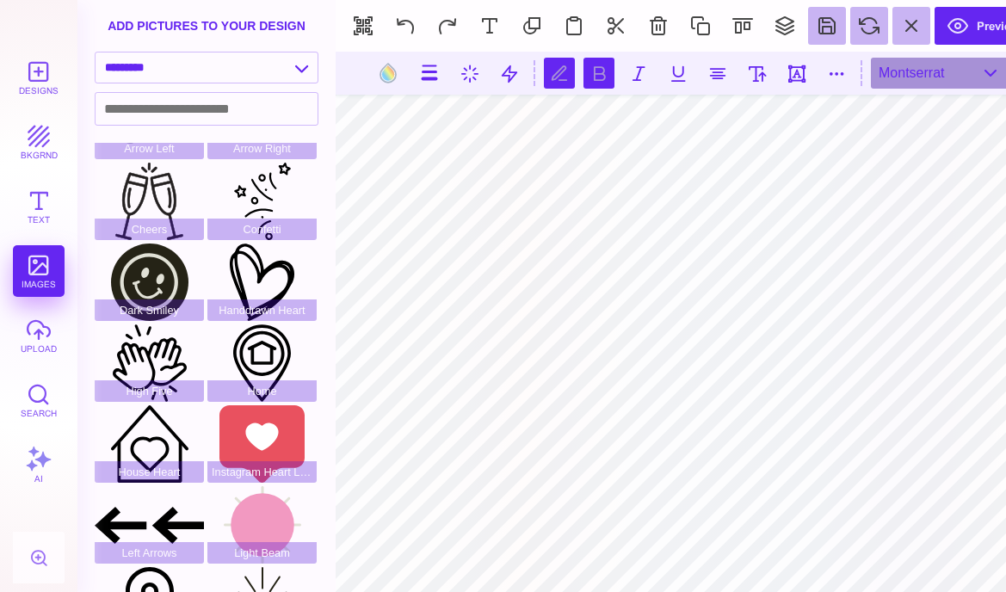
type textarea "**********"
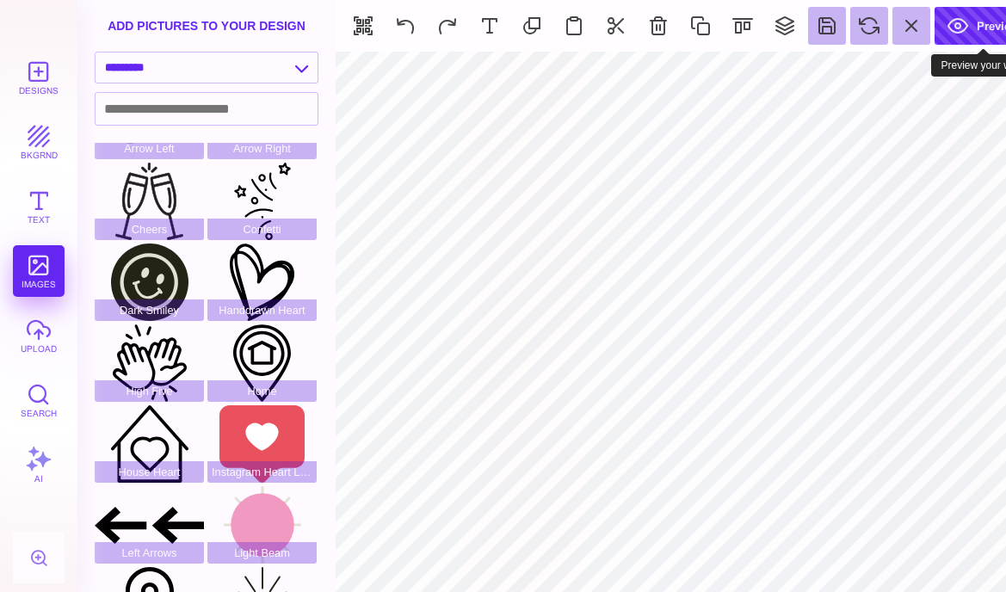
click at [980, 33] on button "Preview" at bounding box center [983, 26] width 97 height 38
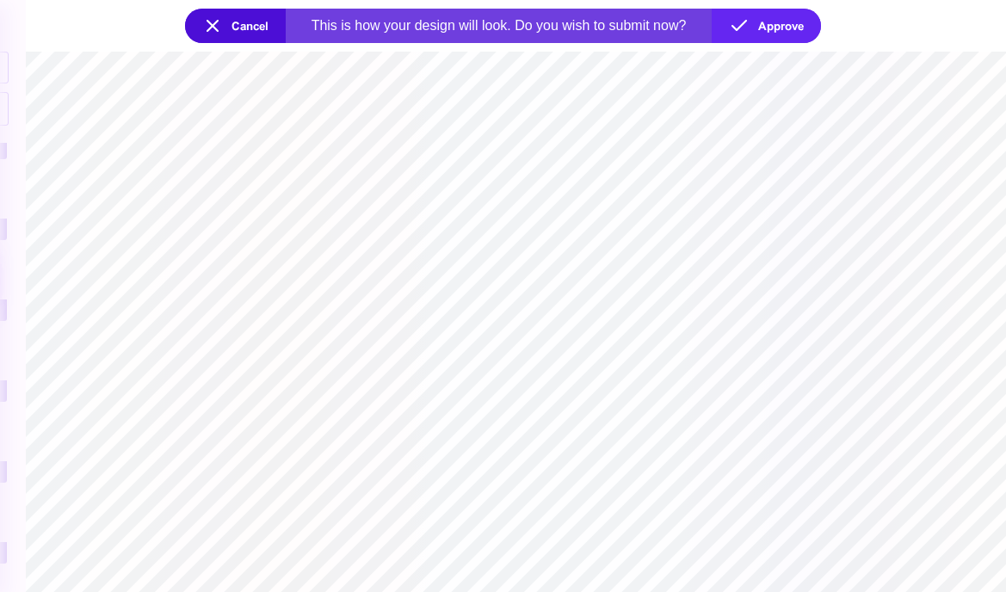
click at [247, 18] on button "Cancel" at bounding box center [235, 26] width 101 height 34
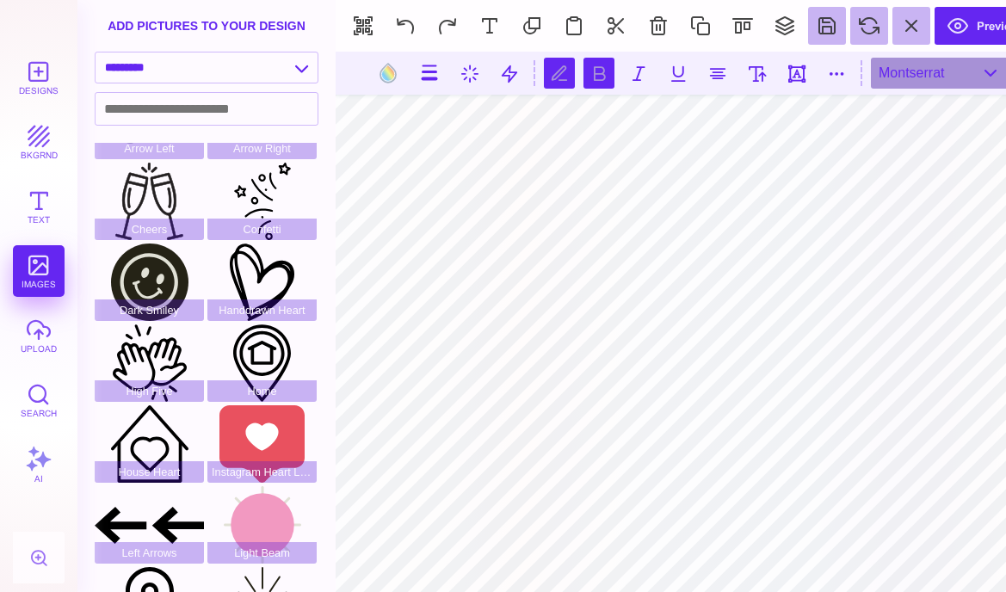
type textarea "**********"
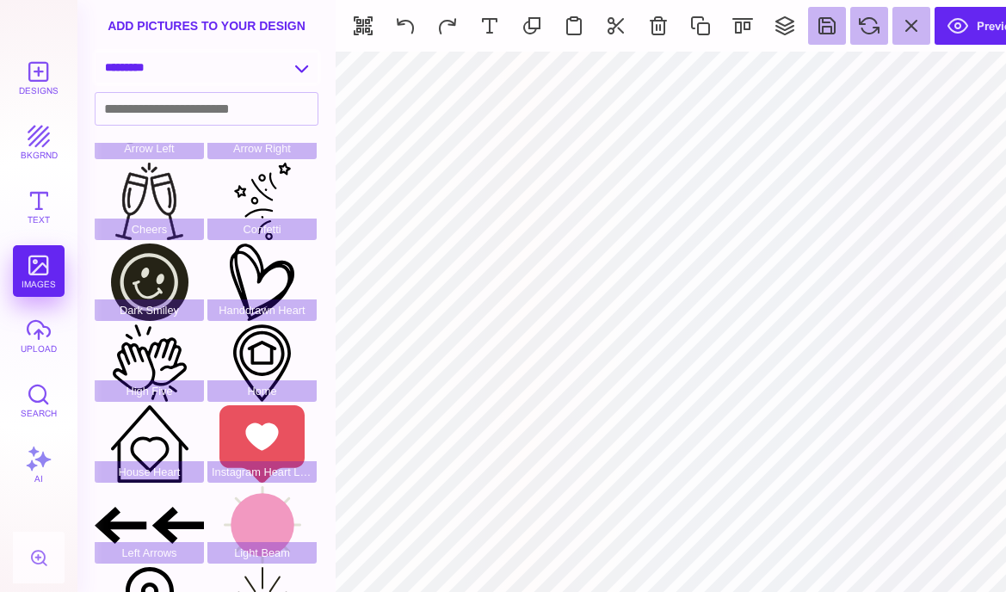
click at [294, 81] on select "**********" at bounding box center [207, 68] width 222 height 30
click at [96, 53] on select "**********" at bounding box center [207, 68] width 222 height 30
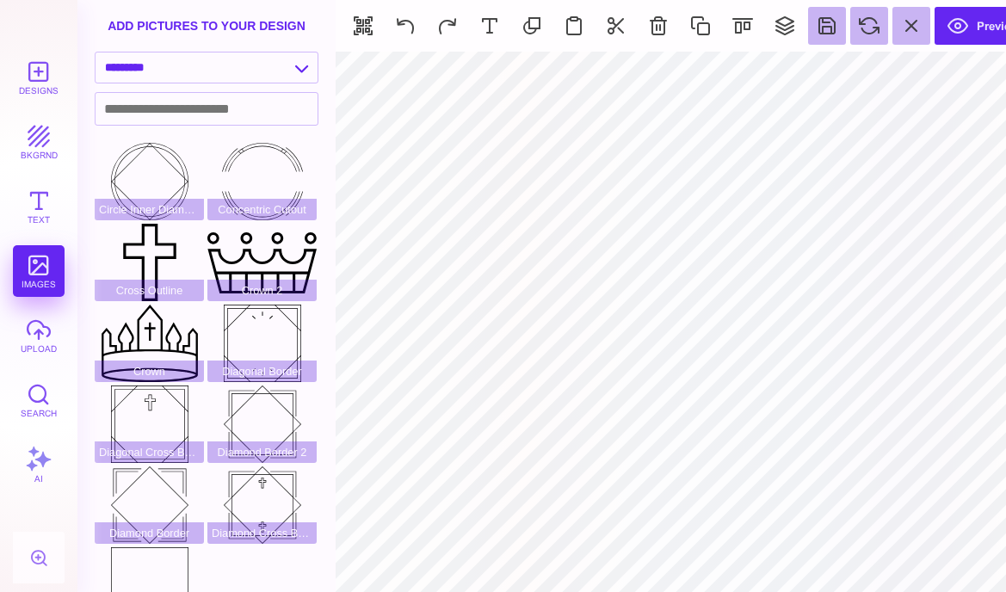
scroll to position [281, 0]
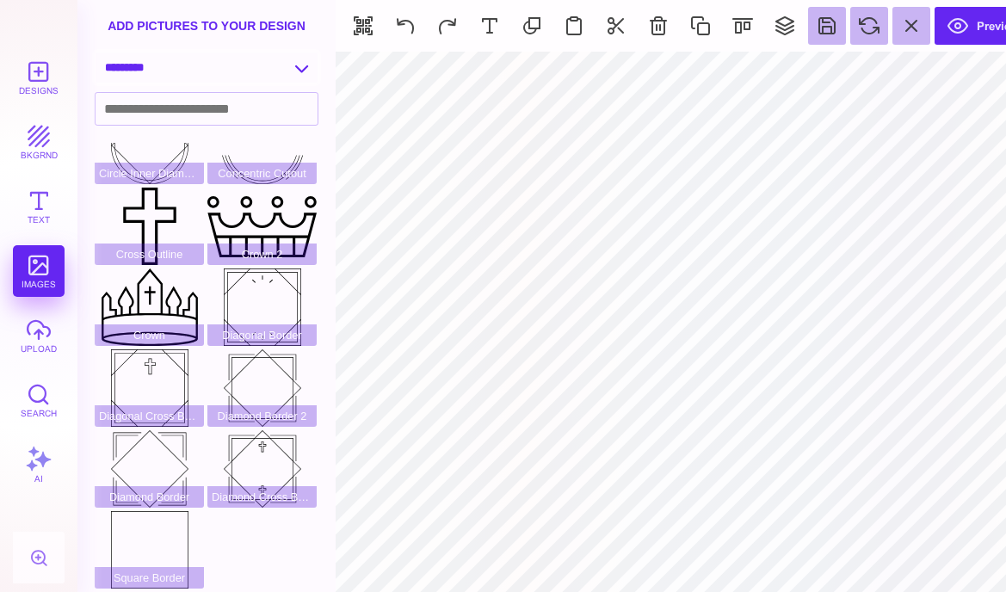
click at [226, 72] on select "**********" at bounding box center [207, 68] width 222 height 30
click at [96, 53] on select "**********" at bounding box center [207, 68] width 222 height 30
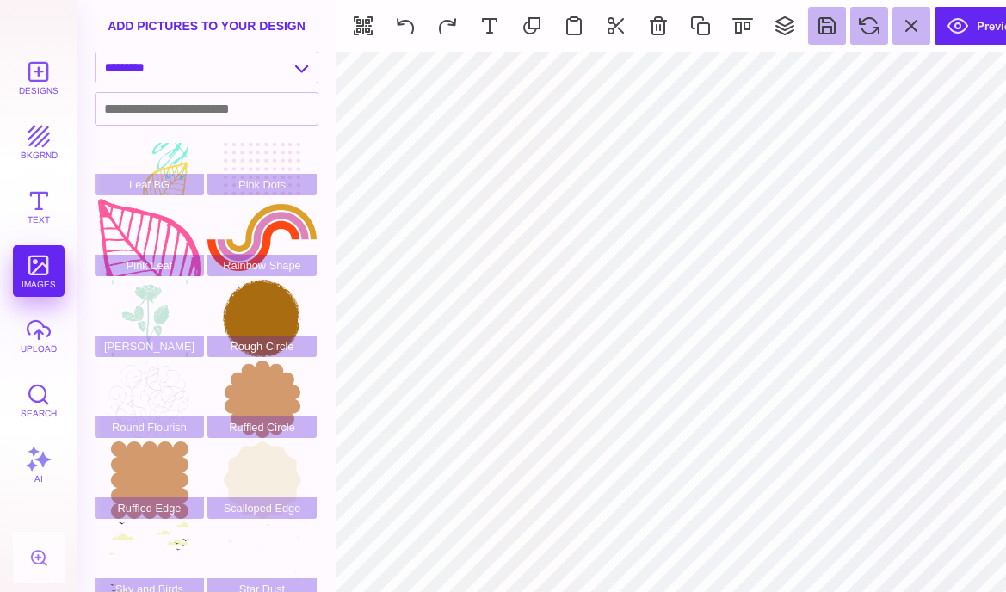
scroll to position [0, 0]
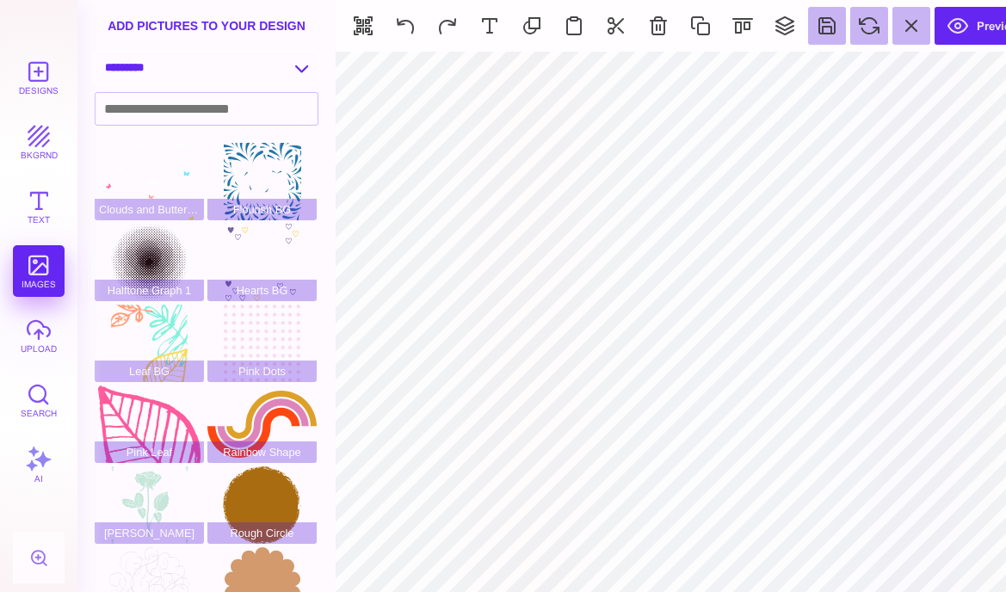
click at [275, 78] on select "**********" at bounding box center [207, 68] width 222 height 30
select select "**********"
click at [96, 53] on select "**********" at bounding box center [207, 68] width 222 height 30
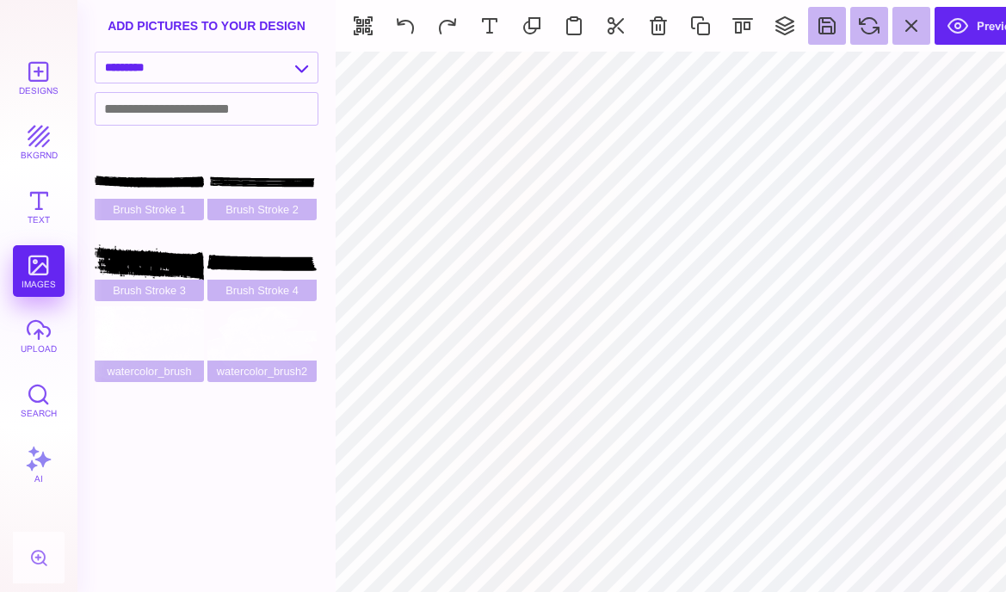
type input "#000000"
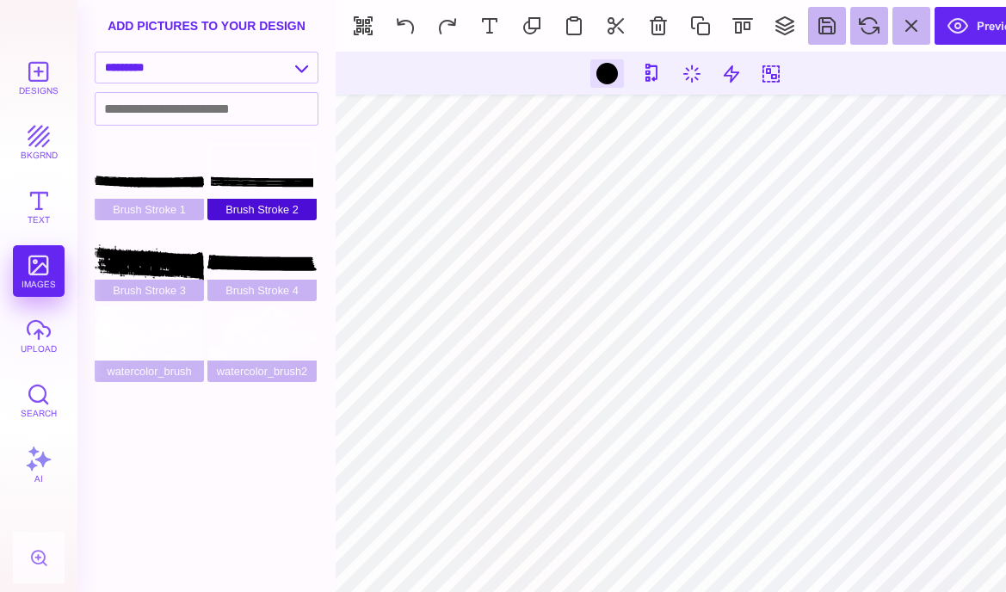
click at [265, 194] on div "Brush Stroke 2" at bounding box center [261, 181] width 109 height 77
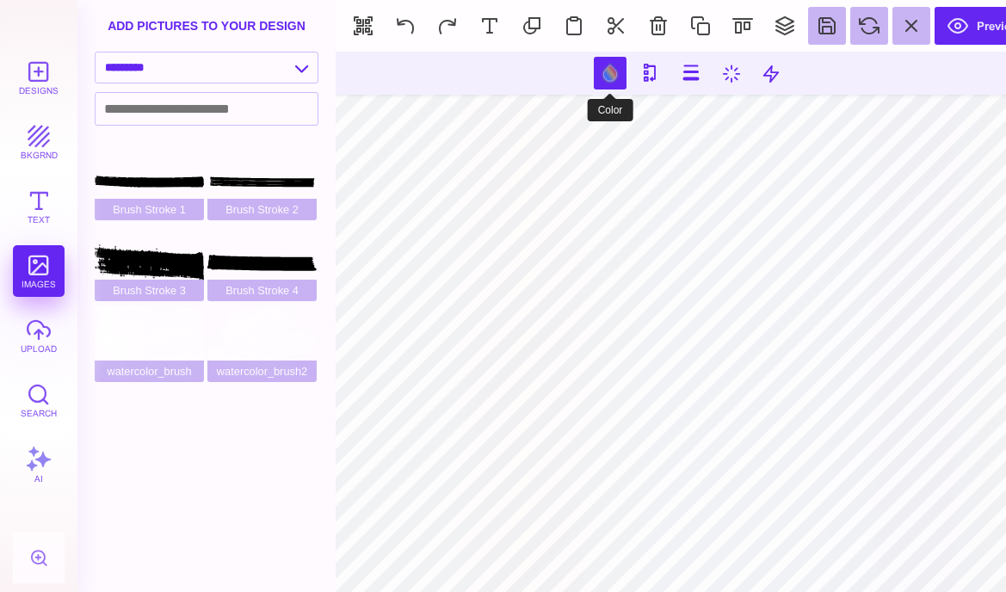
click at [611, 76] on button at bounding box center [610, 73] width 33 height 33
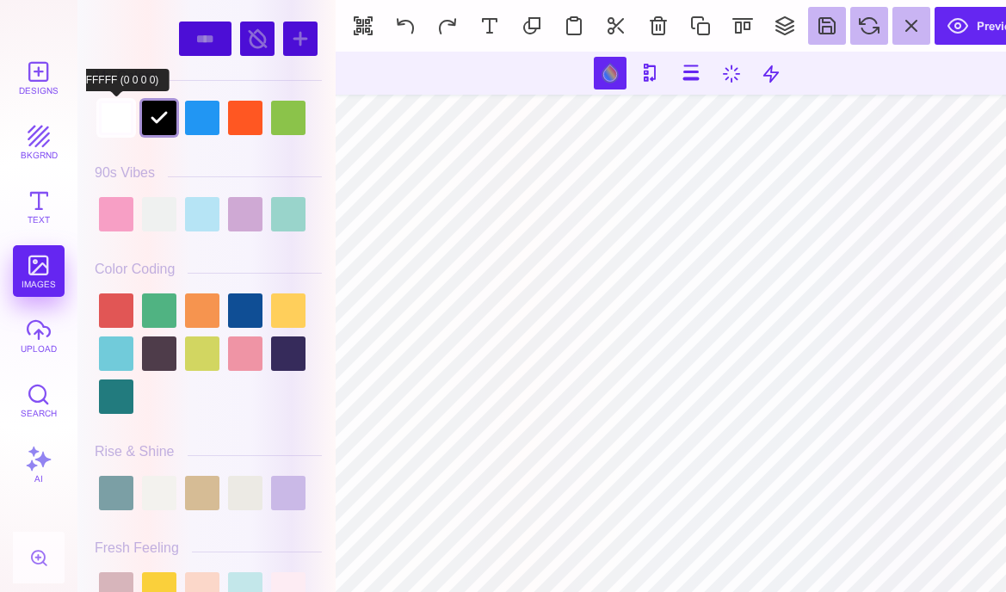
click at [116, 111] on div at bounding box center [116, 118] width 34 height 34
type input "#FFFFFF"
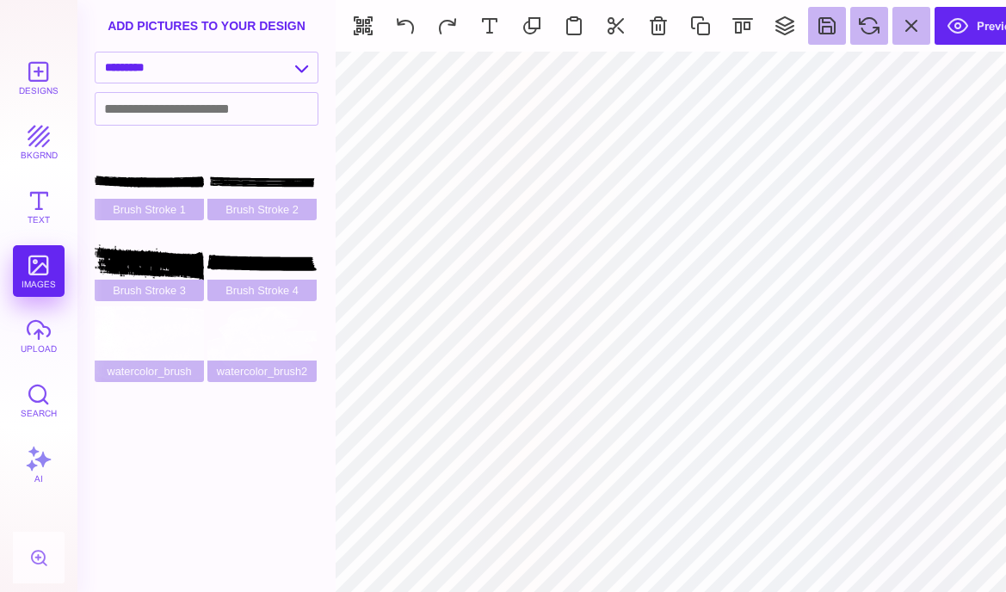
type input "#000000"
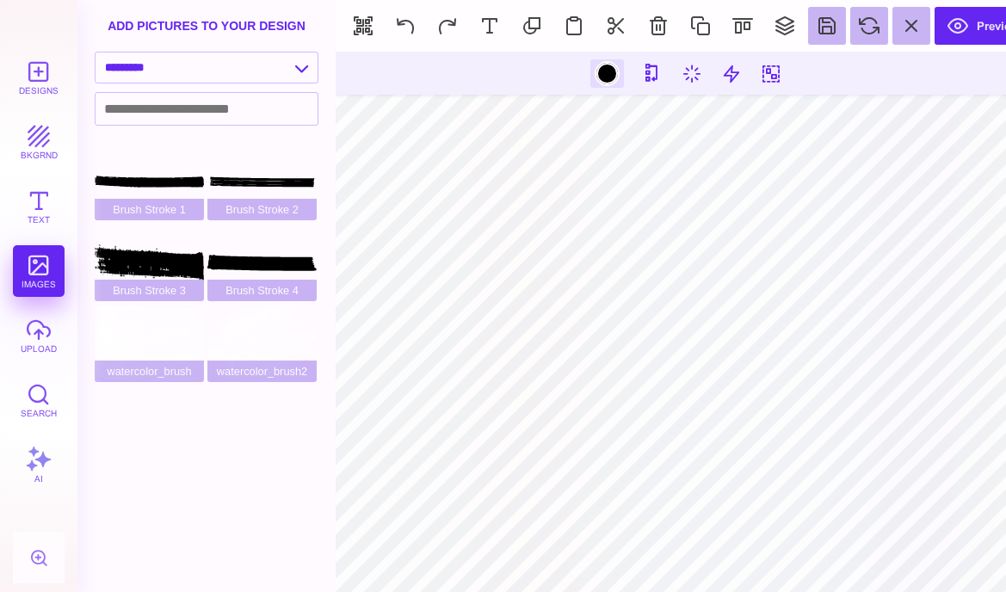
click at [602, 66] on div at bounding box center [608, 74] width 22 height 22
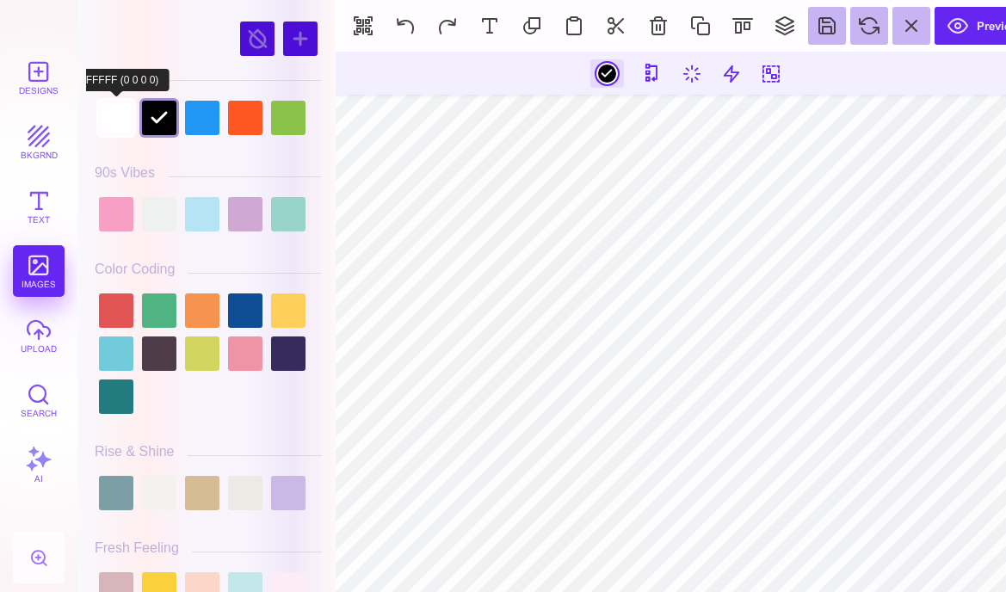
click at [126, 116] on div at bounding box center [116, 118] width 34 height 34
type input "#FFFFFF"
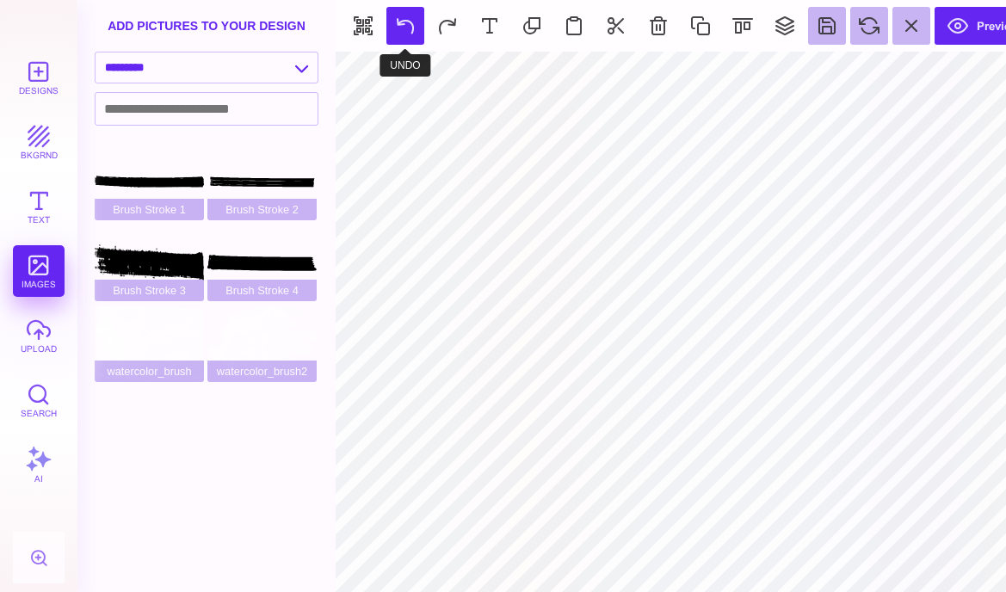
click at [405, 42] on button at bounding box center [406, 26] width 38 height 38
click at [447, 31] on button at bounding box center [448, 26] width 38 height 38
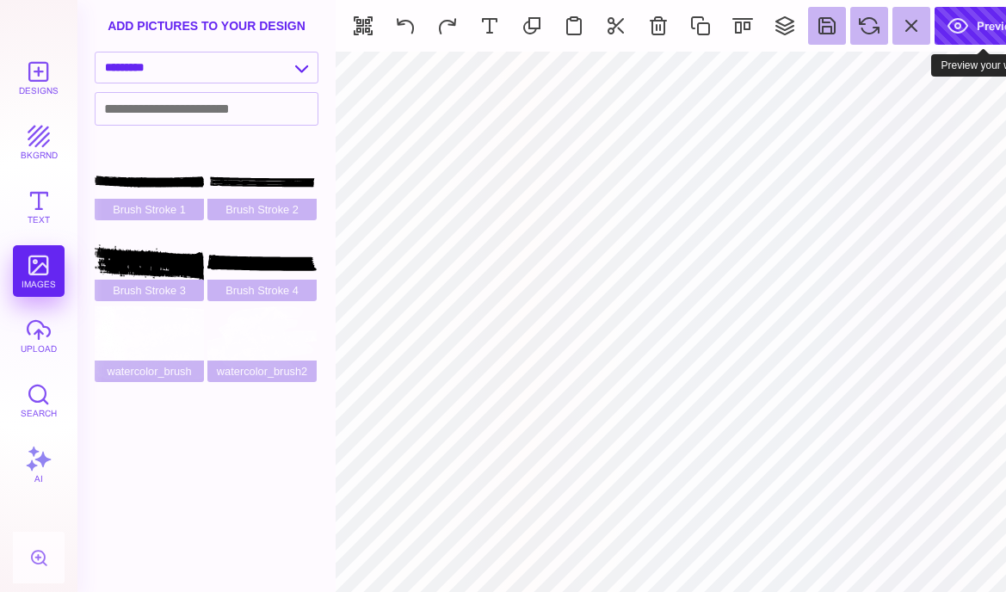
click at [963, 41] on button "Preview" at bounding box center [983, 26] width 97 height 38
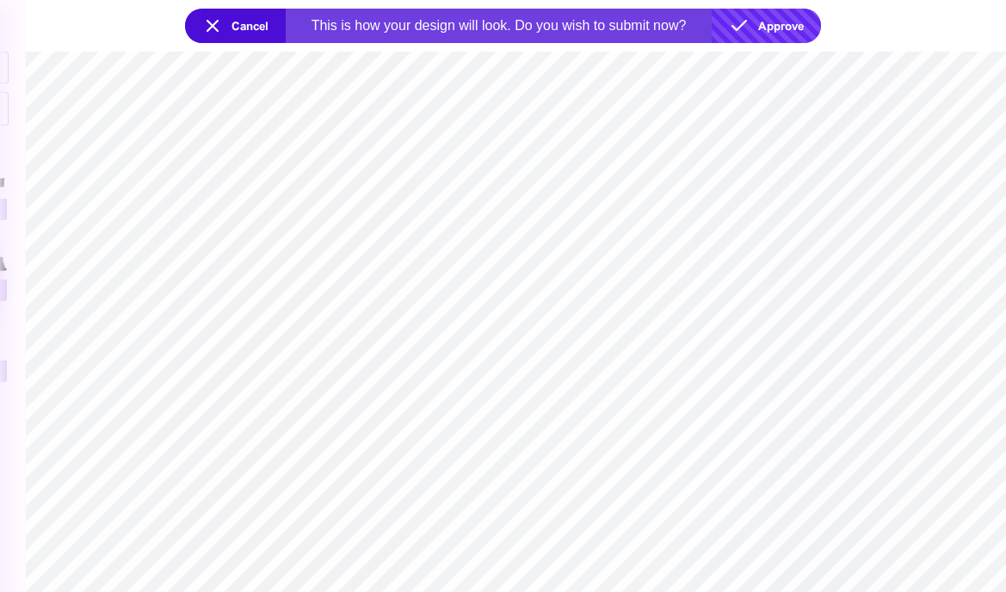
click at [780, 28] on button "Approve" at bounding box center [766, 26] width 109 height 34
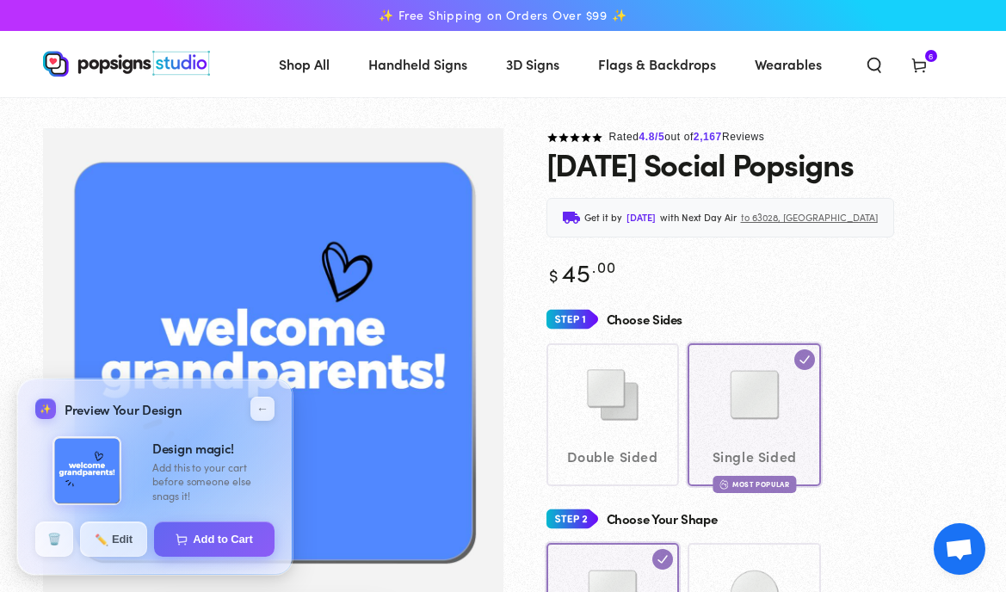
click at [921, 56] on icon at bounding box center [919, 64] width 17 height 17
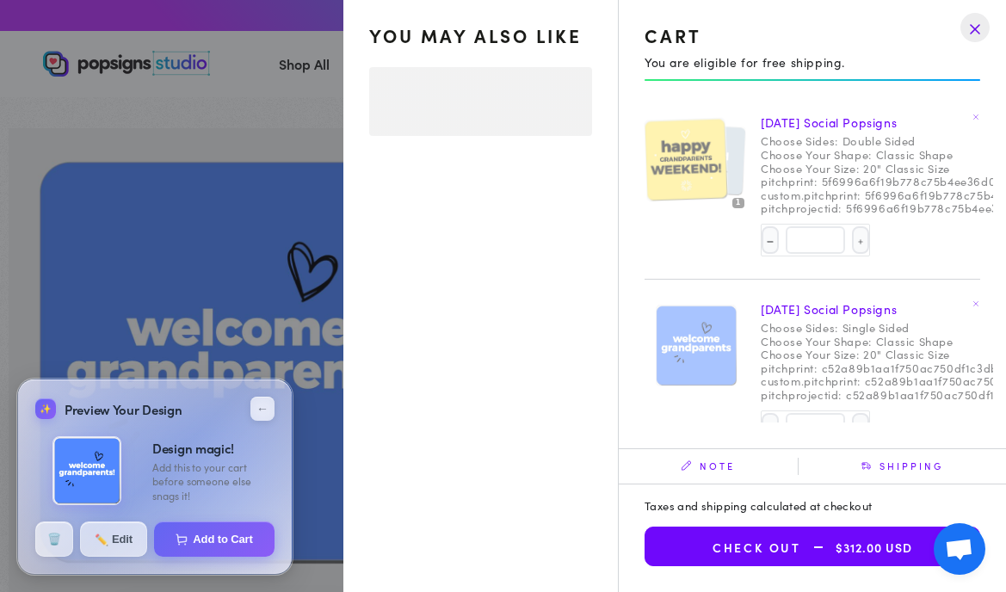
select select "**********"
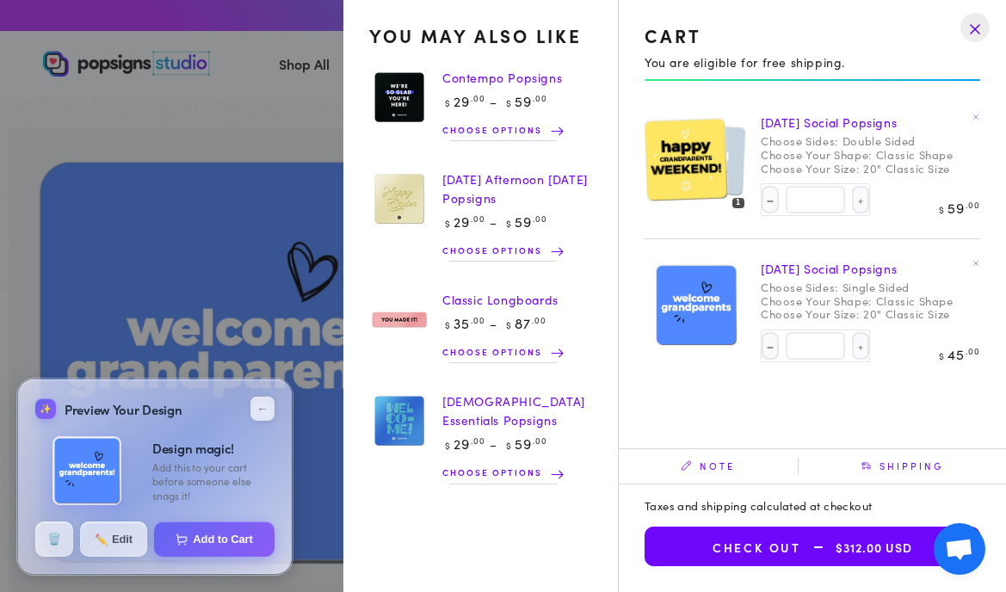
click at [719, 182] on img at bounding box center [685, 159] width 83 height 84
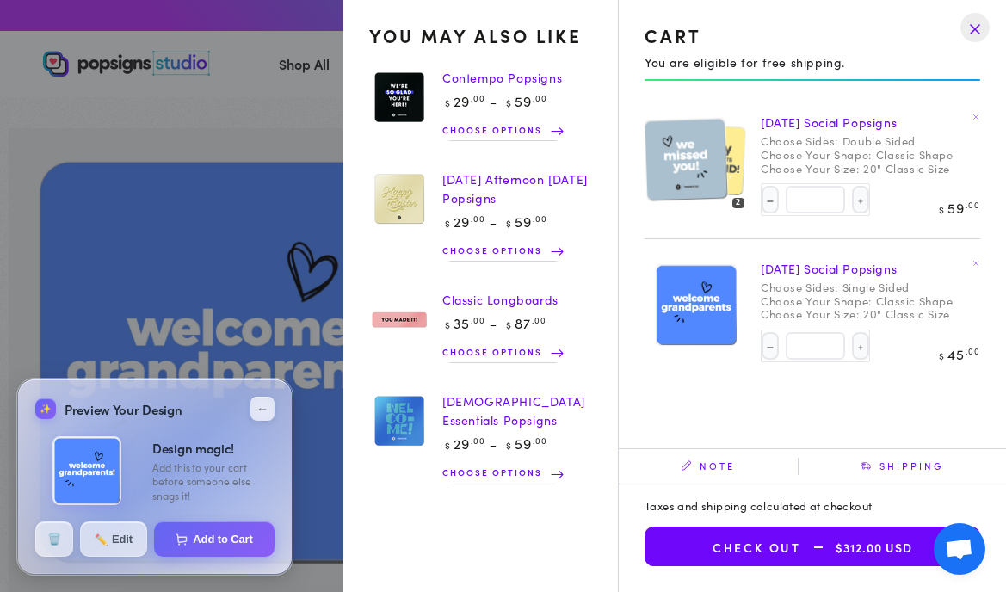
click at [742, 161] on img at bounding box center [710, 159] width 72 height 73
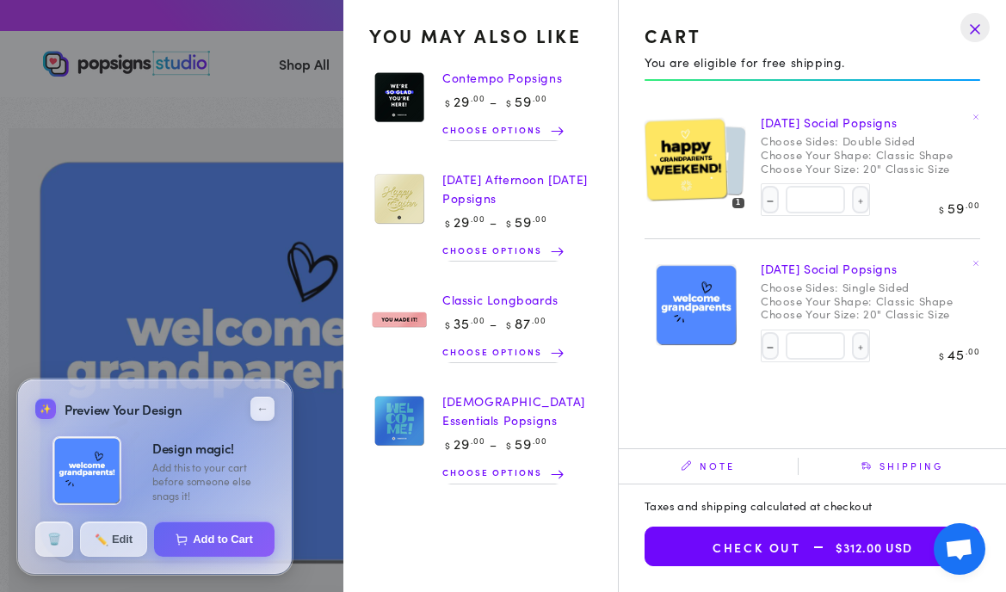
click at [803, 122] on link "[DATE] Social Popsigns" at bounding box center [829, 122] width 136 height 17
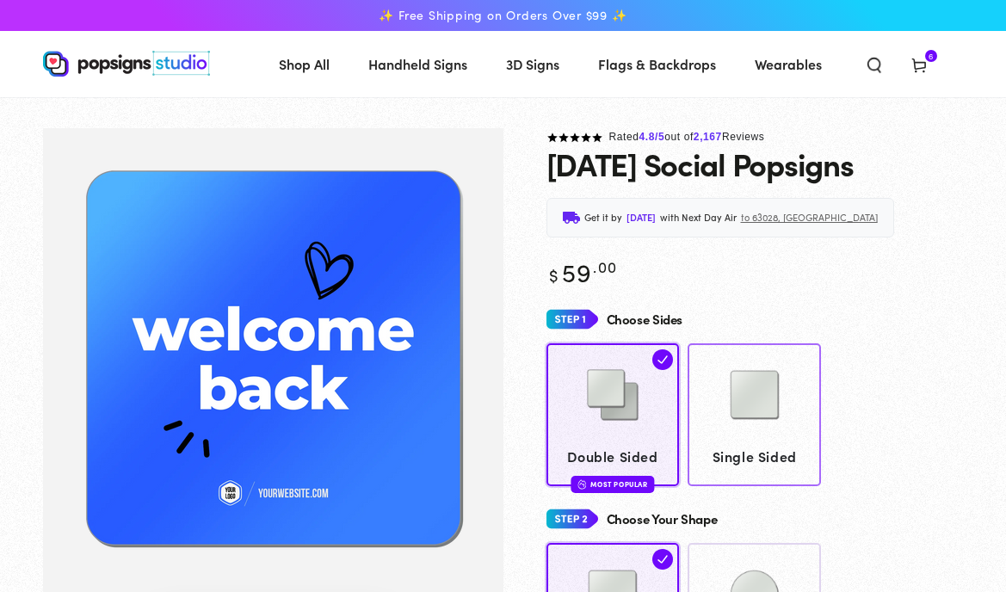
click at [764, 403] on img at bounding box center [755, 395] width 86 height 86
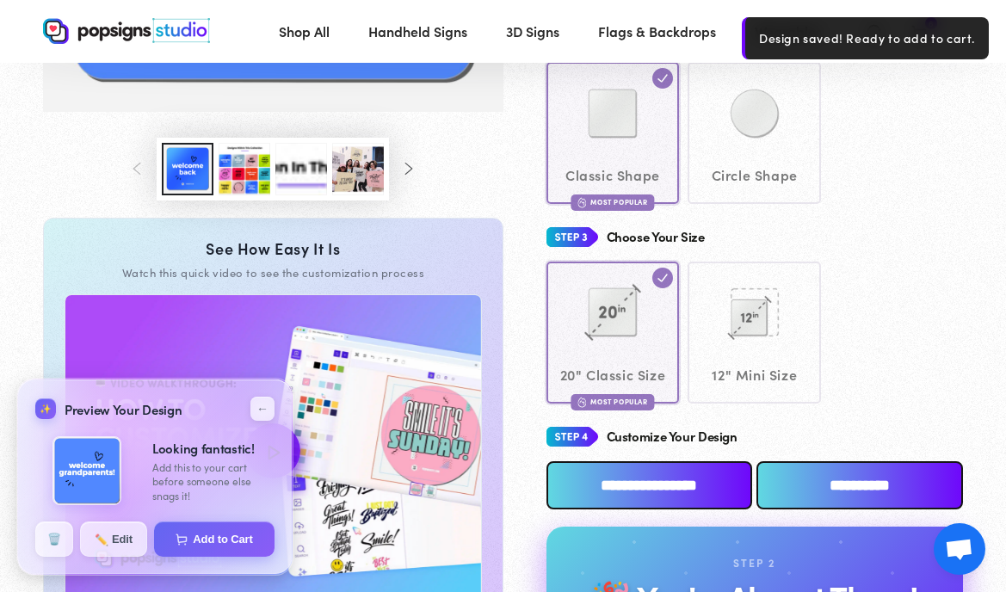
scroll to position [735, 0]
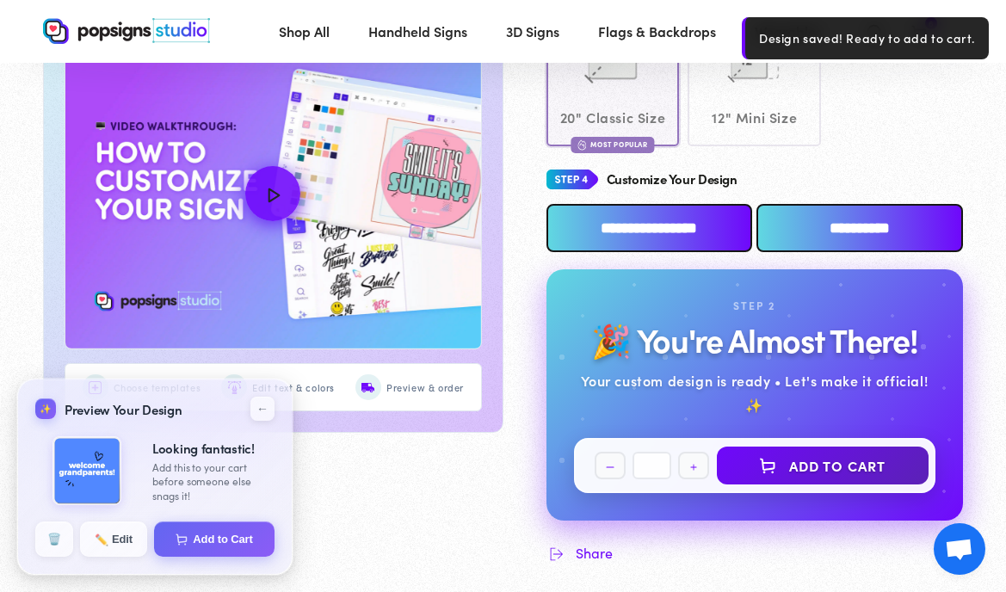
click at [703, 226] on input "**********" at bounding box center [650, 228] width 207 height 48
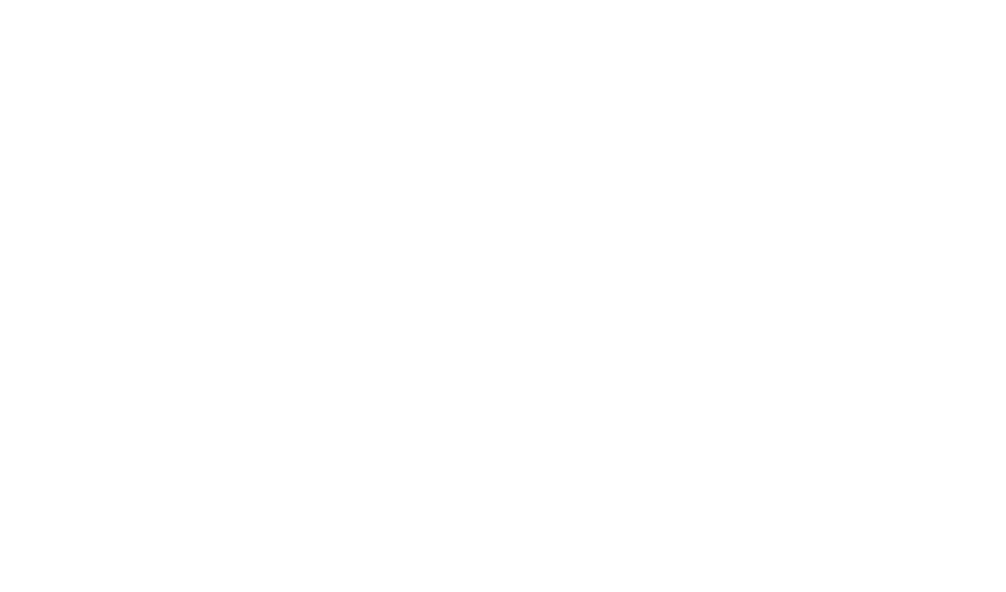
scroll to position [0, 0]
type textarea "An ancient tree with a door leading to a magical world"
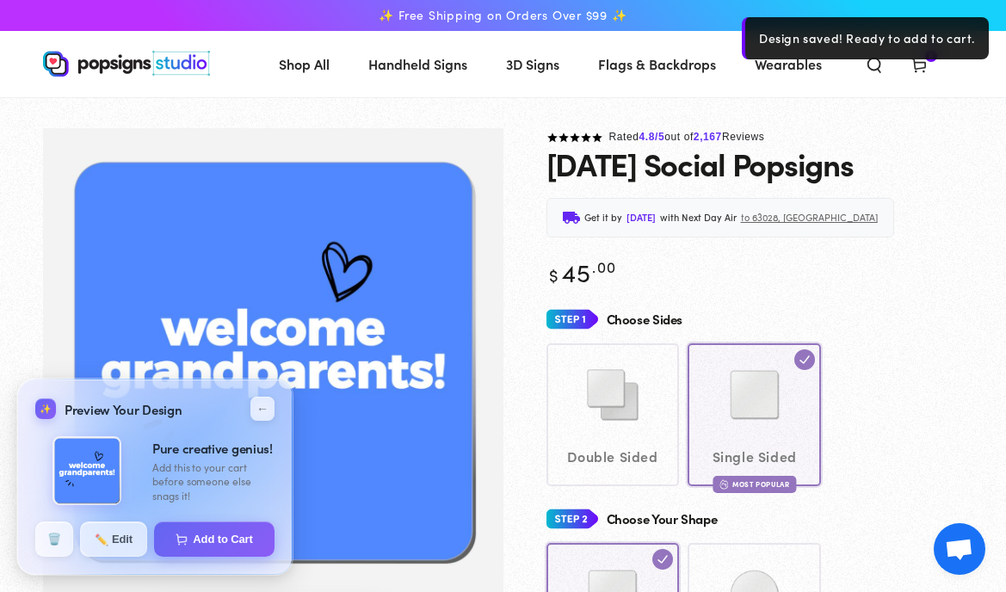
click at [918, 66] on icon at bounding box center [919, 64] width 17 height 17
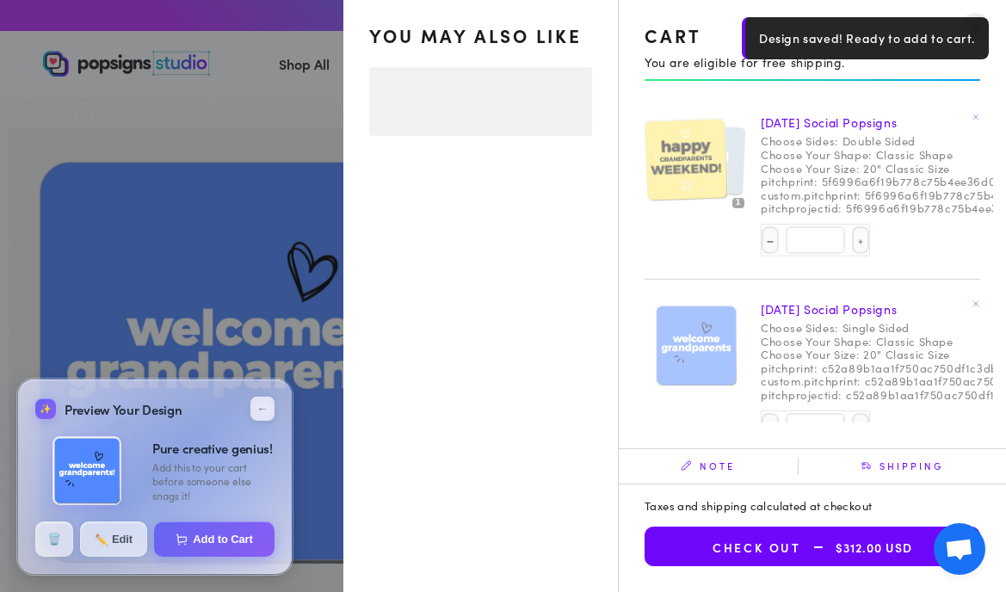
select select "**********"
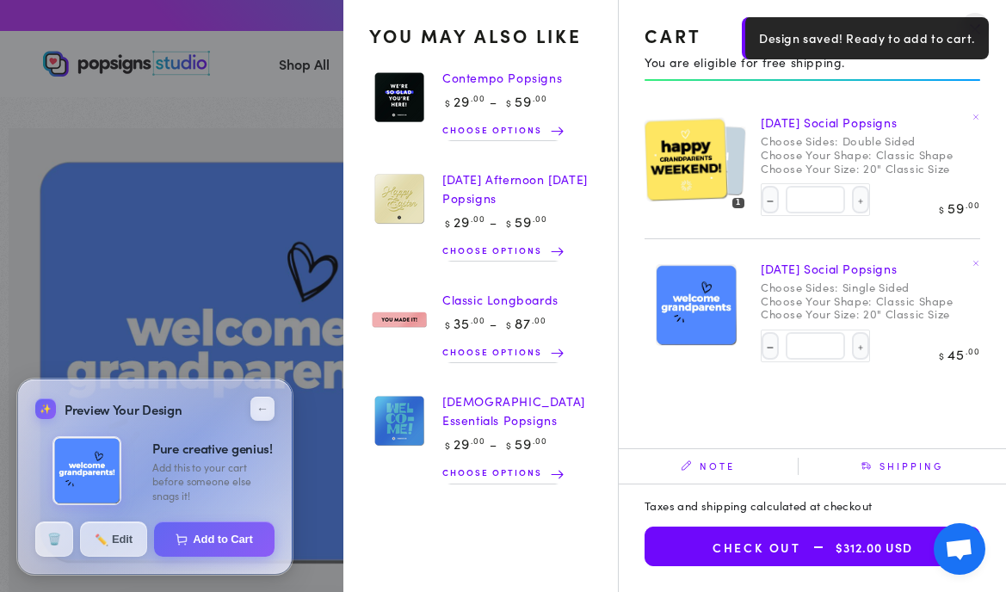
click at [699, 168] on img at bounding box center [685, 159] width 83 height 84
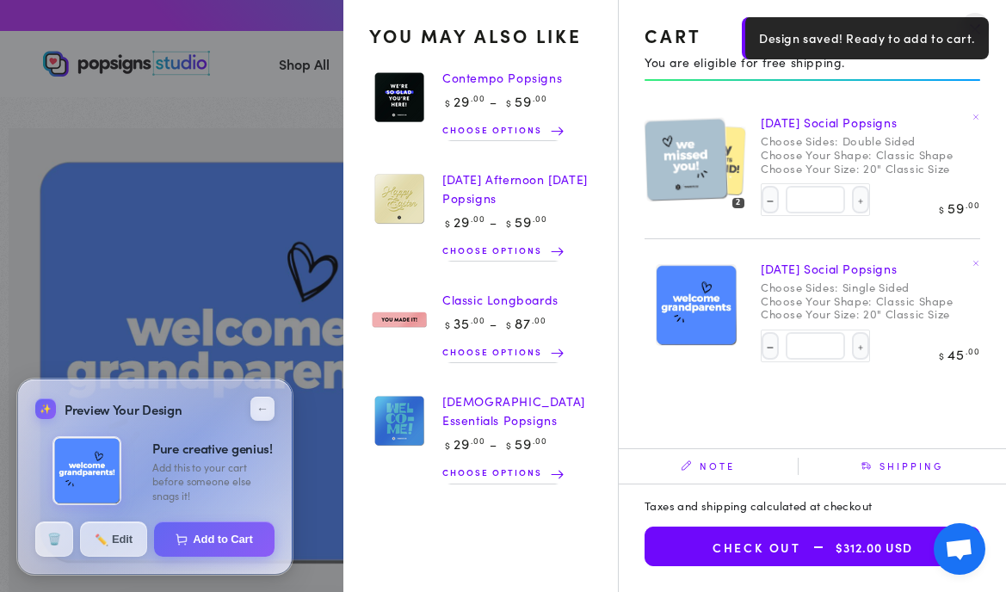
click at [740, 148] on img at bounding box center [710, 159] width 72 height 73
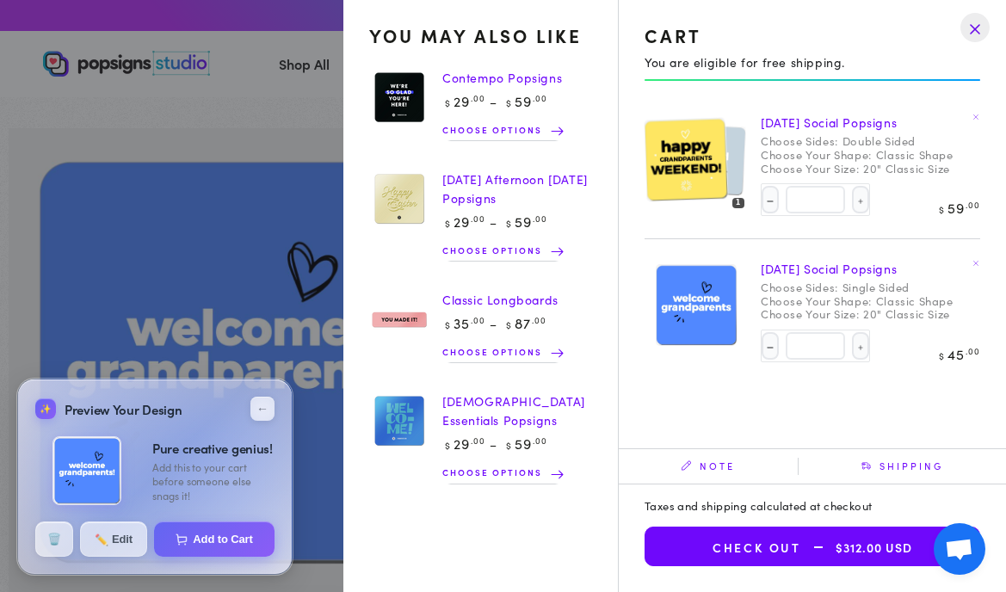
click at [826, 127] on link "[DATE] Social Popsigns" at bounding box center [829, 122] width 136 height 17
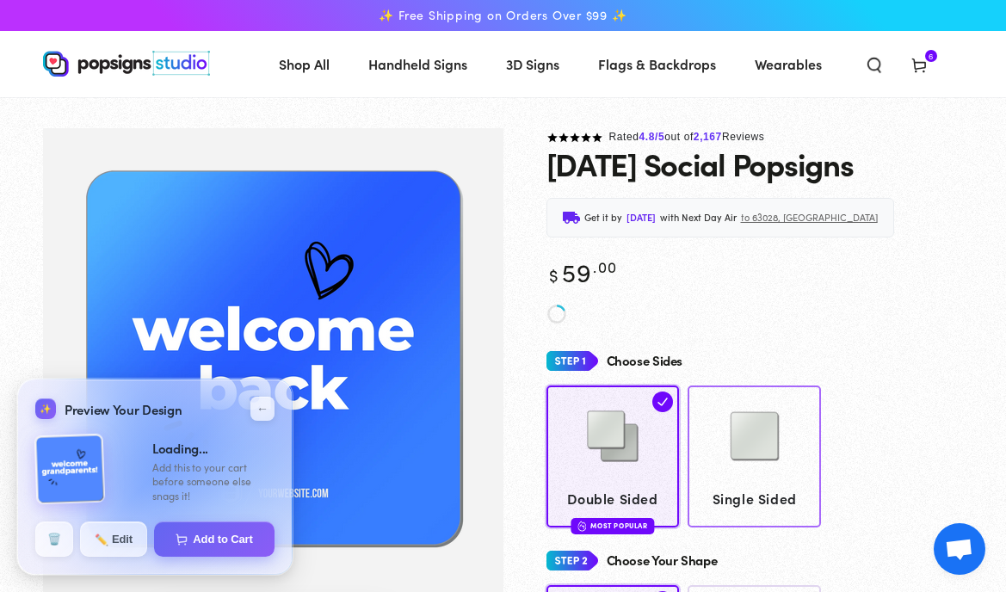
click at [778, 411] on img at bounding box center [755, 436] width 86 height 86
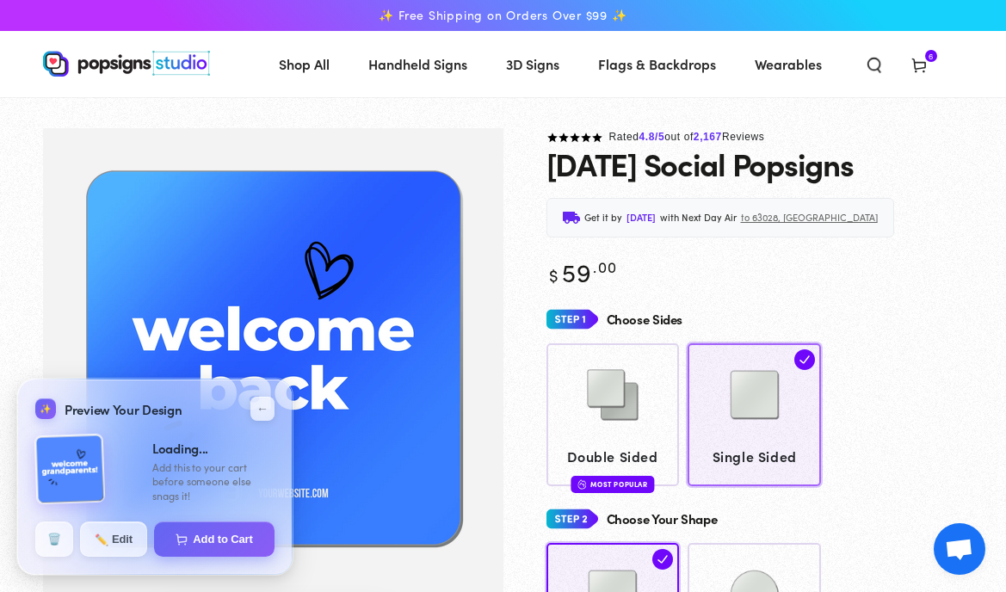
type input "**********"
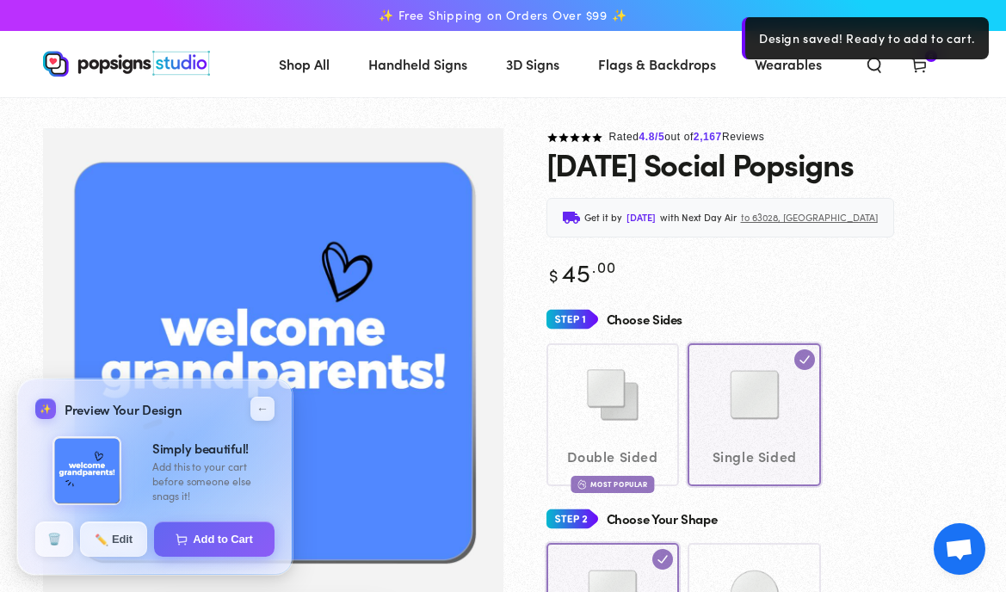
click at [912, 65] on icon at bounding box center [919, 64] width 17 height 17
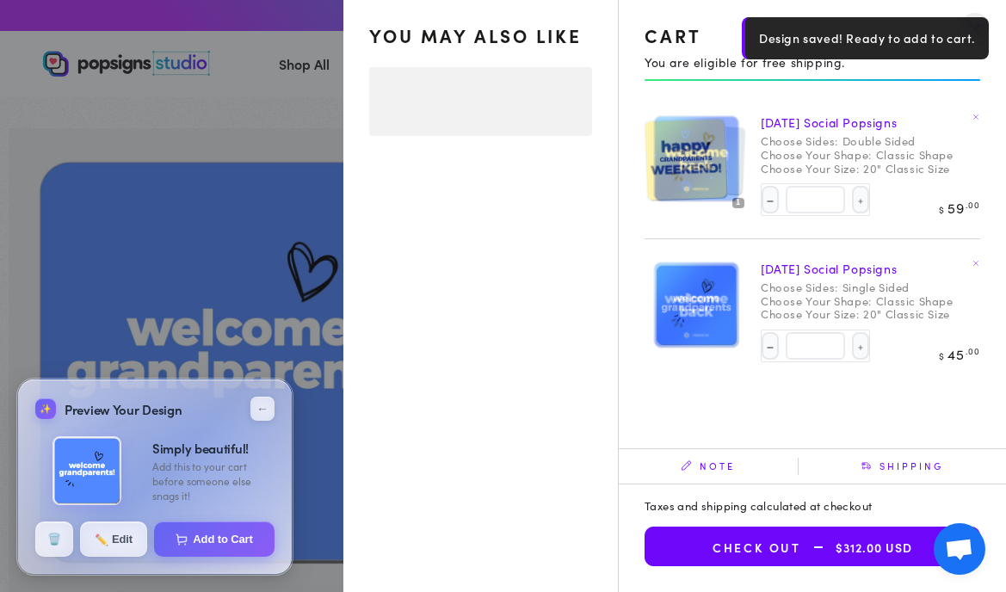
select select "**********"
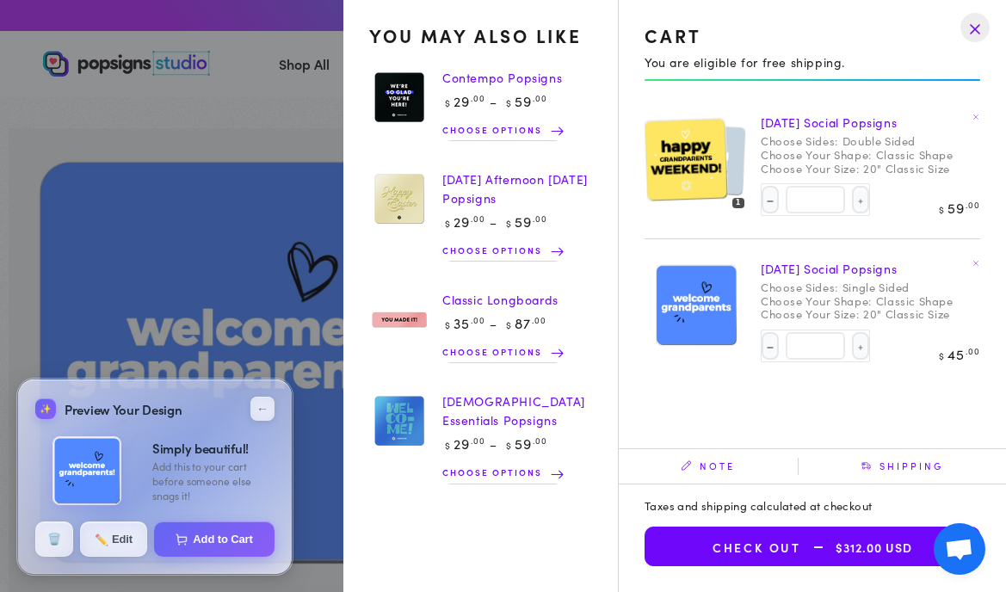
click at [714, 171] on img at bounding box center [685, 159] width 83 height 84
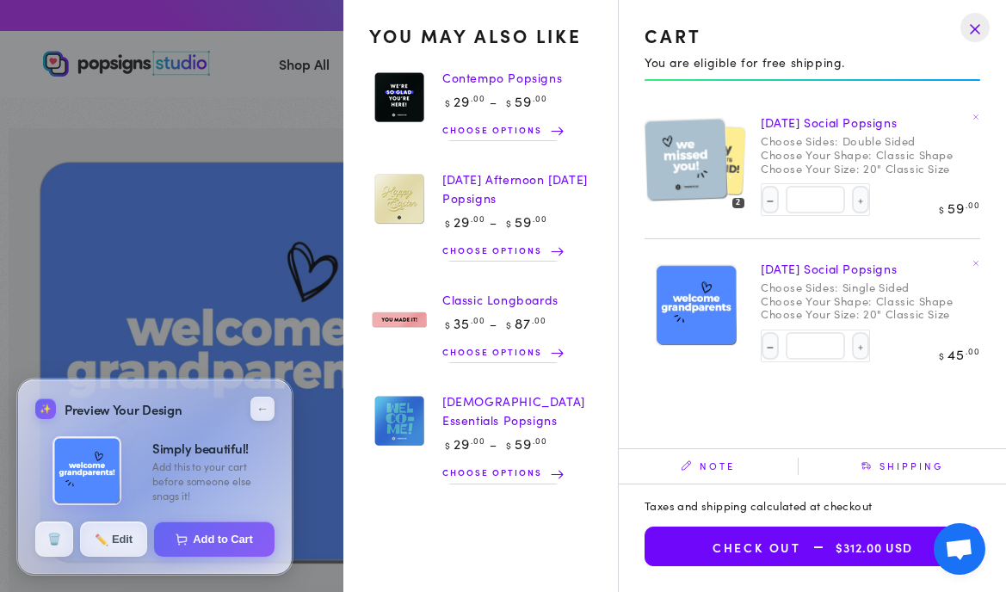
click at [838, 136] on div "Choose Sides: Double Sided" at bounding box center [871, 141] width 220 height 14
click at [848, 126] on link "[DATE] Social Popsigns" at bounding box center [829, 122] width 136 height 17
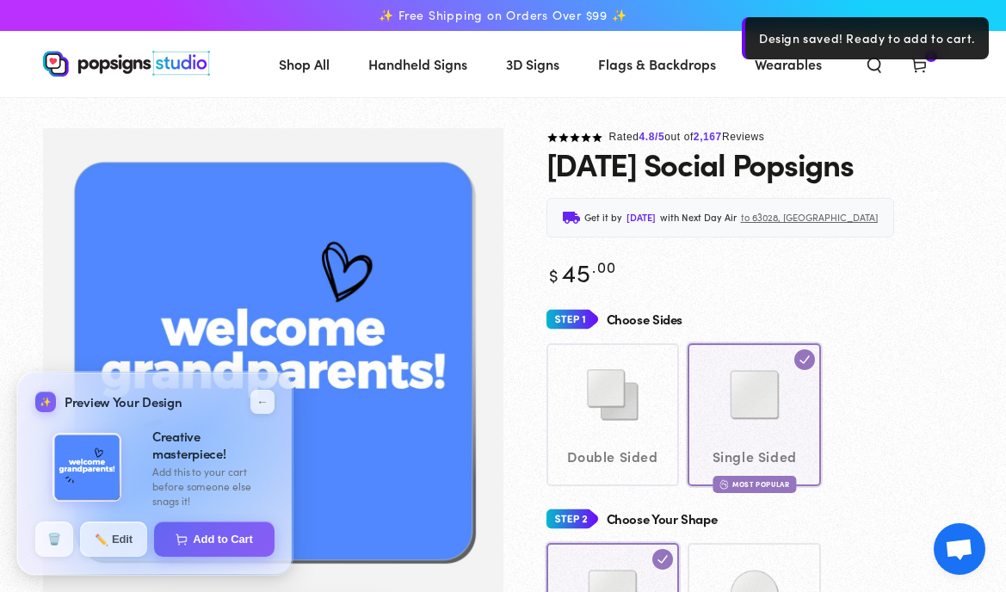
click at [919, 71] on icon at bounding box center [919, 64] width 17 height 17
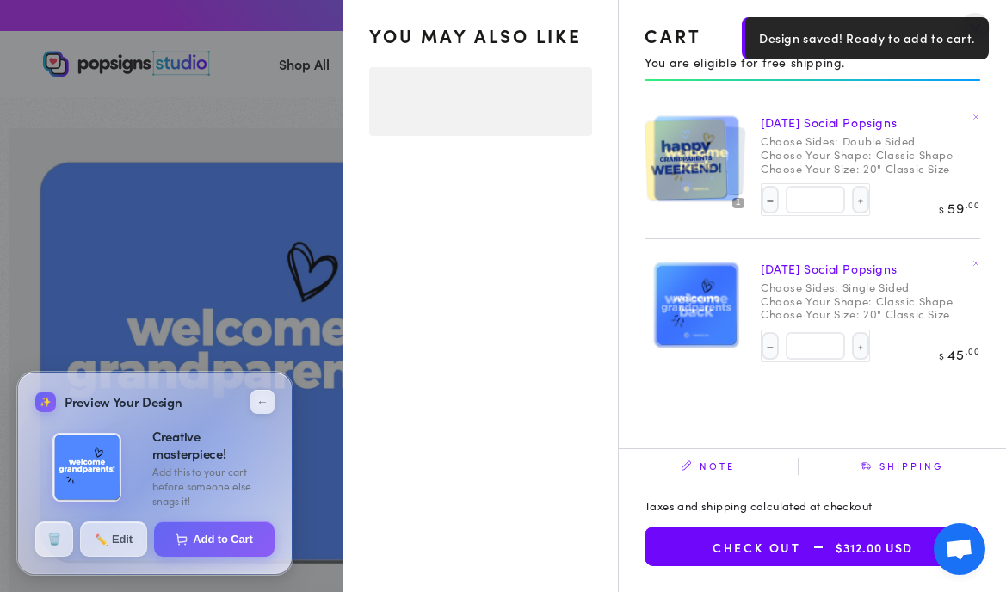
select select "**********"
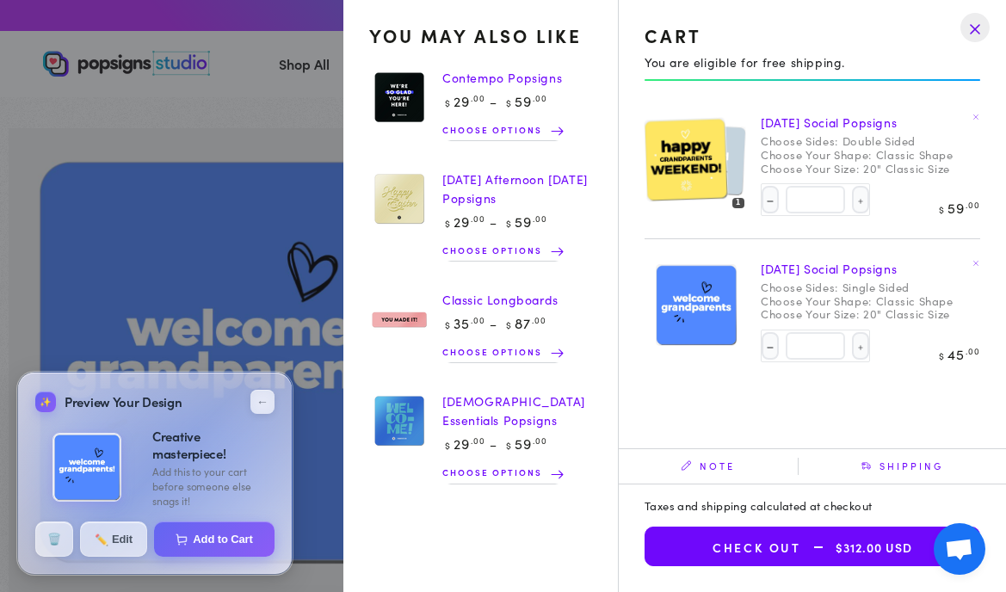
click at [721, 168] on img at bounding box center [685, 159] width 83 height 84
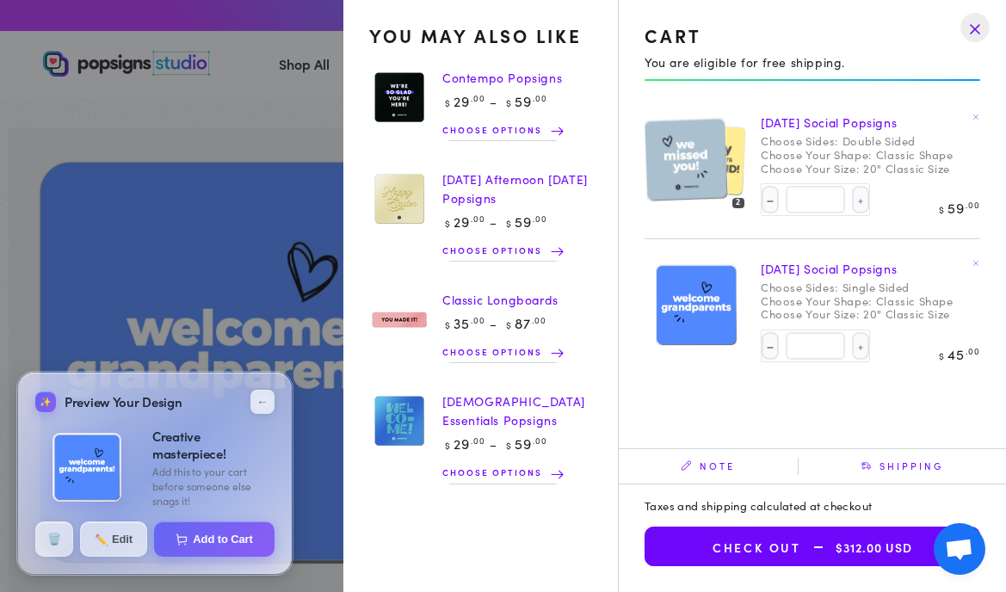
click at [803, 558] on button "Check out $312.00 USD" at bounding box center [813, 547] width 336 height 40
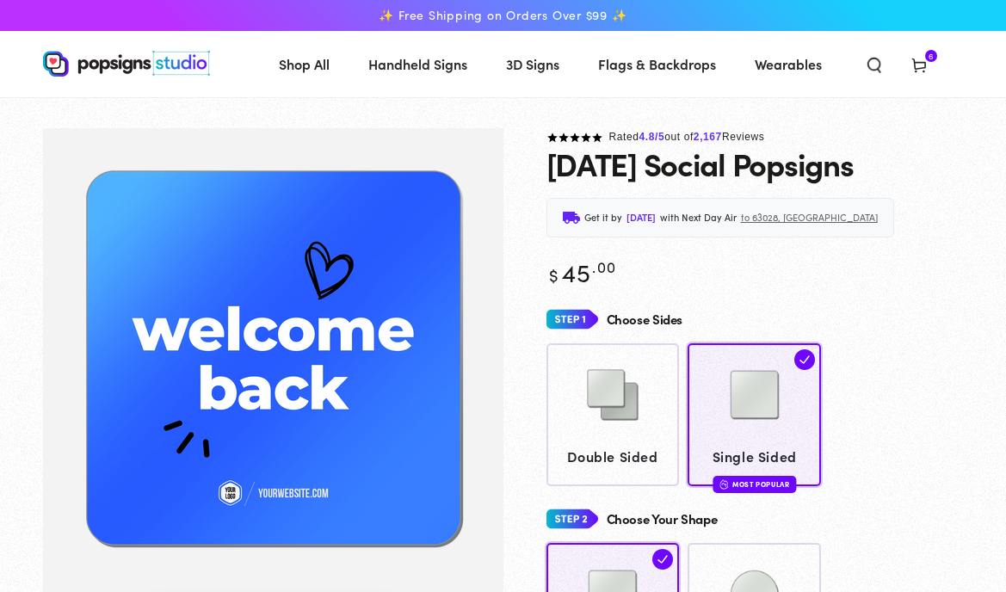
click at [928, 77] on span "Cart 6 6 items" at bounding box center [919, 64] width 45 height 38
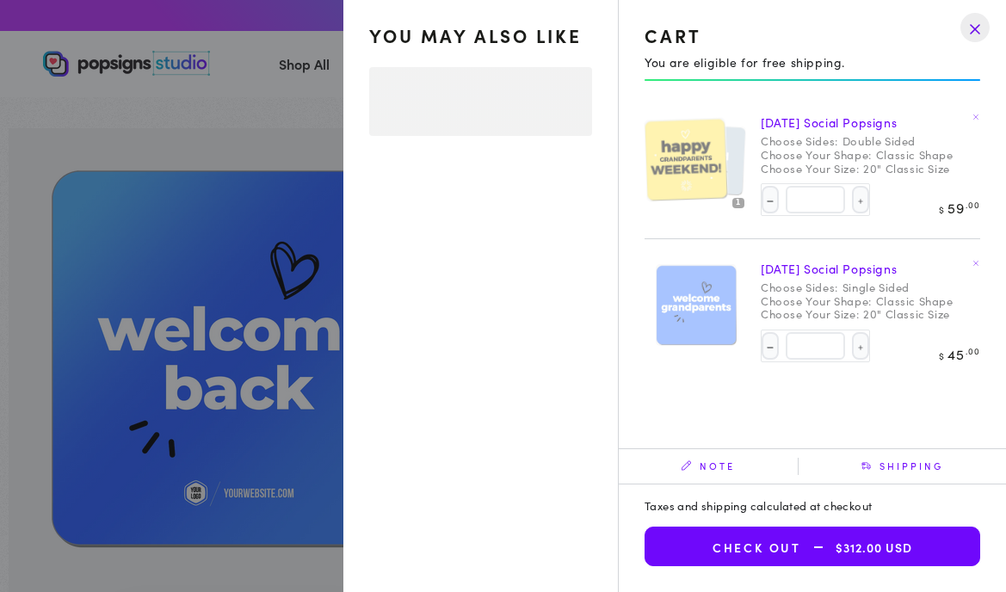
select select "**********"
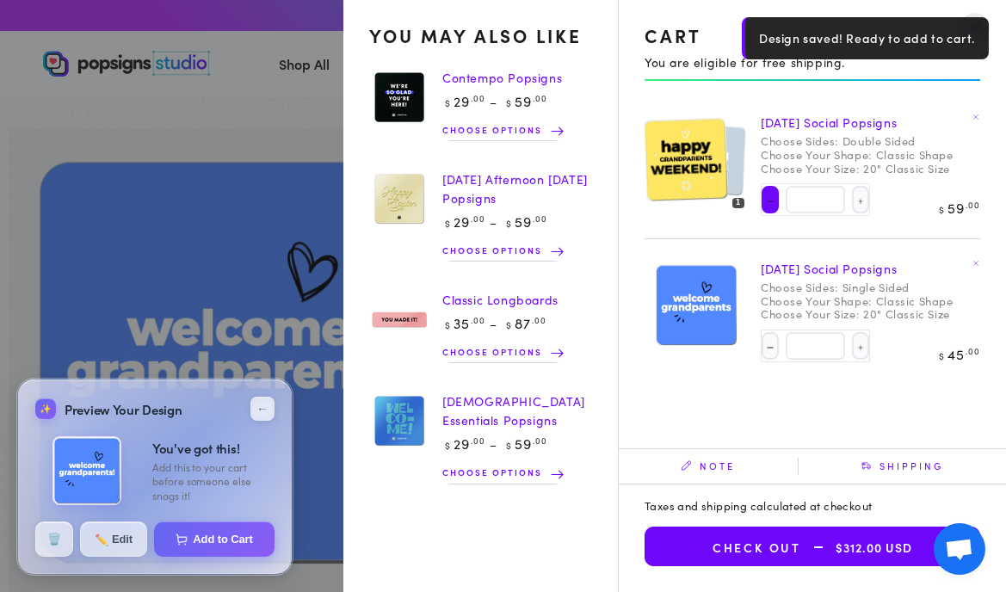
click at [769, 199] on button "Decrease quantity for Sunday Social Popsigns" at bounding box center [770, 200] width 17 height 28
type input "*"
select select "**********"
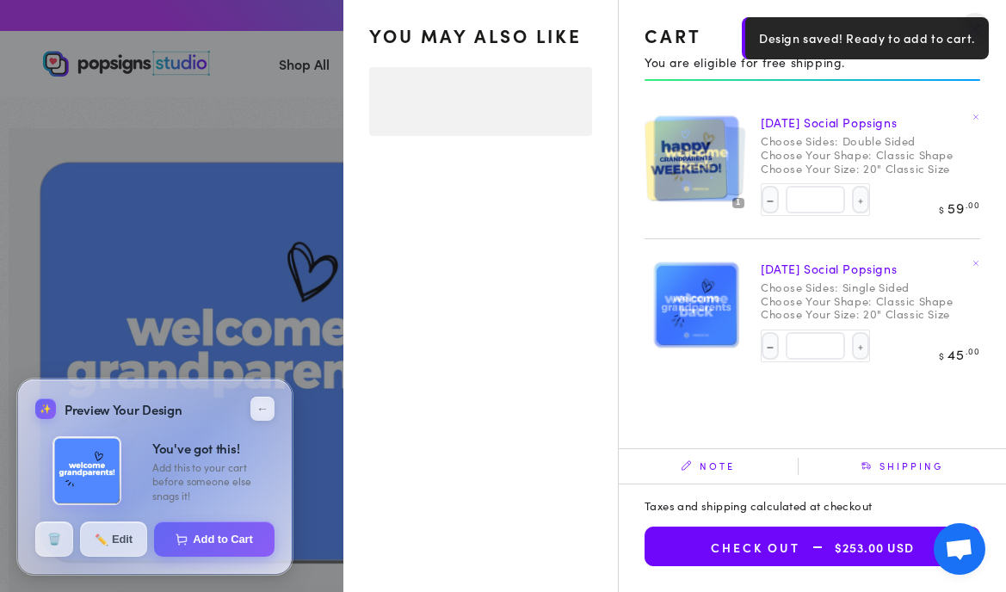
select select "**********"
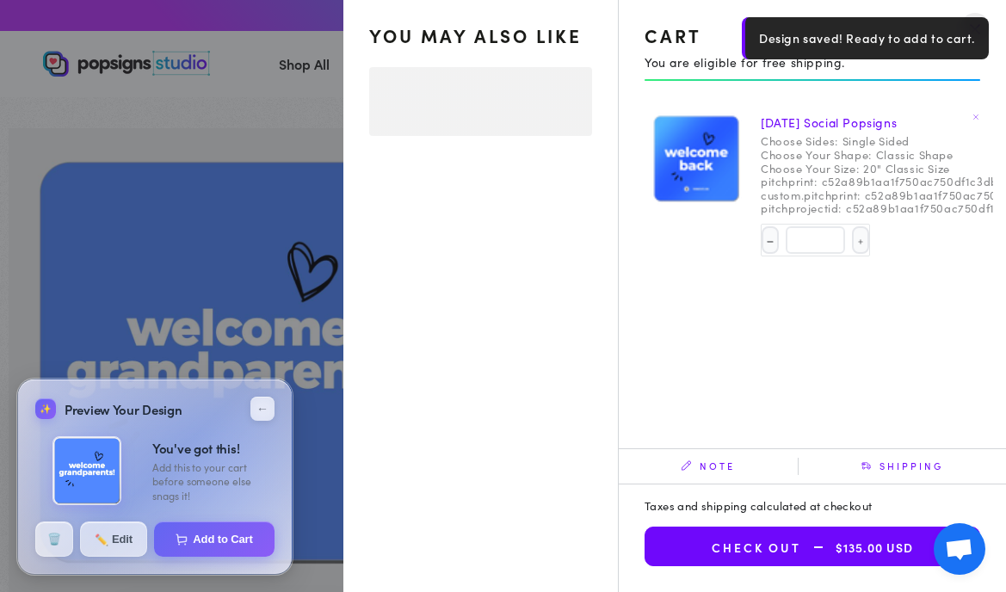
select select "**********"
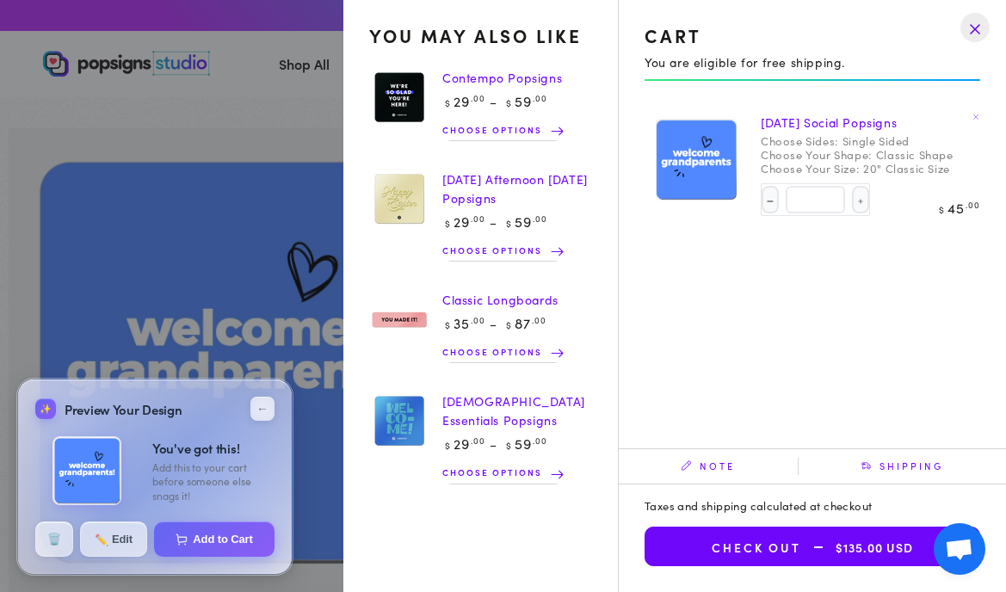
click at [776, 307] on div "You may also like Contempo Popsigns Regular price $ 29 .00 $ 59 .00 Regular pri…" at bounding box center [806, 264] width 374 height 315
click at [897, 83] on summary "Cart 3 3 items" at bounding box center [919, 64] width 45 height 38
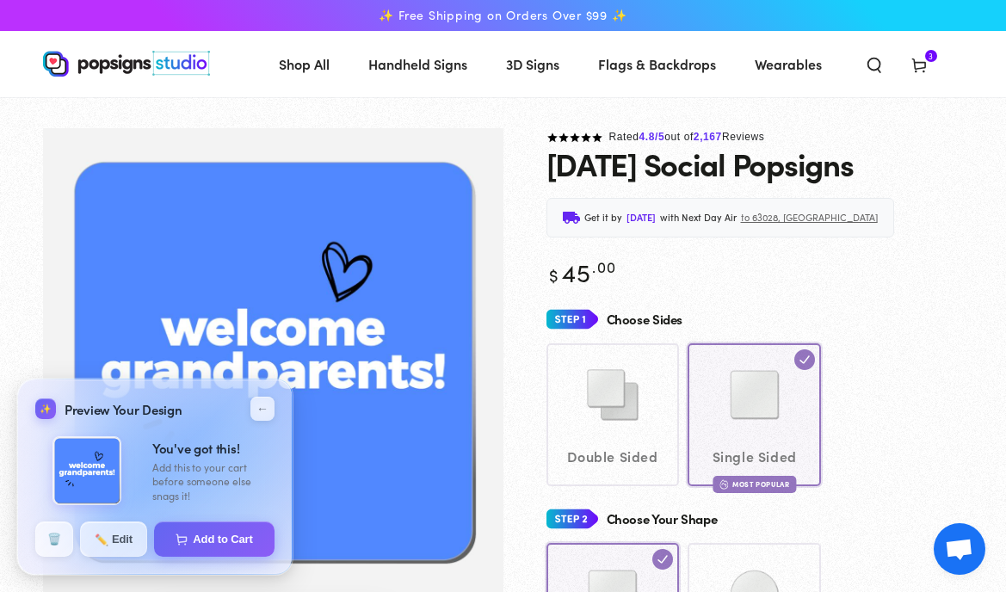
click at [749, 407] on div "Double Sided Single Sided Most Popular" at bounding box center [755, 414] width 417 height 142
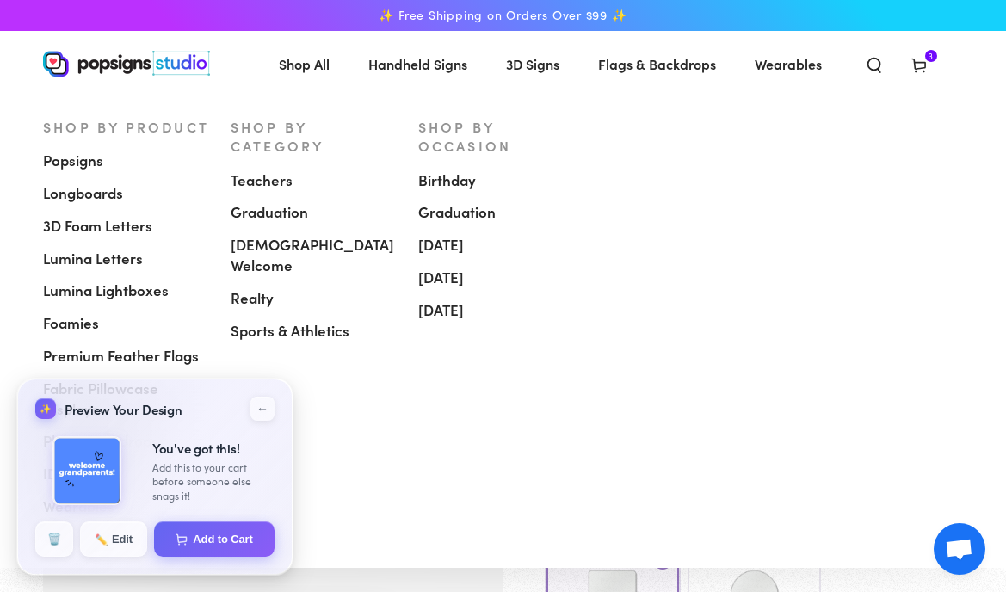
click at [99, 157] on span "Popsigns" at bounding box center [73, 161] width 60 height 21
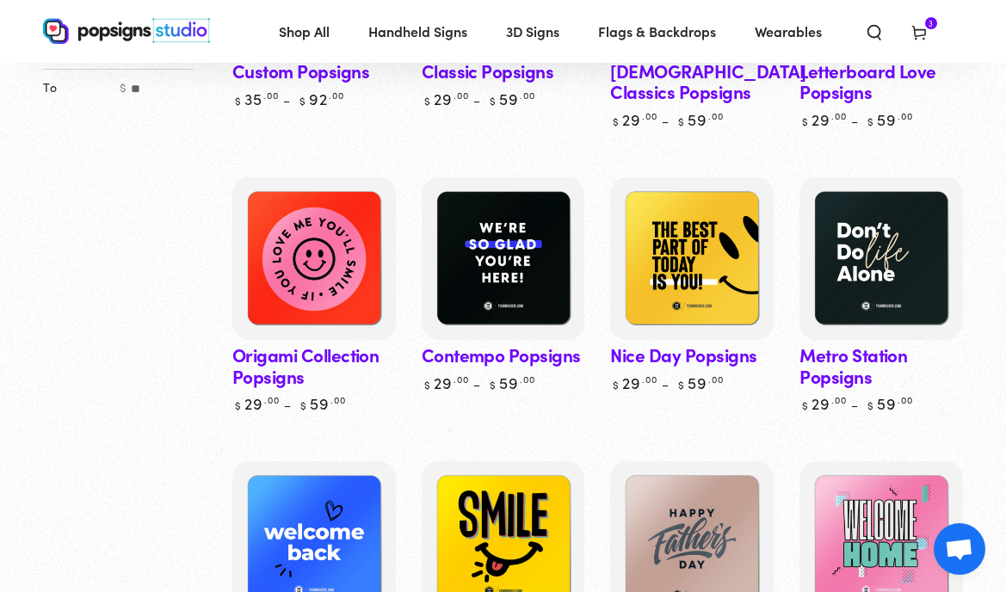
scroll to position [521, 0]
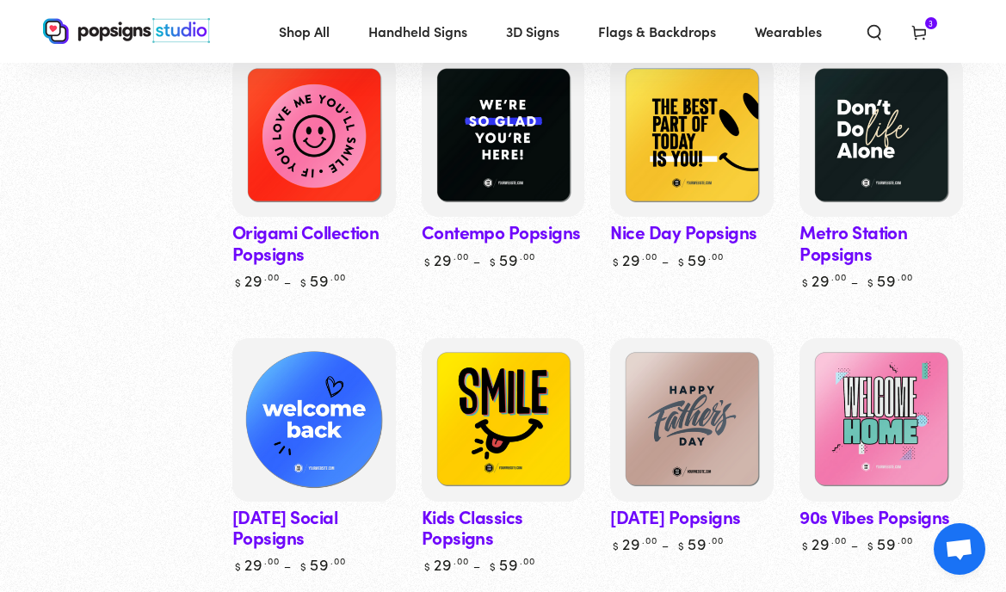
click at [326, 424] on img at bounding box center [314, 420] width 168 height 168
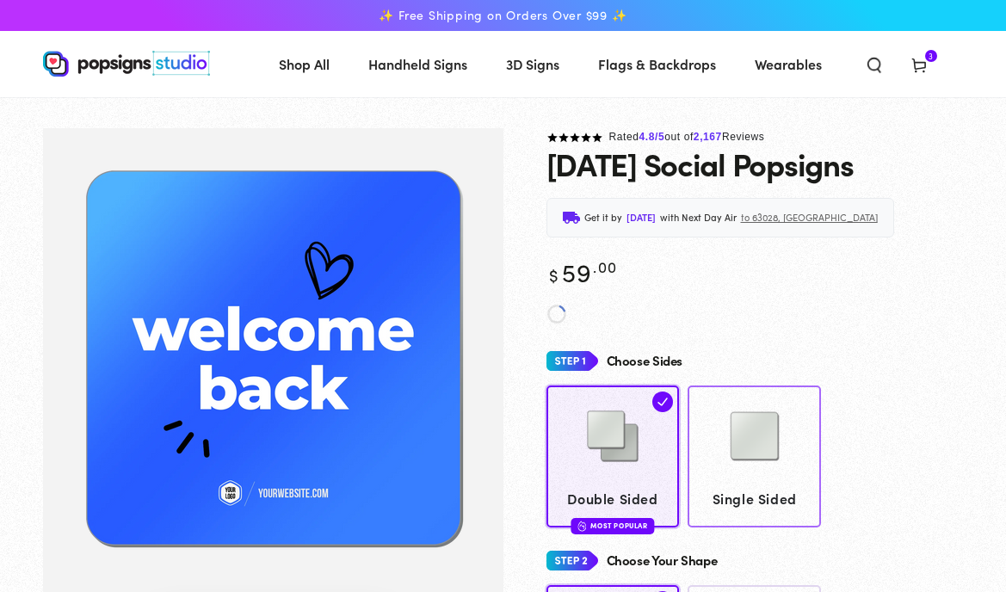
click at [712, 409] on img at bounding box center [755, 436] width 86 height 86
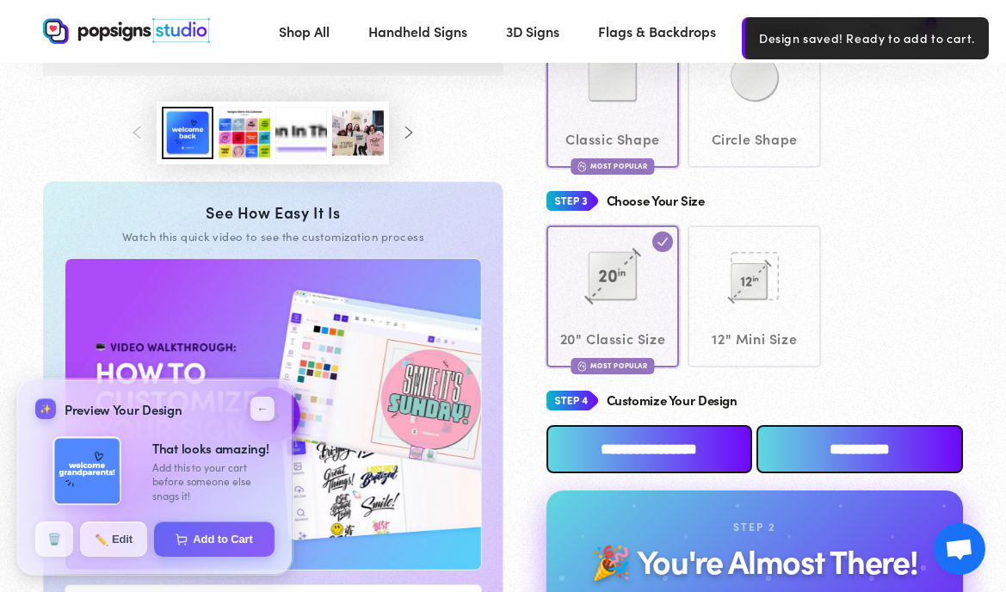
scroll to position [566, 0]
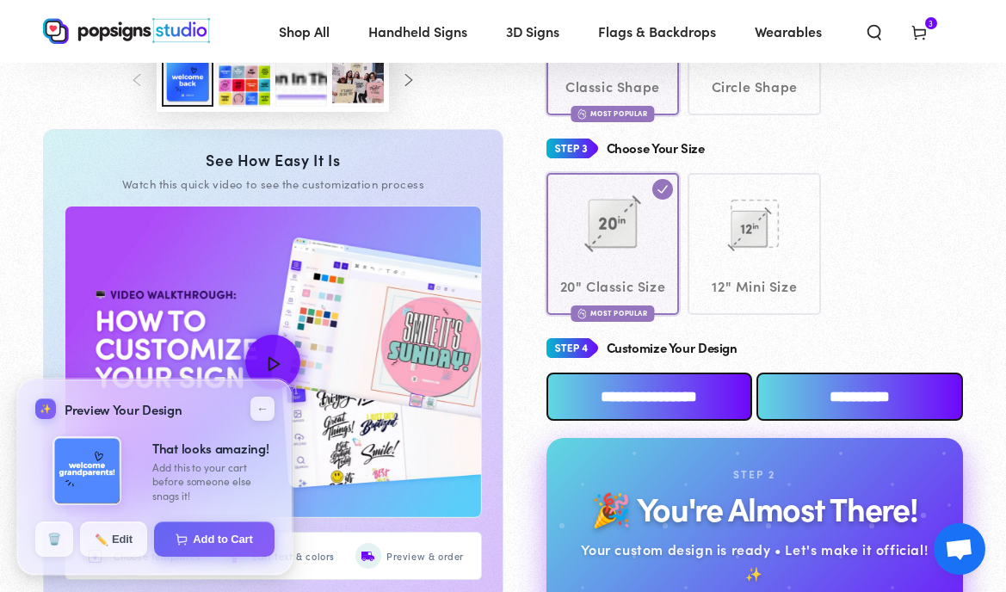
click at [813, 398] on input "**********" at bounding box center [860, 397] width 207 height 48
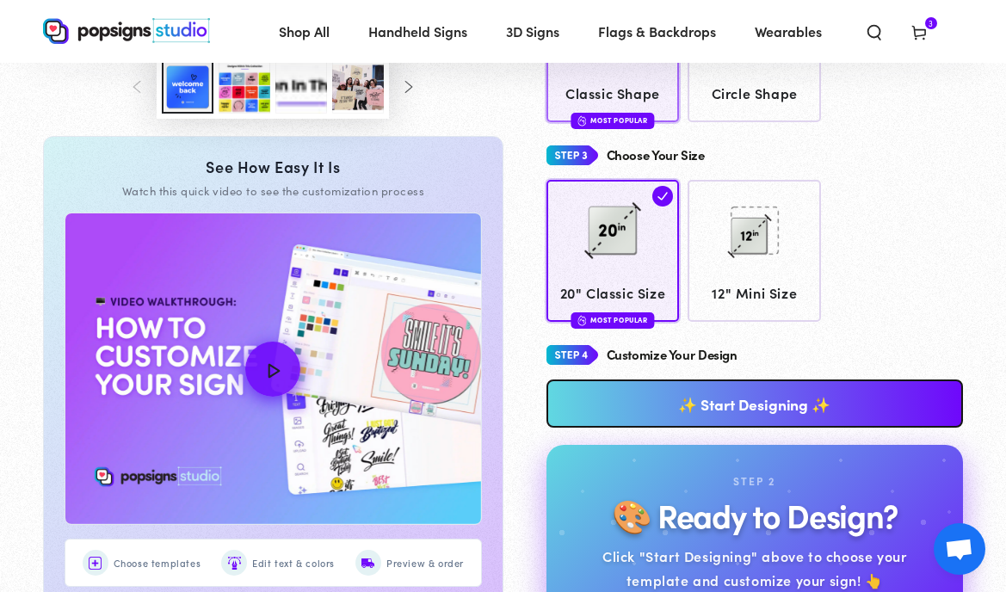
scroll to position [589, 0]
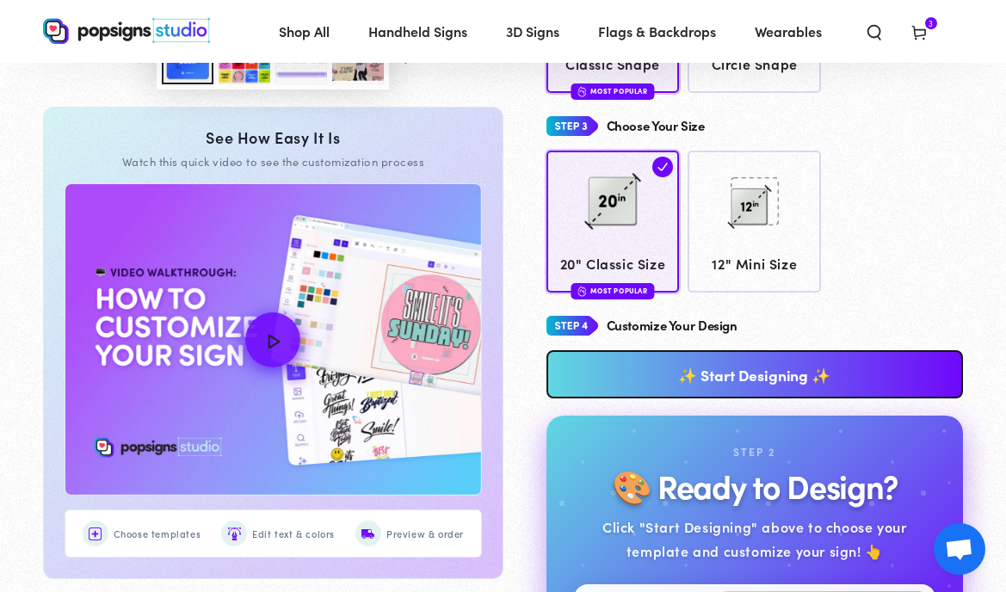
click at [640, 373] on link "✨ Start Designing ✨" at bounding box center [755, 374] width 417 height 48
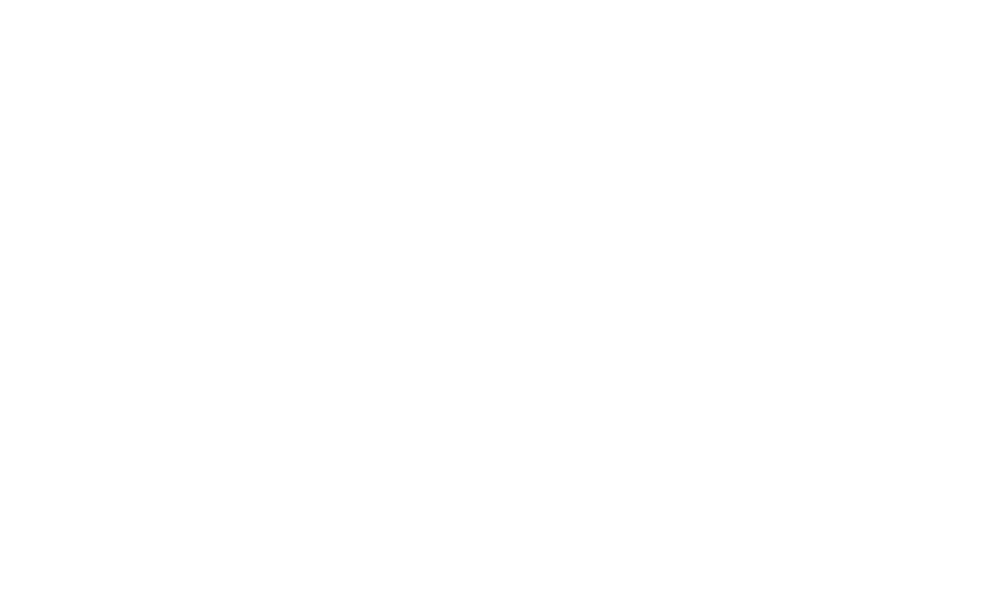
scroll to position [0, 0]
type textarea "An ancient tree with a door leading to a magical world"
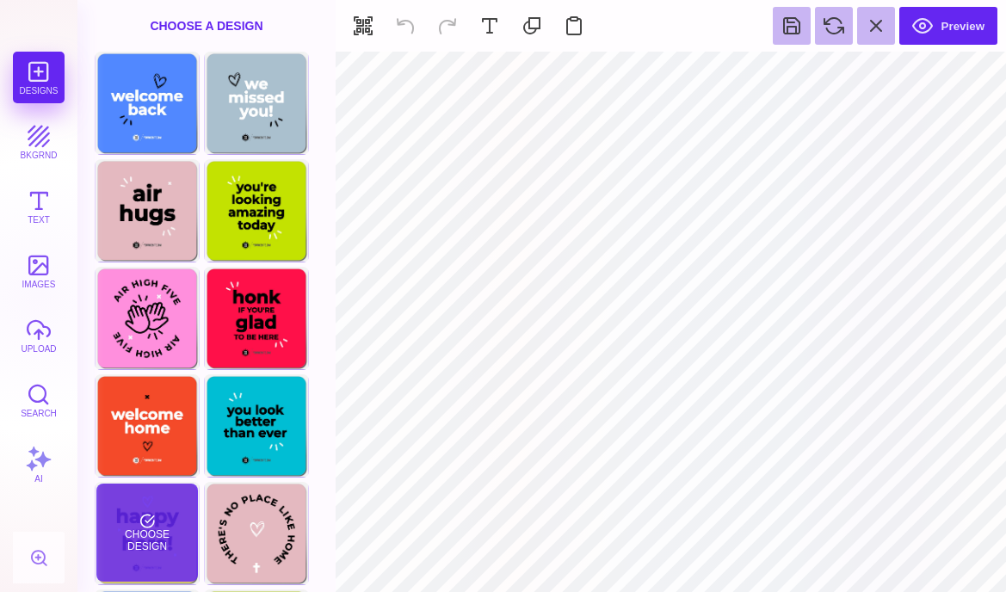
click at [165, 547] on div "Choose Design" at bounding box center [146, 533] width 101 height 98
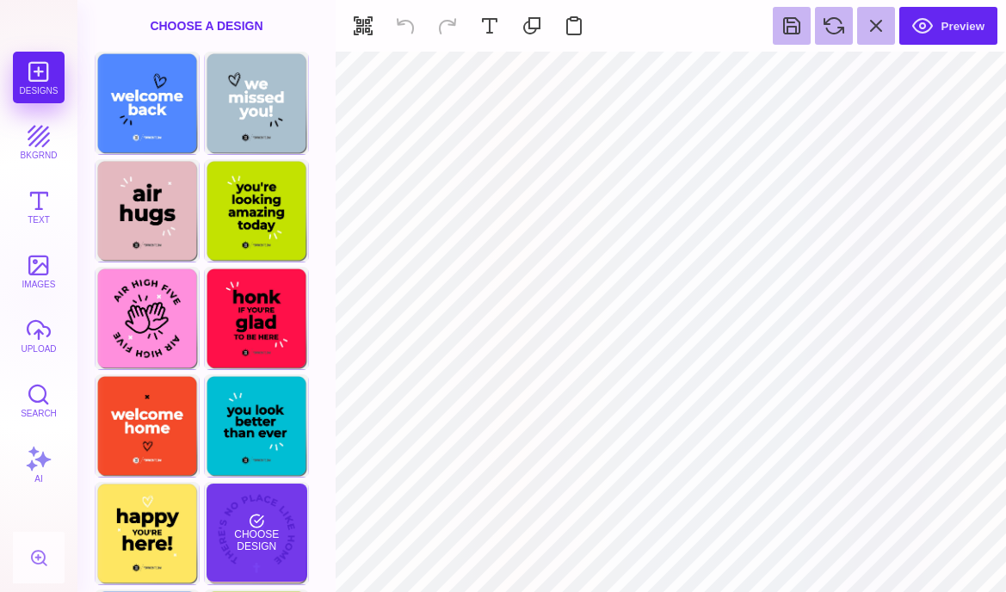
type input "#000000"
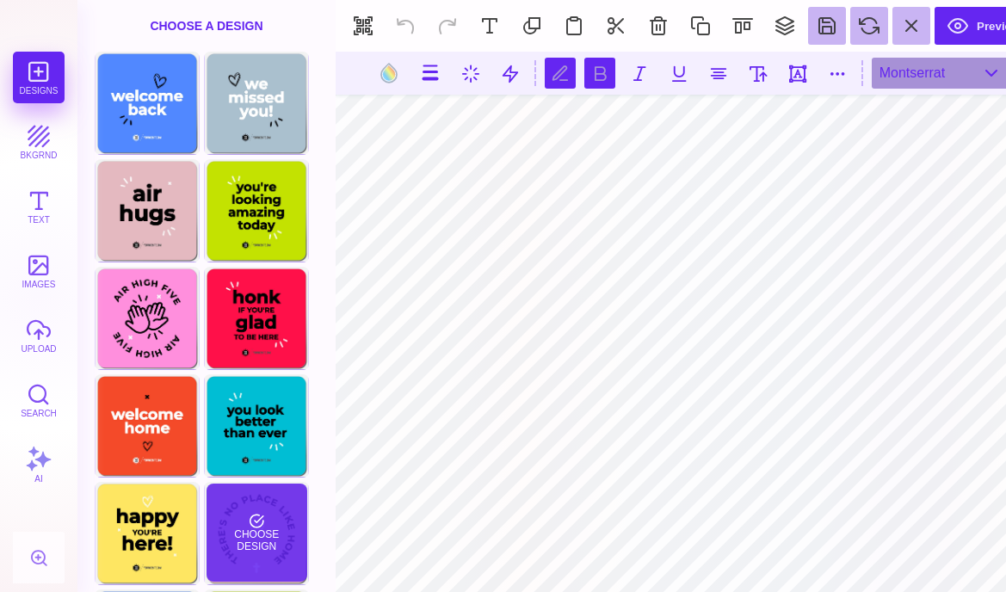
scroll to position [0, 1]
type textarea "**********"
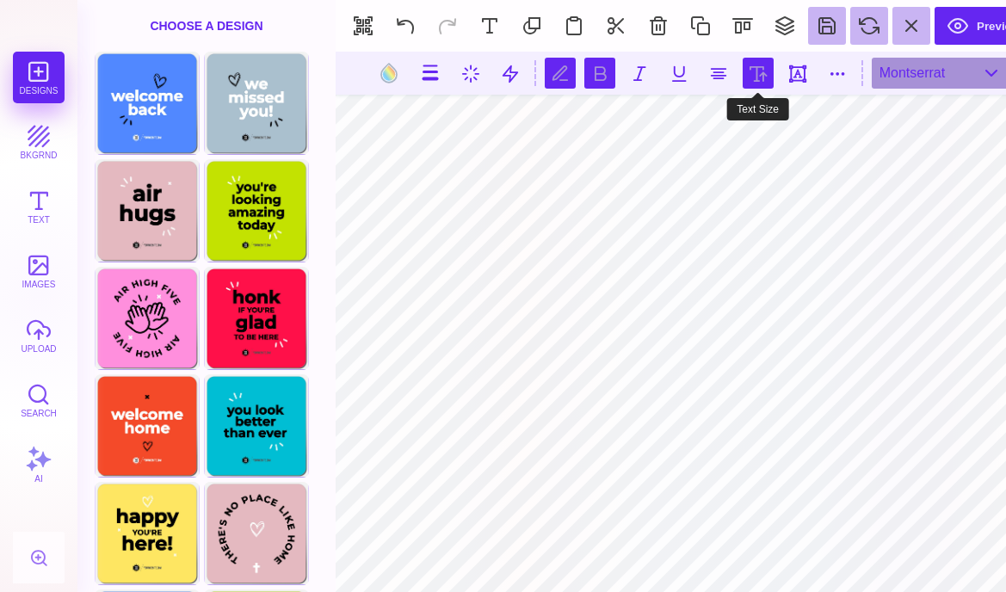
type textarea "********"
click at [763, 73] on button at bounding box center [758, 73] width 31 height 31
type input "***"
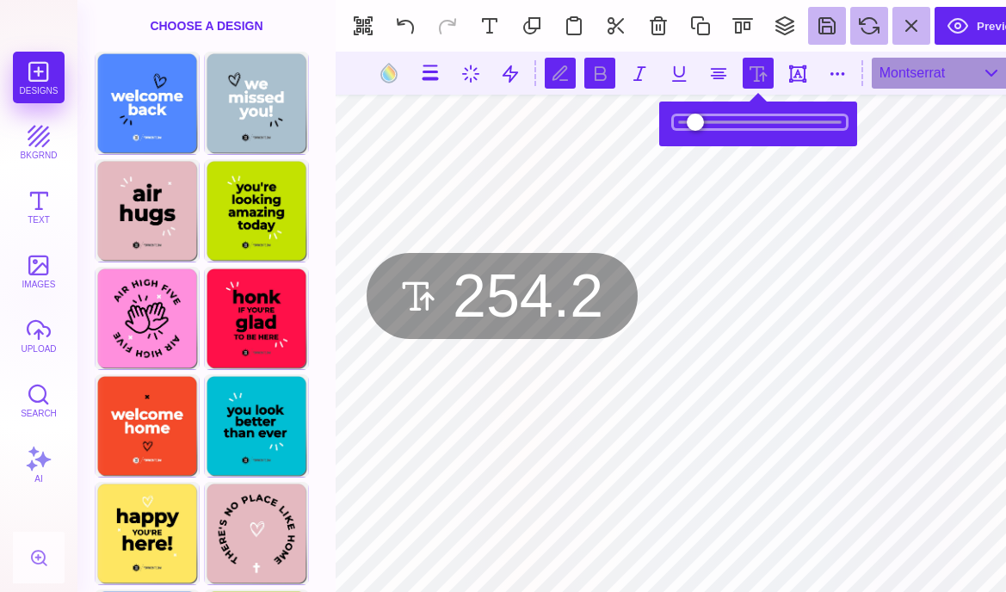
drag, startPoint x: 708, startPoint y: 116, endPoint x: 730, endPoint y: 140, distance: 32.9
type input "*****"
click at [730, 128] on input "range" at bounding box center [760, 122] width 172 height 12
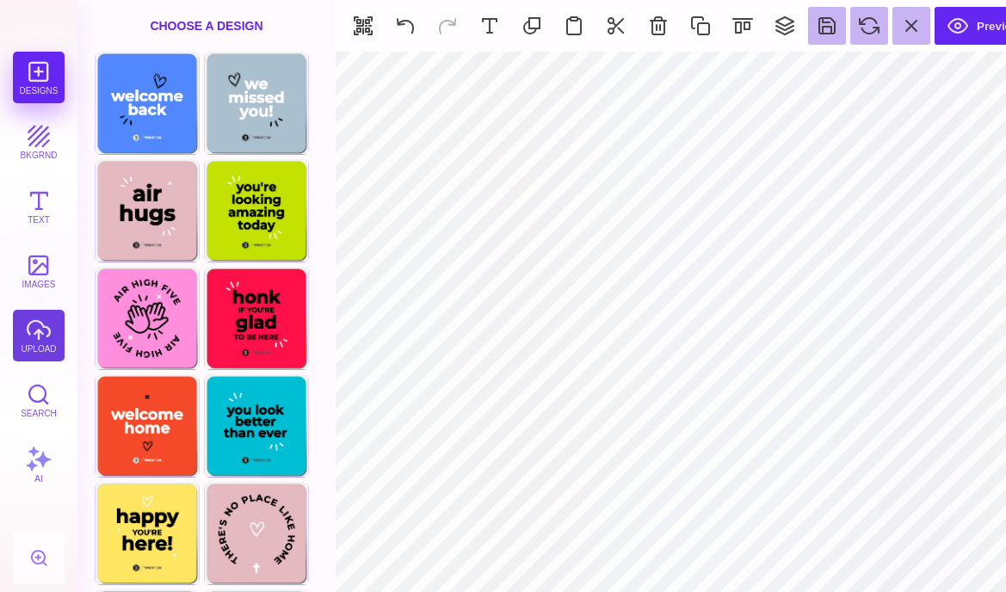
click at [56, 337] on button "upload" at bounding box center [39, 336] width 52 height 52
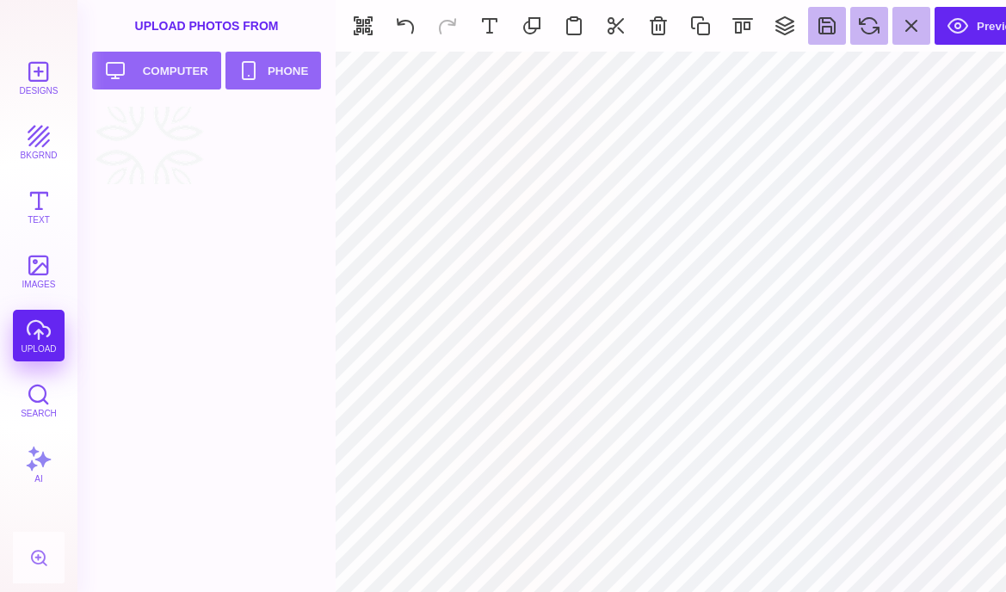
type input "#000000"
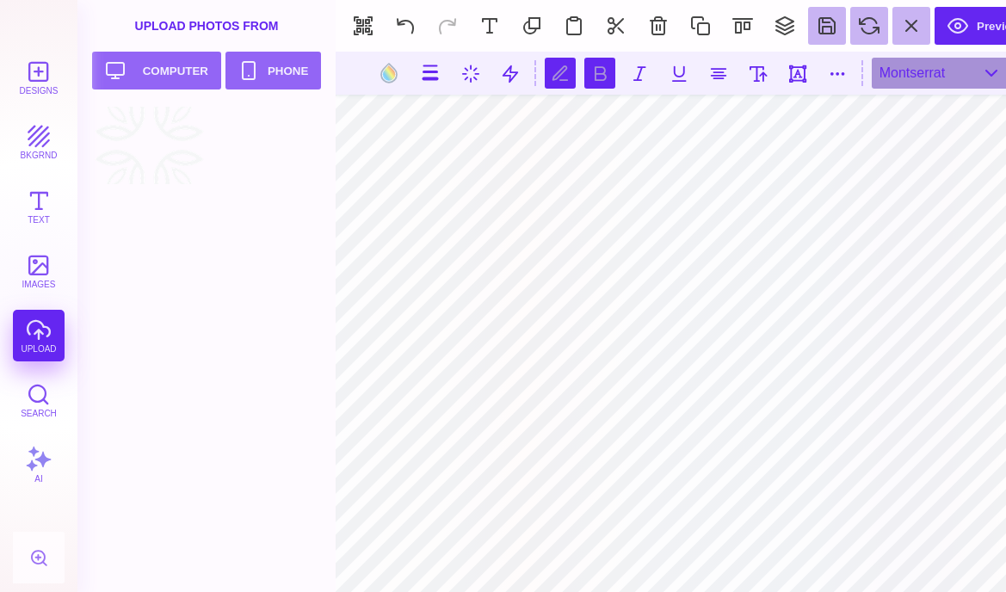
type textarea "*"
type textarea "**********"
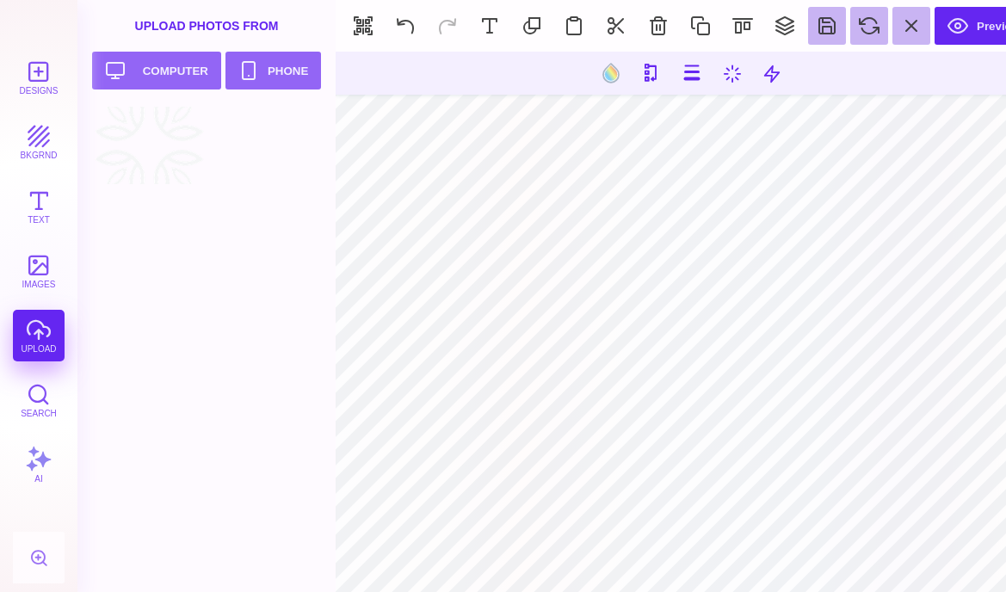
click at [40, 337] on div "Designs bkgrnd Text images upload Search AI" at bounding box center [38, 322] width 77 height 541
click at [174, 82] on button "Upload your artwork Computer" at bounding box center [156, 71] width 129 height 38
click at [147, 162] on div at bounding box center [149, 145] width 109 height 77
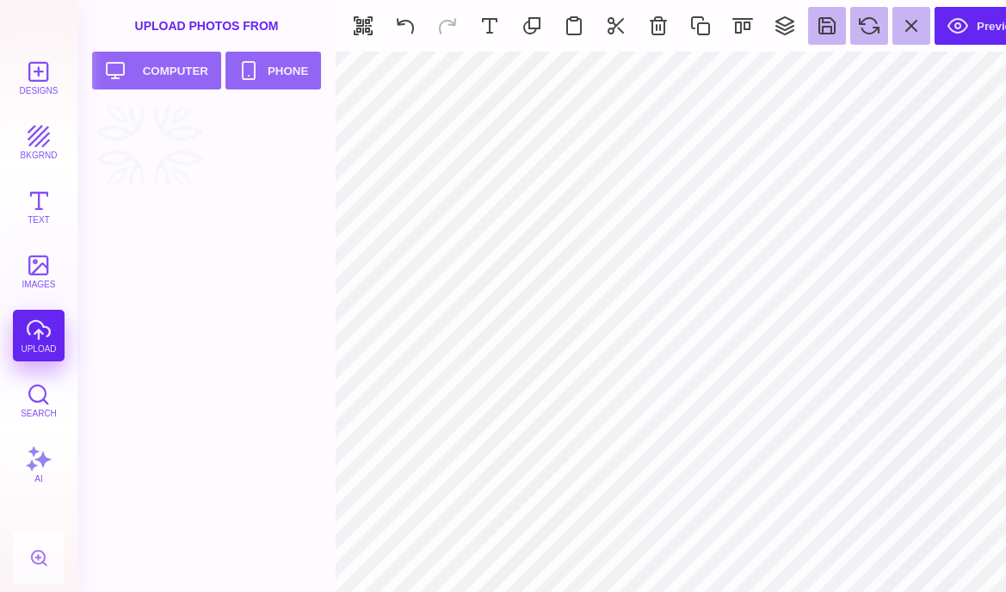
type input "#FFFFFF"
click at [970, 27] on button "Preview" at bounding box center [984, 26] width 98 height 38
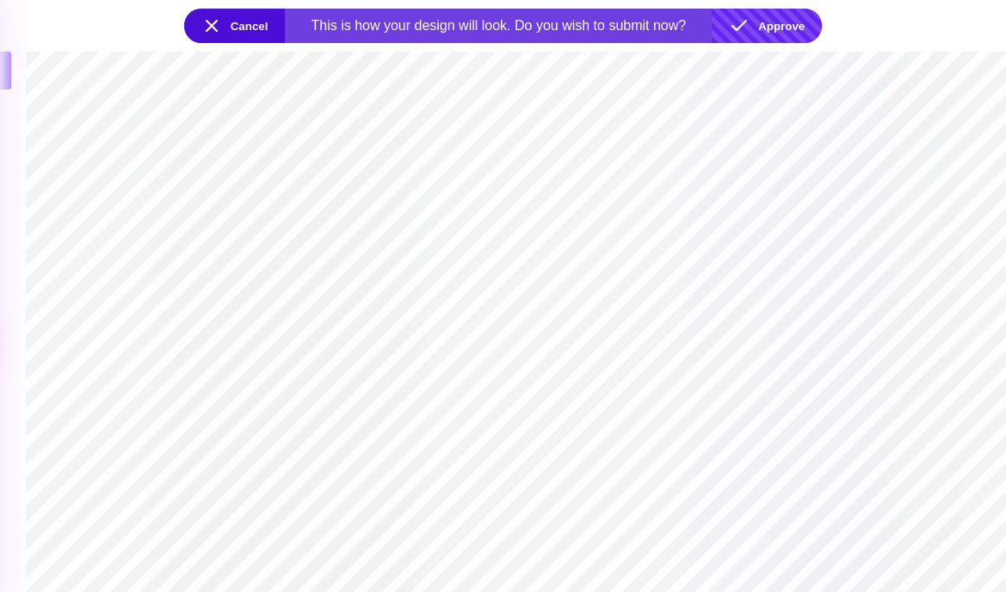
click at [806, 25] on button "Approve" at bounding box center [767, 26] width 110 height 34
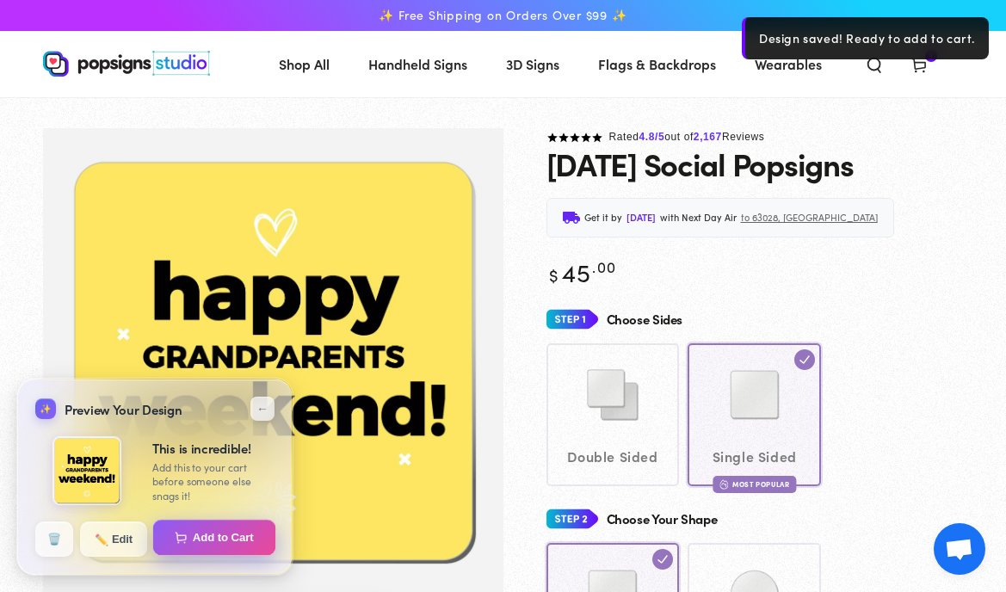
click at [231, 539] on button "Add to Cart" at bounding box center [214, 538] width 123 height 36
select select "**********"
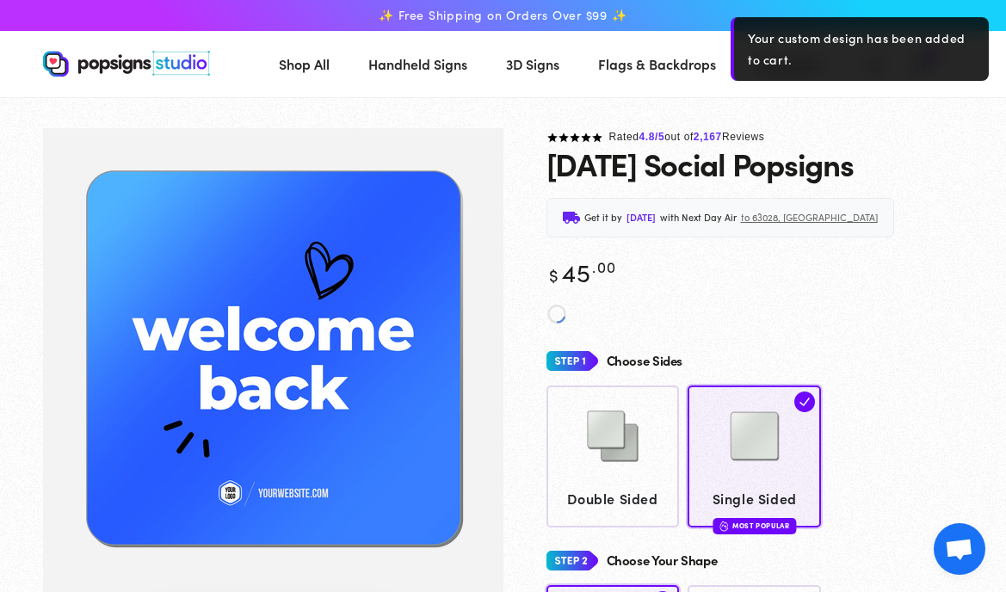
click at [923, 73] on div "Your custom design has been added to cart." at bounding box center [860, 49] width 258 height 64
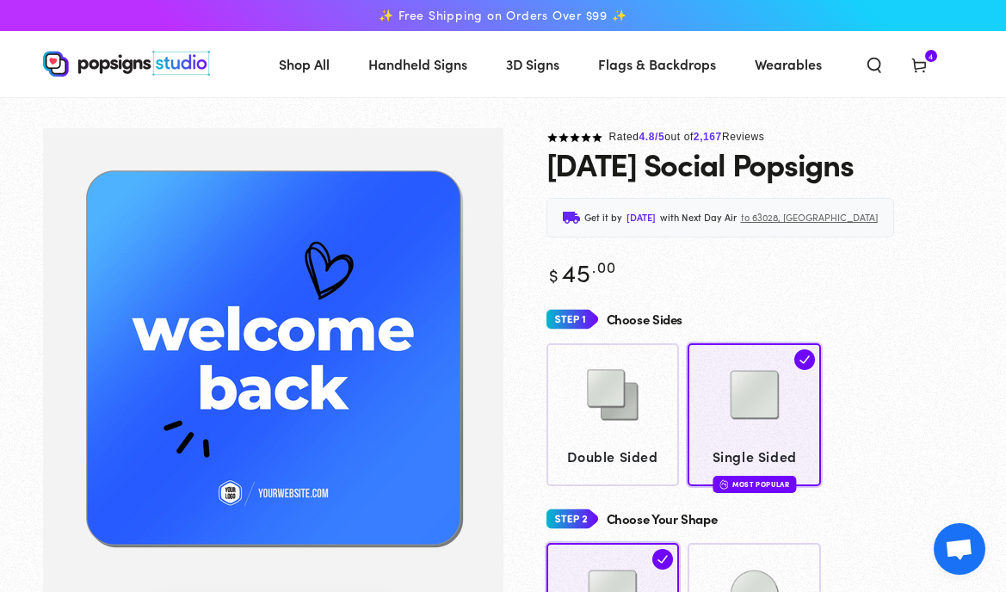
click at [920, 71] on icon at bounding box center [919, 64] width 17 height 17
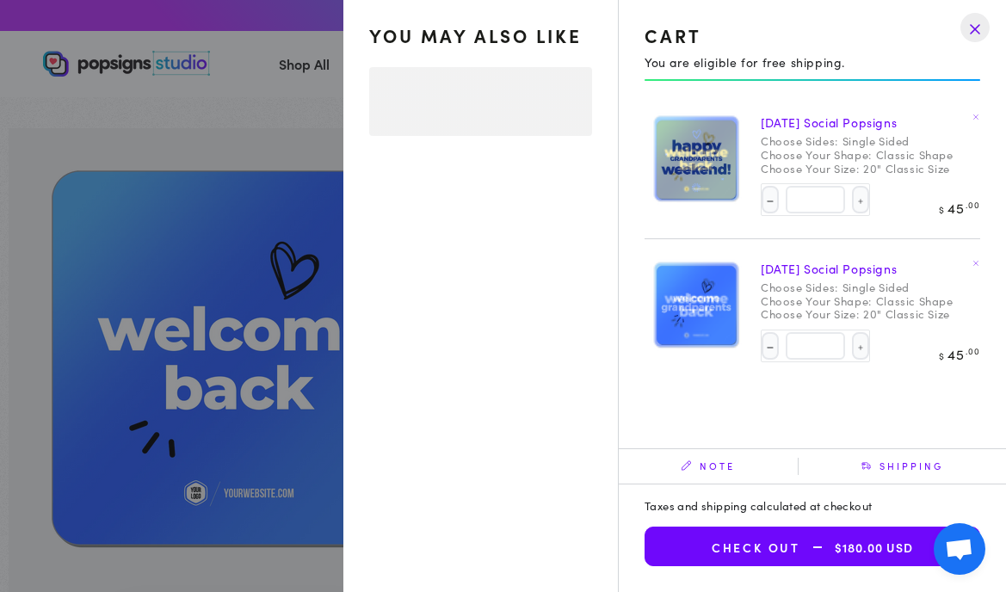
select select "**********"
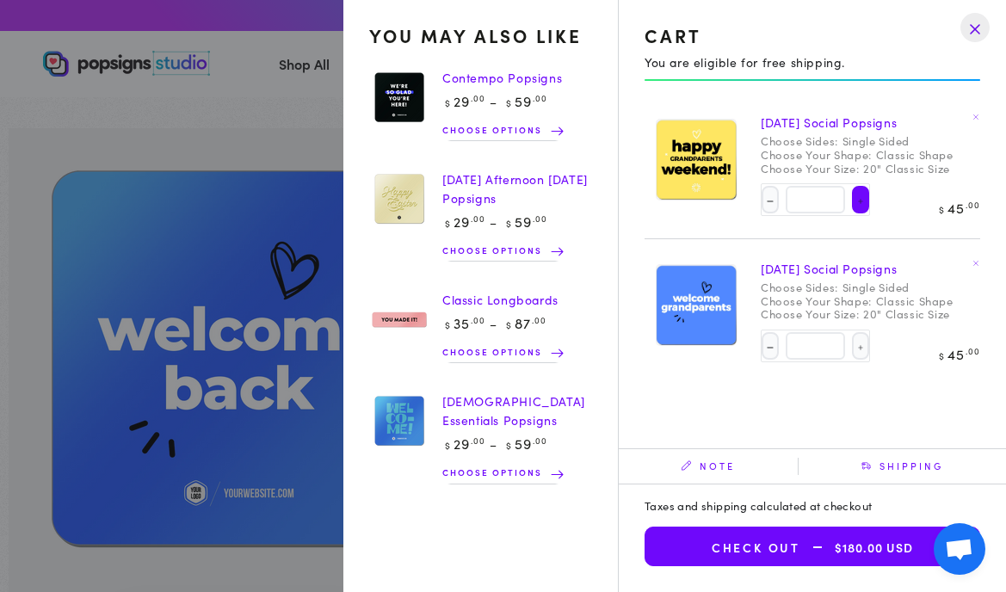
click at [852, 198] on button "Increase quantity for [DATE] Social Popsigns" at bounding box center [860, 200] width 17 height 28
type input "*"
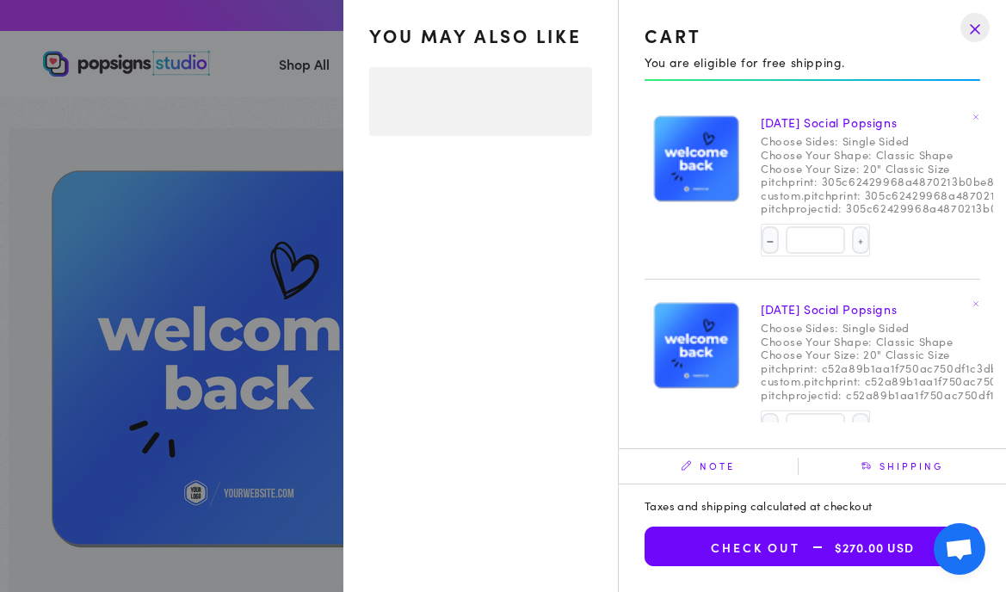
click at [902, 213] on div "Sunday Social Popsigns Choose Sides: Single Sided Choose Your Shape: Classic Sh…" at bounding box center [929, 186] width 336 height 158
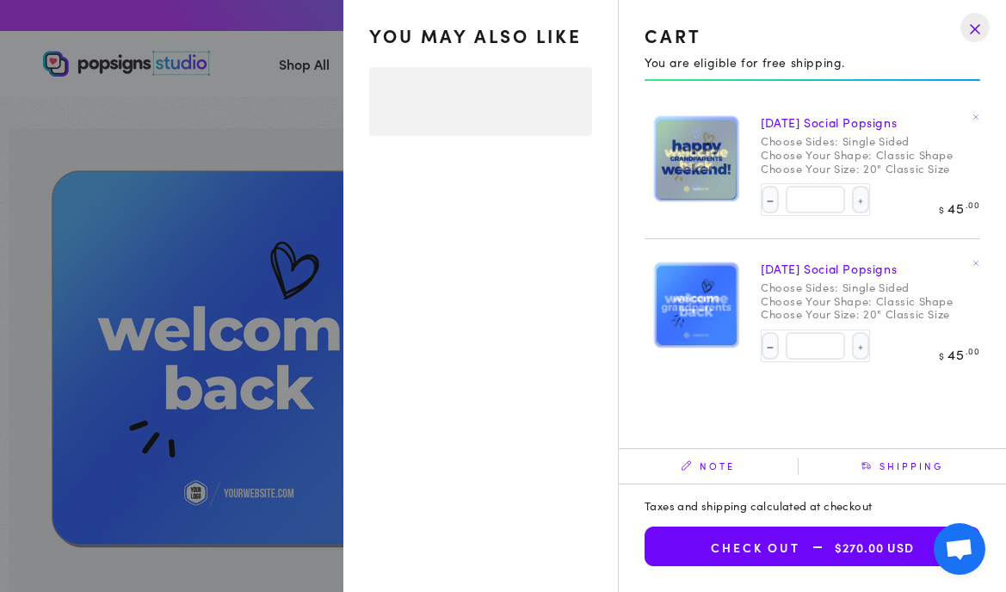
select select "**********"
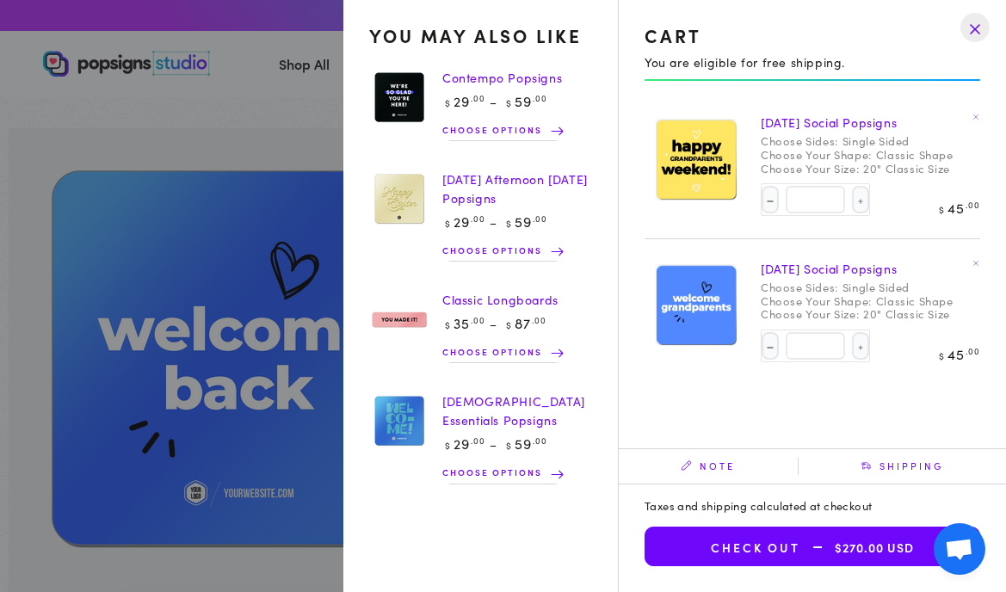
click at [881, 553] on span "$270.00 USD" at bounding box center [858, 548] width 114 height 15
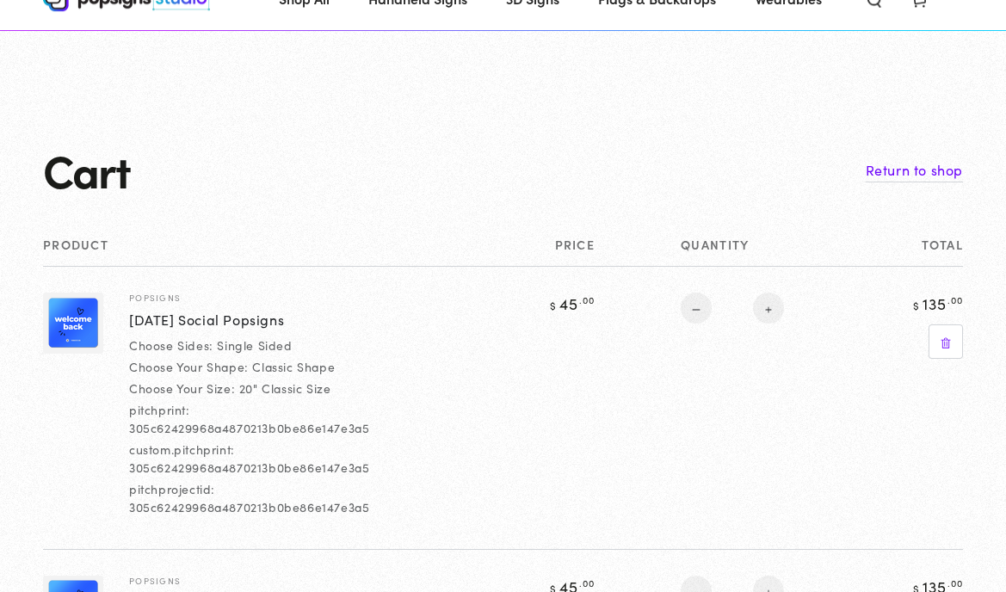
select select "**********"
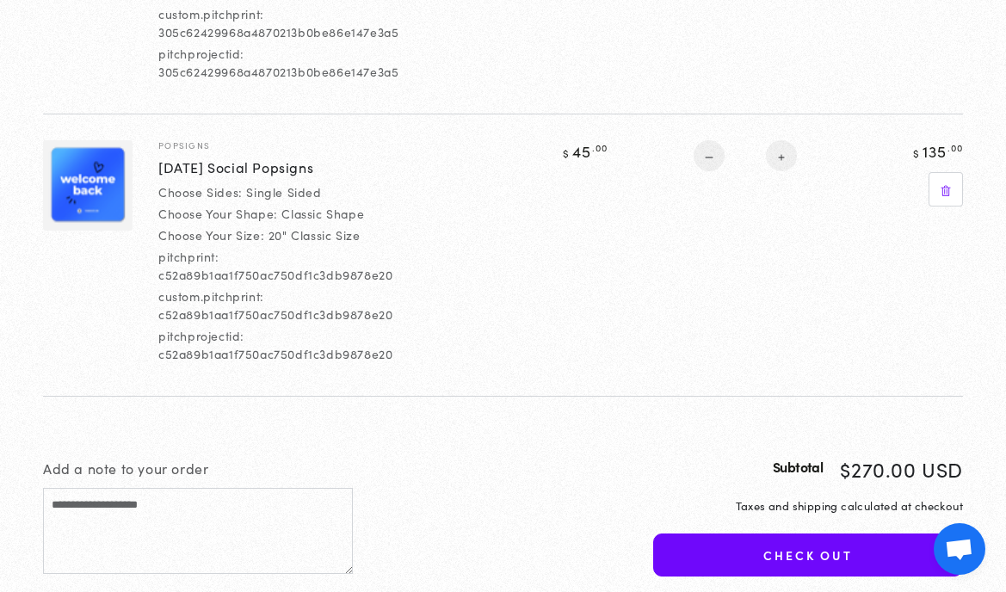
scroll to position [444, 0]
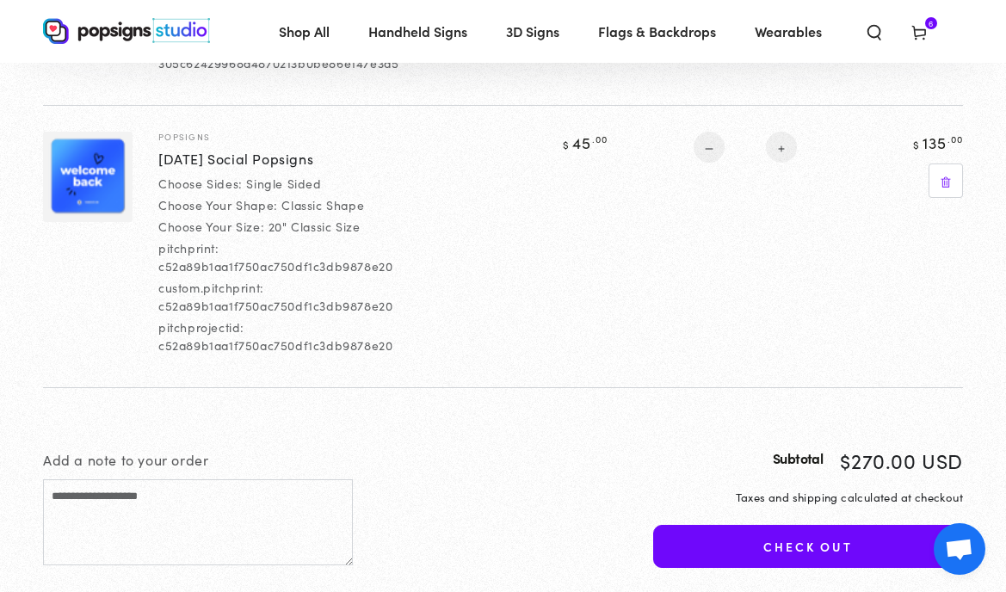
click at [832, 544] on button "Check out" at bounding box center [808, 546] width 310 height 43
